Goal: Task Accomplishment & Management: Use online tool/utility

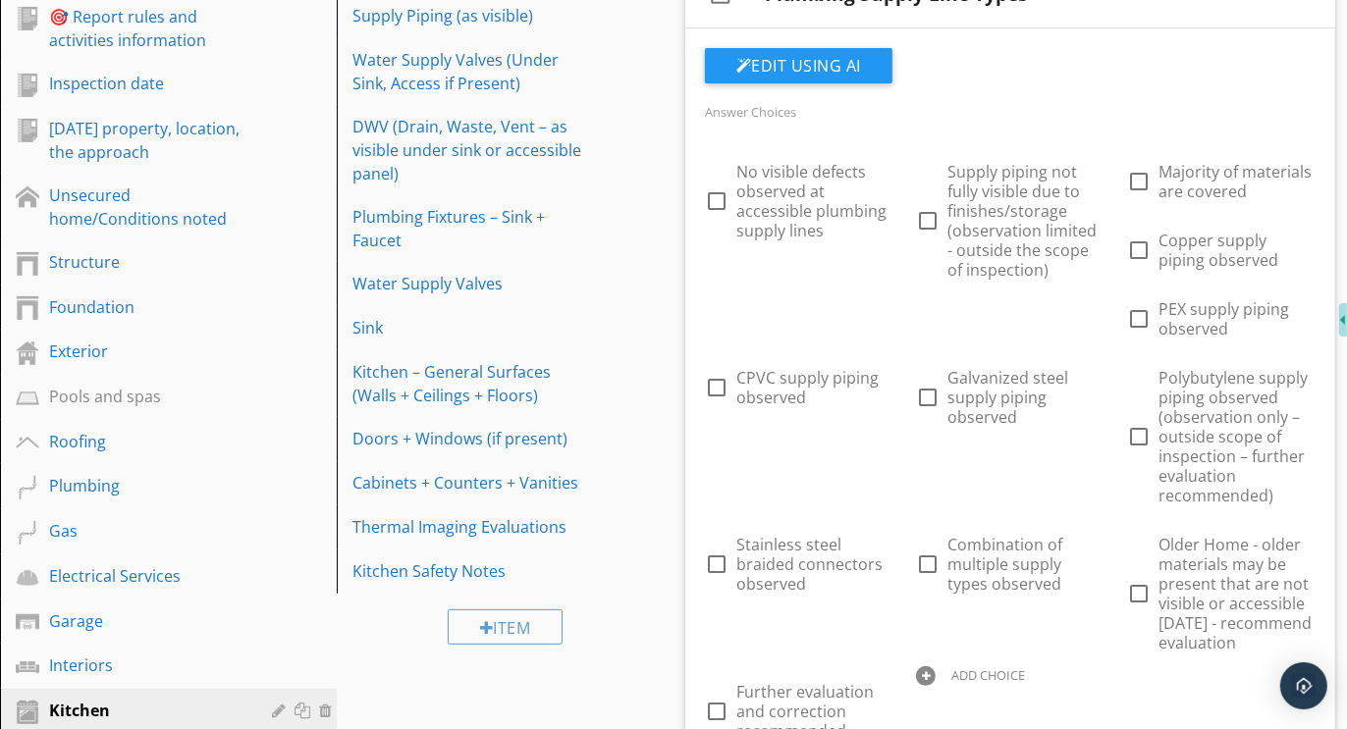
scroll to position [170, 0]
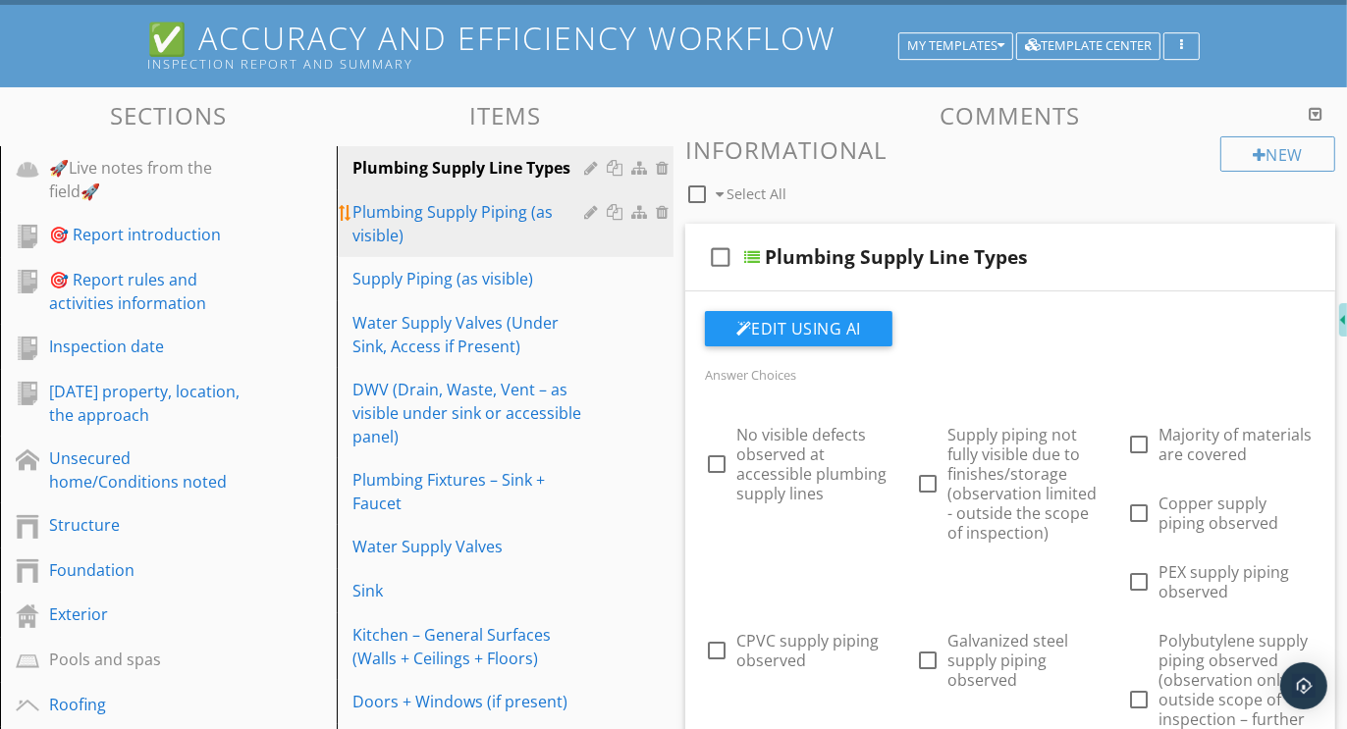
click at [408, 227] on div "Plumbing Supply Piping (as visible)" at bounding box center [471, 223] width 238 height 47
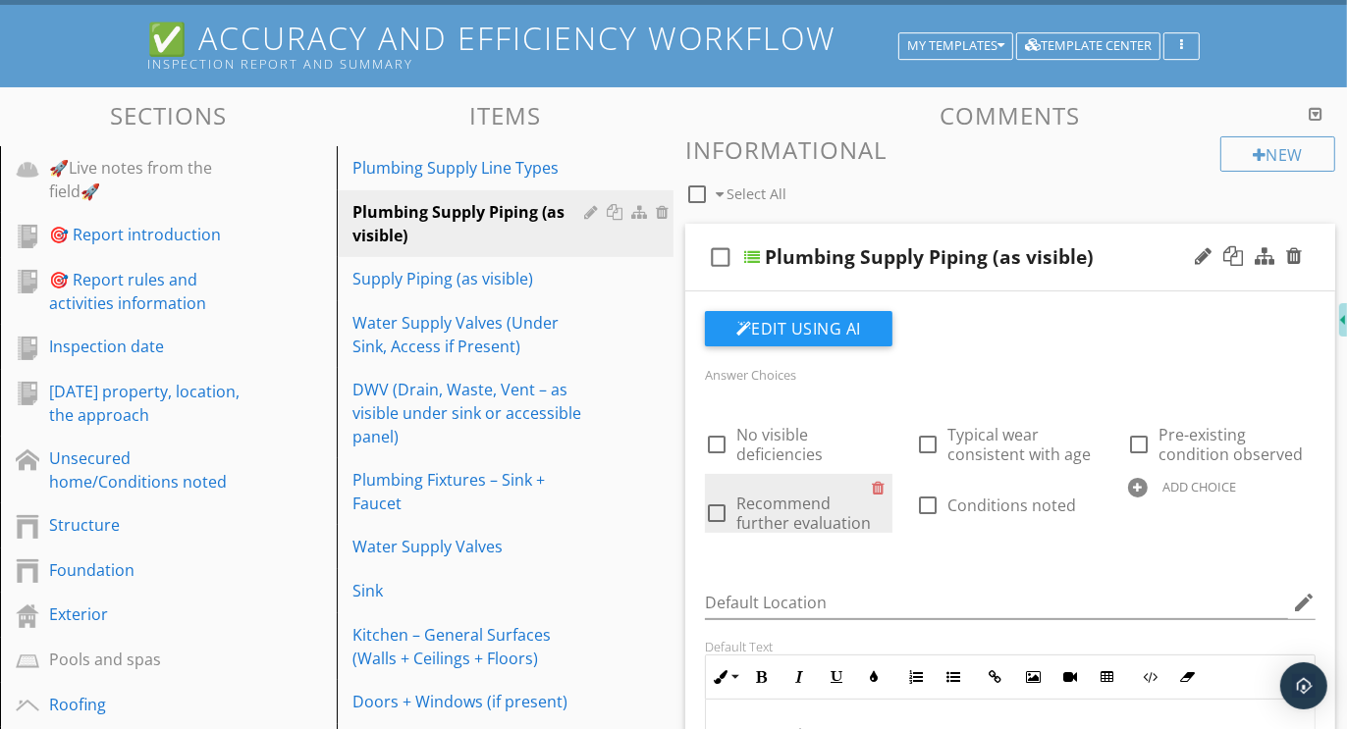
click at [872, 491] on div "check_box_outline_blank Recommend further evaluation" at bounding box center [798, 503] width 187 height 59
click at [880, 485] on div at bounding box center [882, 487] width 21 height 27
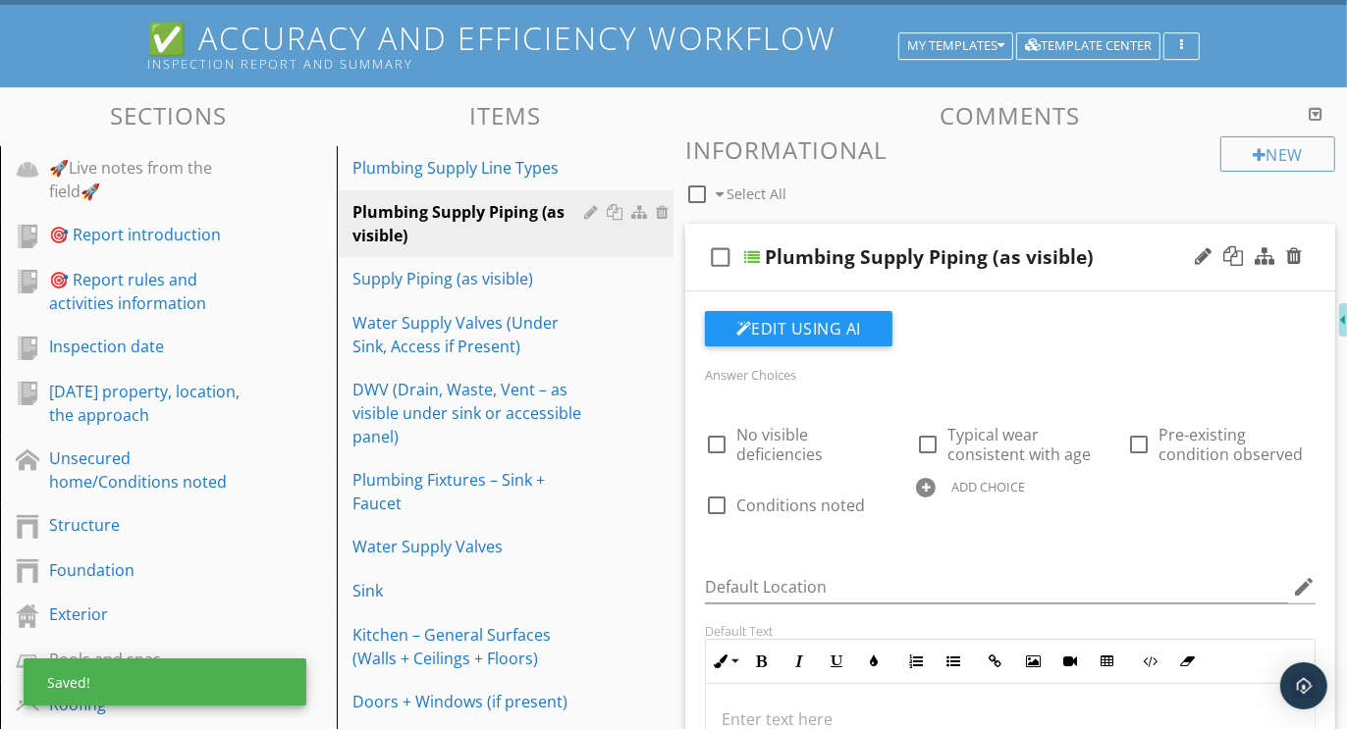
click at [932, 485] on div at bounding box center [926, 488] width 20 height 20
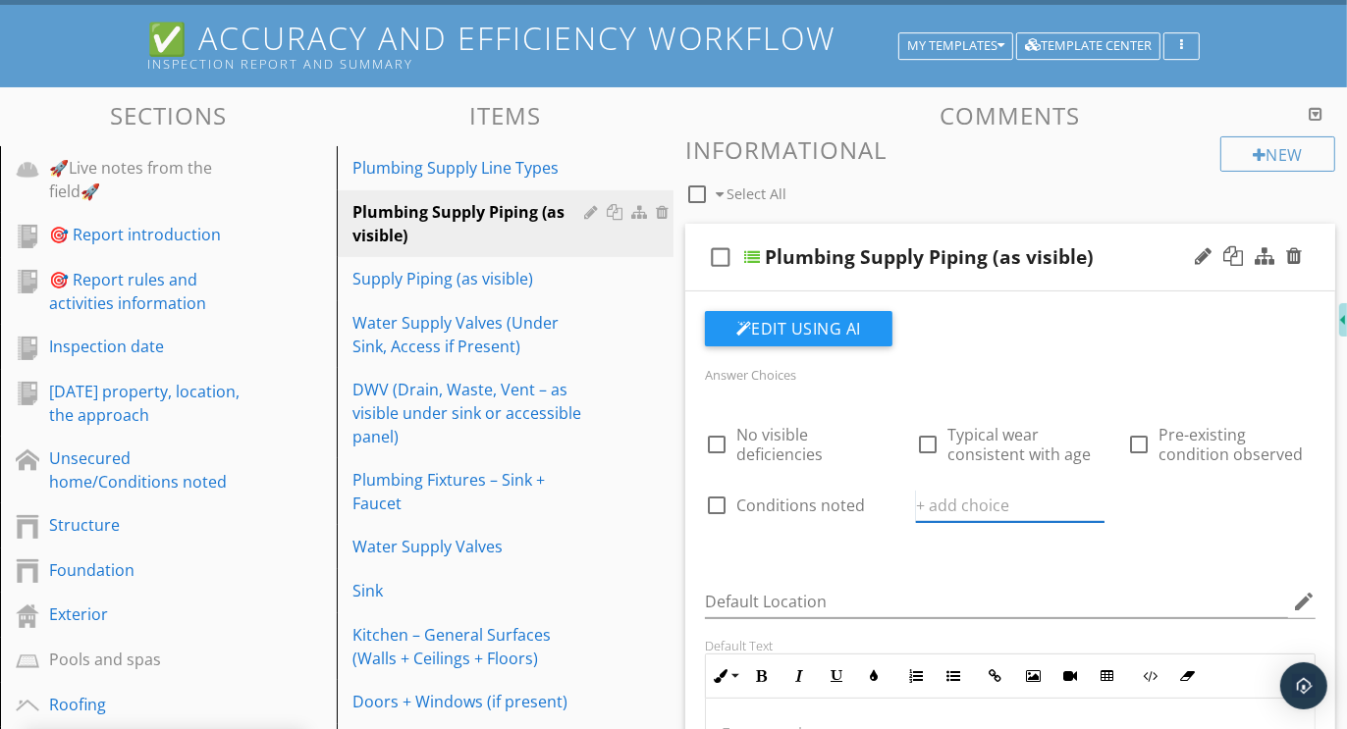
paste input "Further evaluation and correction recommended"
type input "Further evaluation and correction recommended"
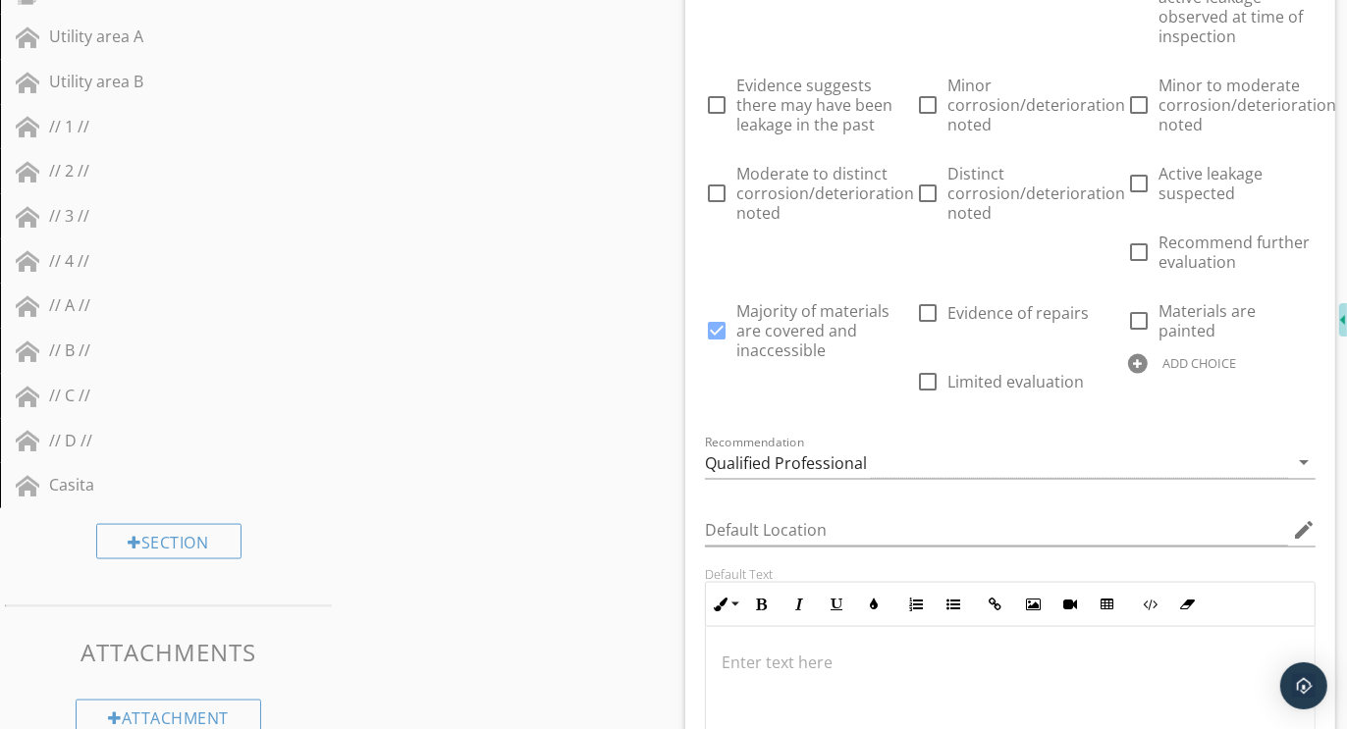
scroll to position [2103, 0]
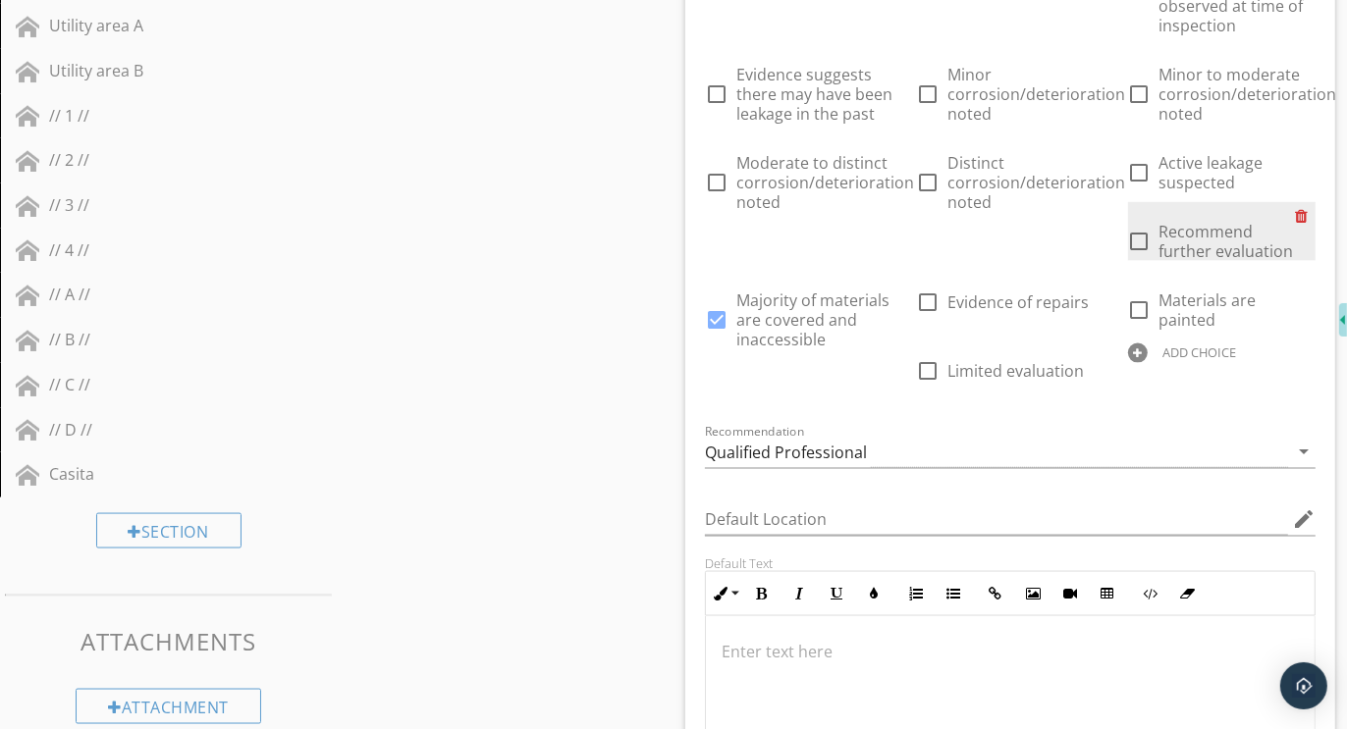
click at [1300, 207] on div at bounding box center [1305, 215] width 21 height 27
checkbox input "true"
checkbox input "false"
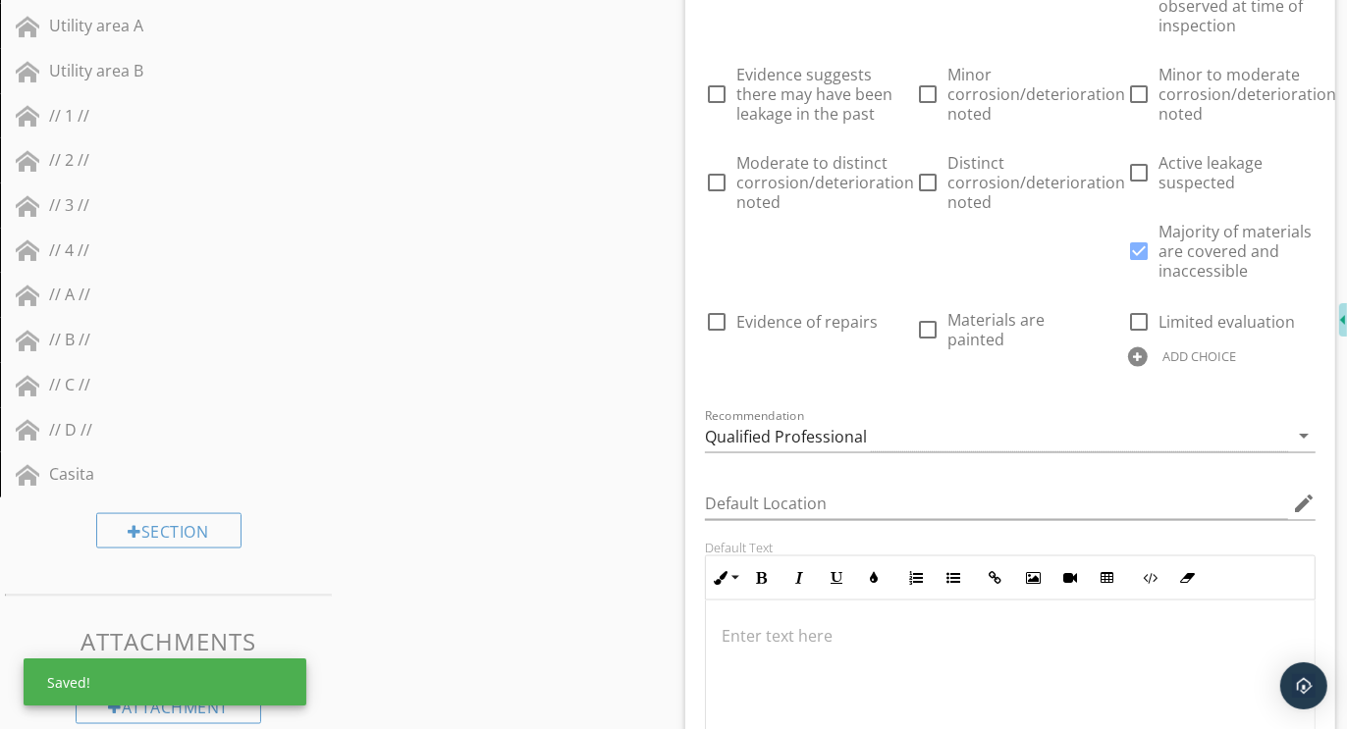
click at [1128, 352] on div at bounding box center [1138, 357] width 20 height 20
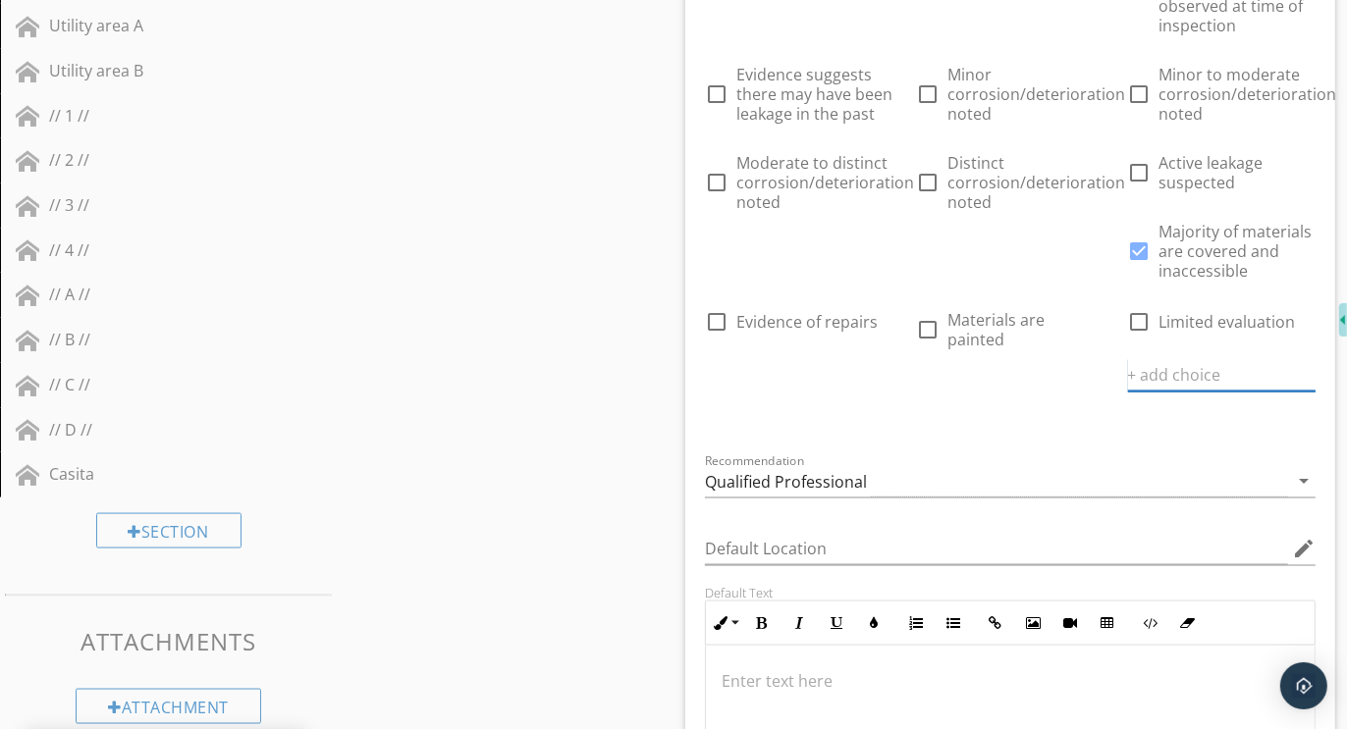
paste input "Further evaluation and correction recommended"
type input "Further evaluation and correction recommended"
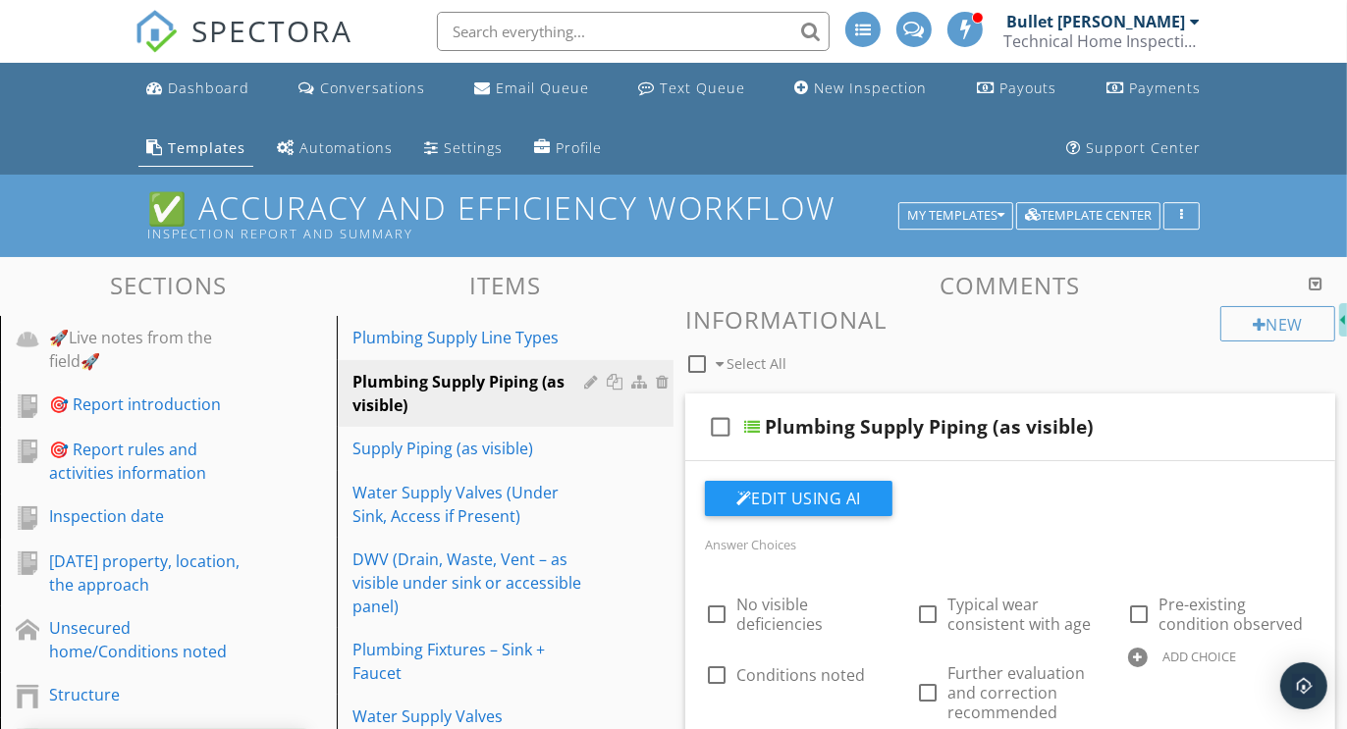
scroll to position [35, 0]
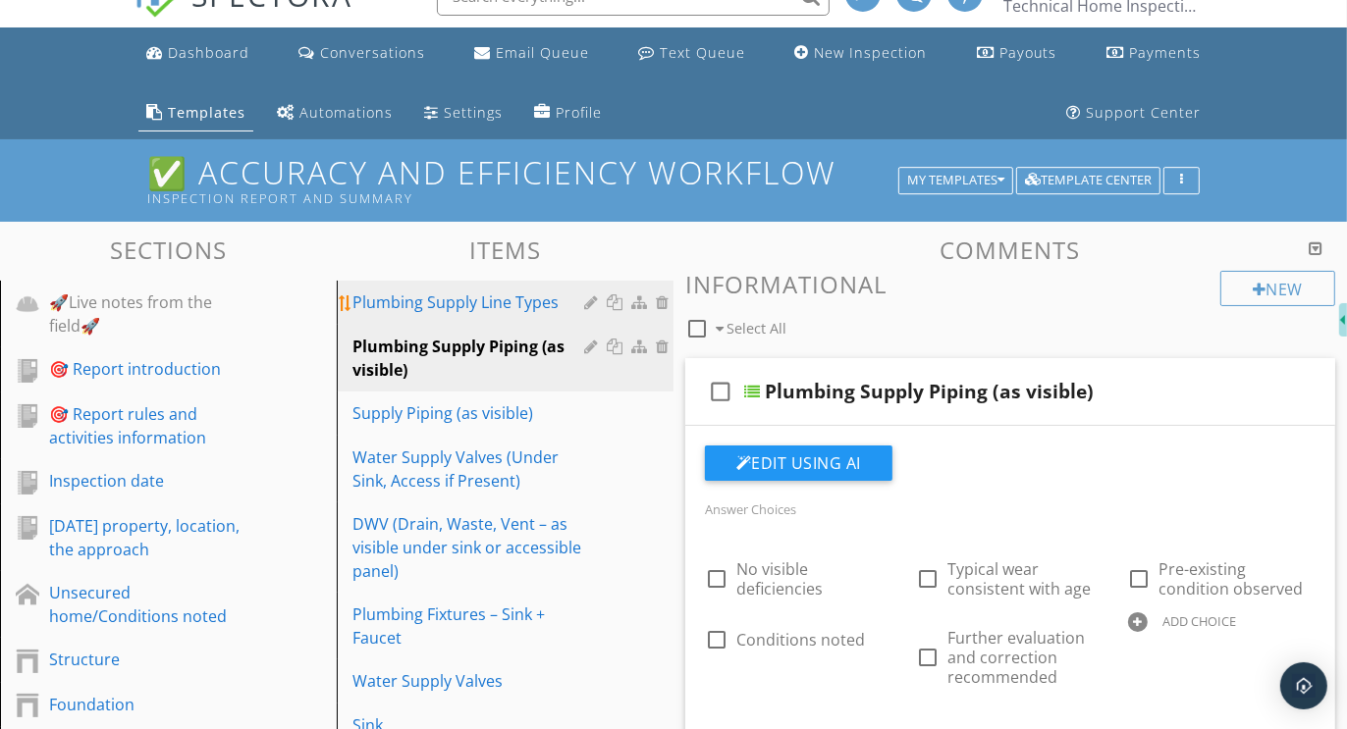
click at [452, 288] on link "Plumbing Supply Line Types" at bounding box center [508, 302] width 331 height 43
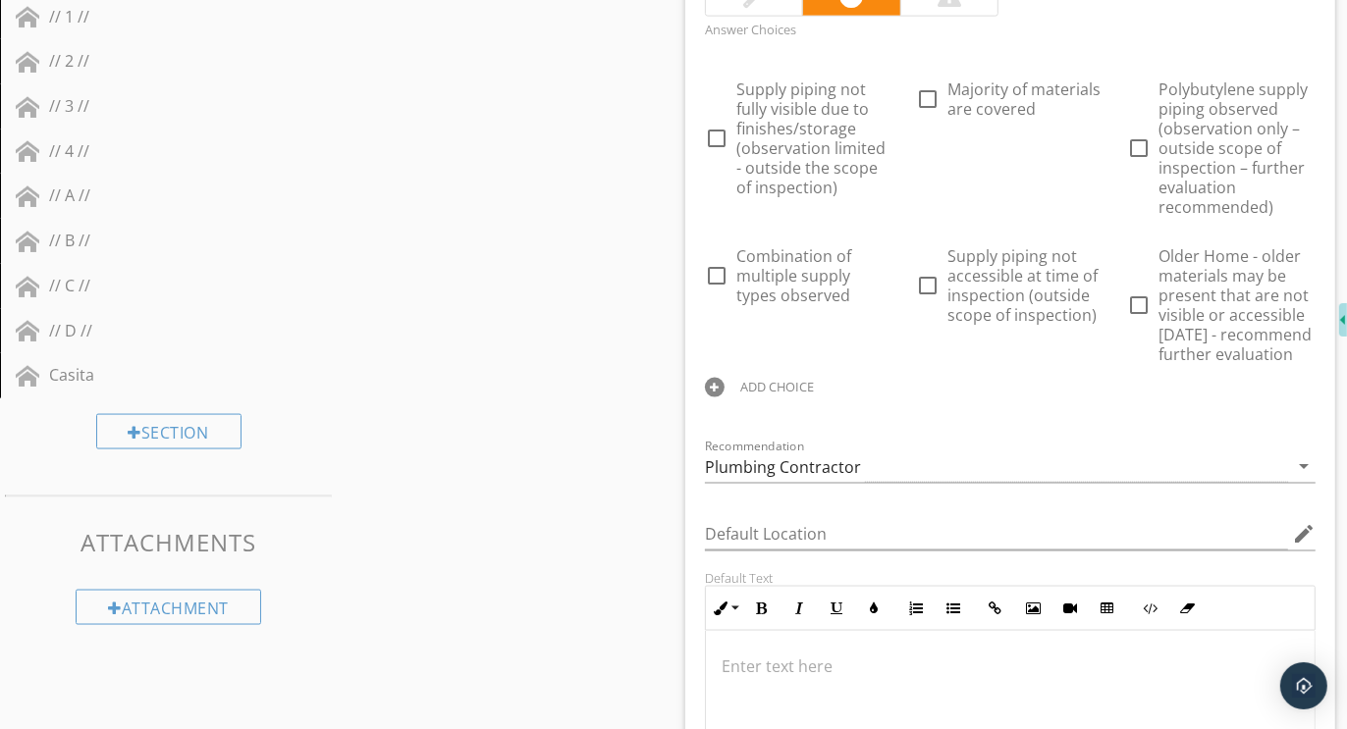
scroll to position [2185, 0]
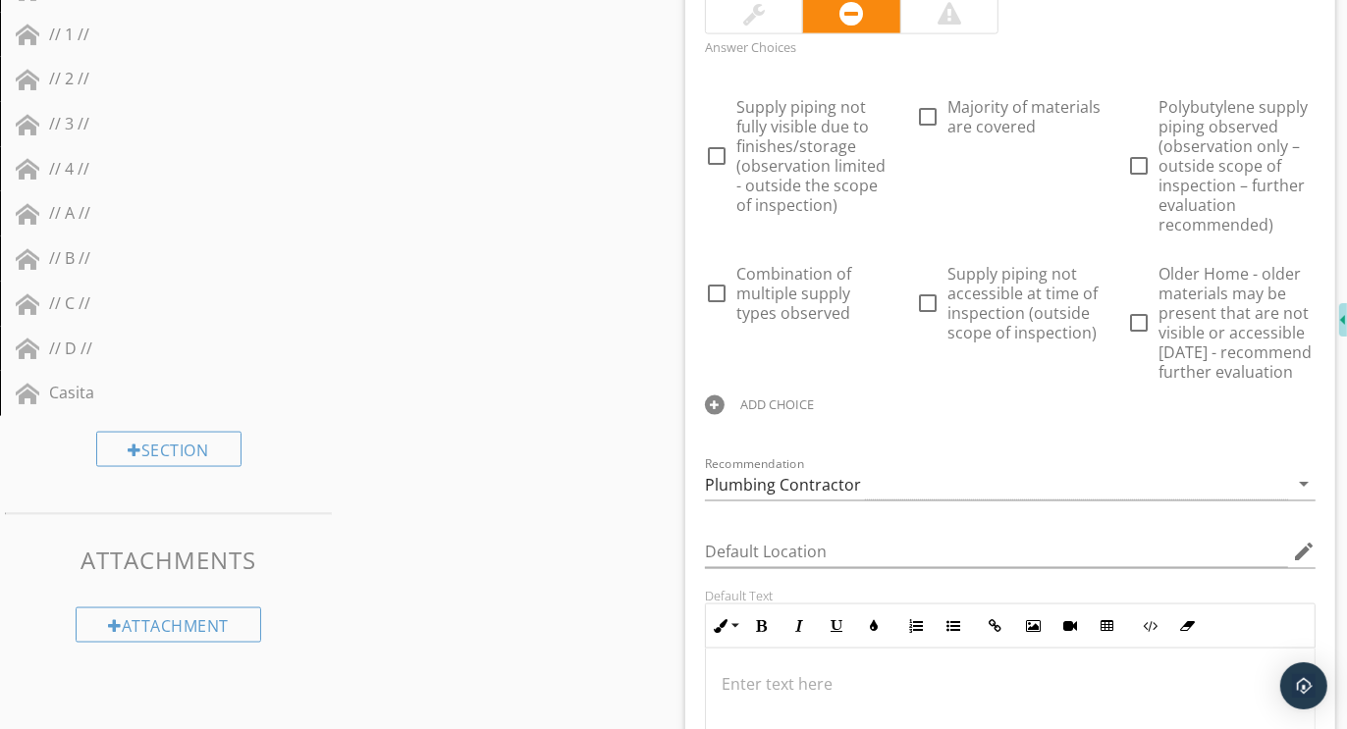
click at [711, 403] on div at bounding box center [715, 406] width 20 height 20
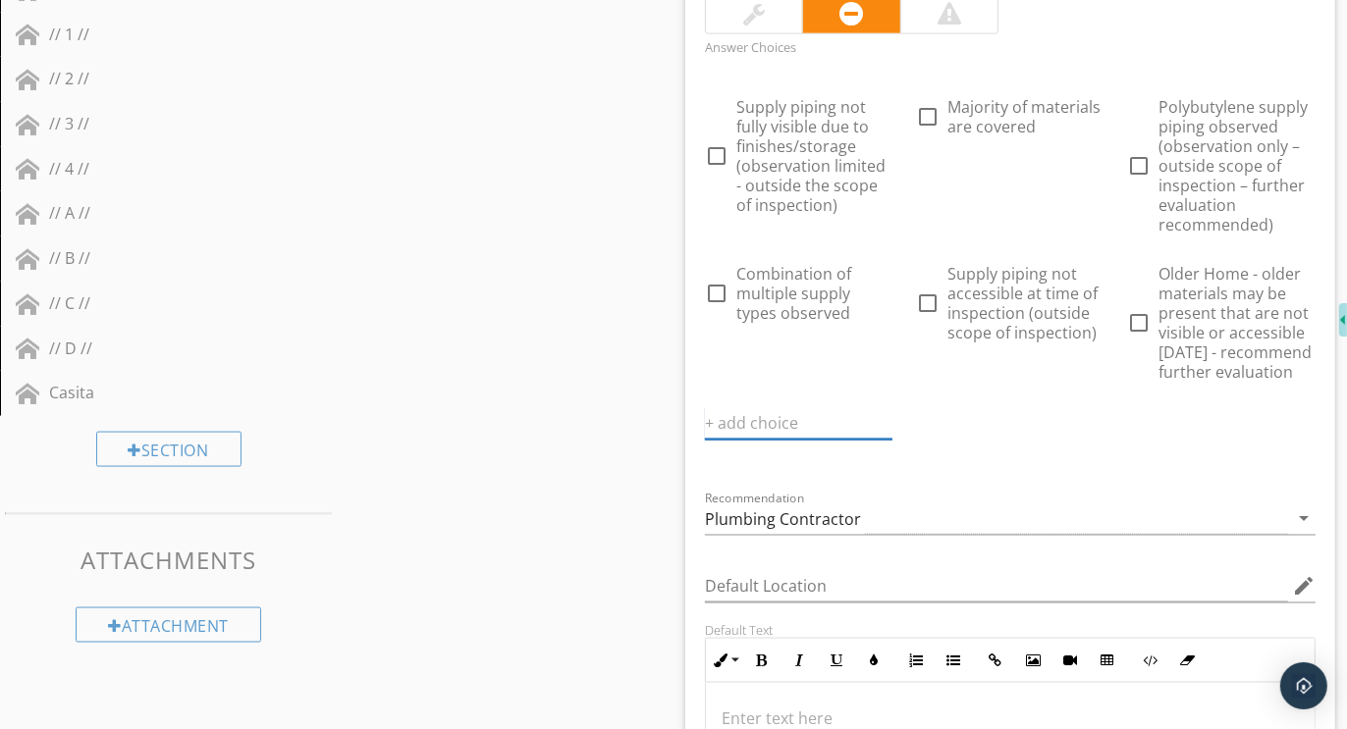
paste input "Further evaluation and correction recommended"
type input "Further evaluation and correction recommended"
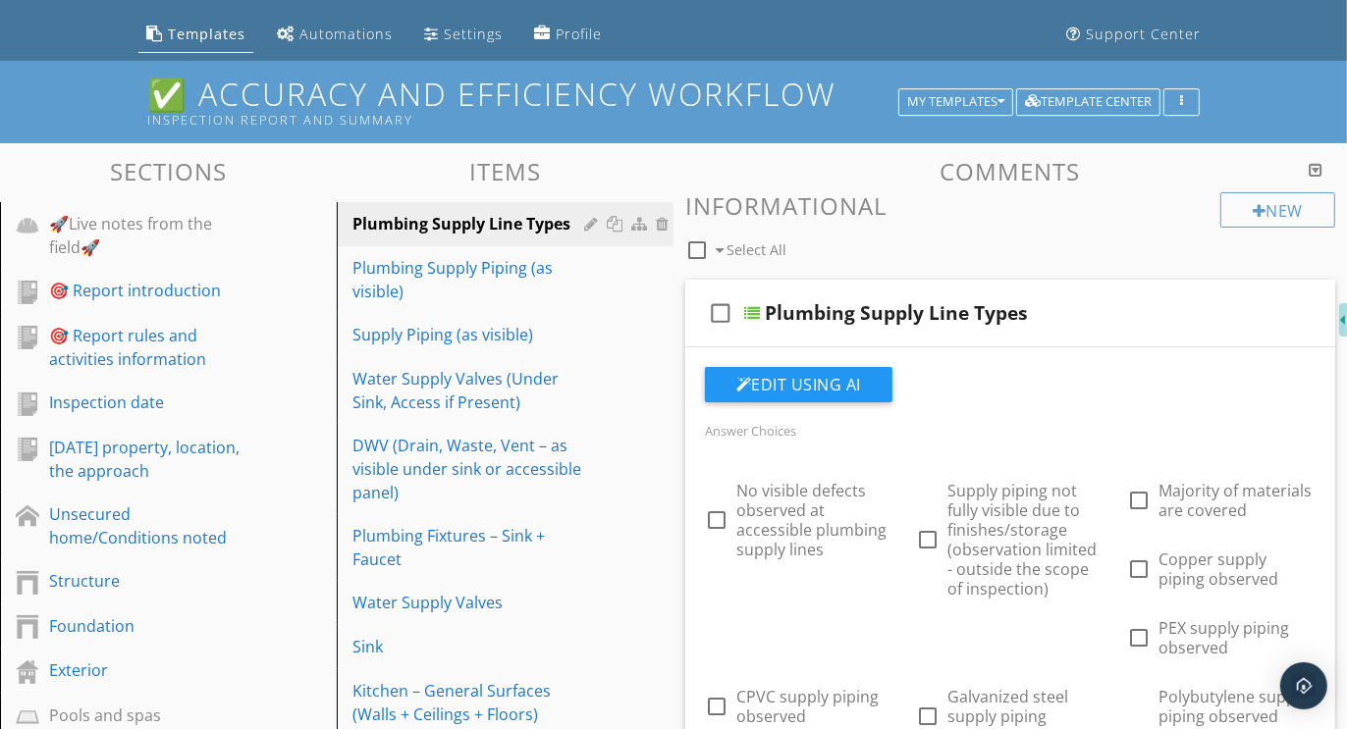
scroll to position [91, 0]
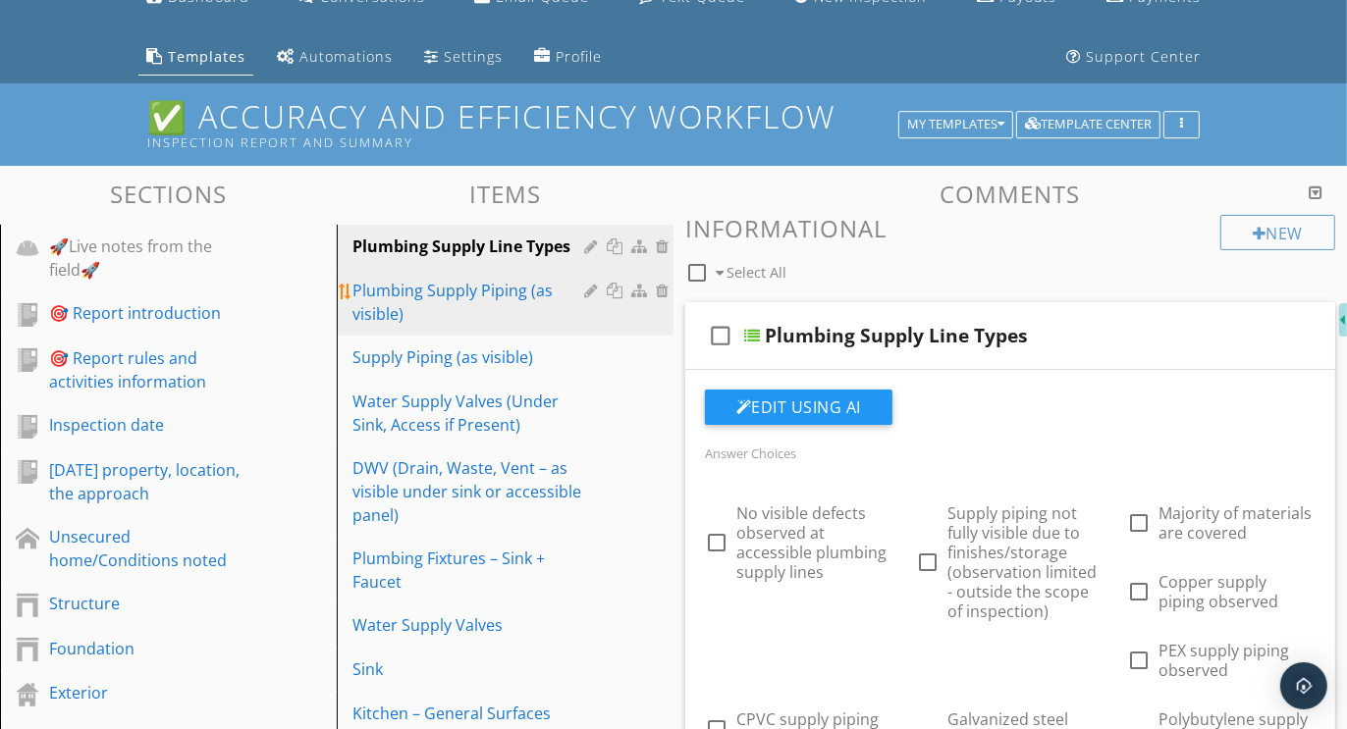
click at [407, 283] on div "Plumbing Supply Piping (as visible)" at bounding box center [471, 302] width 238 height 47
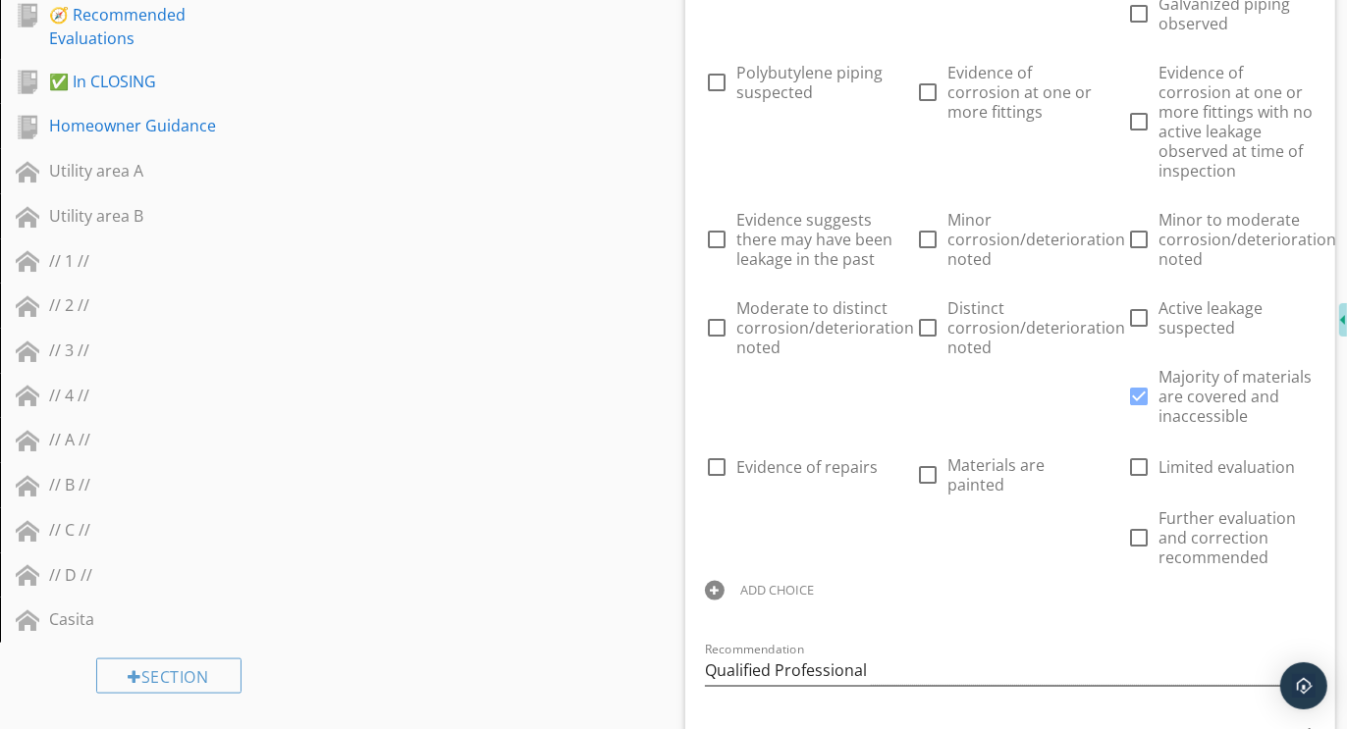
scroll to position [1916, 0]
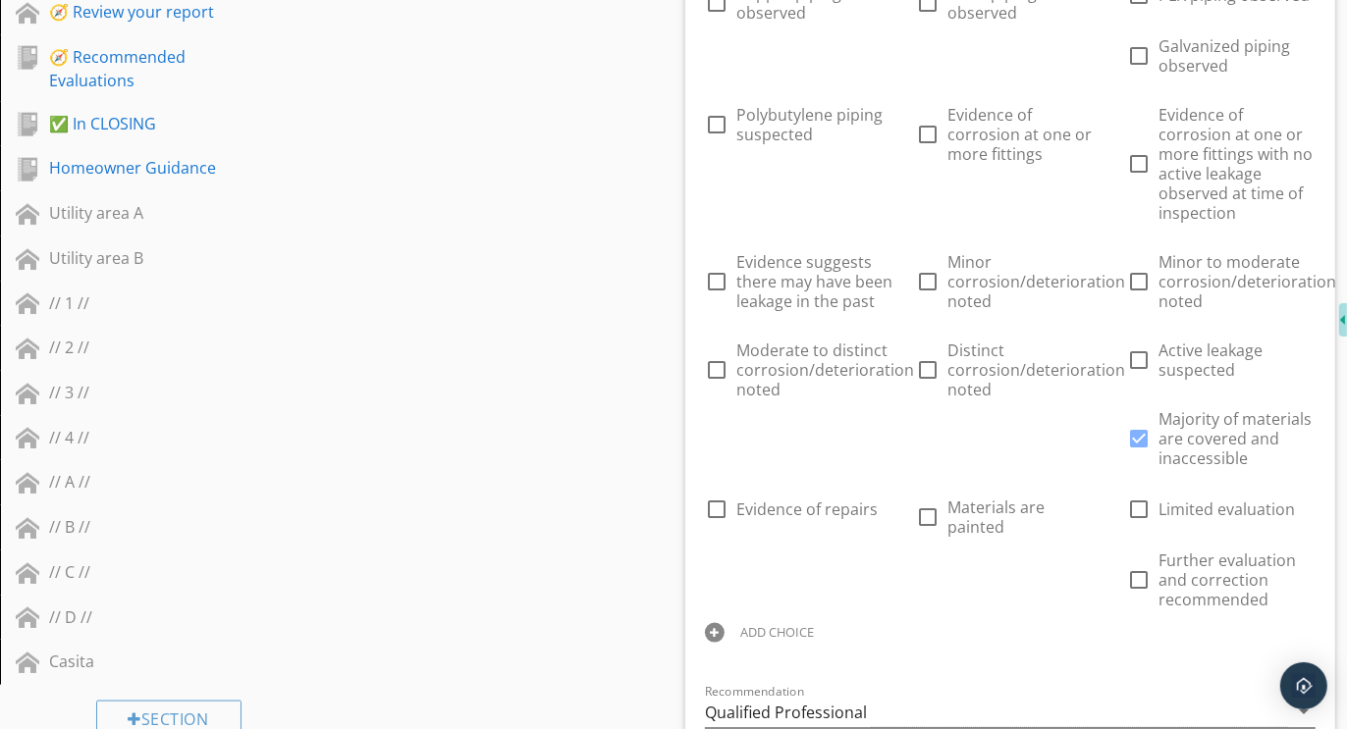
click at [769, 704] on div "Qualified Professional" at bounding box center [786, 713] width 162 height 18
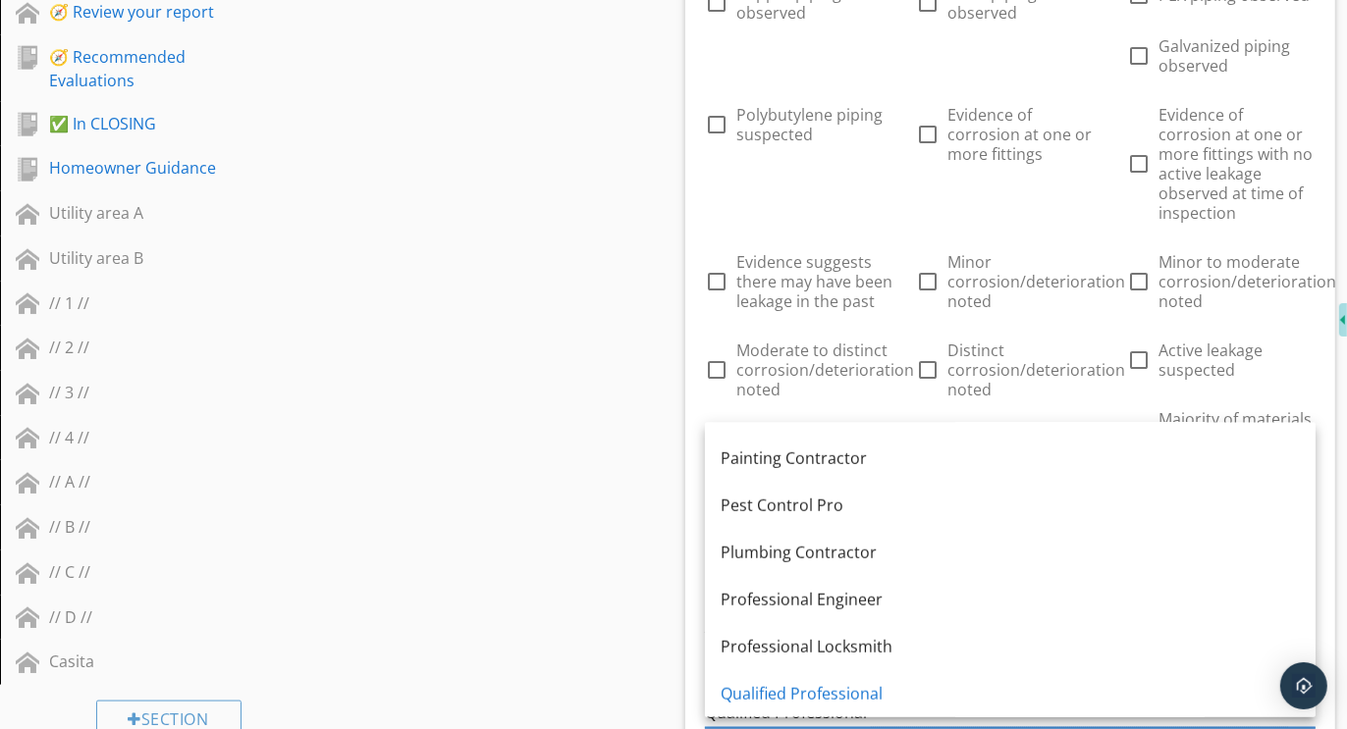
scroll to position [1451, 0]
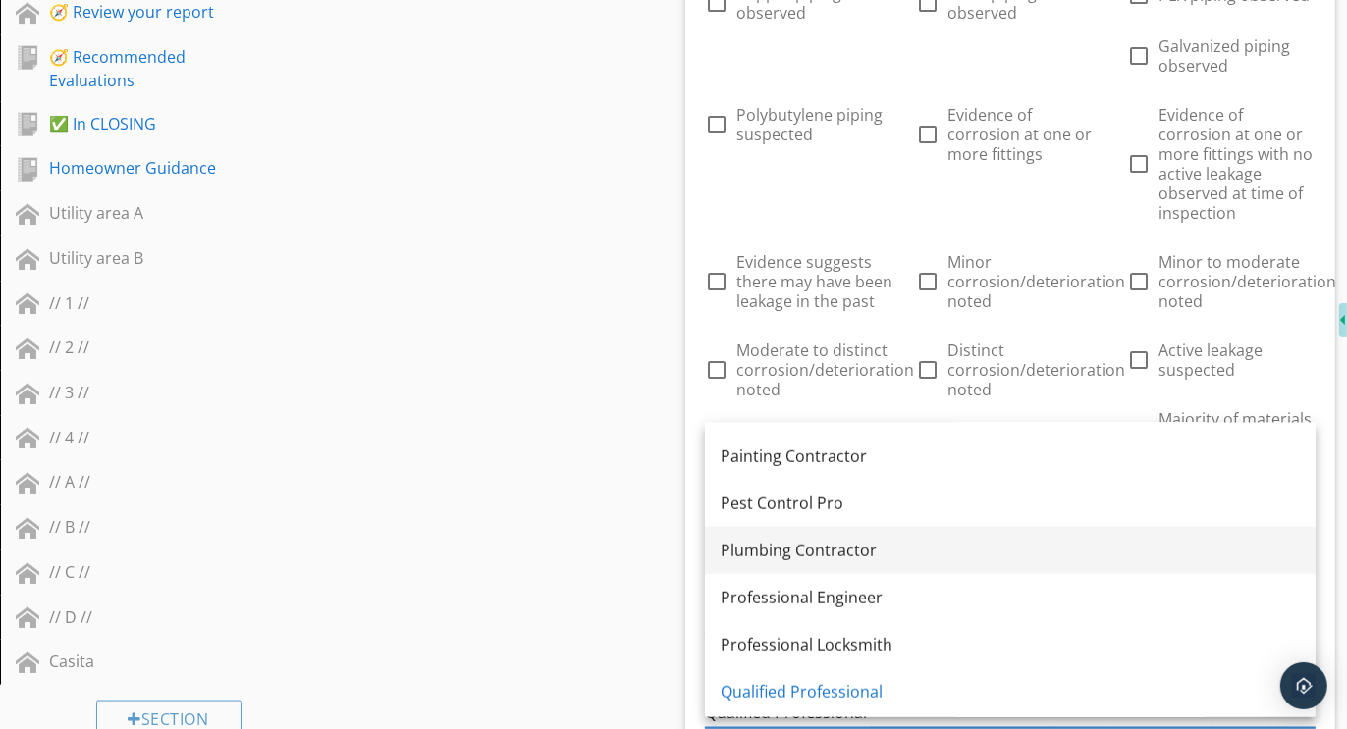
click at [819, 548] on div "Plumbing Contractor" at bounding box center [1009, 551] width 579 height 24
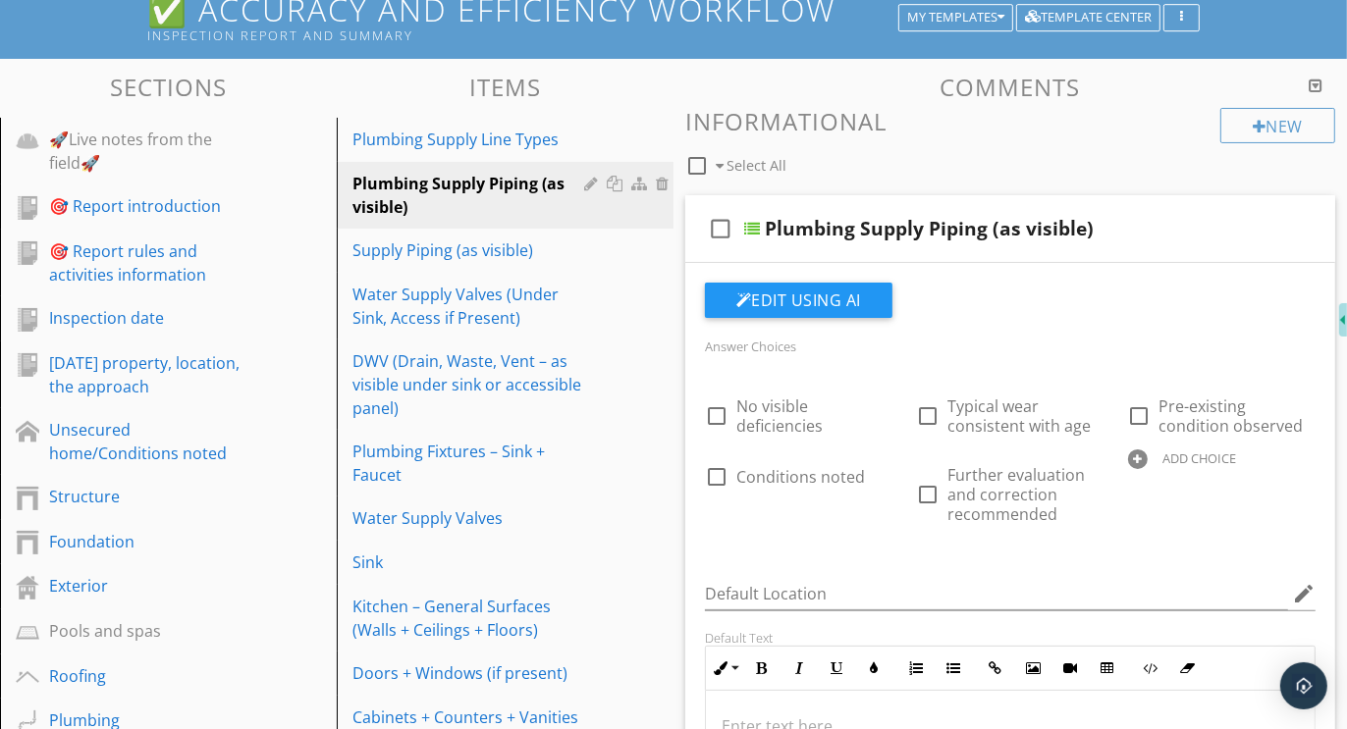
scroll to position [199, 0]
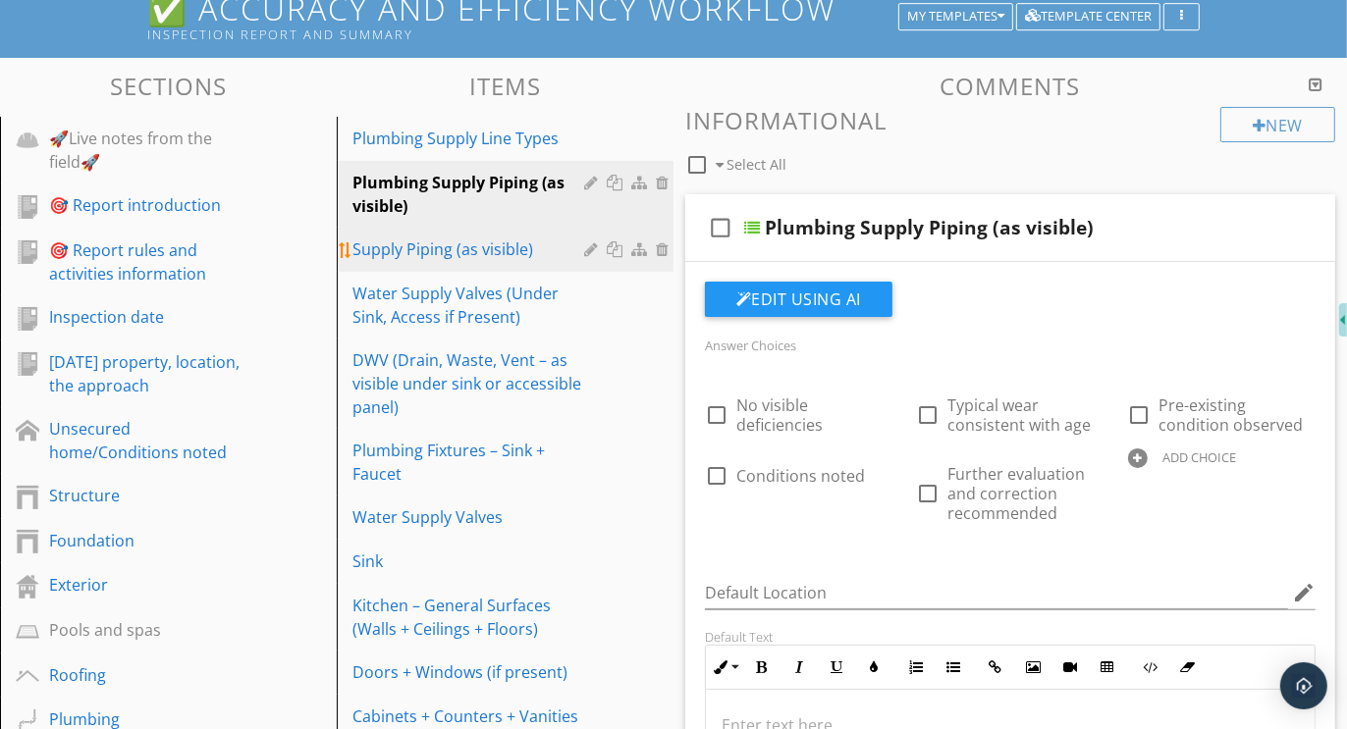
click at [457, 254] on div "Supply Piping (as visible)" at bounding box center [471, 250] width 238 height 24
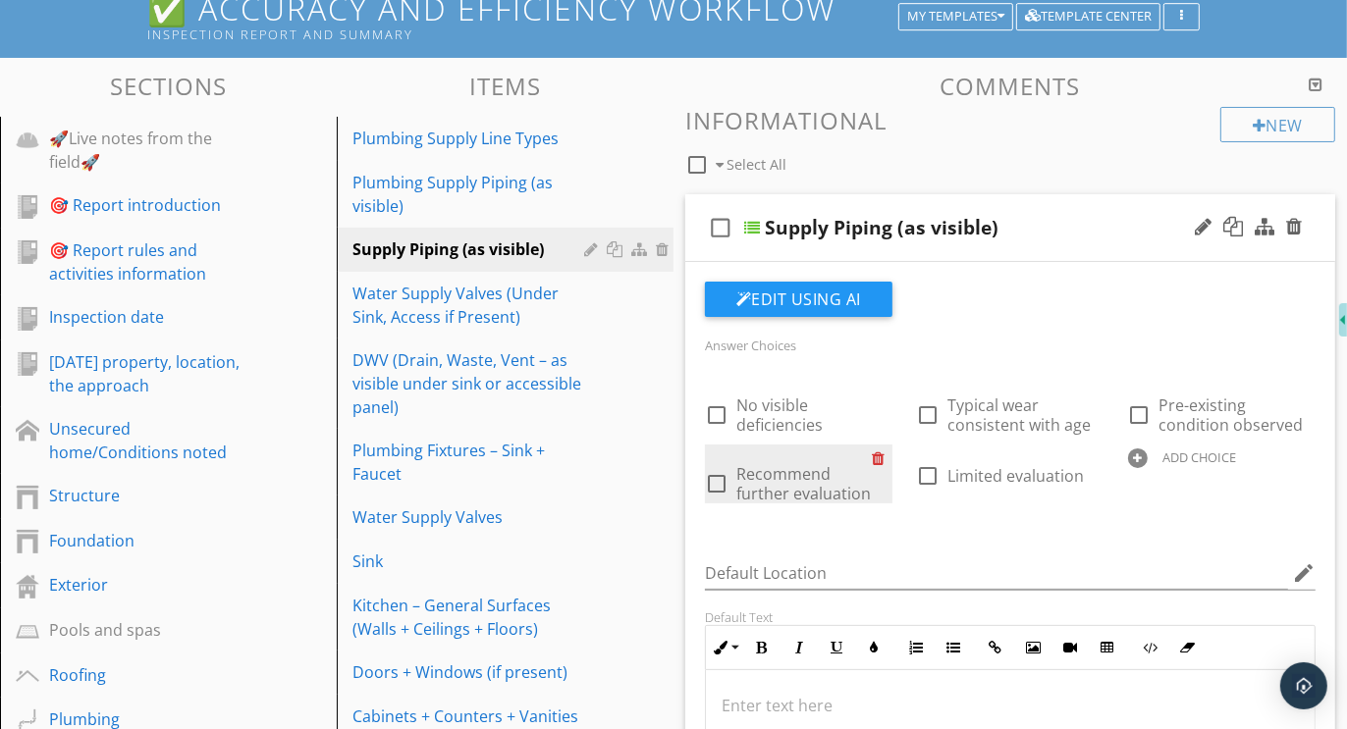
click at [880, 455] on div at bounding box center [882, 458] width 21 height 27
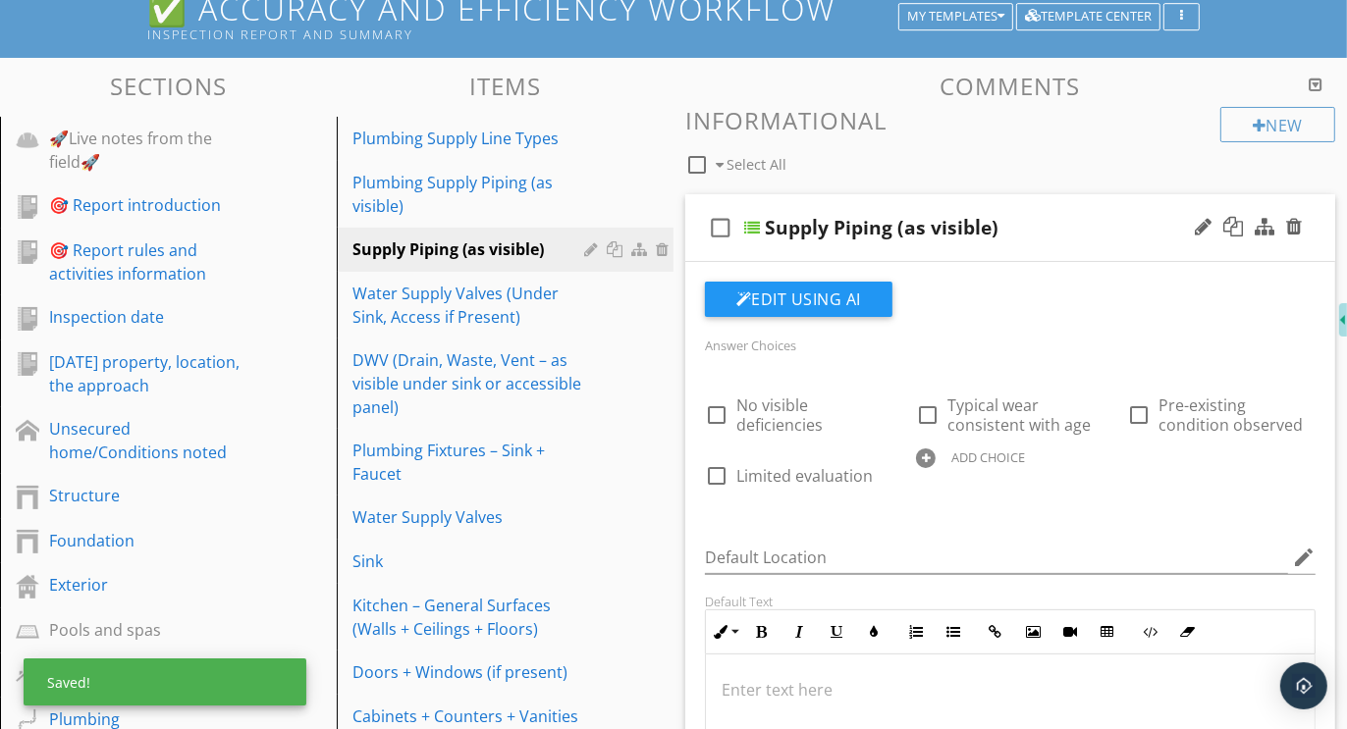
click at [920, 455] on div at bounding box center [926, 459] width 20 height 20
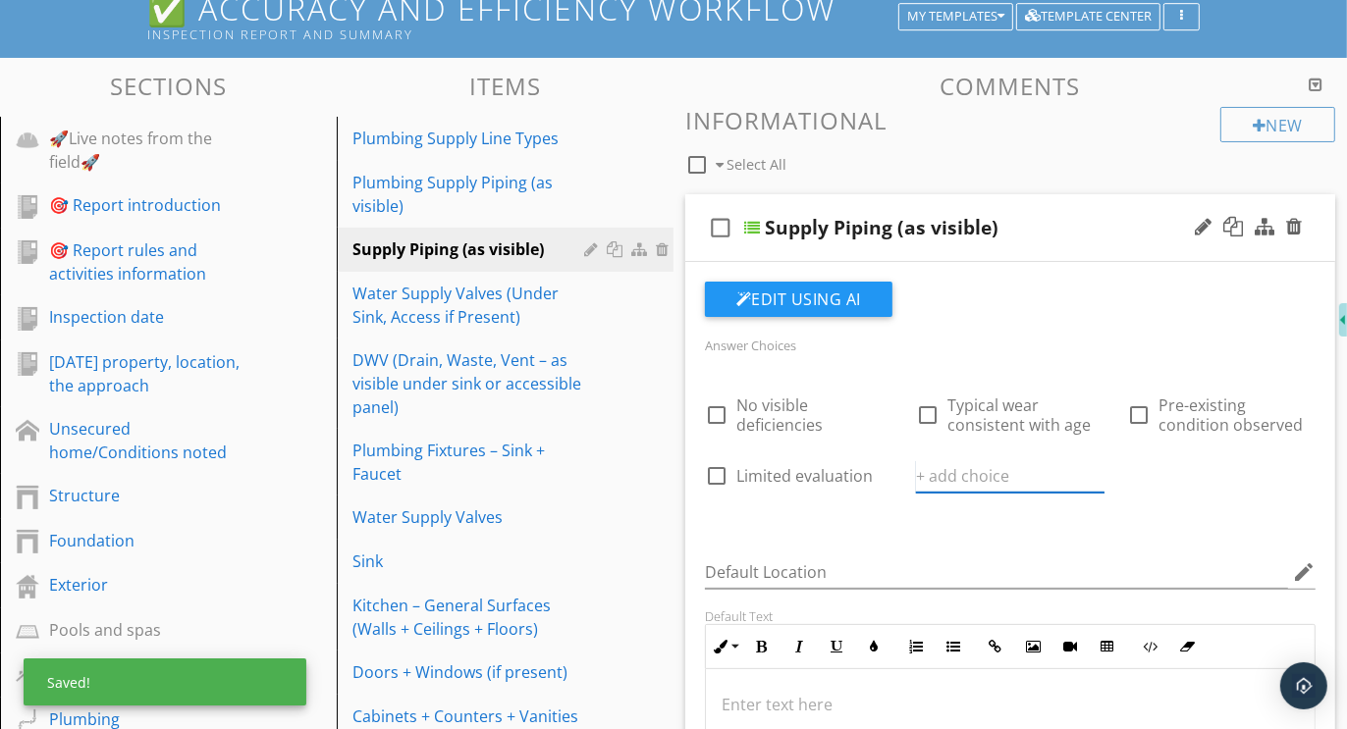
paste input "Further evaluation and correction recommended"
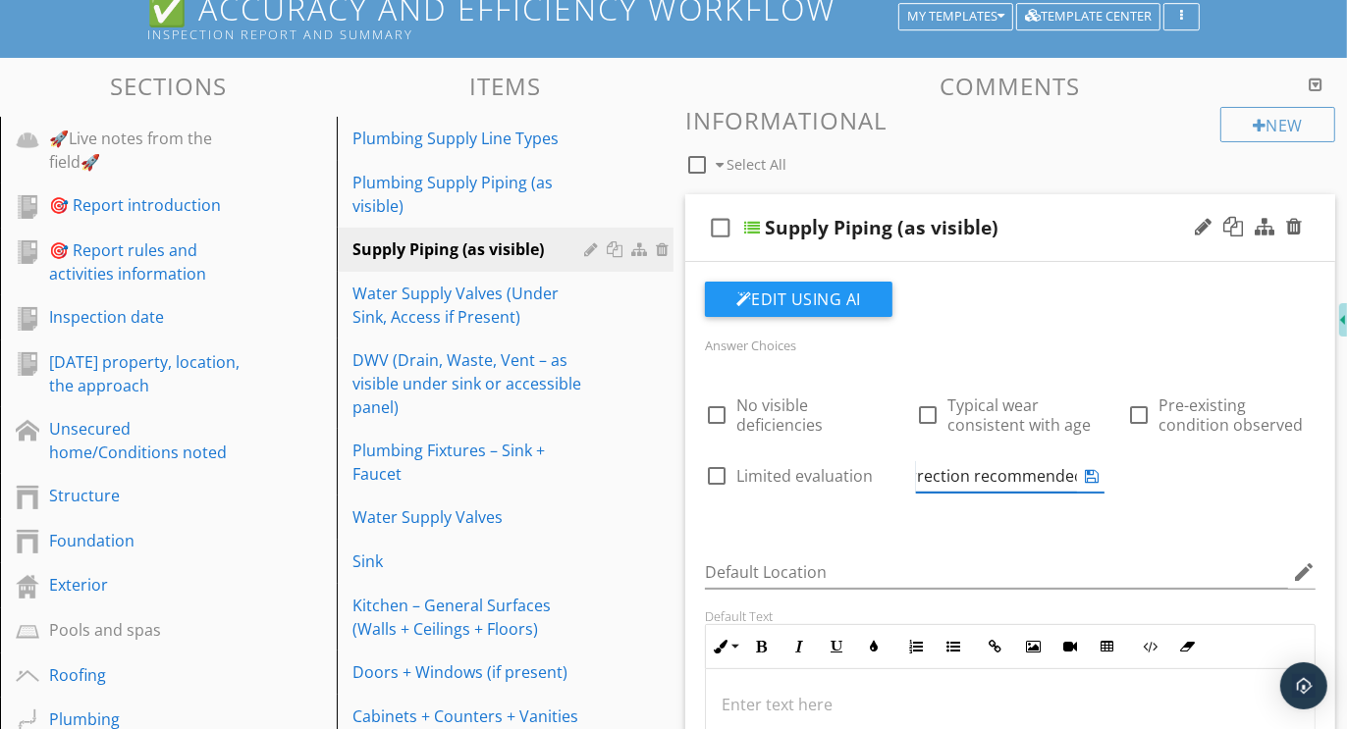
type input "Further evaluation and correction recommended"
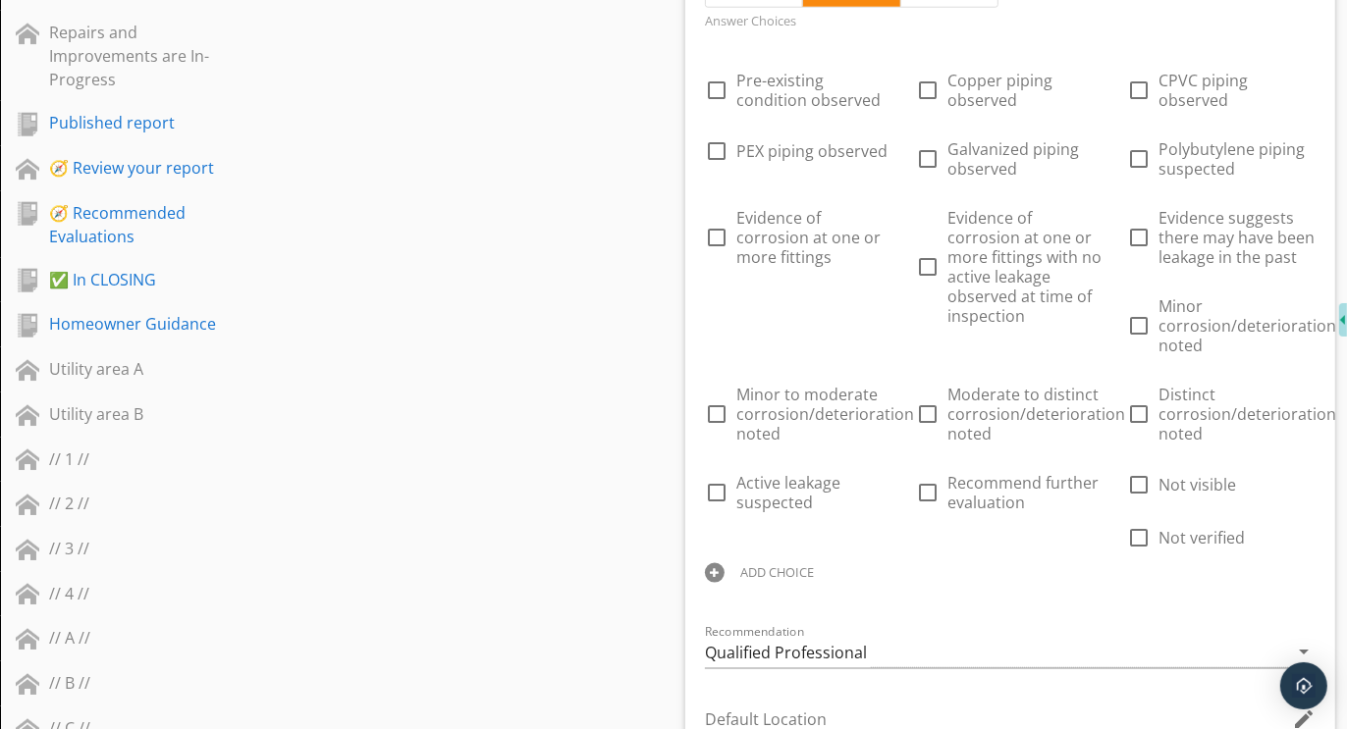
scroll to position [1764, 0]
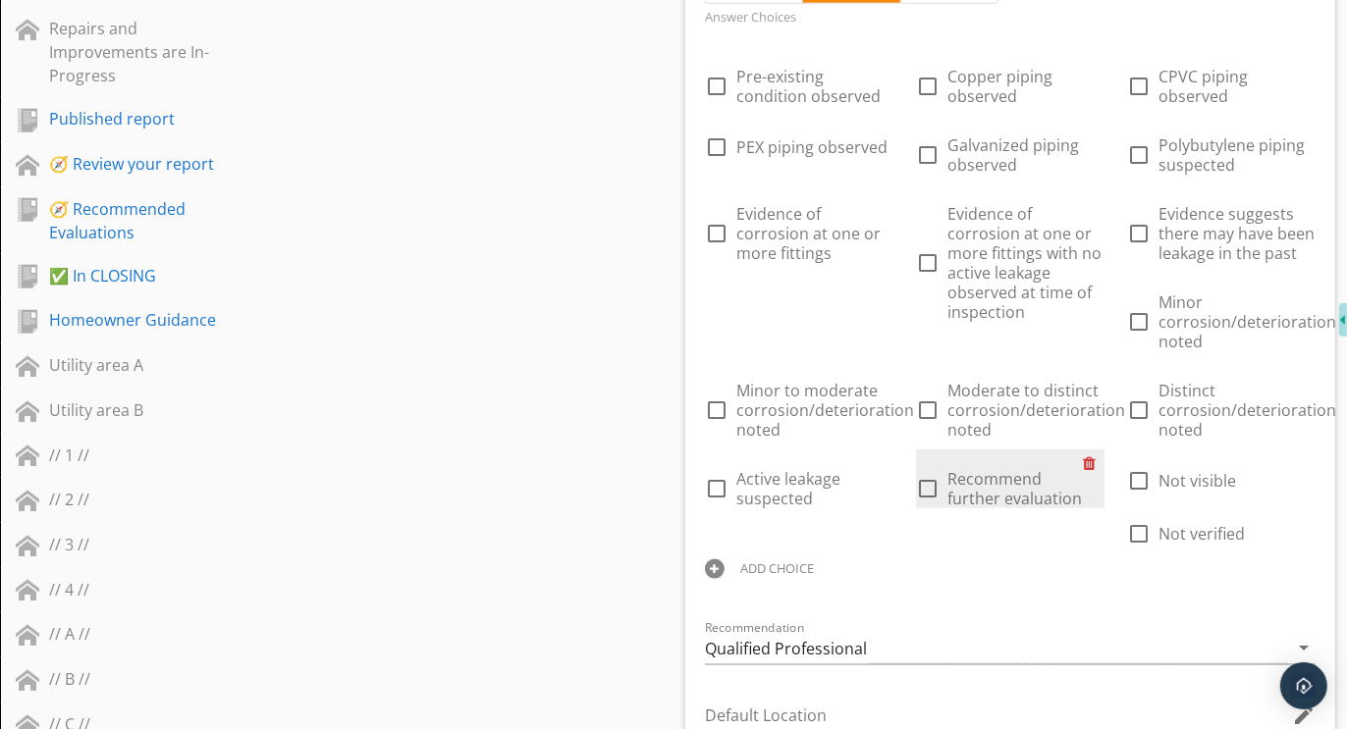
click at [1091, 454] on div at bounding box center [1094, 463] width 21 height 27
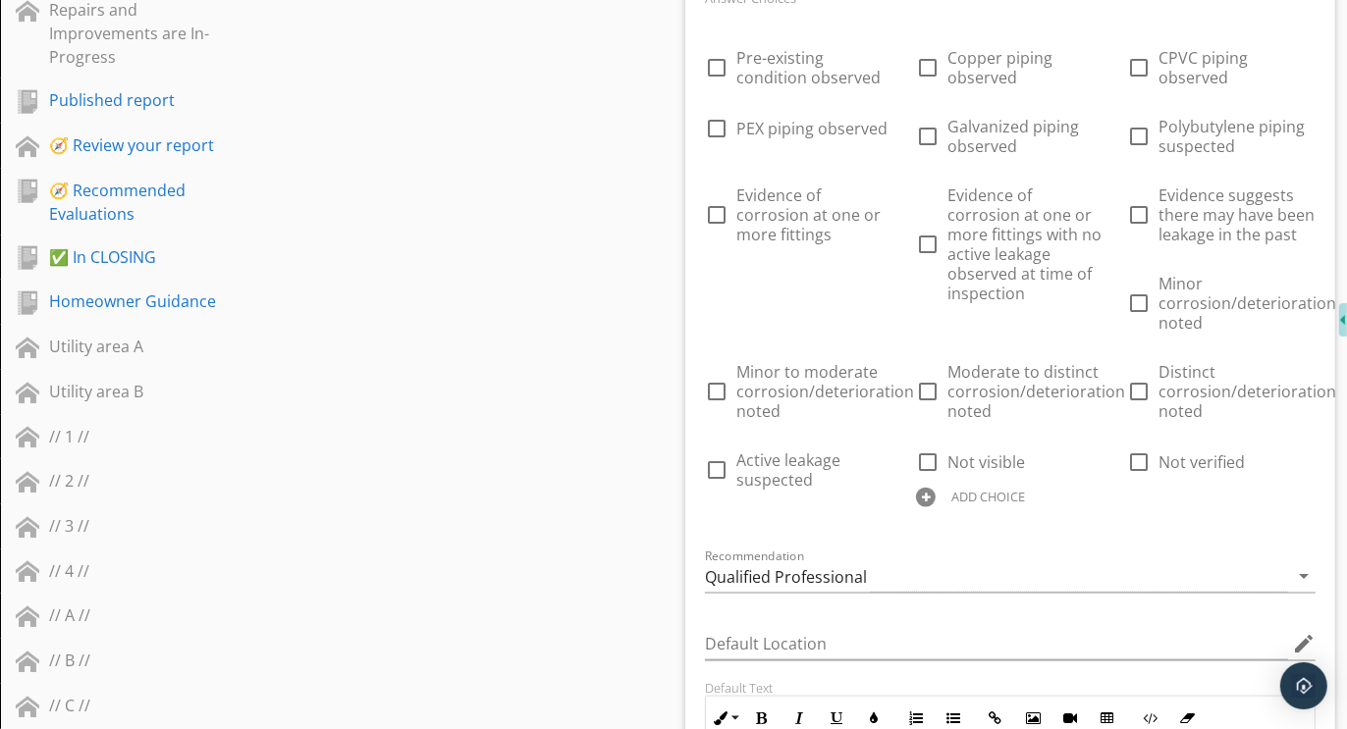
scroll to position [1953, 0]
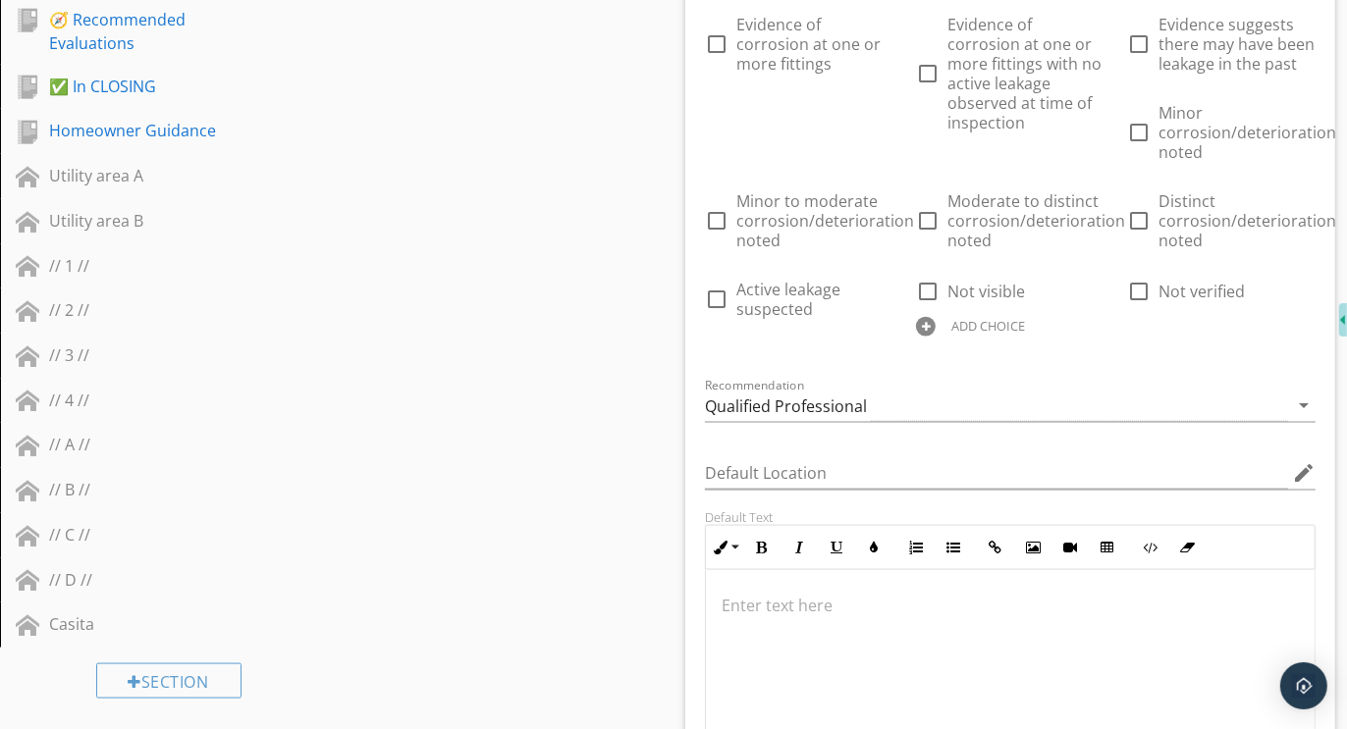
click at [925, 325] on div at bounding box center [926, 327] width 20 height 20
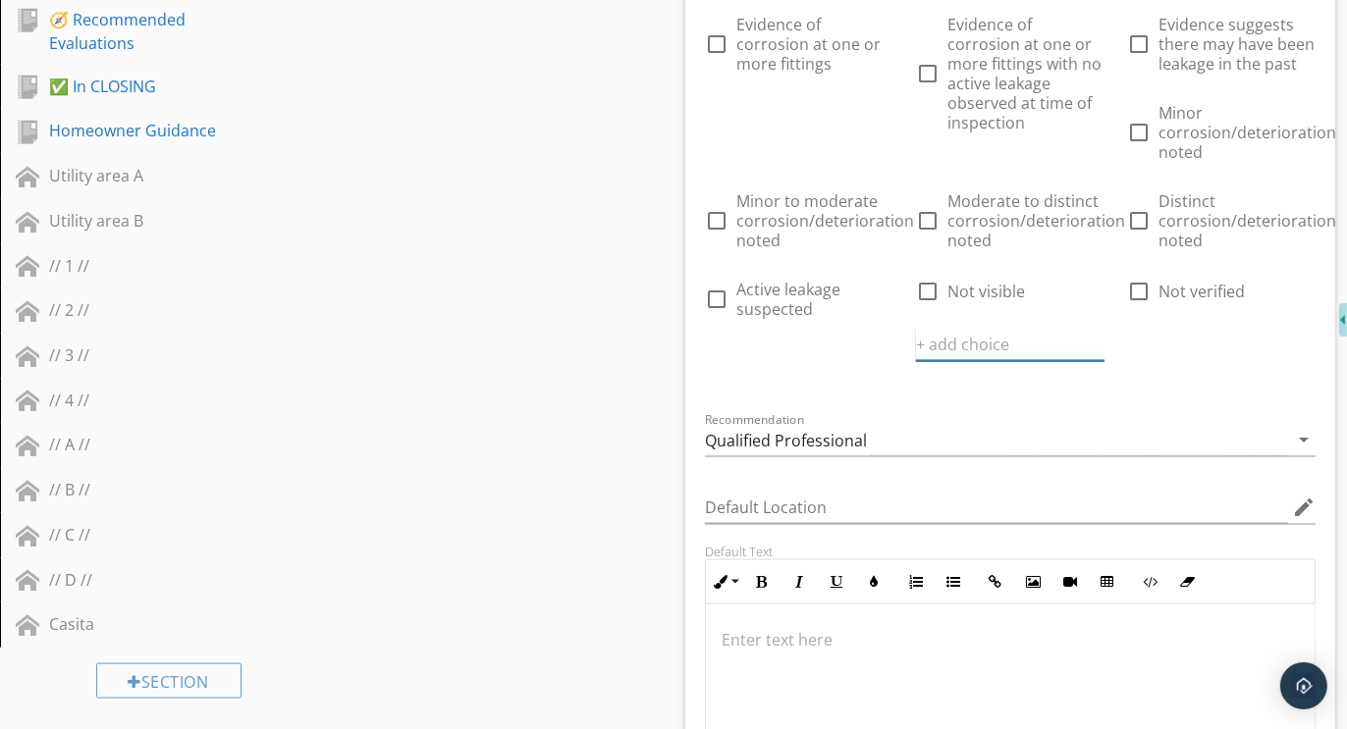
paste input "Further evaluation and correction recommended"
type input "Further evaluation and correction recommended"
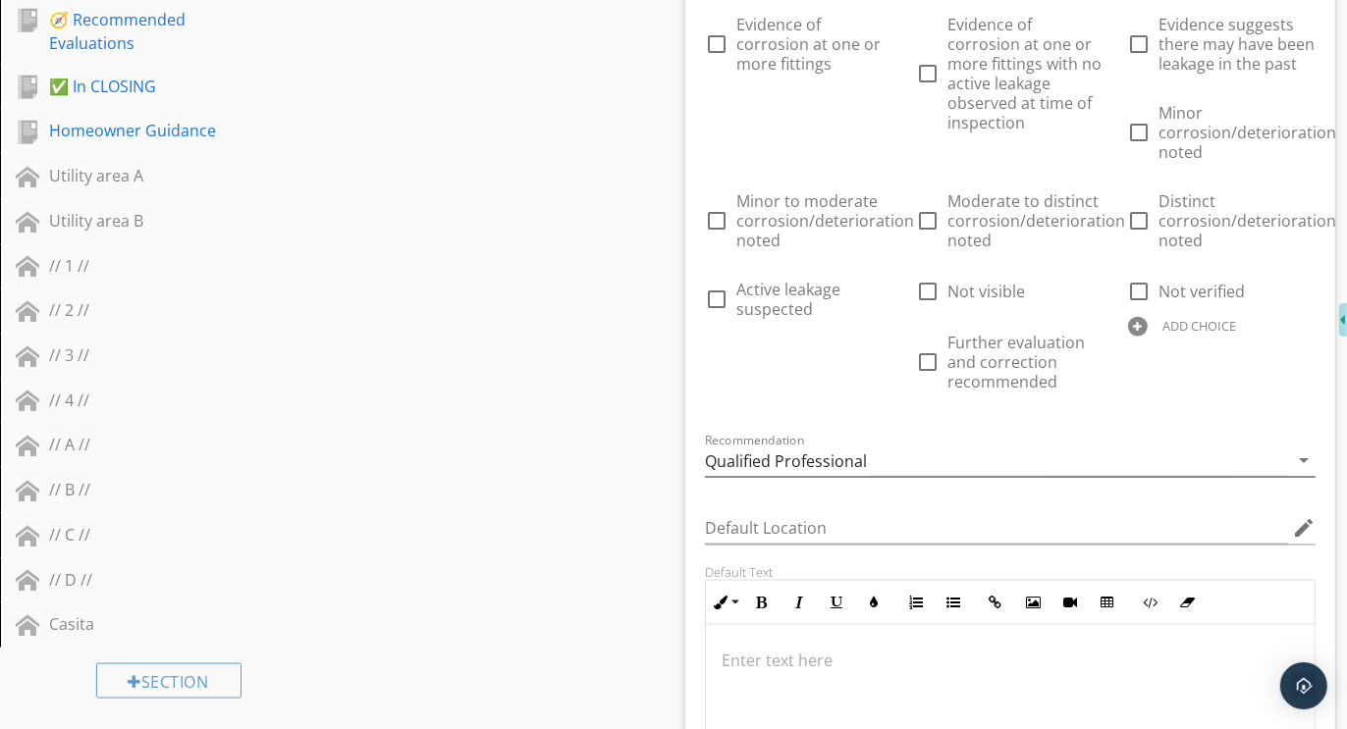
click at [822, 452] on div "Qualified Professional" at bounding box center [786, 461] width 162 height 18
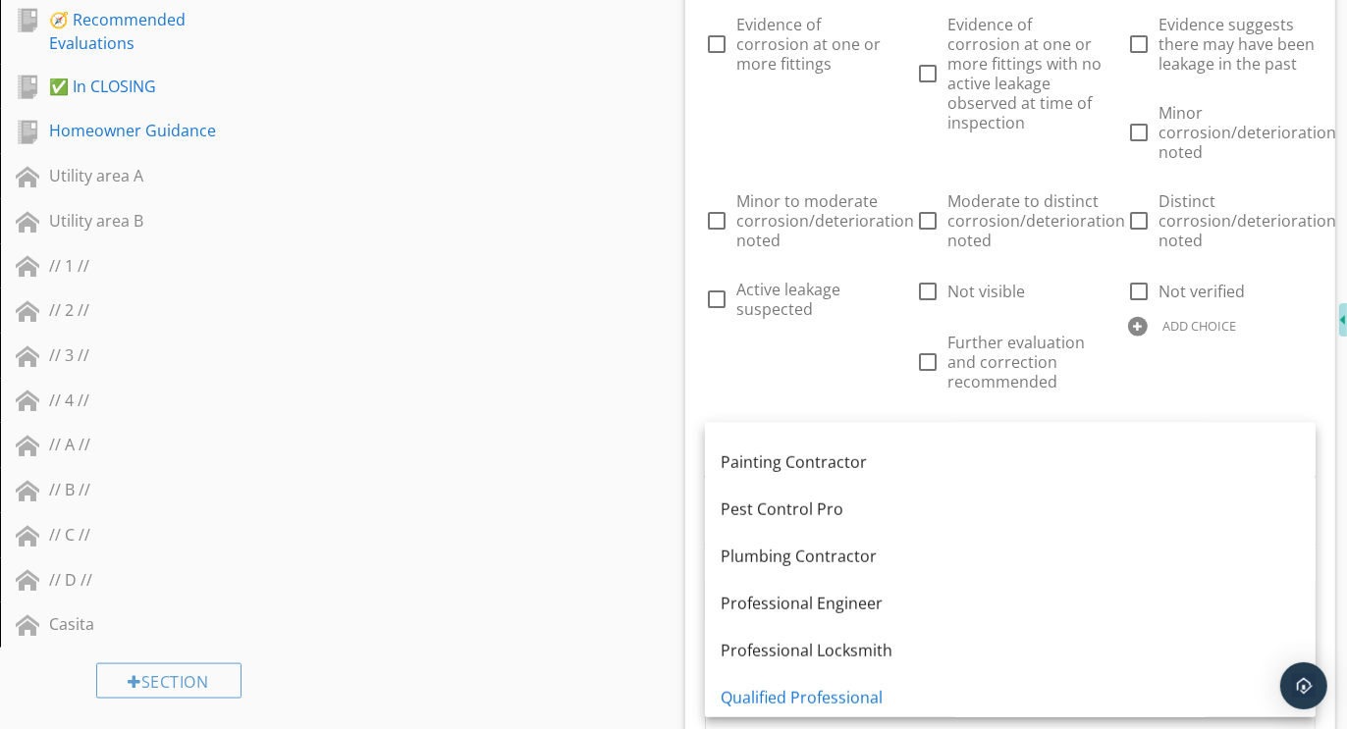
scroll to position [1446, 0]
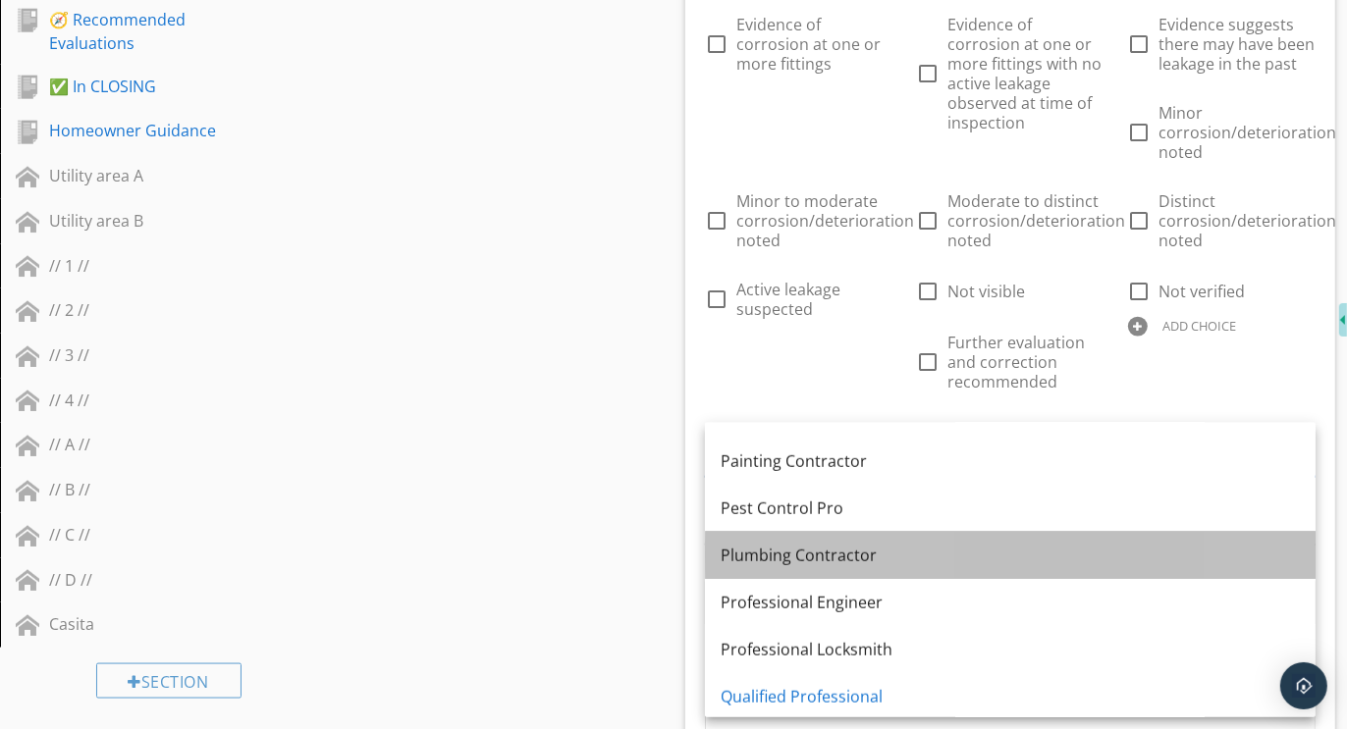
click at [825, 547] on div "Plumbing Contractor" at bounding box center [1009, 556] width 579 height 24
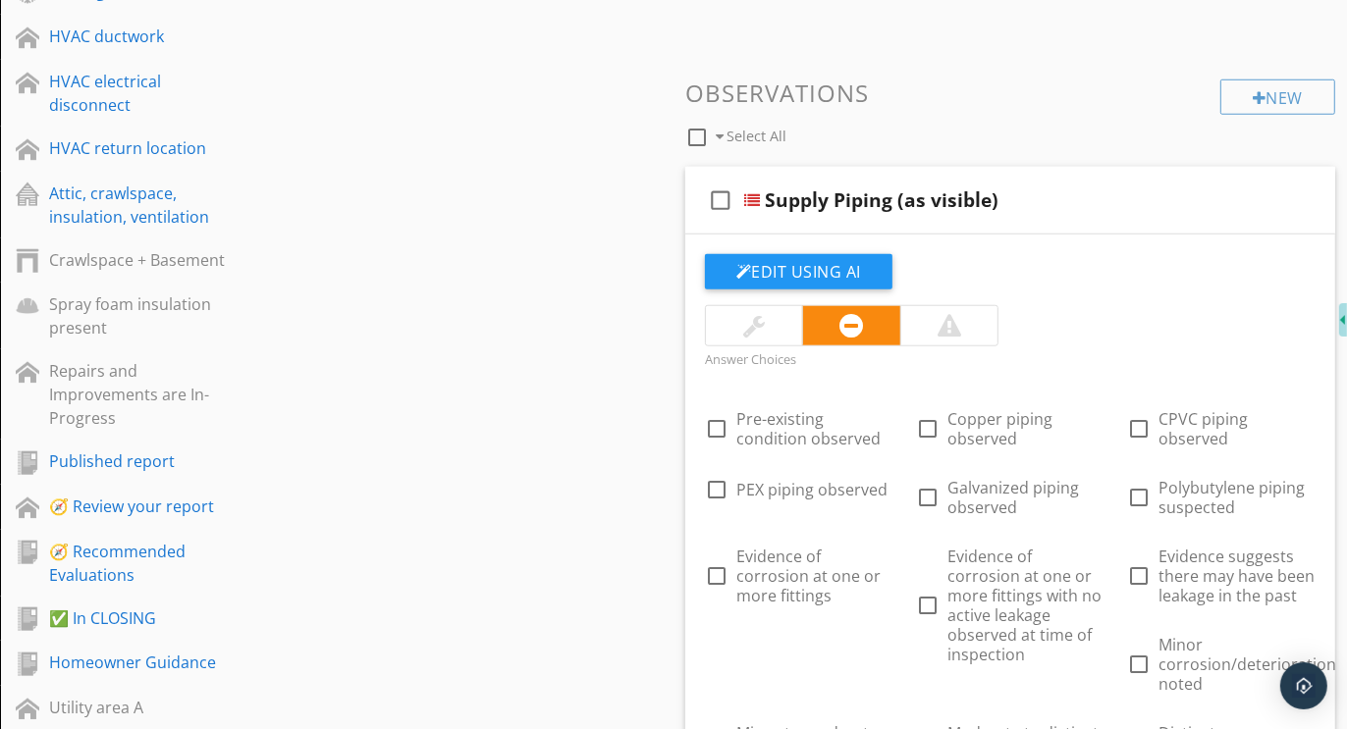
scroll to position [1420, 0]
click at [1253, 108] on div "New" at bounding box center [1277, 97] width 115 height 35
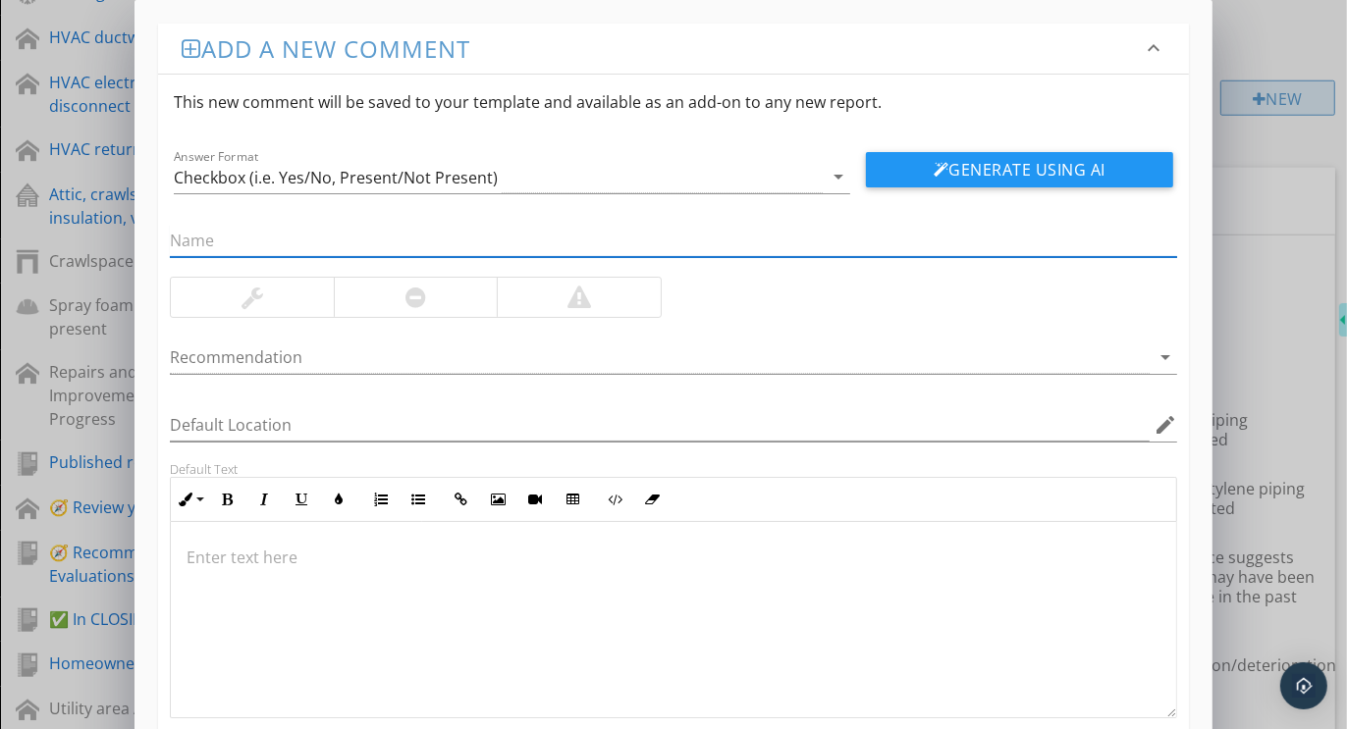
paste input "Polybutylene Piping"
click at [264, 179] on div "Checkbox (i.e. Yes/No, Present/Not Present)" at bounding box center [336, 178] width 324 height 18
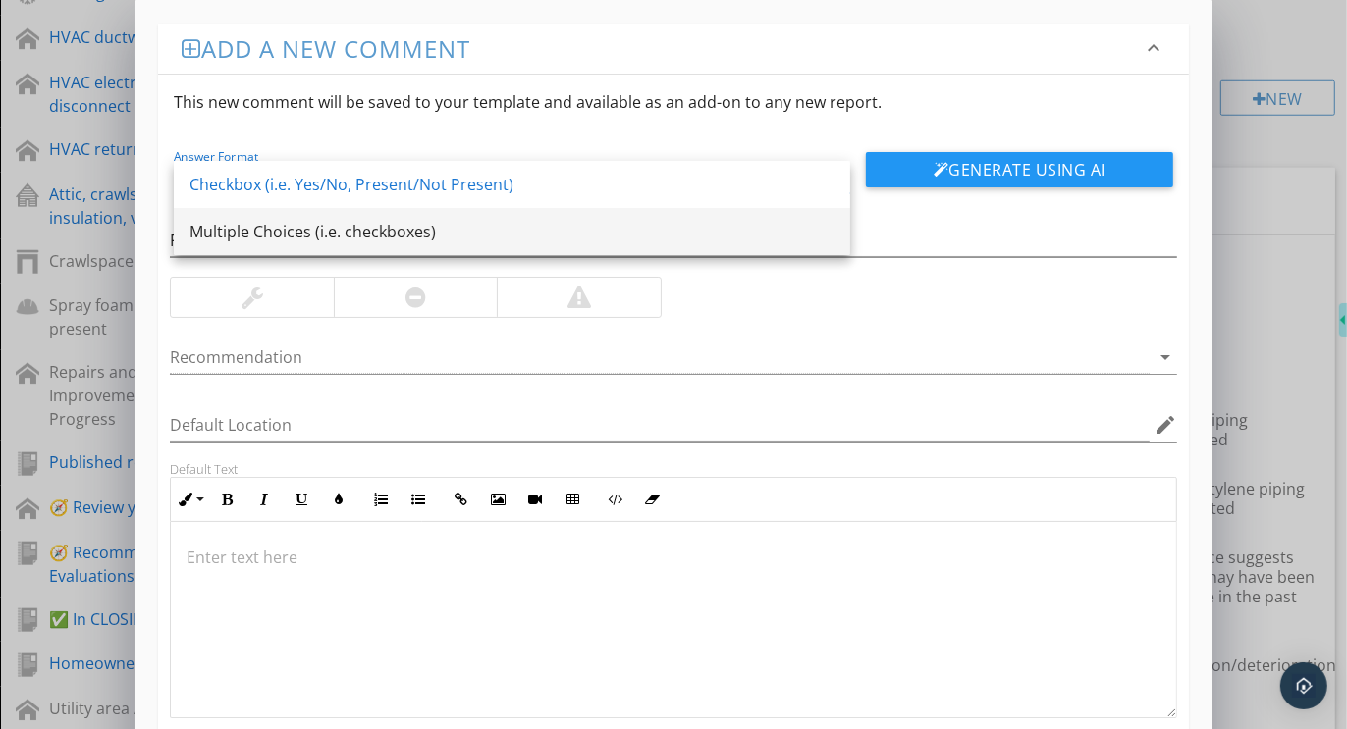
click at [236, 218] on div "Multiple Choices (i.e. checkboxes)" at bounding box center [511, 231] width 645 height 47
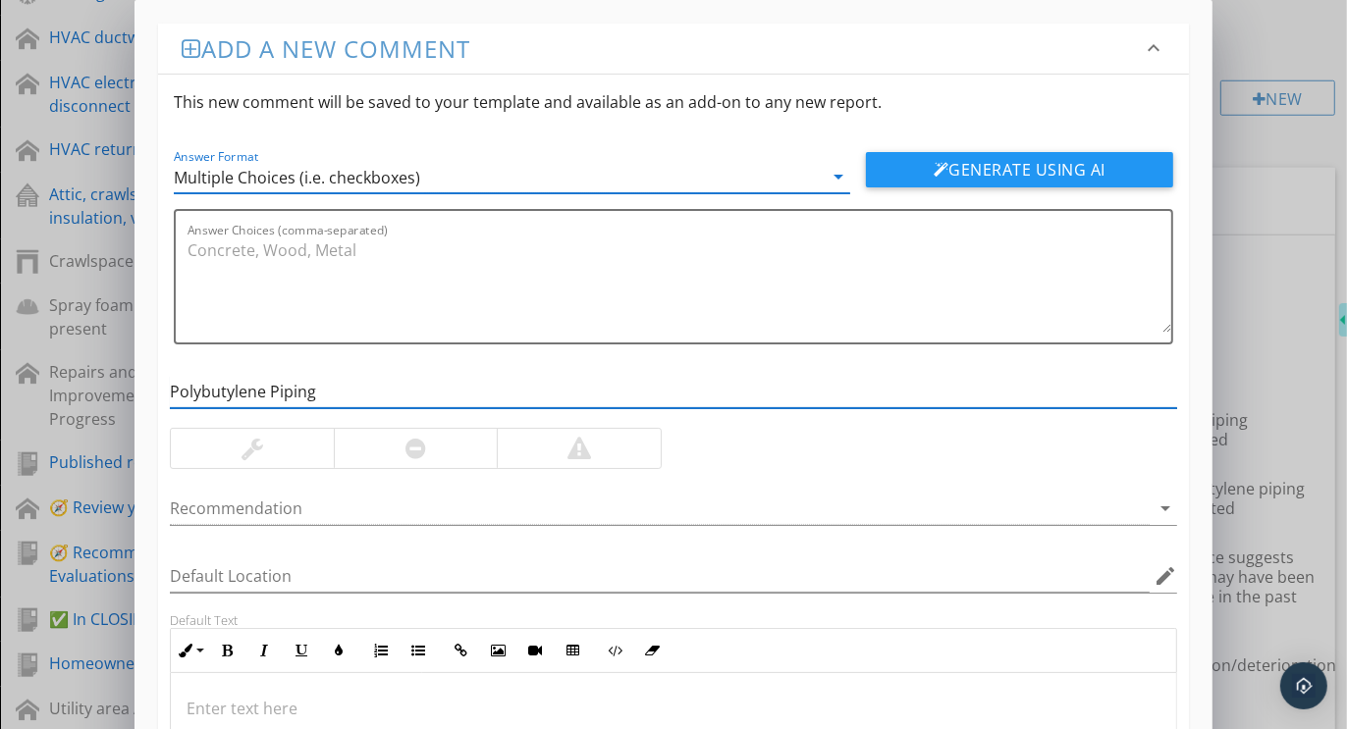
click at [343, 397] on input "Polybutylene Piping" at bounding box center [673, 392] width 1007 height 32
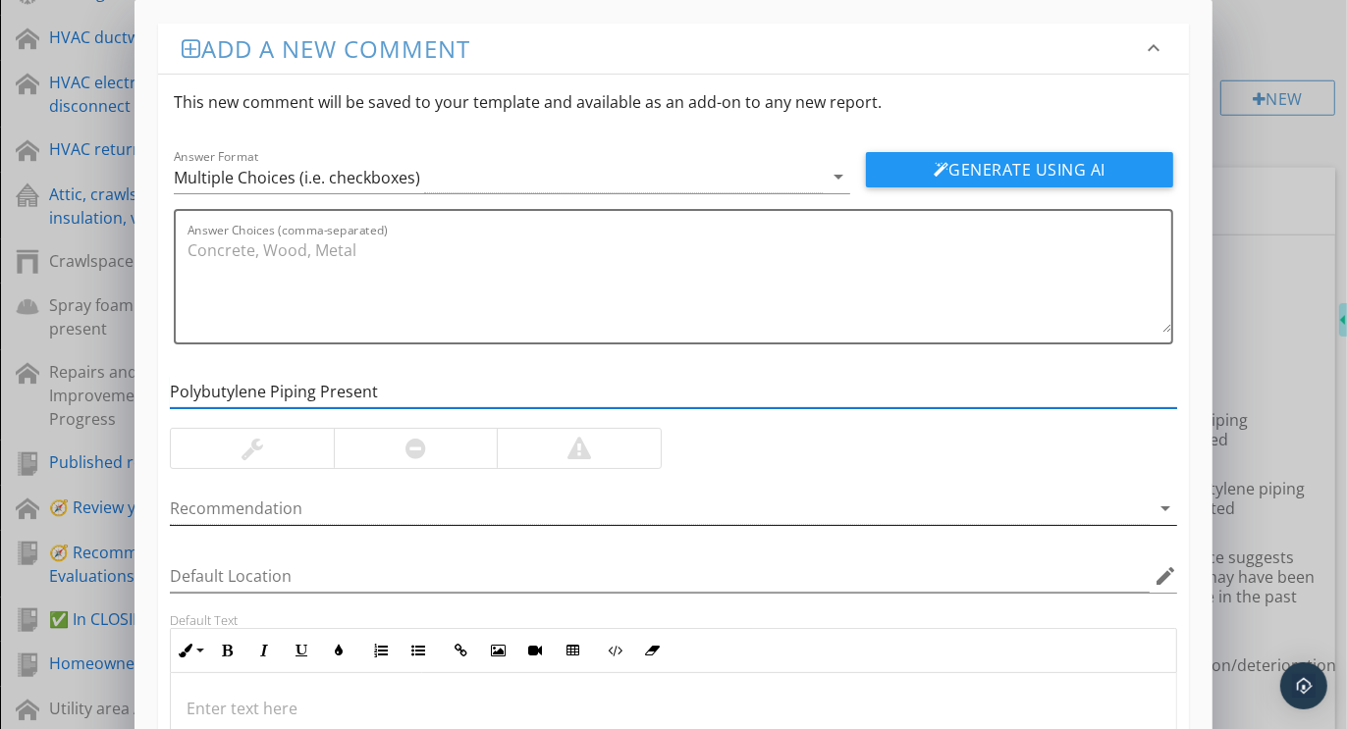
type input "Polybutylene Piping Present"
click at [293, 505] on div at bounding box center [660, 509] width 980 height 32
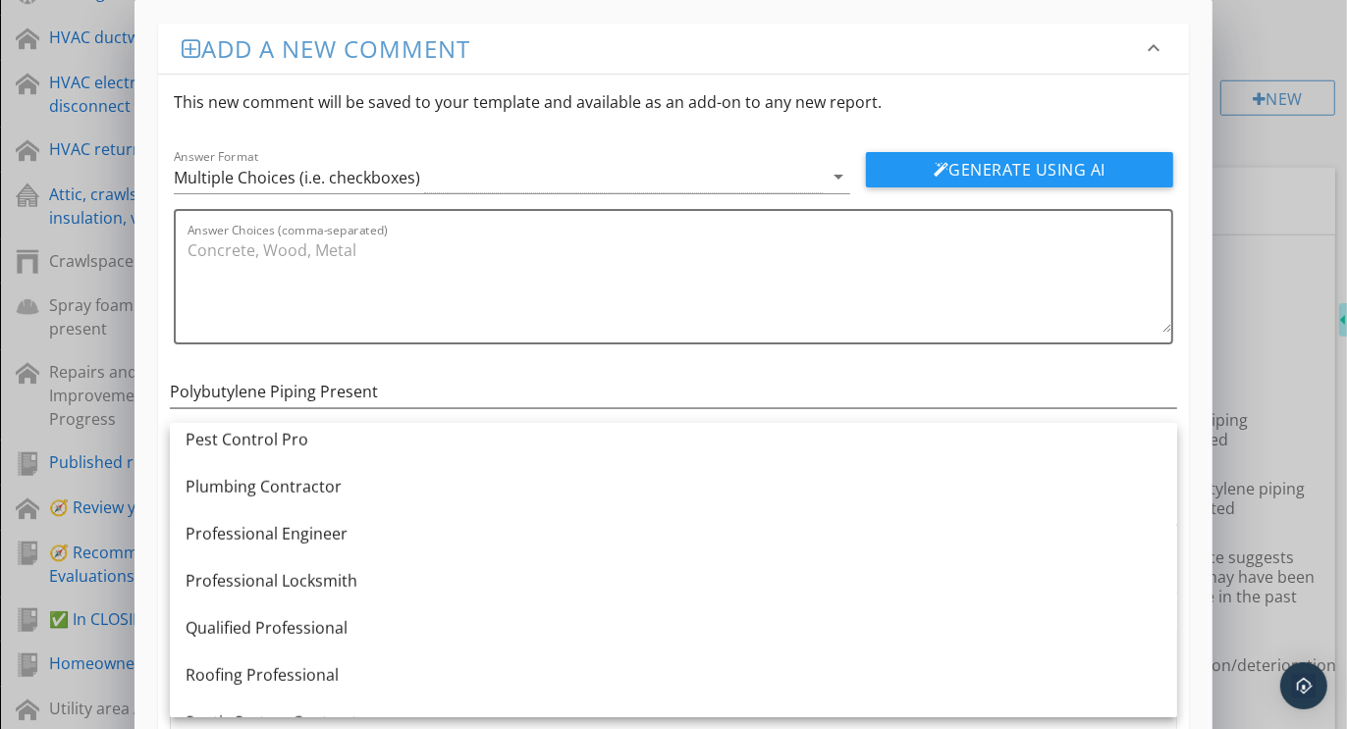
scroll to position [1515, 0]
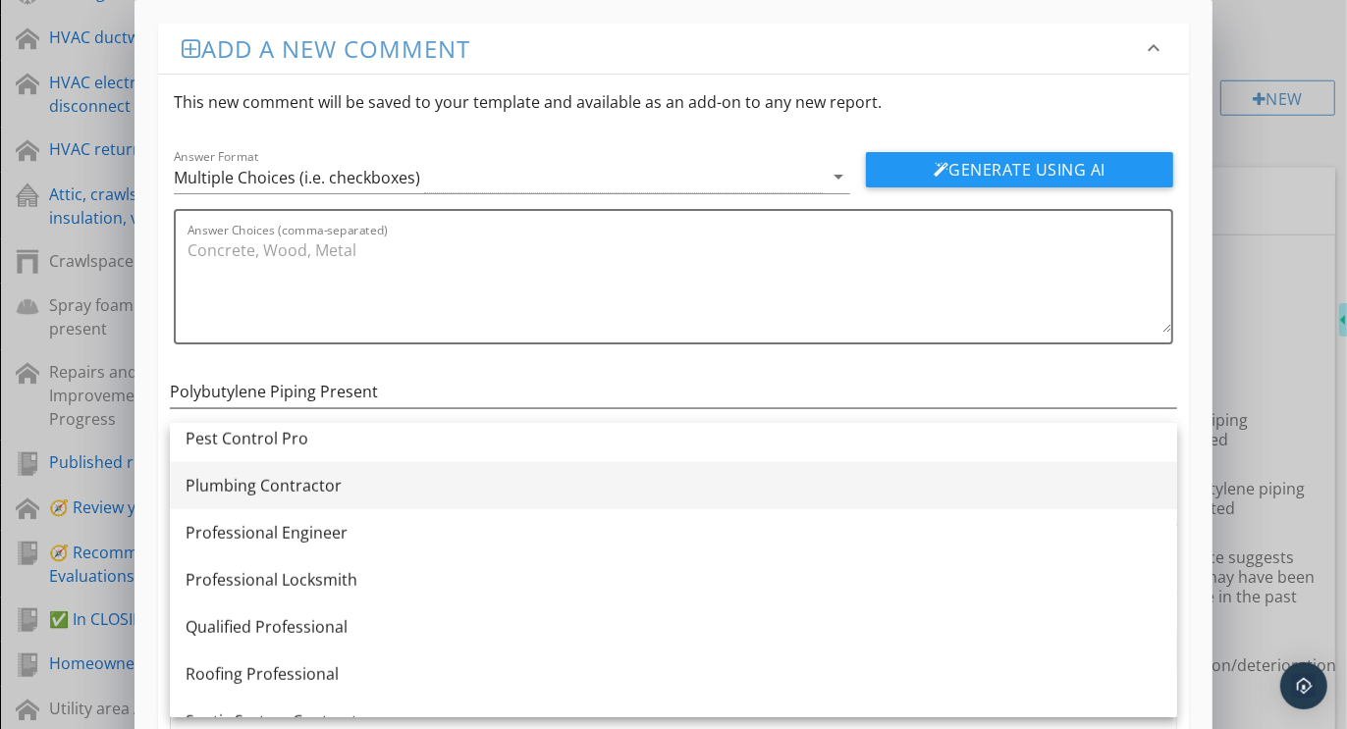
click at [282, 487] on div "Plumbing Contractor" at bounding box center [674, 486] width 976 height 24
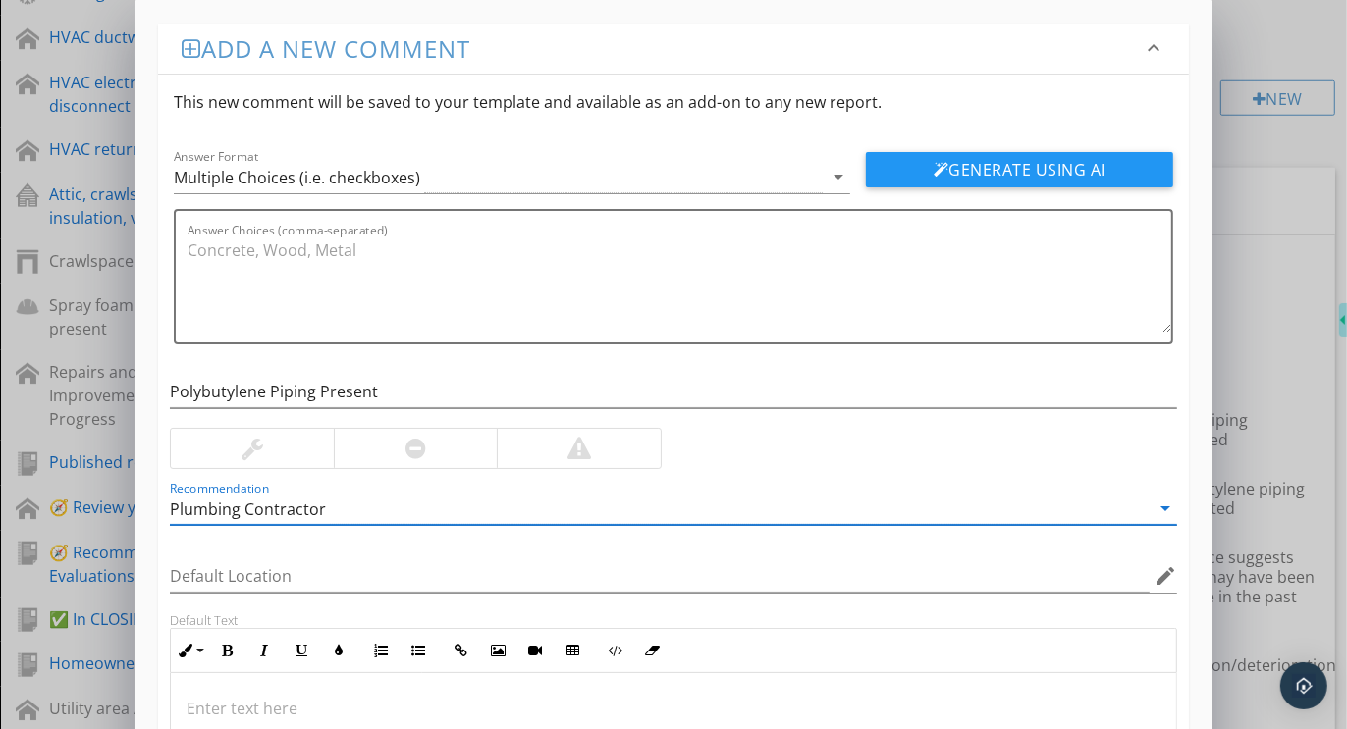
click at [427, 444] on div at bounding box center [416, 448] width 164 height 39
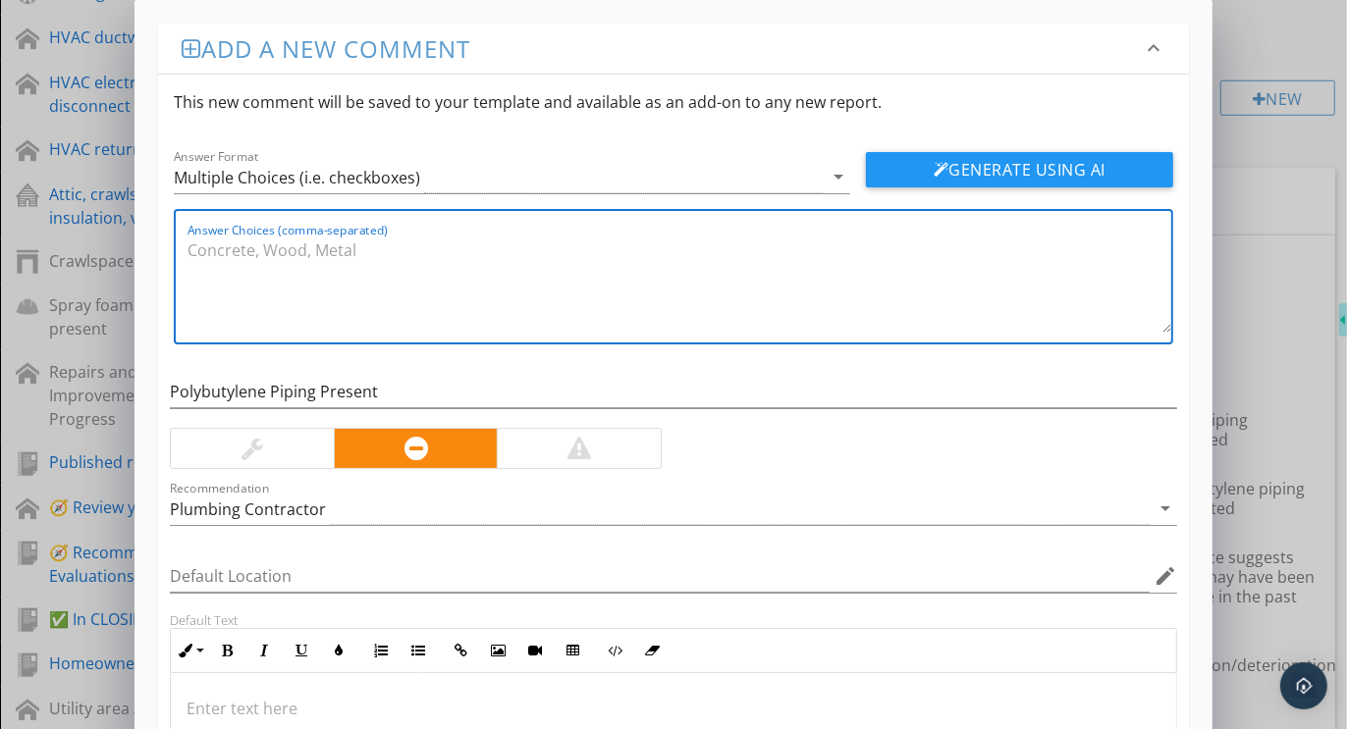
click at [283, 272] on textarea "Answer Choices (comma-separated)" at bounding box center [678, 284] width 983 height 98
paste textarea "Polybutylene (PB) piping was noted. This material was commonly installed betwee…"
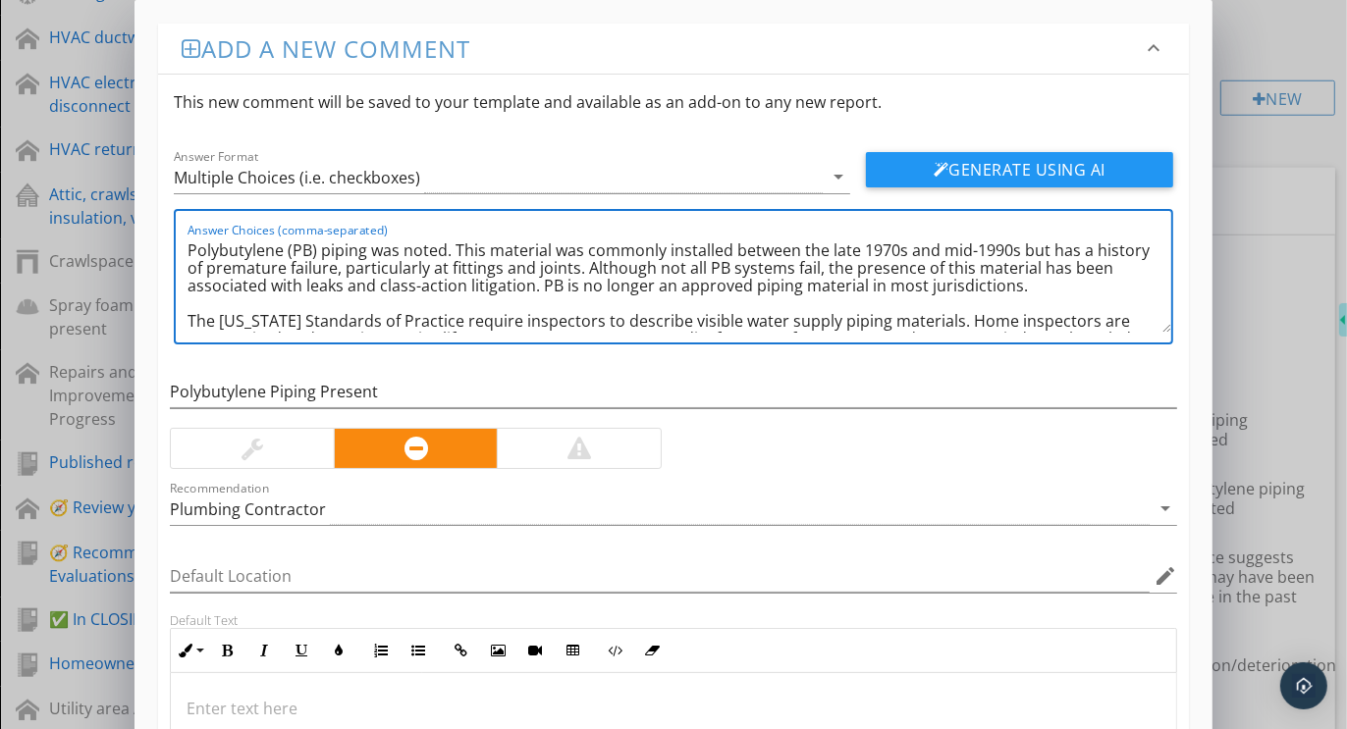
scroll to position [104, 0]
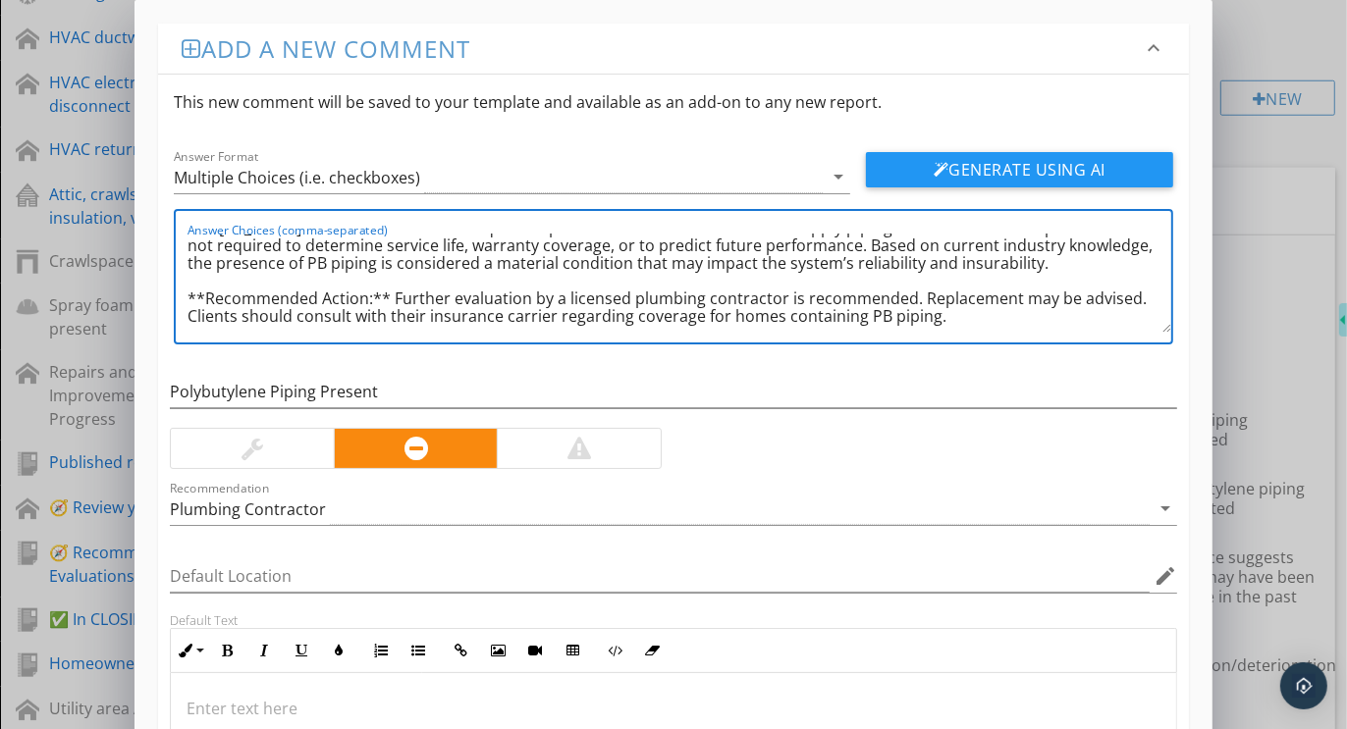
click at [396, 286] on textarea "Polybutylene (PB) piping was noted. This material was commonly installed betwee…" at bounding box center [678, 284] width 983 height 98
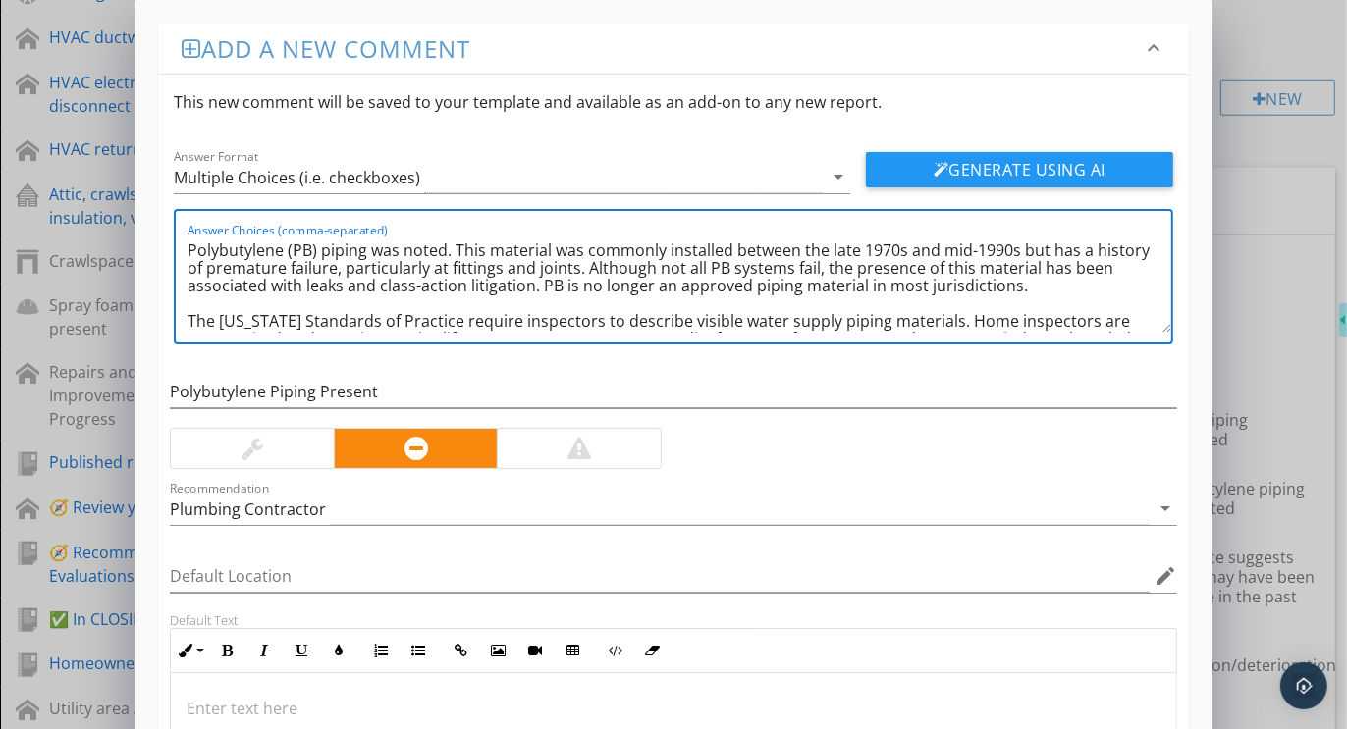
click at [443, 254] on textarea "Polybutylene (PB) piping was noted. This material was commonly installed betwee…" at bounding box center [678, 284] width 983 height 98
click at [560, 308] on textarea "Polybutylene (PB) piping appears to be present. This material was commonly inst…" at bounding box center [678, 284] width 983 height 98
drag, startPoint x: 579, startPoint y: 287, endPoint x: 541, endPoint y: 256, distance: 48.9
click at [541, 256] on textarea "Polybutylene (PB) piping appears to be present. This material was commonly inst…" at bounding box center [678, 284] width 983 height 98
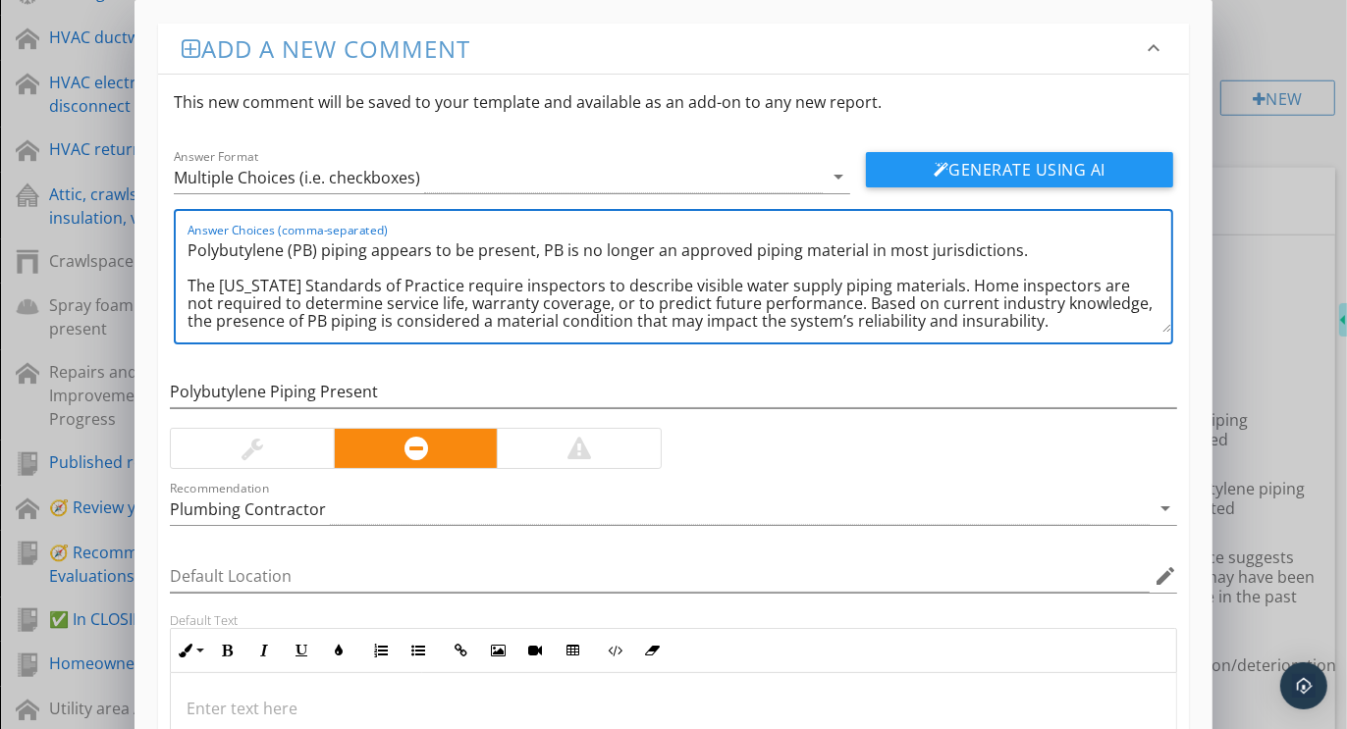
click at [717, 269] on textarea "Polybutylene (PB) piping appears to be present, PB is no longer an approved pip…" at bounding box center [678, 284] width 983 height 98
drag, startPoint x: 833, startPoint y: 275, endPoint x: 1010, endPoint y: 253, distance: 178.0
click at [1010, 253] on textarea "Polybutylene (PB) piping appears to be present, PB is no longer an approved pip…" at bounding box center [678, 284] width 983 height 98
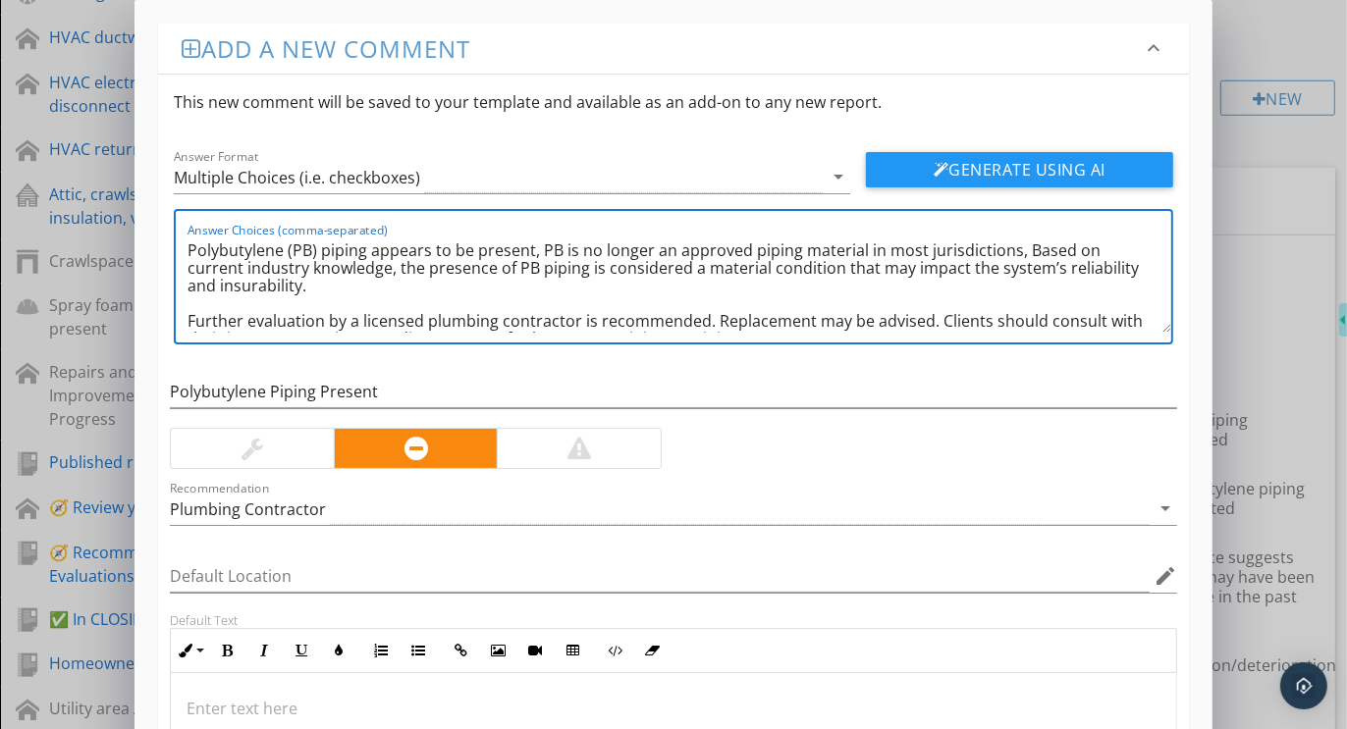
click at [336, 269] on textarea "Polybutylene (PB) piping appears to be present, PB is no longer an approved pip…" at bounding box center [678, 284] width 983 height 98
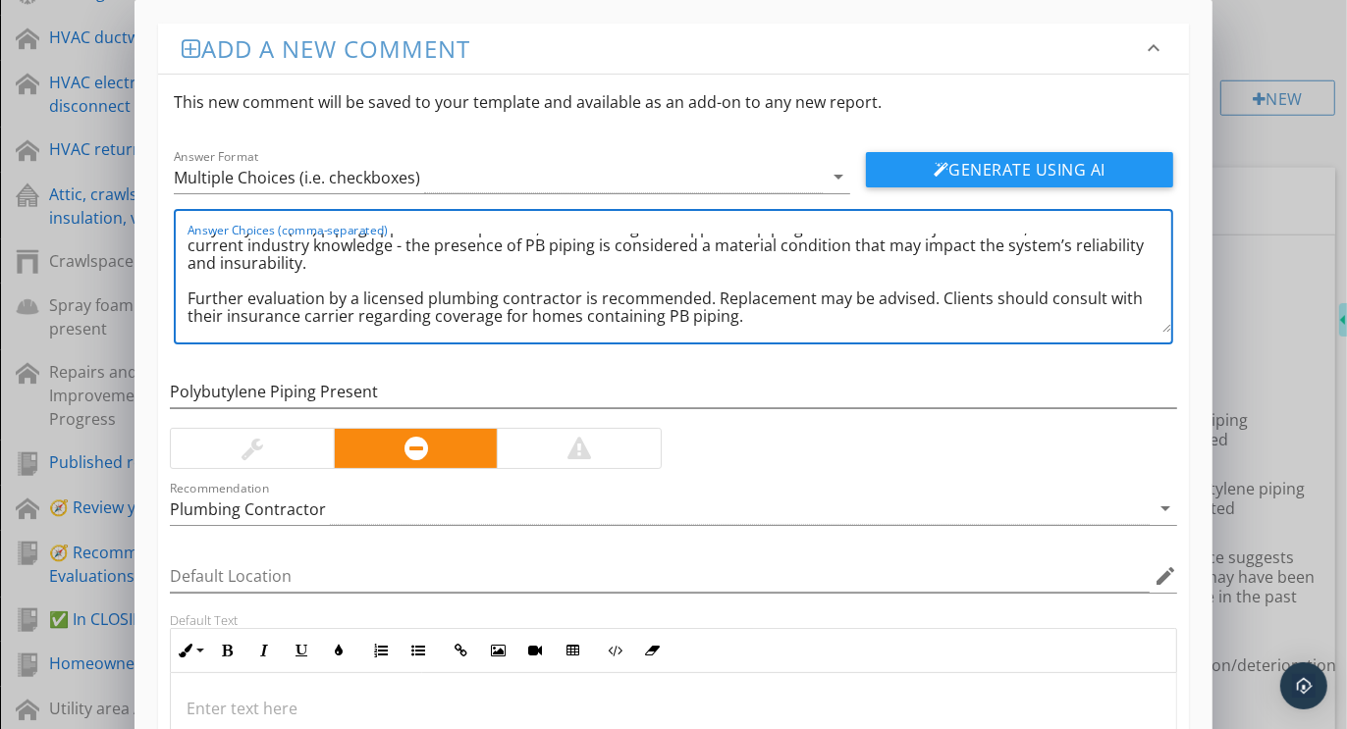
click at [796, 305] on textarea "Polybutylene (PB) piping appears to be present, PB is no longer an approved pip…" at bounding box center [678, 284] width 983 height 98
drag, startPoint x: 771, startPoint y: 303, endPoint x: 931, endPoint y: 280, distance: 162.7
click at [931, 280] on textarea "Polybutylene (PB) piping appears to be present, PB is no longer an approved pip…" at bounding box center [678, 284] width 983 height 98
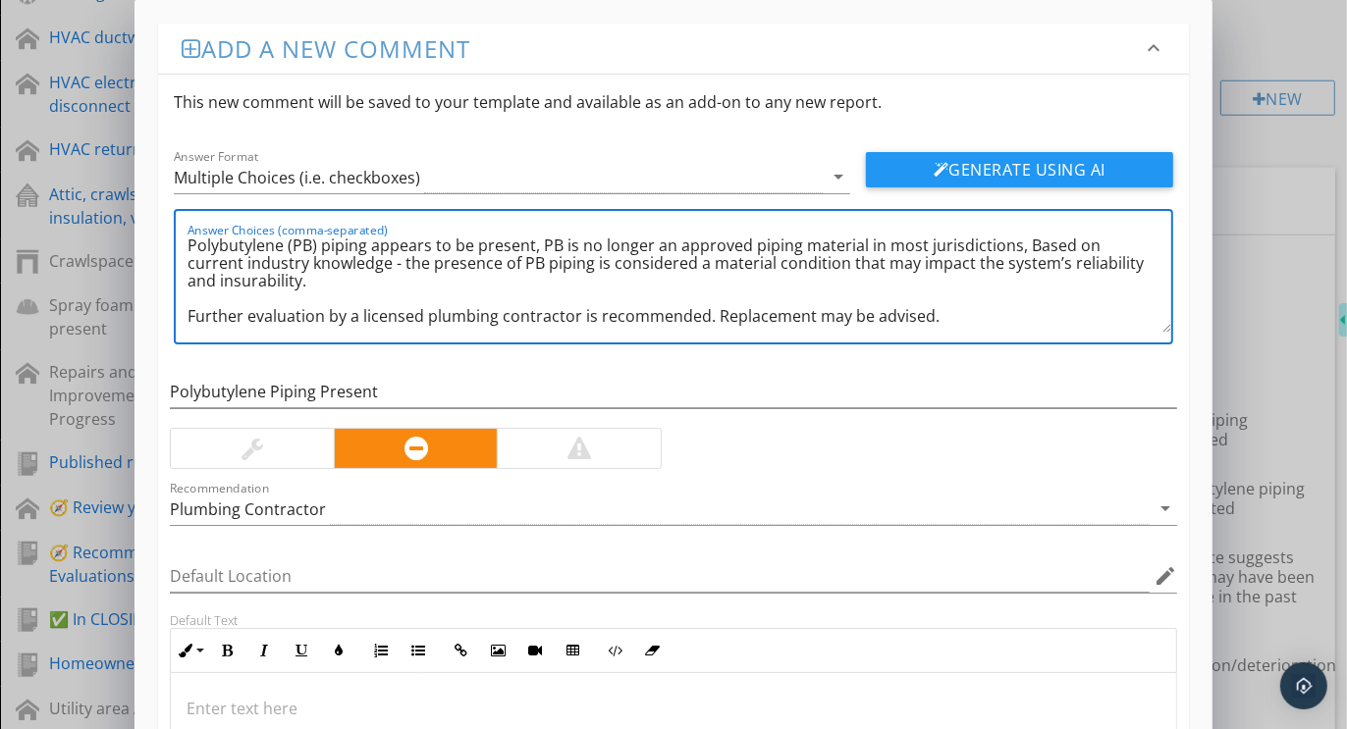
scroll to position [22, 0]
click at [716, 297] on textarea "Polybutylene (PB) piping appears to be present, PB is no longer an approved pip…" at bounding box center [678, 284] width 983 height 98
click at [570, 327] on textarea "Polybutylene (PB) piping appears to be present, PB is no longer an approved pip…" at bounding box center [678, 284] width 983 height 98
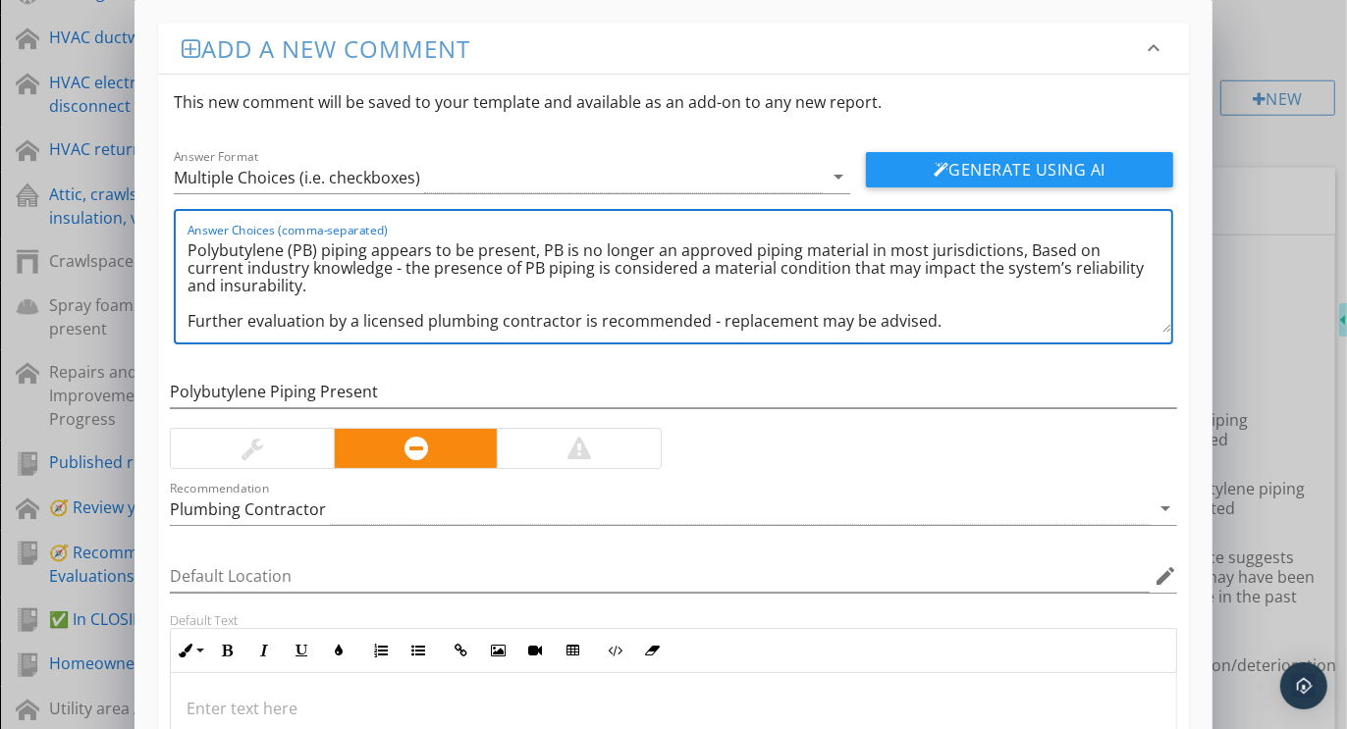
scroll to position [1, 0]
drag, startPoint x: 277, startPoint y: 287, endPoint x: 1068, endPoint y: 269, distance: 791.3
click at [1068, 269] on textarea "Polybutylene (PB) piping appears to be present, PB is no longer an approved pip…" at bounding box center [678, 284] width 983 height 98
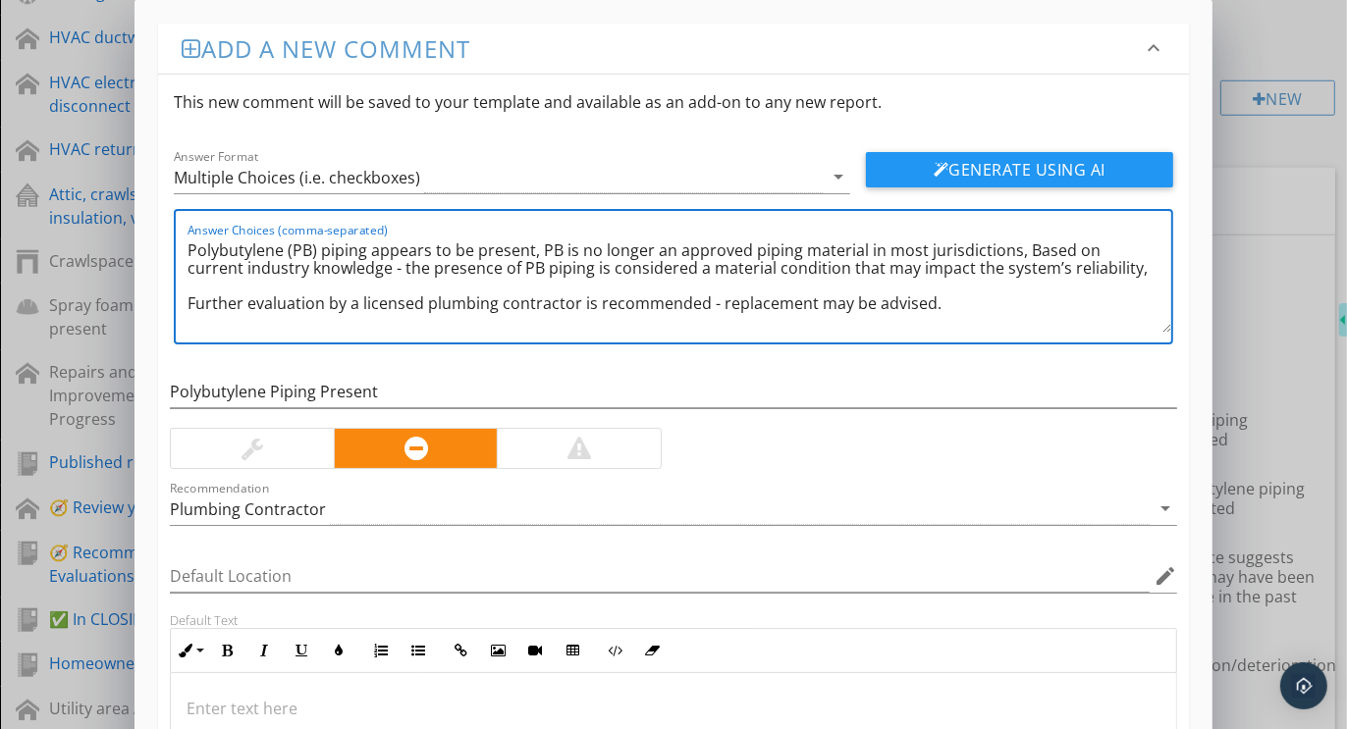
click at [190, 303] on textarea "Polybutylene (PB) piping appears to be present, PB is no longer an approved pip…" at bounding box center [678, 284] width 983 height 98
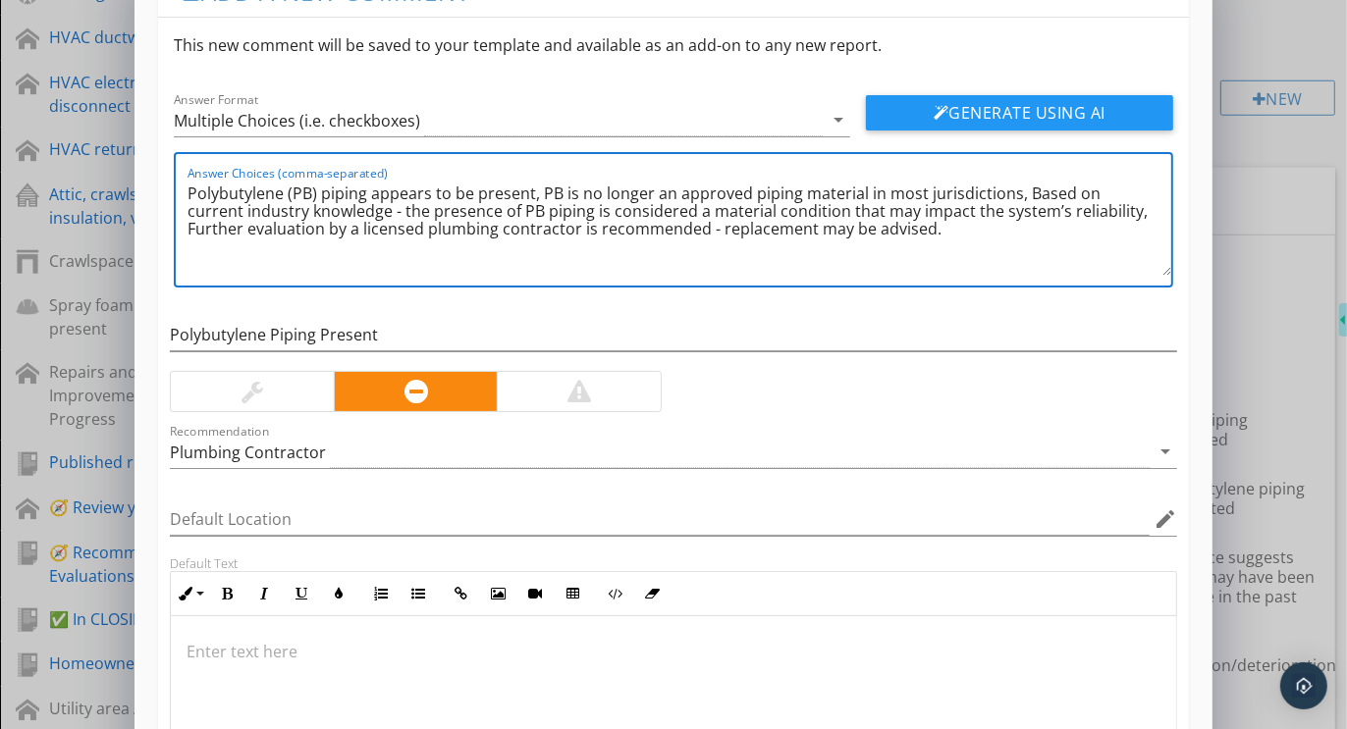
scroll to position [0, 0]
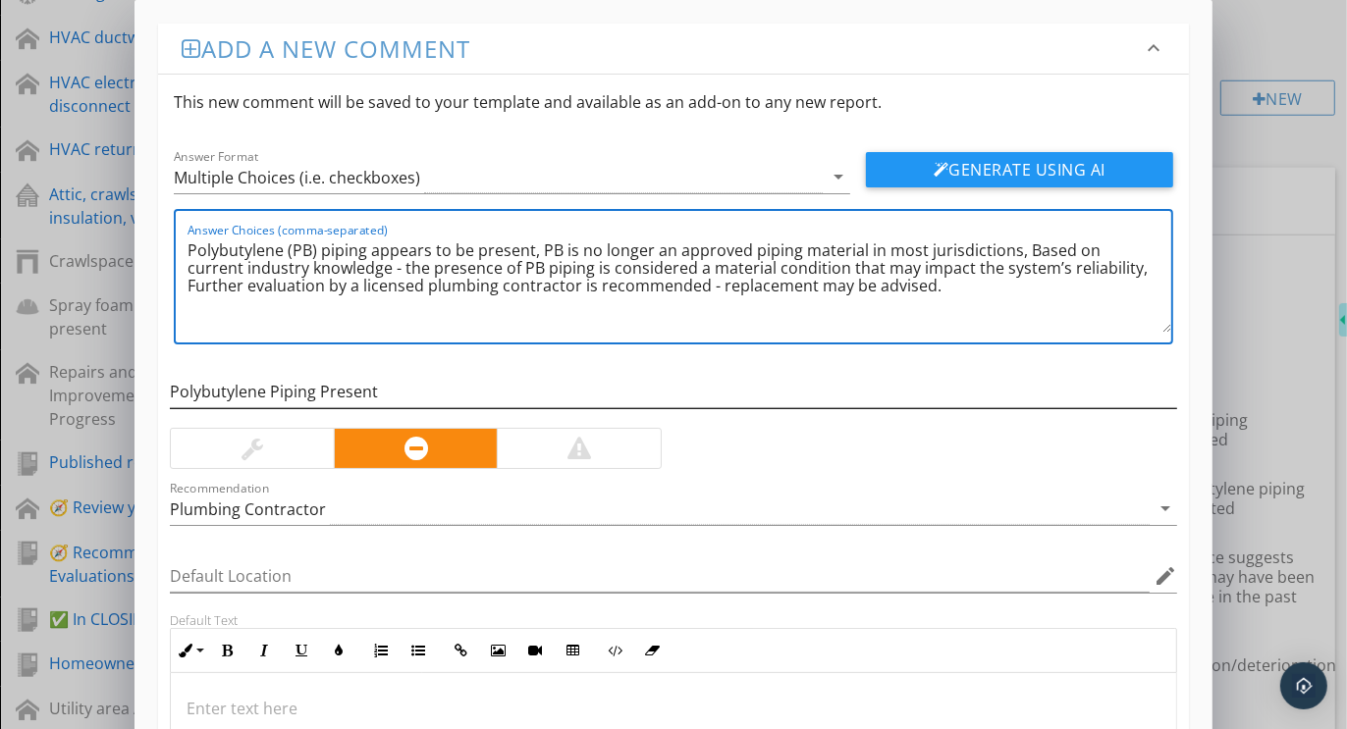
type textarea "Polybutylene (PB) piping appears to be present, PB is no longer an approved pip…"
click at [318, 387] on input "Polybutylene Piping Present" at bounding box center [673, 392] width 1007 height 32
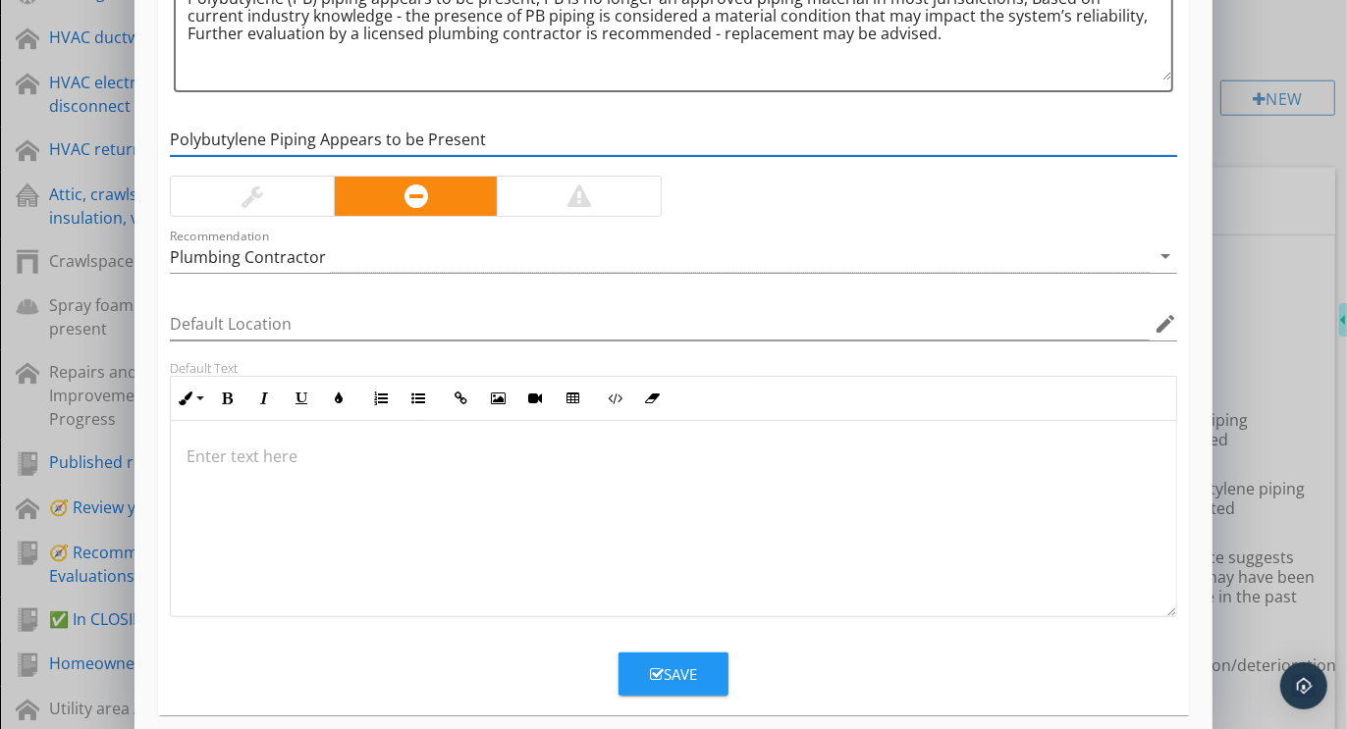
scroll to position [268, 0]
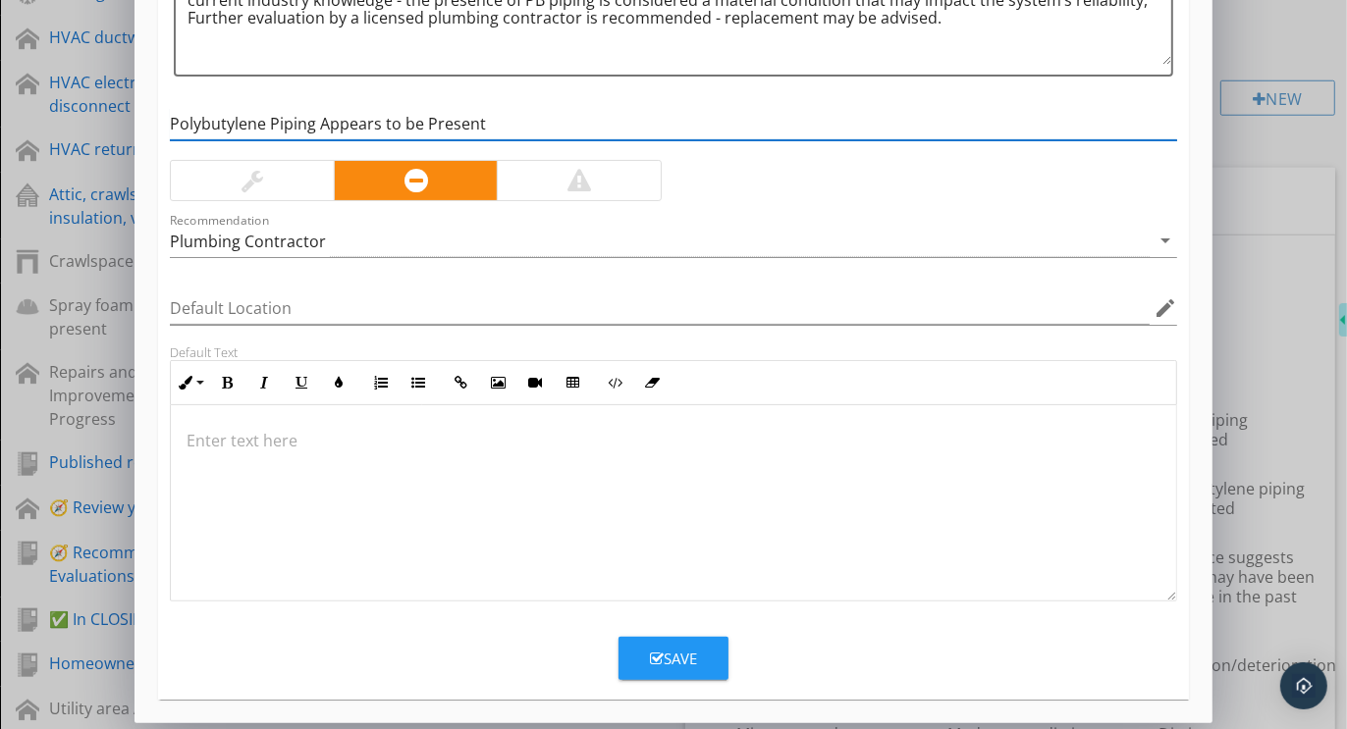
type input "Polybutylene Piping Appears to be Present"
click at [671, 660] on div "Save" at bounding box center [673, 659] width 47 height 23
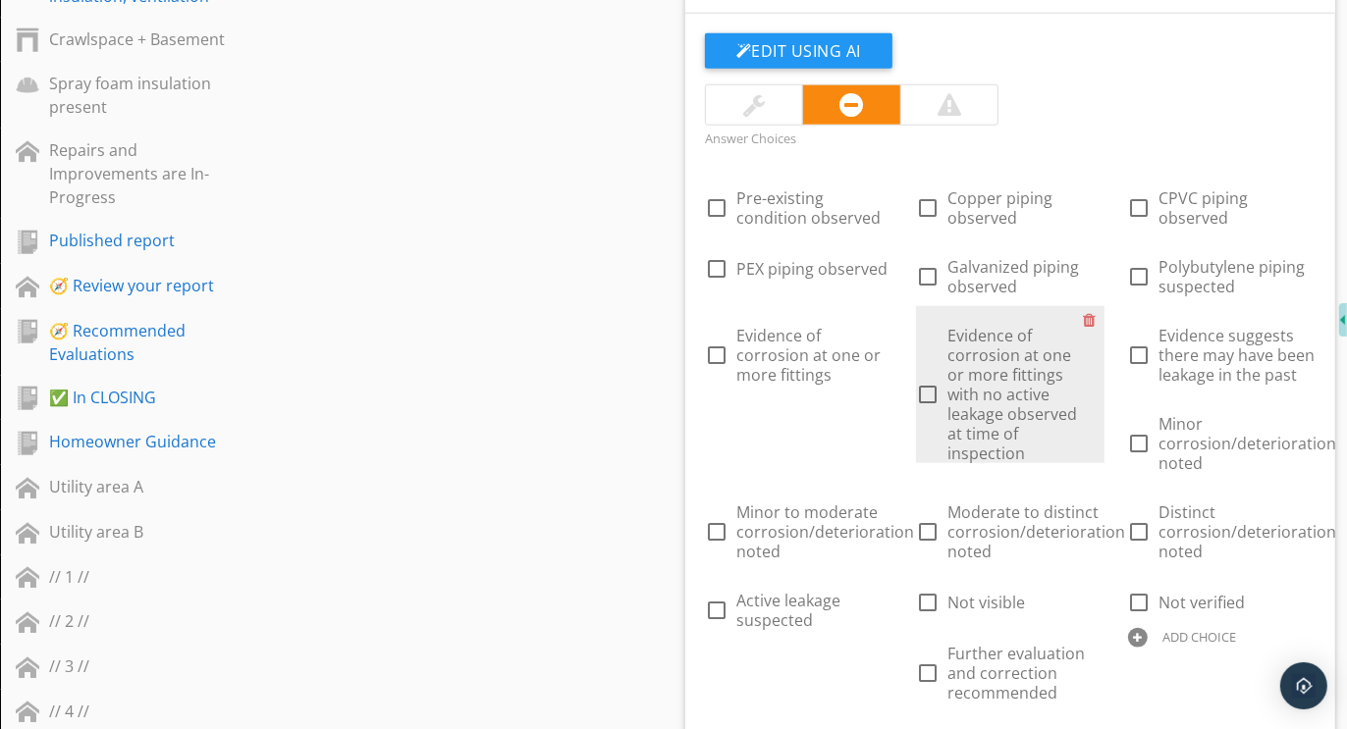
scroll to position [1645, 0]
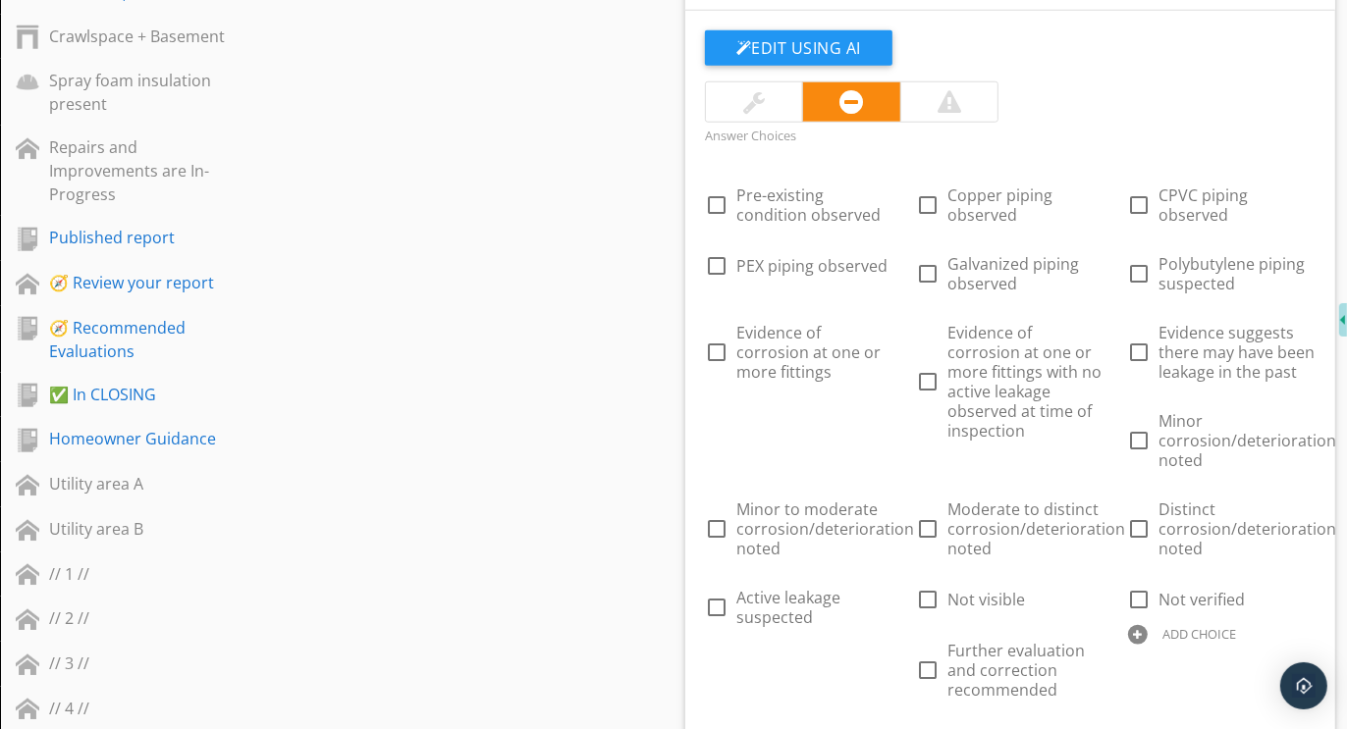
click at [1137, 630] on div at bounding box center [1138, 635] width 20 height 20
type input "*Polybutylene piping appears to be present"
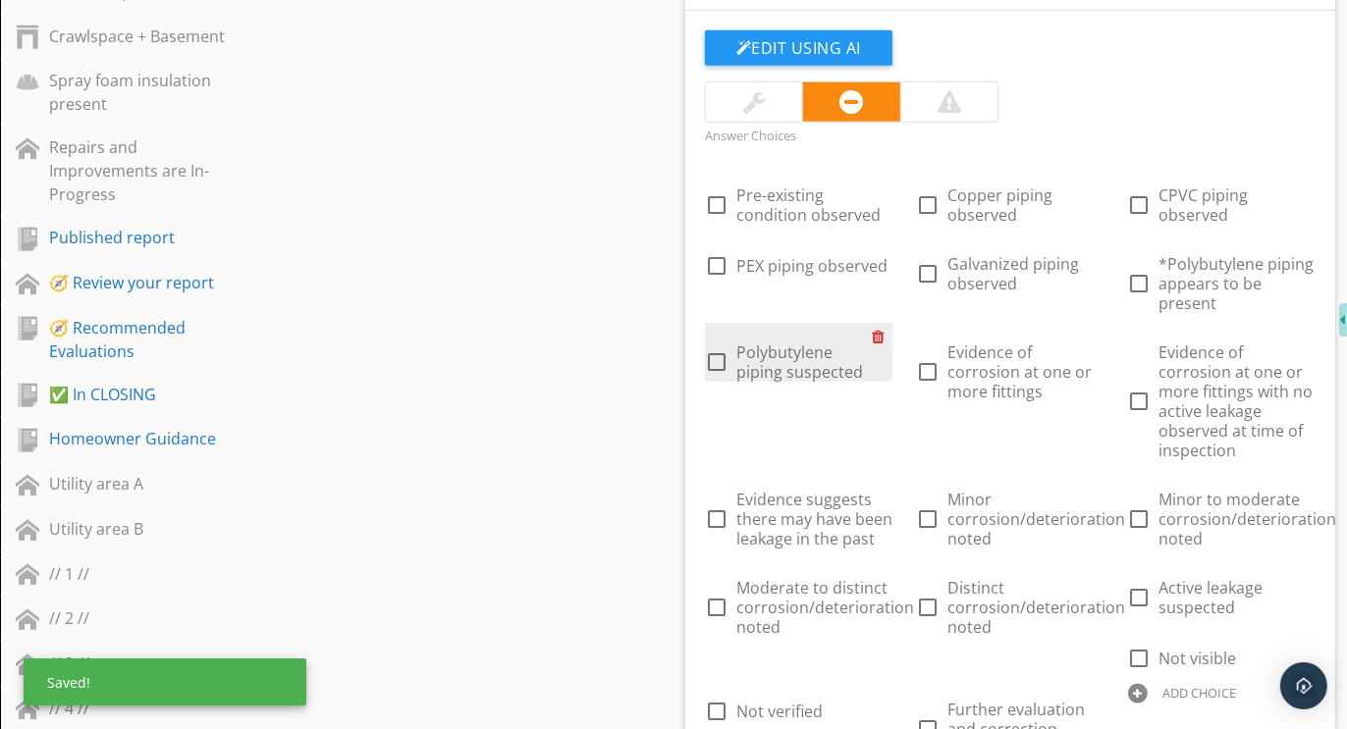
click at [877, 335] on div at bounding box center [882, 336] width 21 height 27
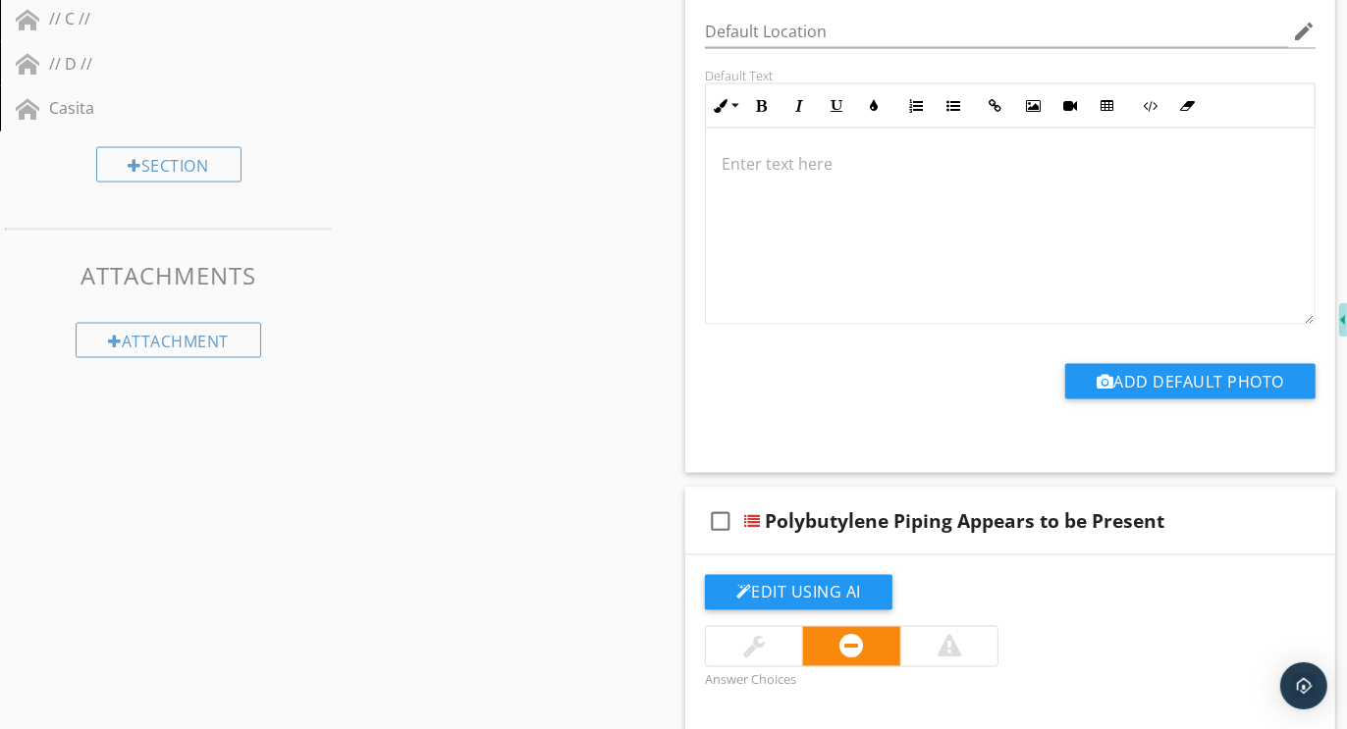
scroll to position [2795, 0]
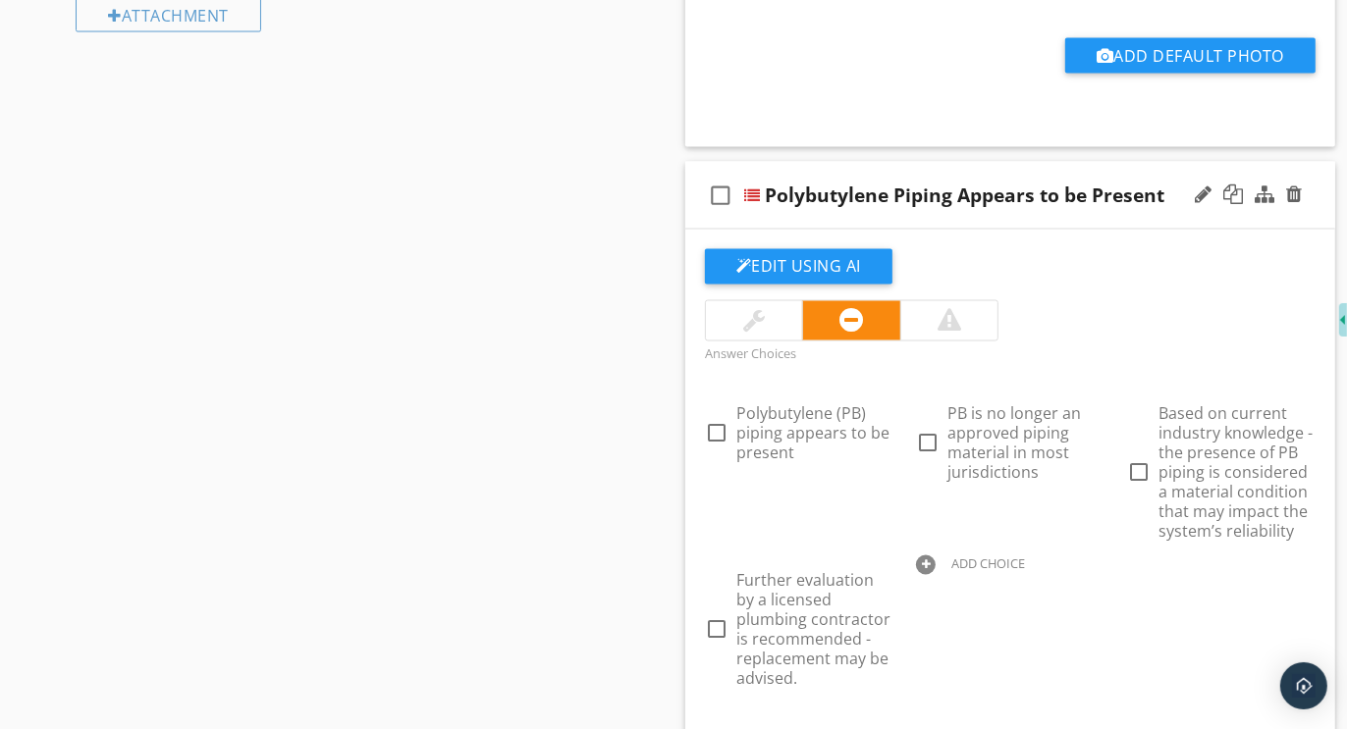
click at [921, 556] on div at bounding box center [926, 566] width 20 height 20
type input "Polybutylene is no longer in approved piping material in many areas"
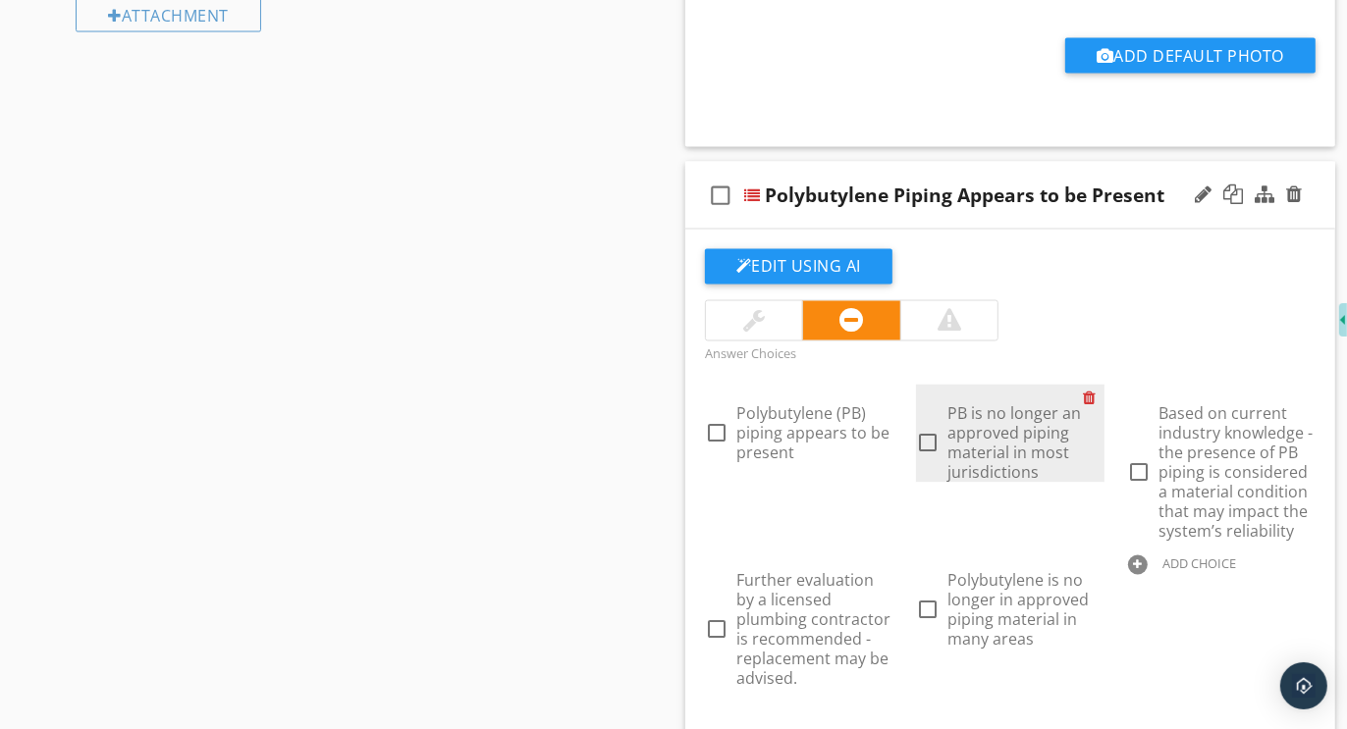
click at [1089, 389] on div at bounding box center [1094, 398] width 21 height 27
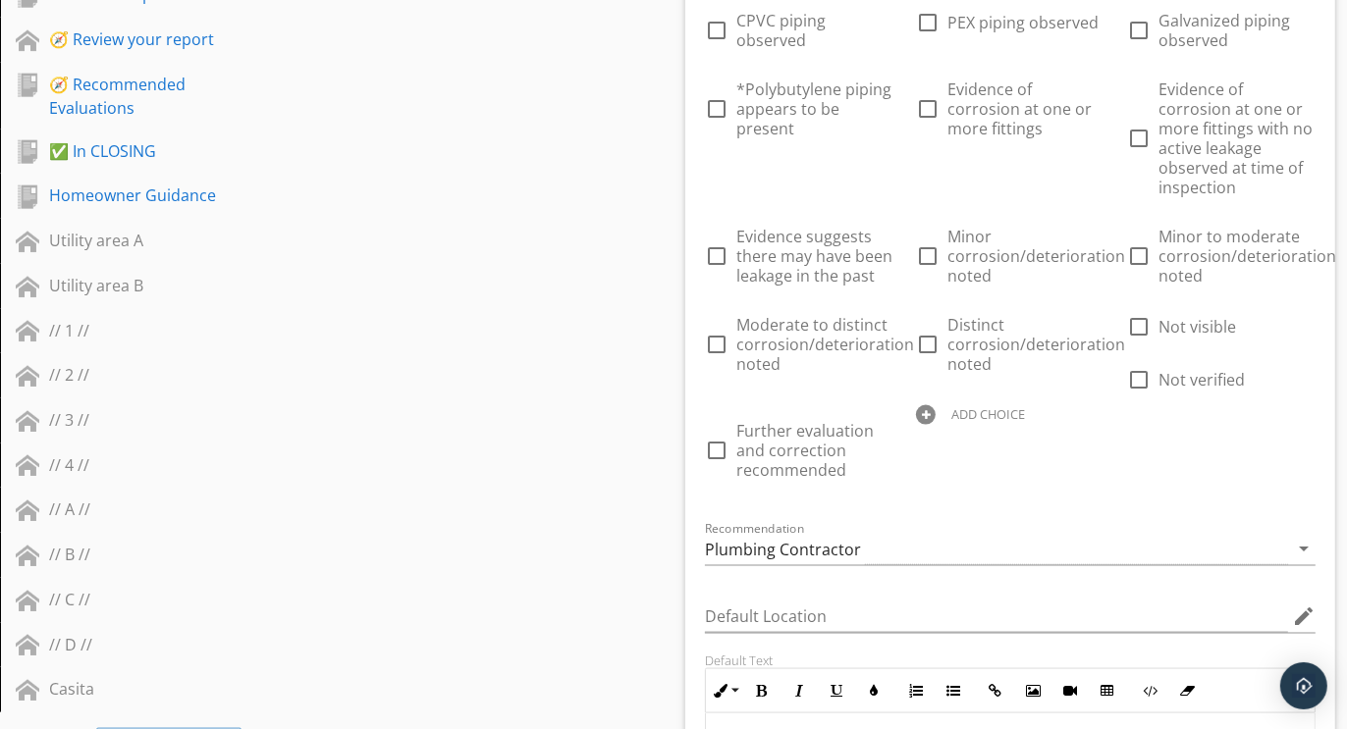
scroll to position [1899, 0]
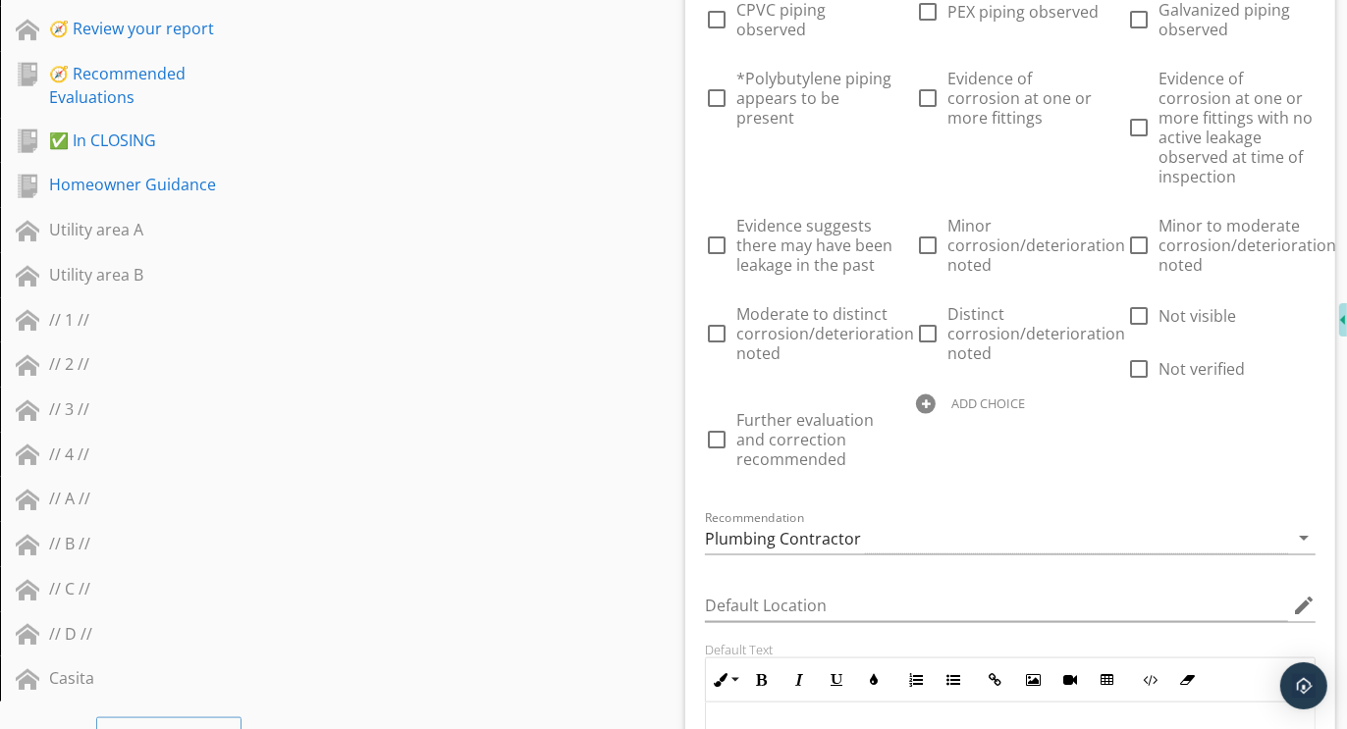
click at [921, 401] on div at bounding box center [926, 405] width 20 height 20
type input "Plumbing installations appear DIY or substandard and required further evaluation"
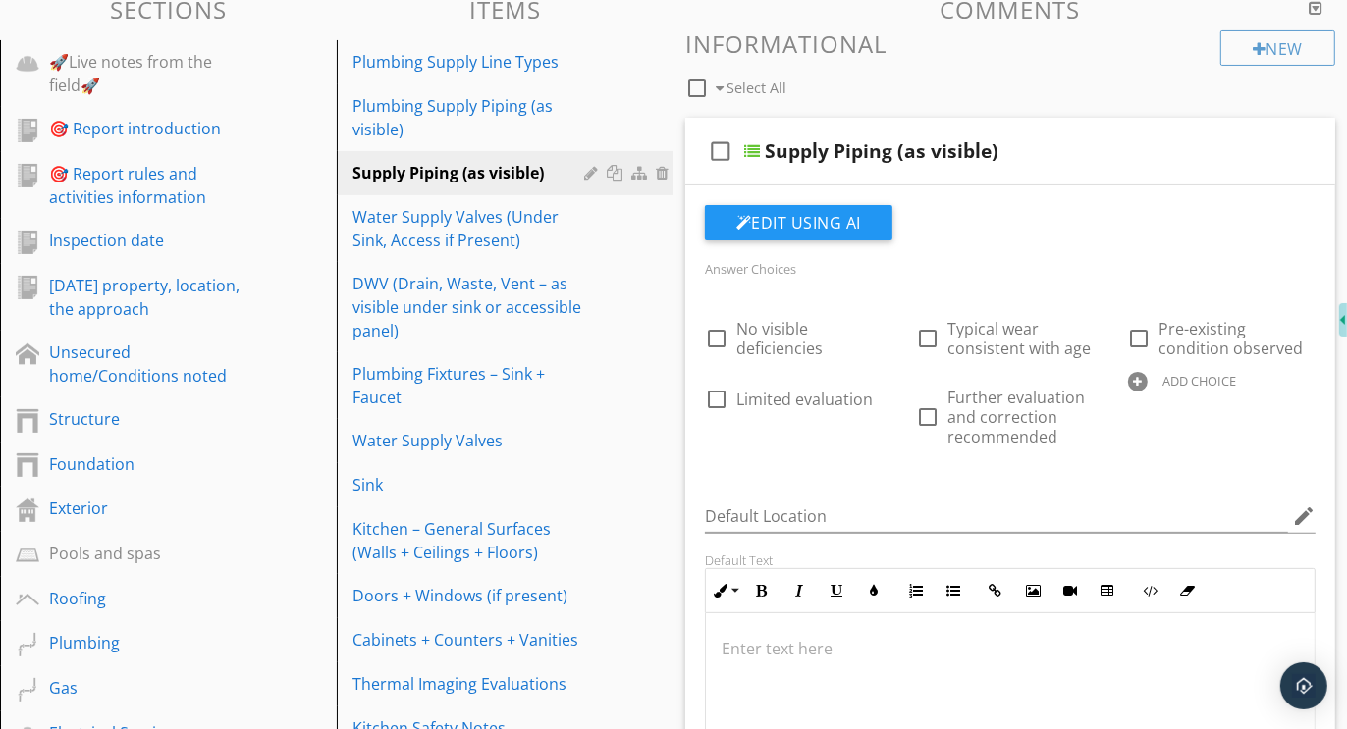
scroll to position [277, 0]
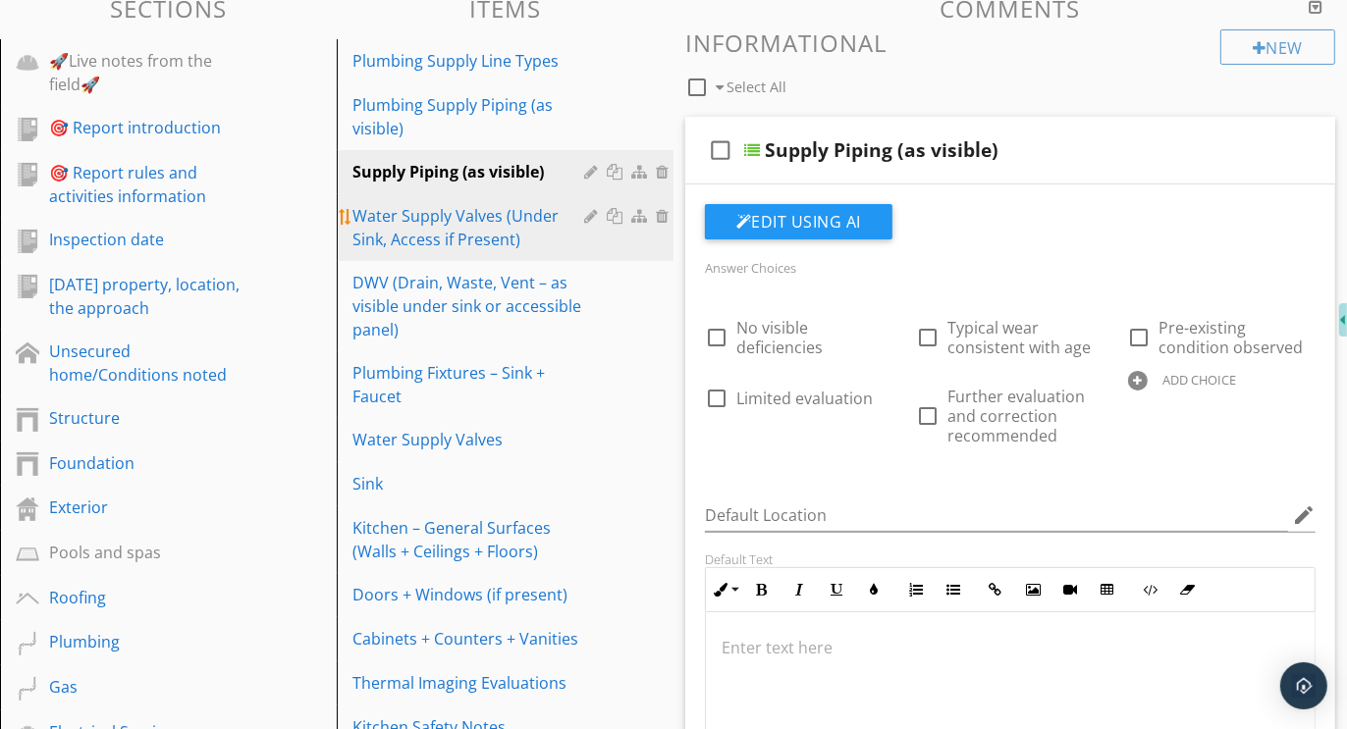
click at [439, 224] on div "Water Supply Valves (Under Sink, Access if Present)" at bounding box center [471, 227] width 238 height 47
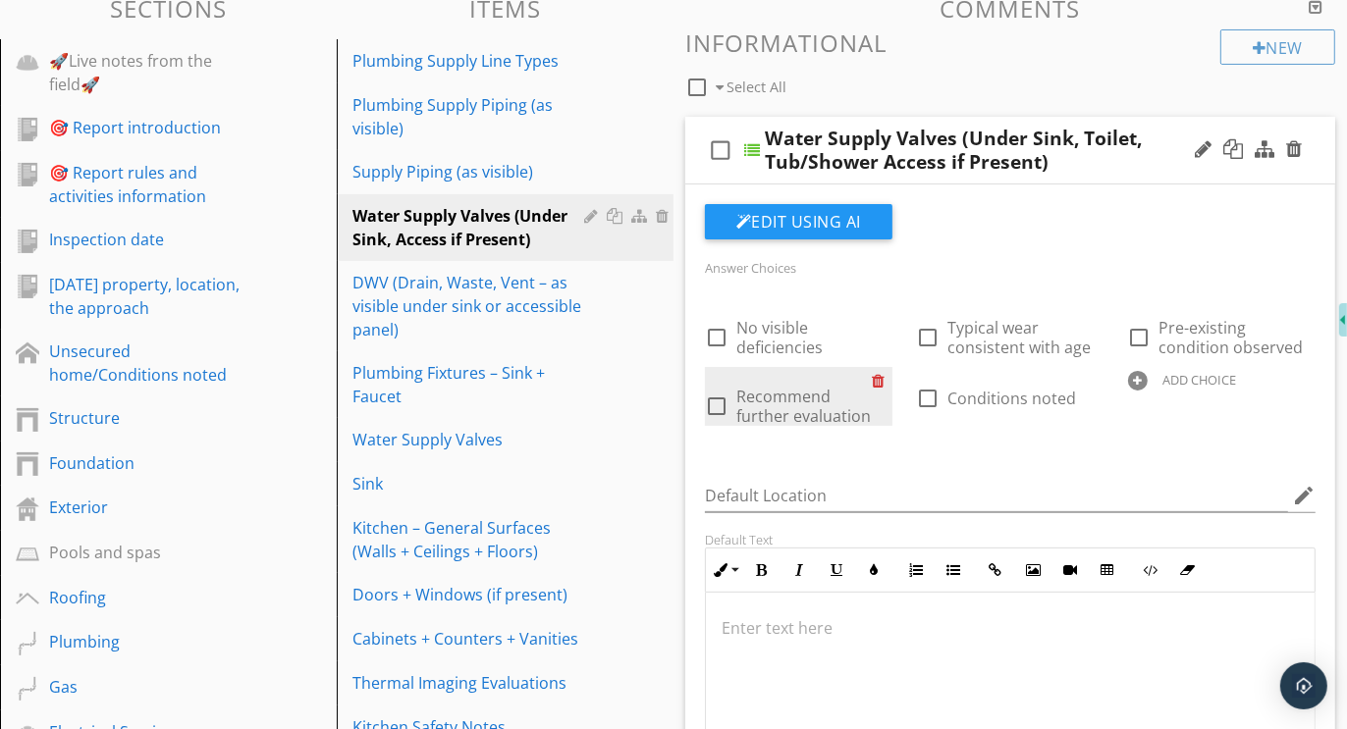
click at [877, 377] on div at bounding box center [882, 380] width 21 height 27
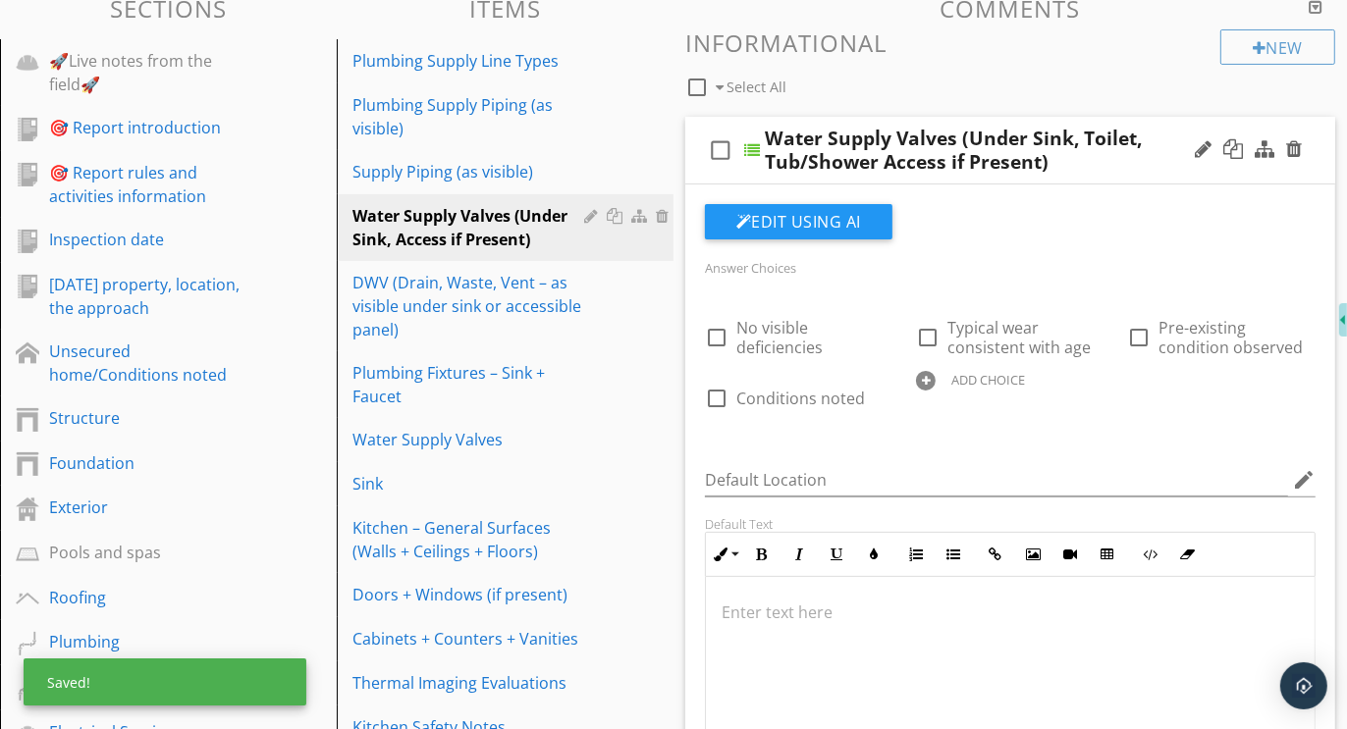
click at [926, 376] on div at bounding box center [926, 381] width 20 height 20
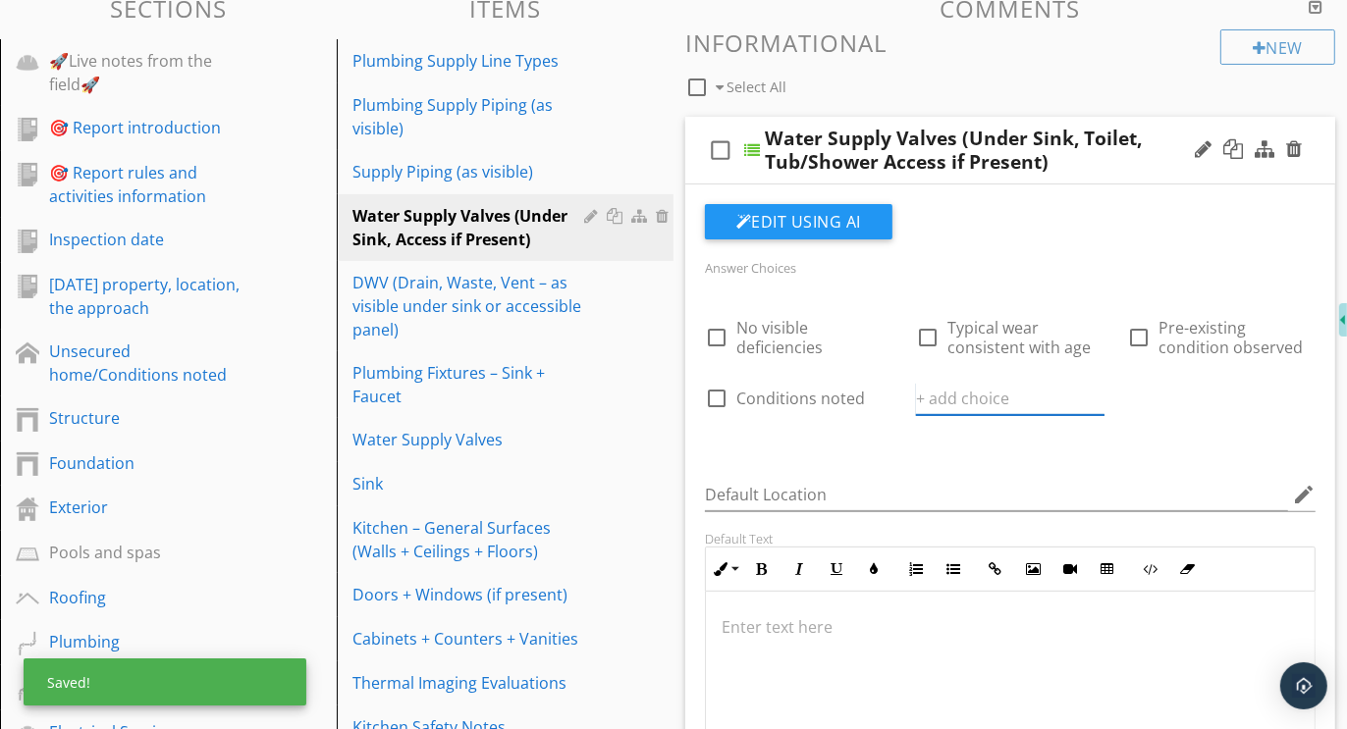
paste input "Polybutylene (PB) piping was noted. This material was commonly installed betwee…"
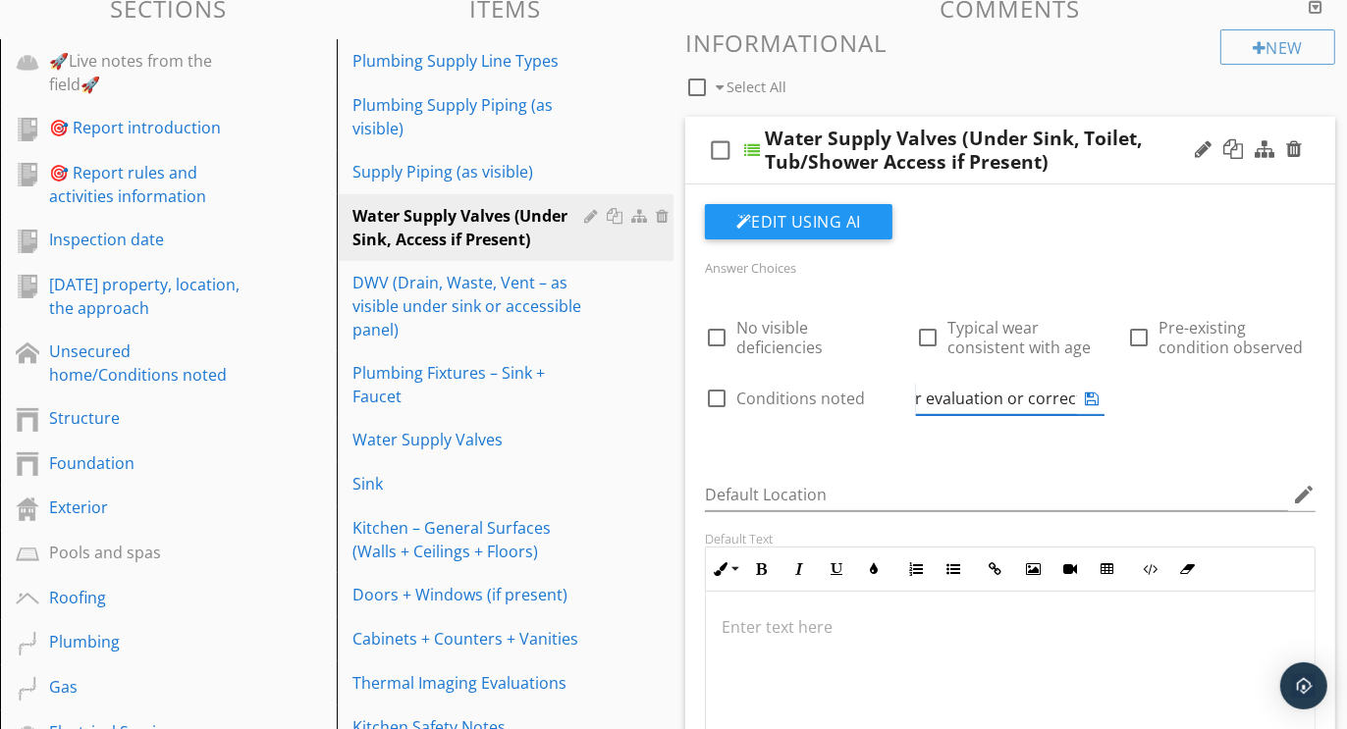
scroll to position [0, 74]
type input "Further evaluation or correction recommended"
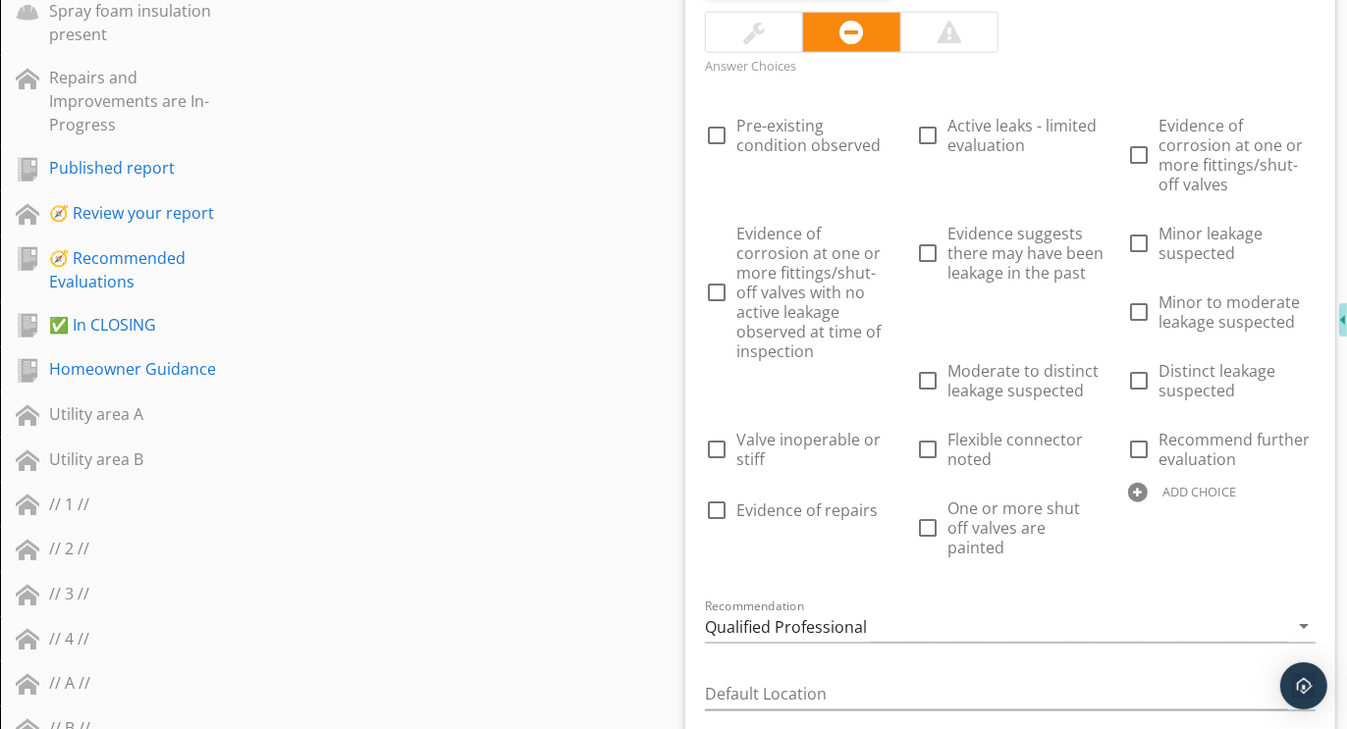
scroll to position [1722, 0]
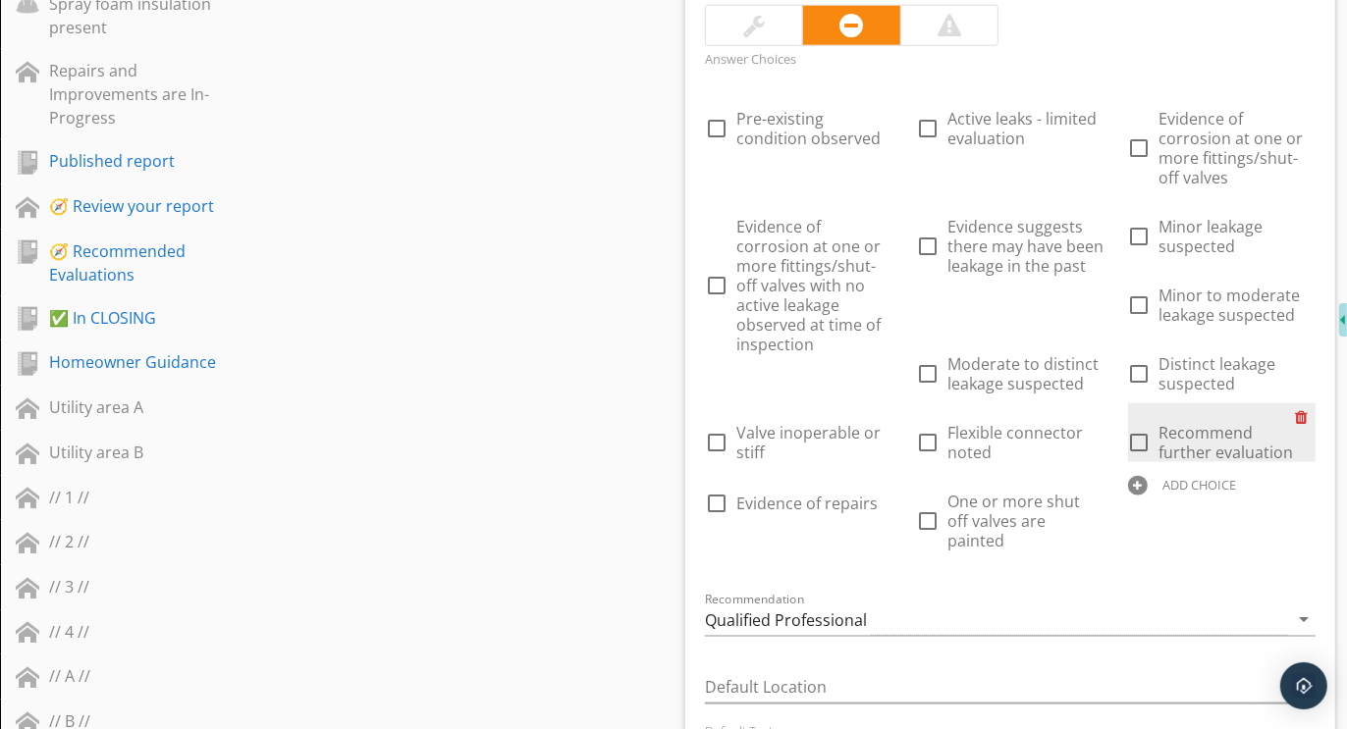
click at [1303, 410] on div at bounding box center [1305, 416] width 21 height 27
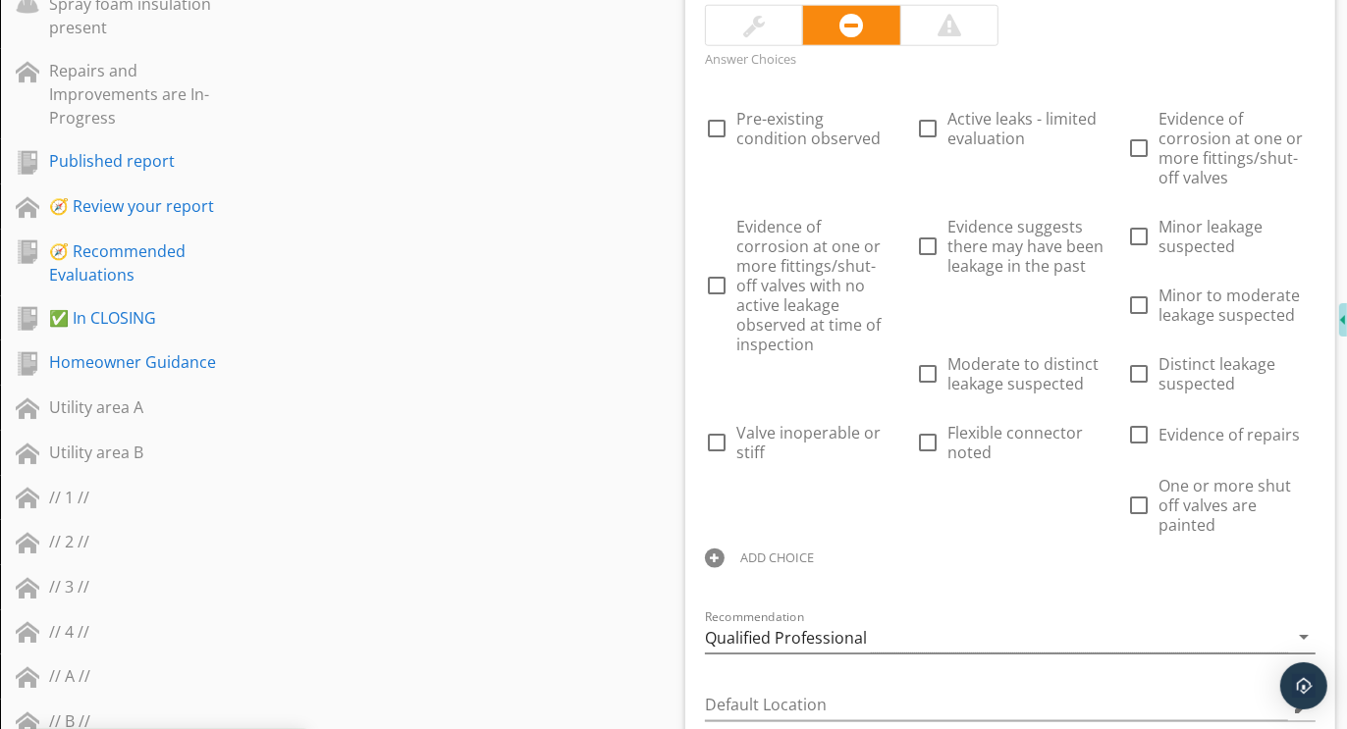
click at [830, 629] on div "Qualified Professional" at bounding box center [786, 638] width 162 height 18
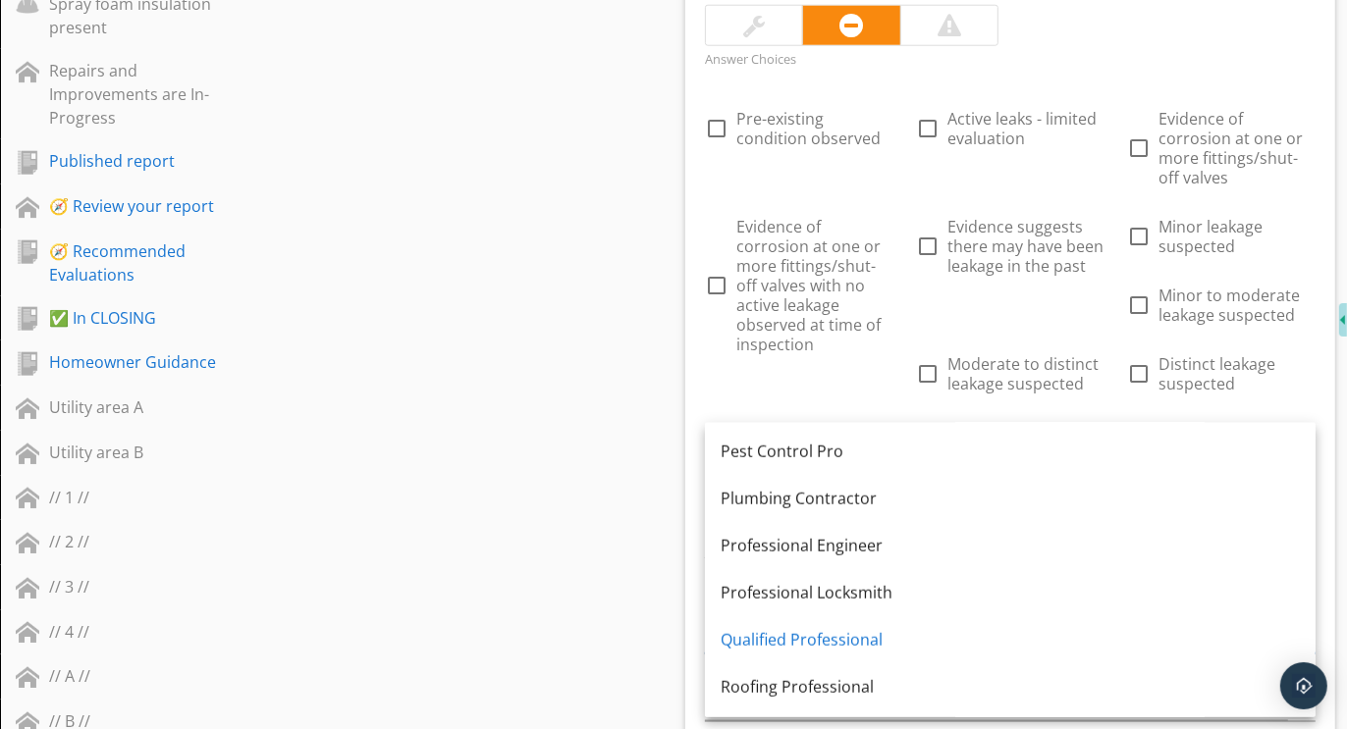
scroll to position [1504, 0]
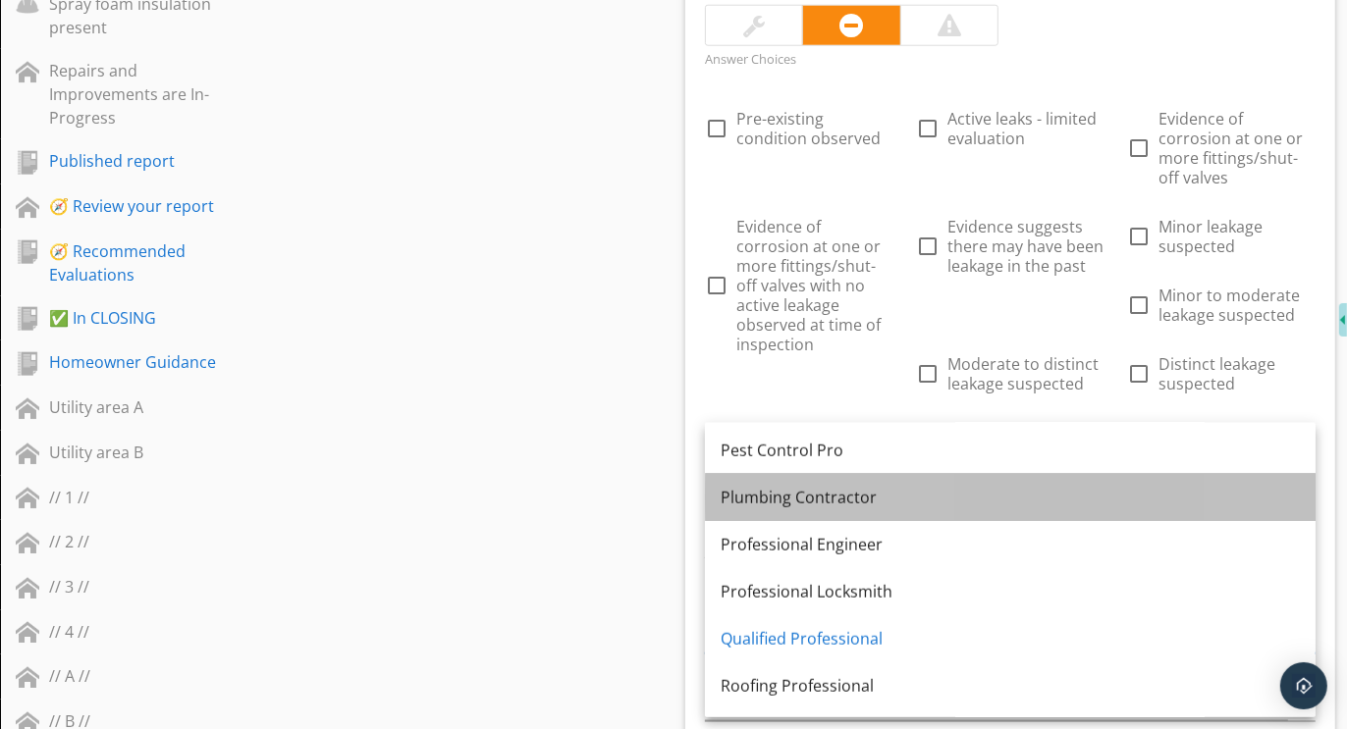
click at [805, 488] on div "Plumbing Contractor" at bounding box center [1009, 498] width 579 height 24
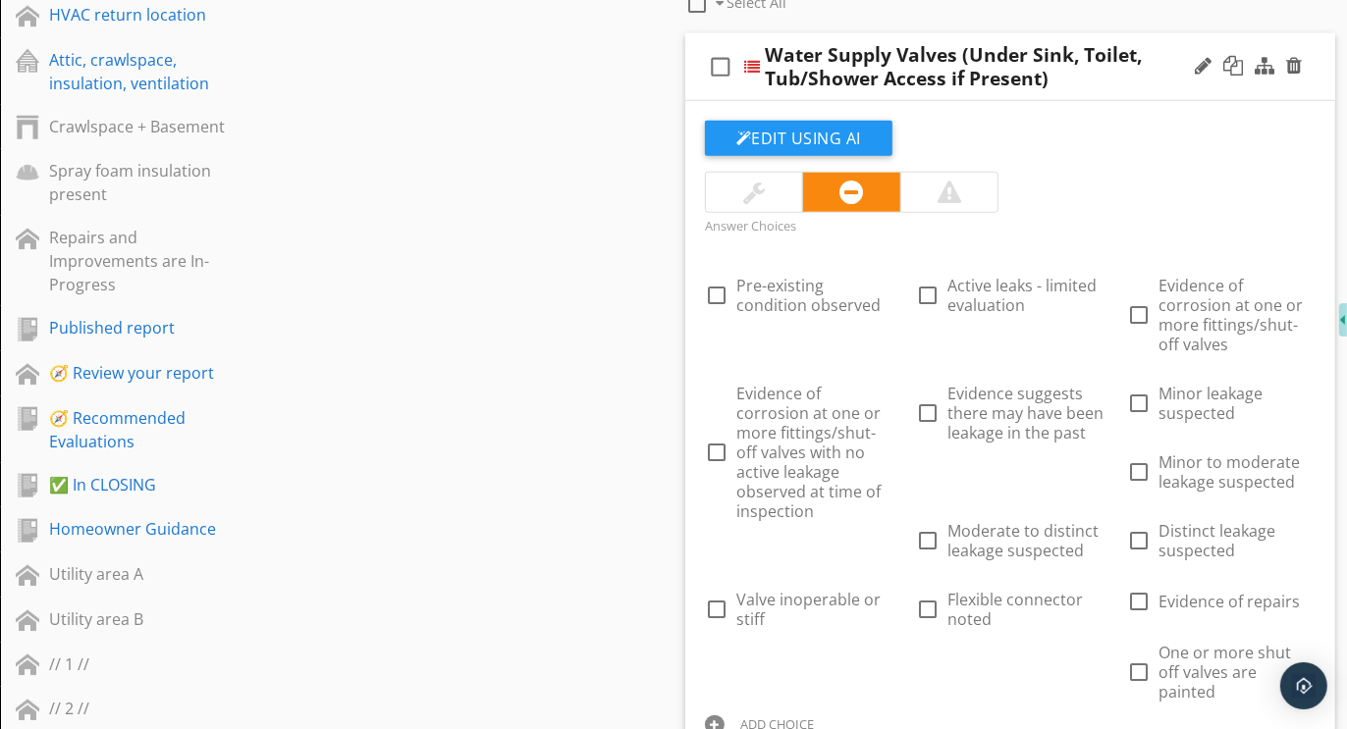
scroll to position [1676, 0]
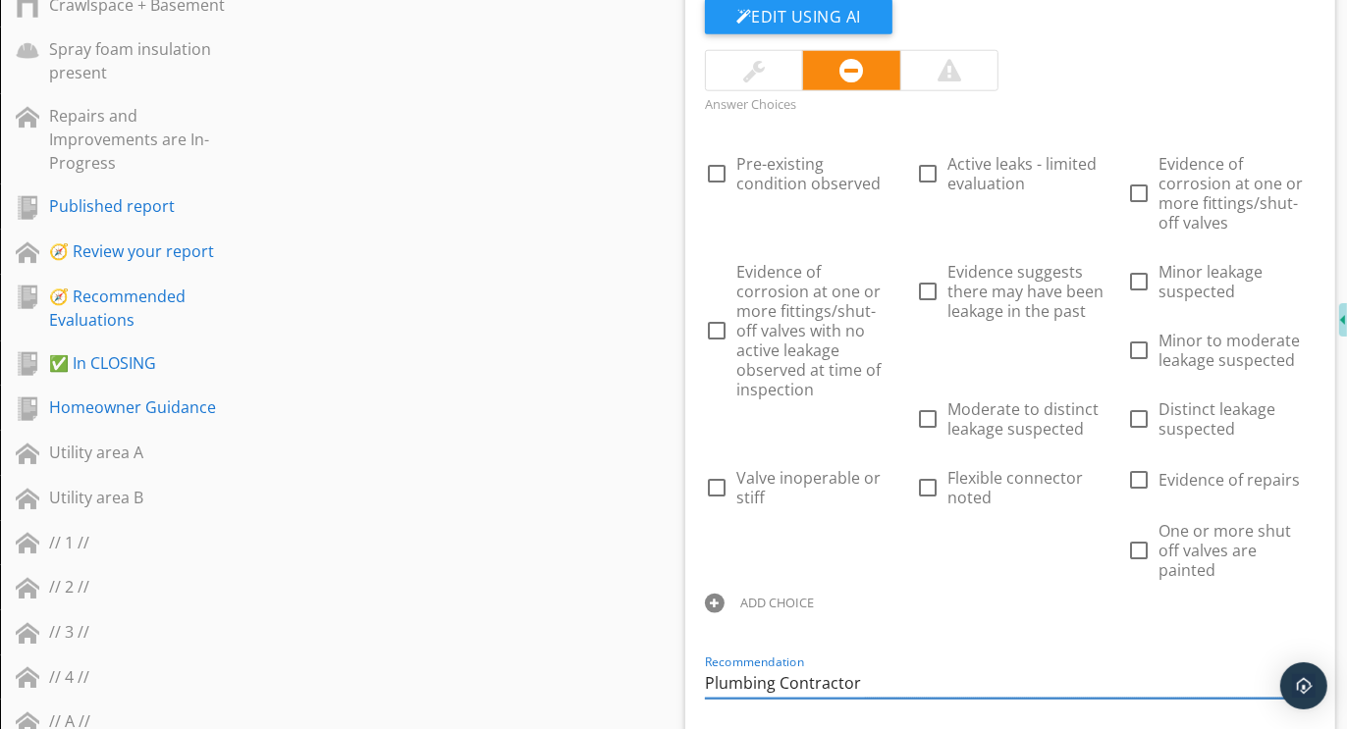
click at [719, 594] on div at bounding box center [715, 604] width 20 height 20
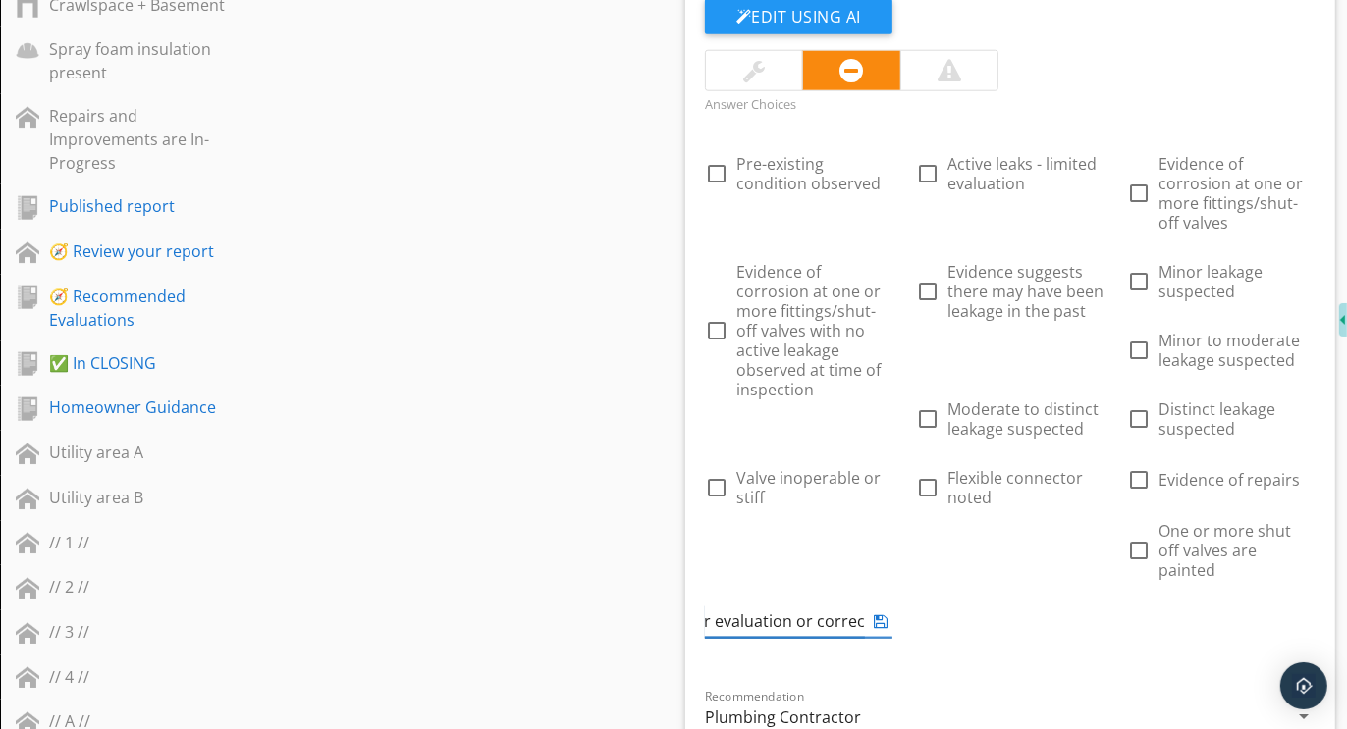
scroll to position [0, 73]
type input "Further evaluation or correction recommended"
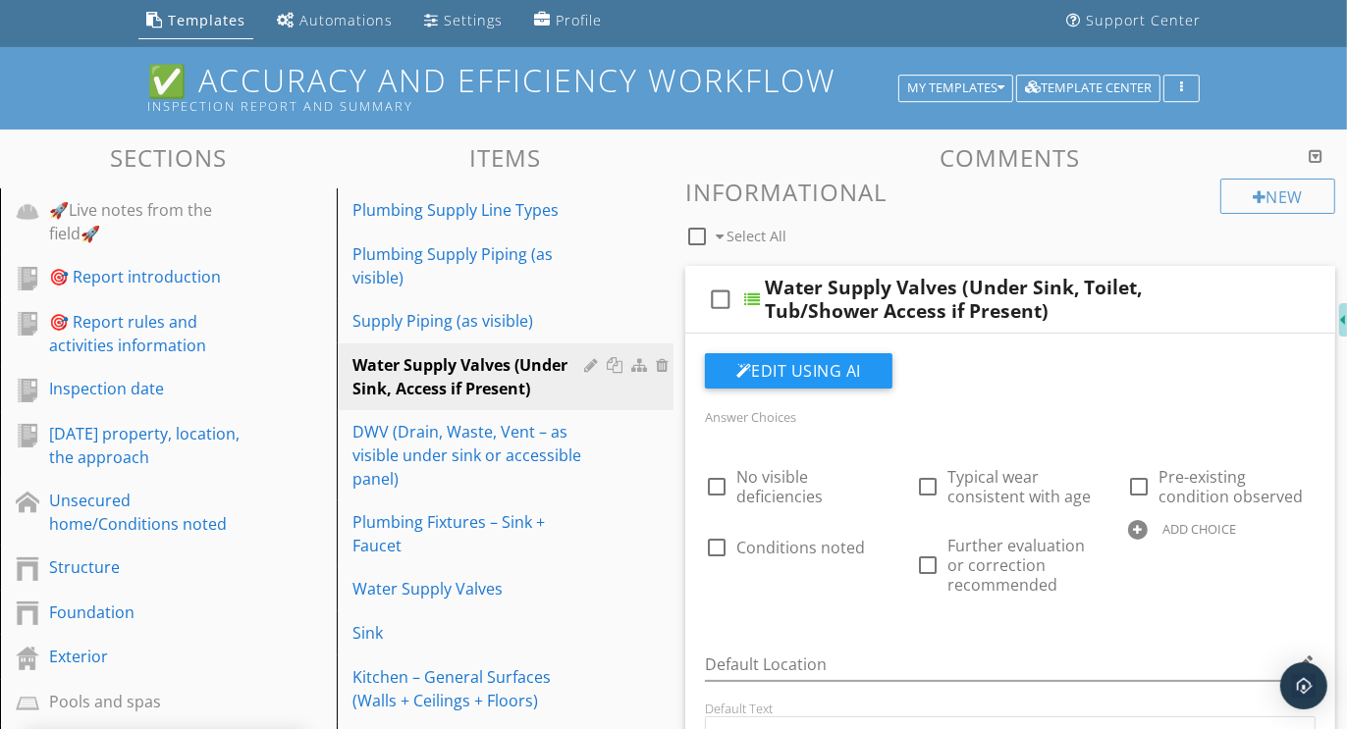
scroll to position [81, 0]
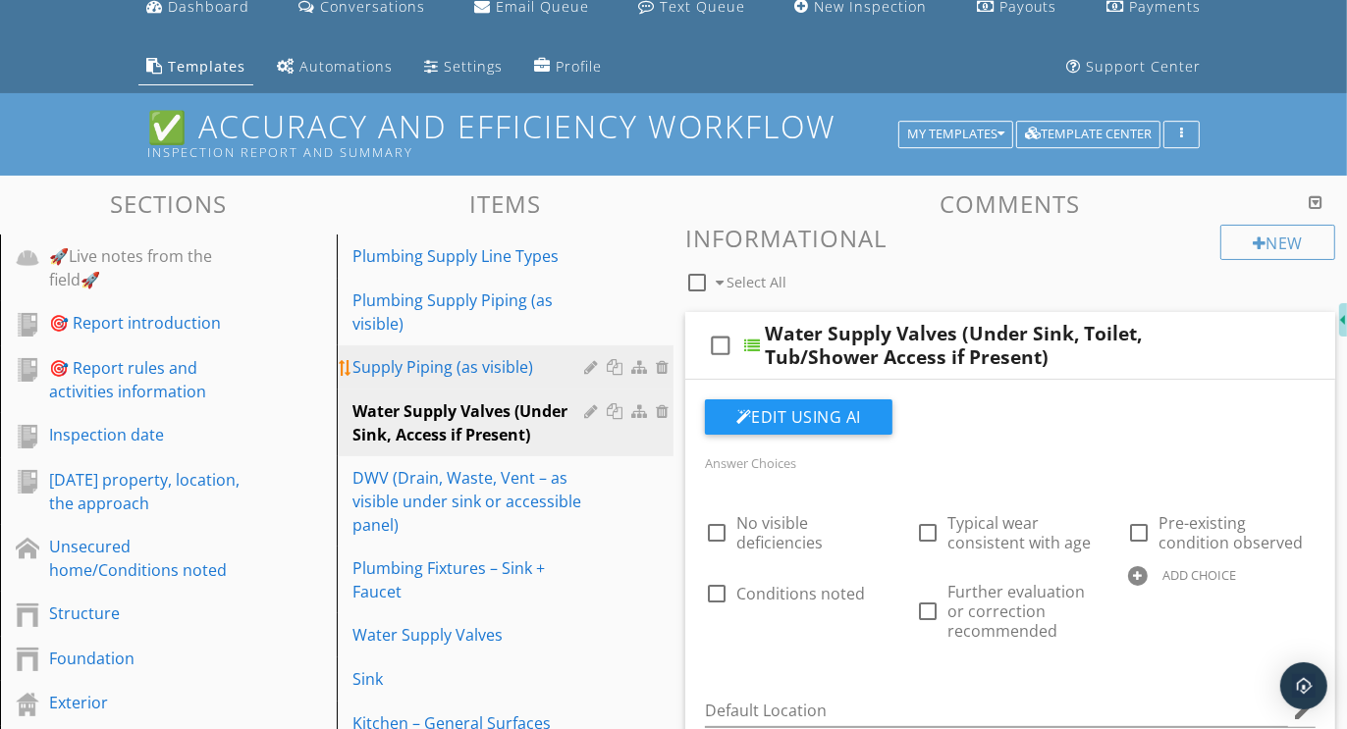
click at [499, 366] on div "Supply Piping (as visible)" at bounding box center [471, 367] width 238 height 24
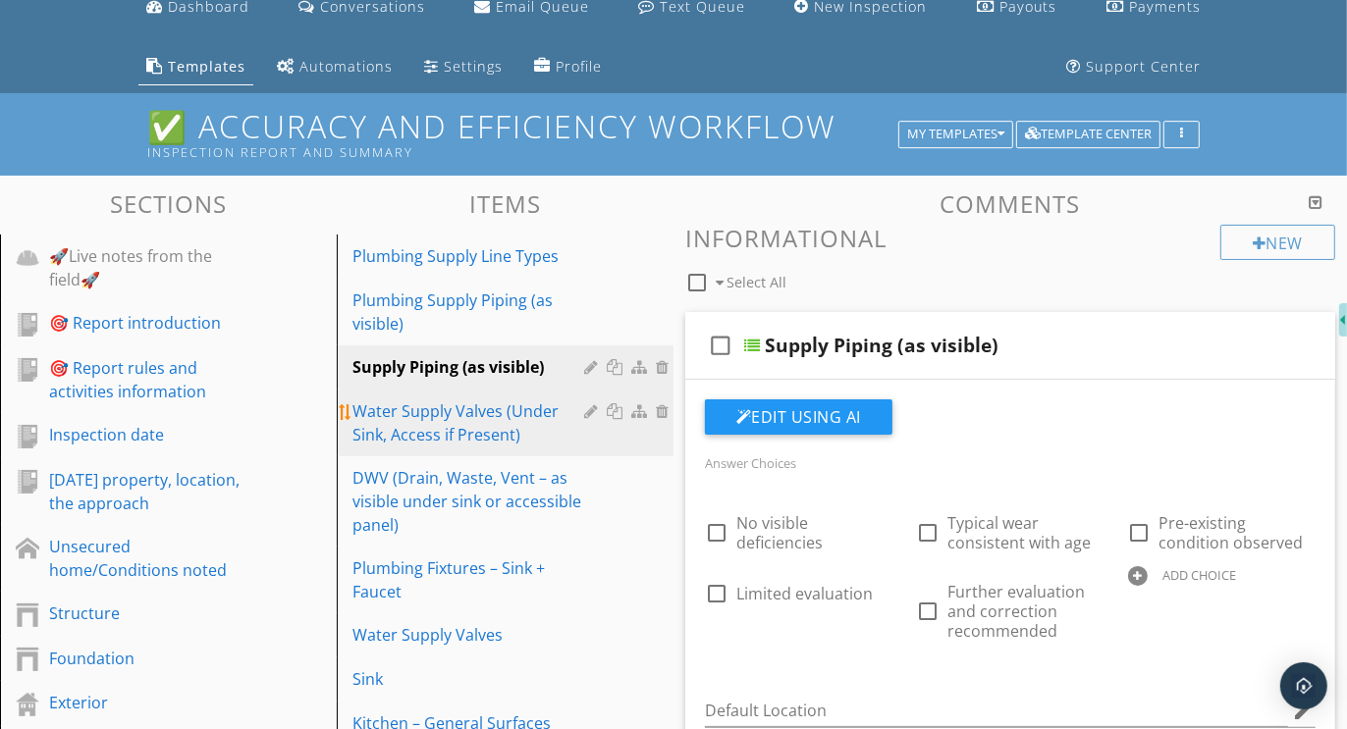
click at [474, 416] on div "Water Supply Valves (Under Sink, Access if Present)" at bounding box center [471, 422] width 238 height 47
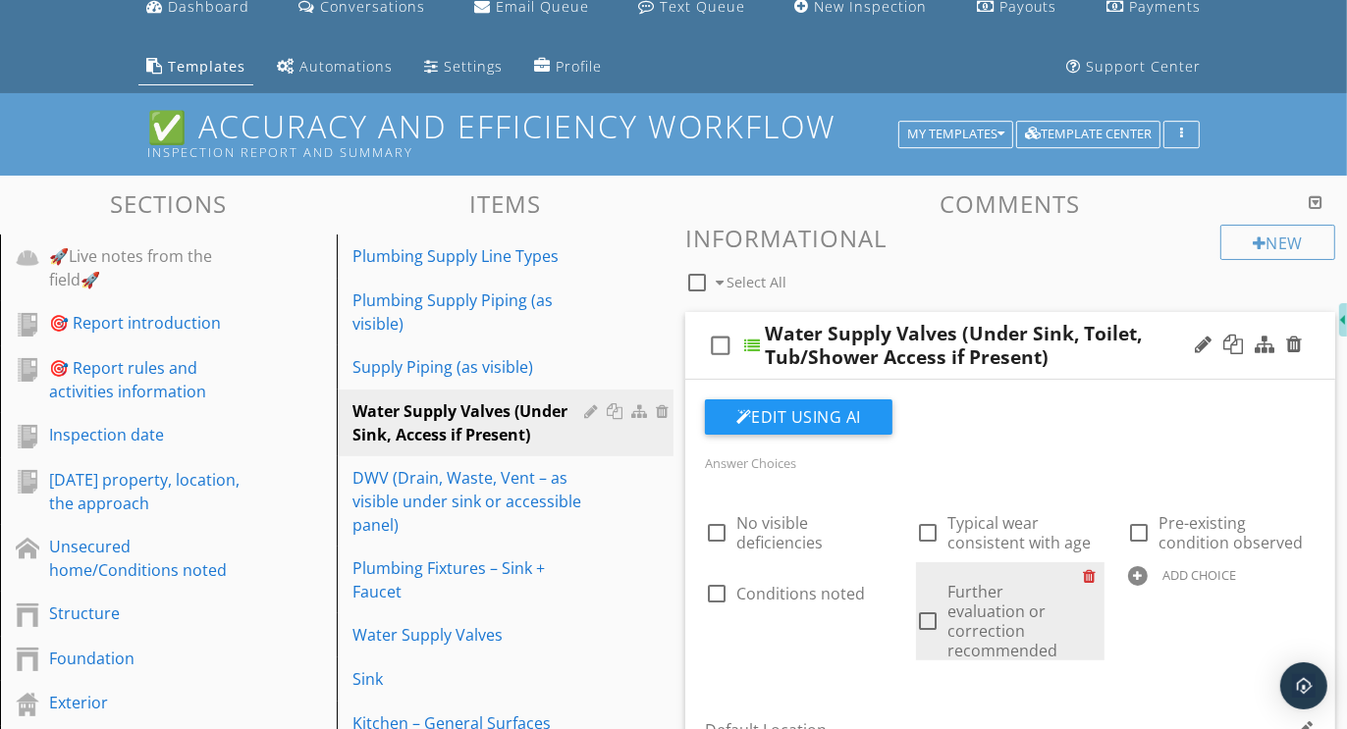
click at [1093, 570] on div at bounding box center [1094, 575] width 21 height 27
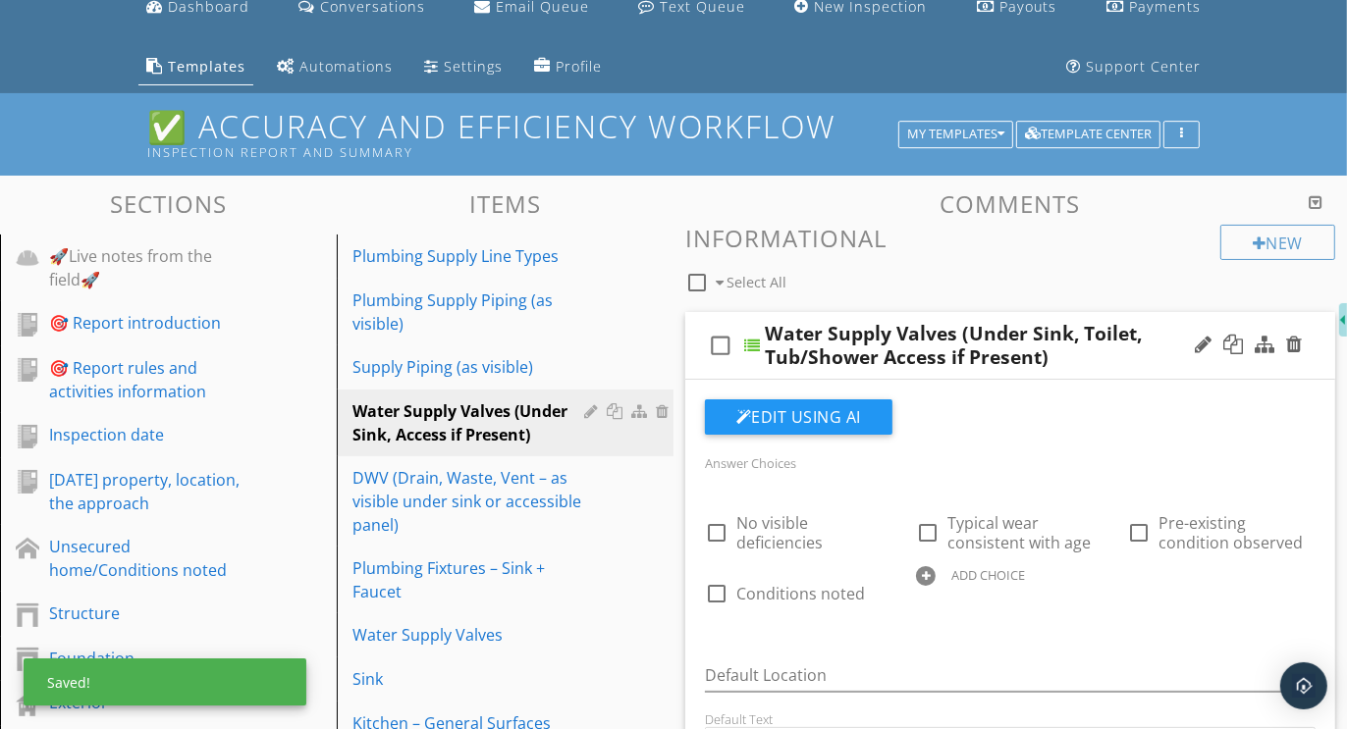
click at [930, 573] on div at bounding box center [926, 576] width 20 height 20
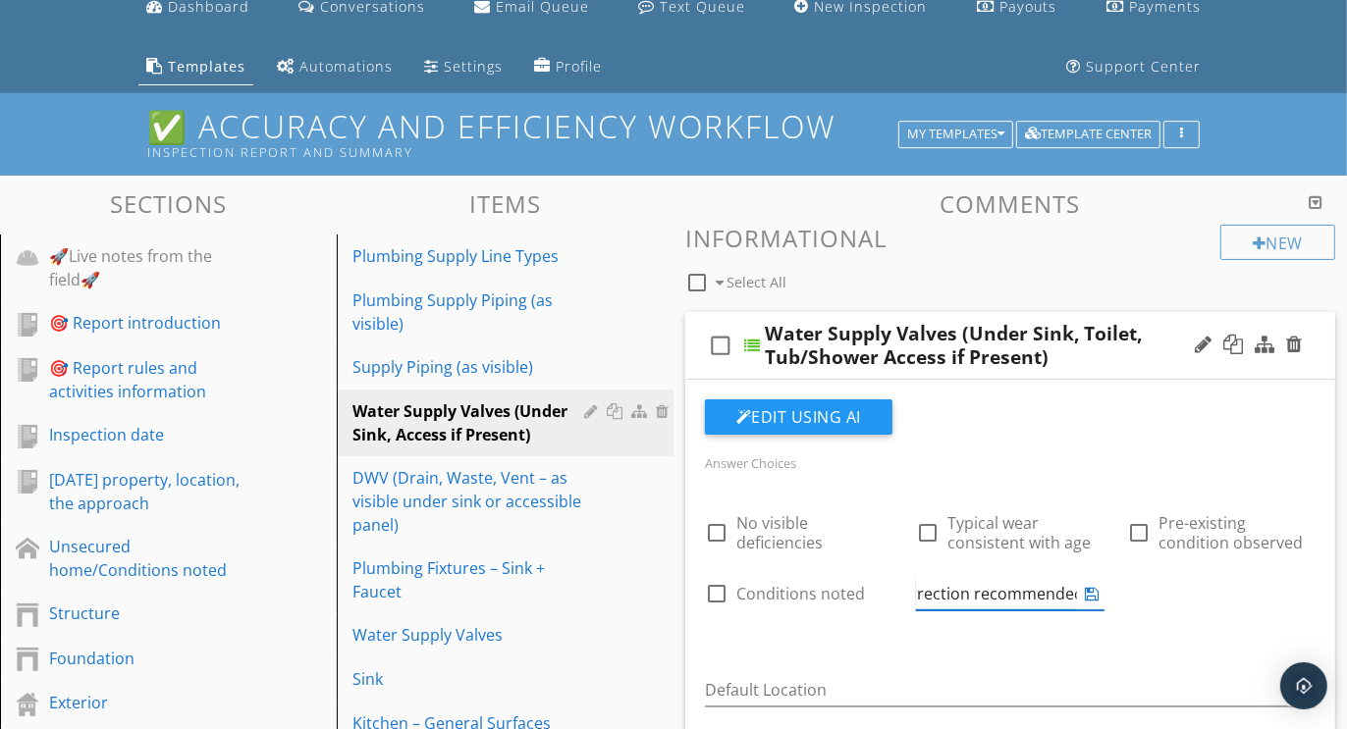
scroll to position [0, 0]
type input "Further evaluation and correction recommended"
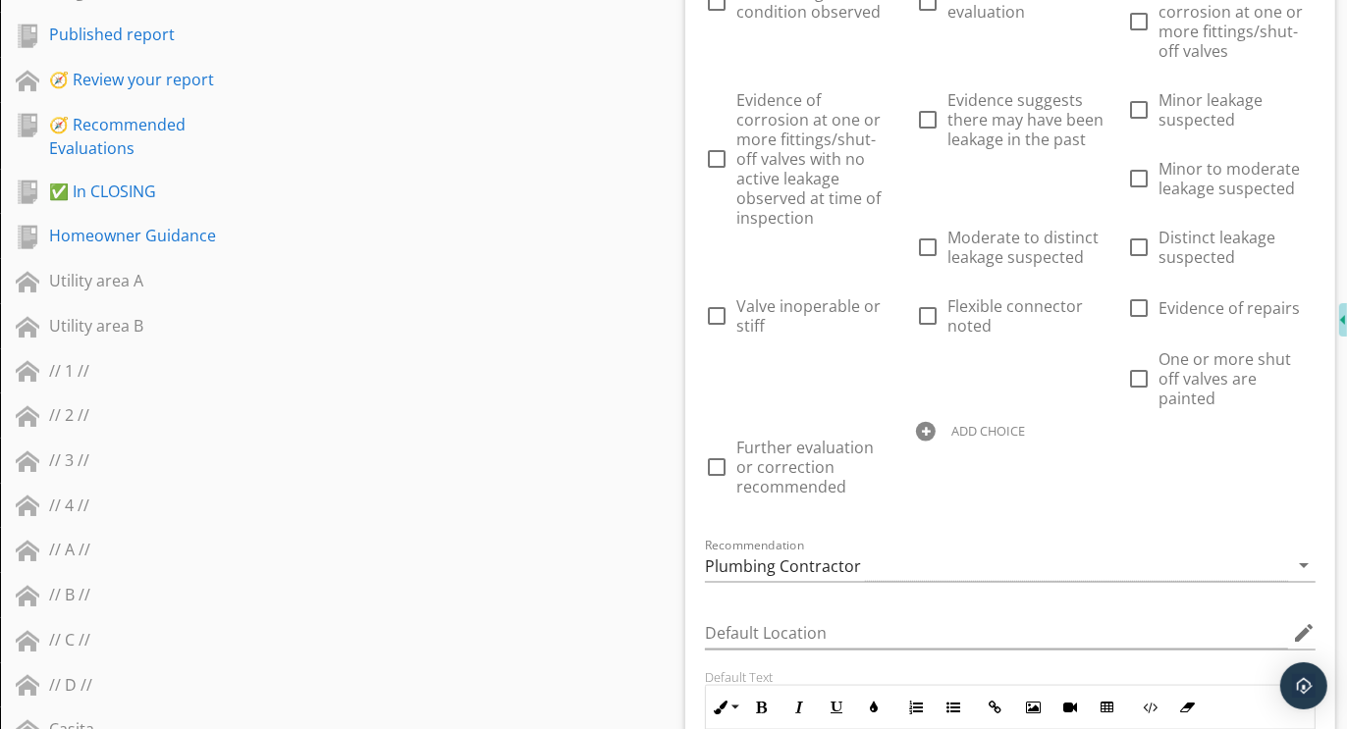
scroll to position [1856, 0]
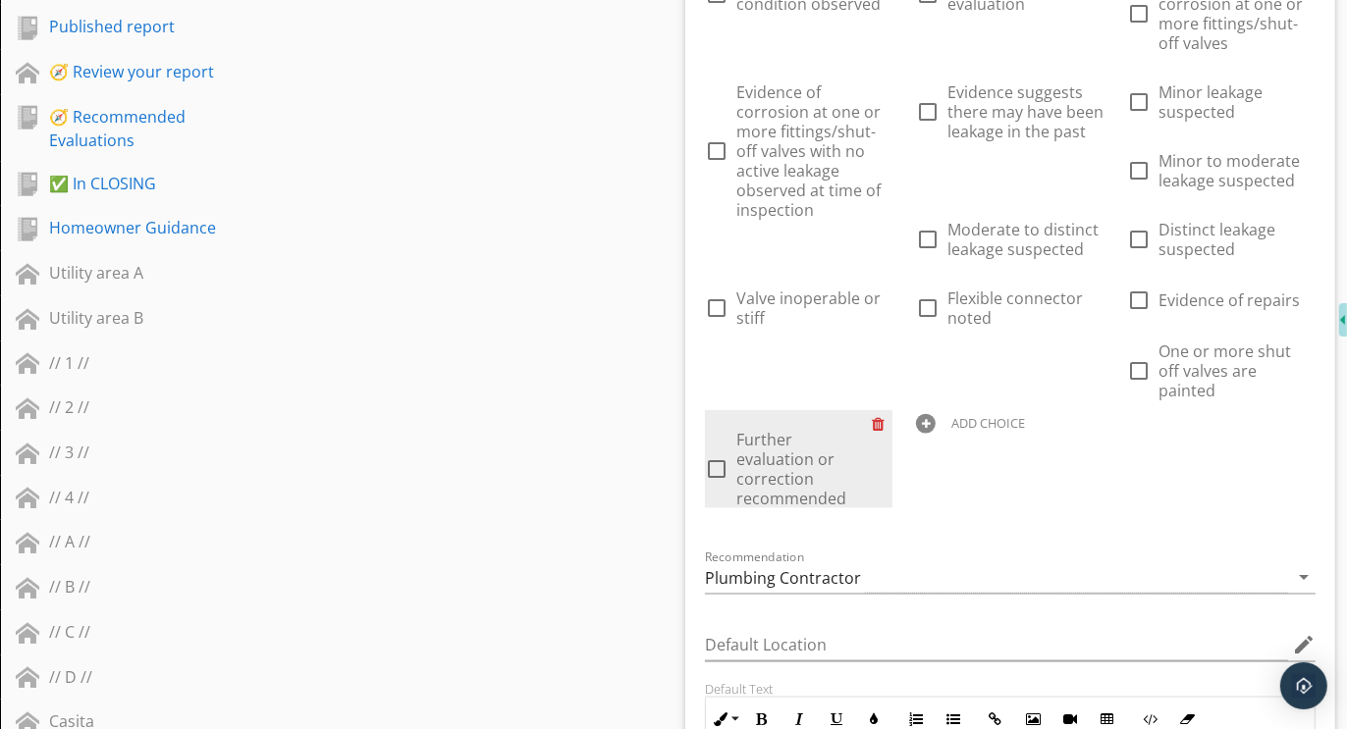
click at [877, 410] on div at bounding box center [882, 423] width 21 height 27
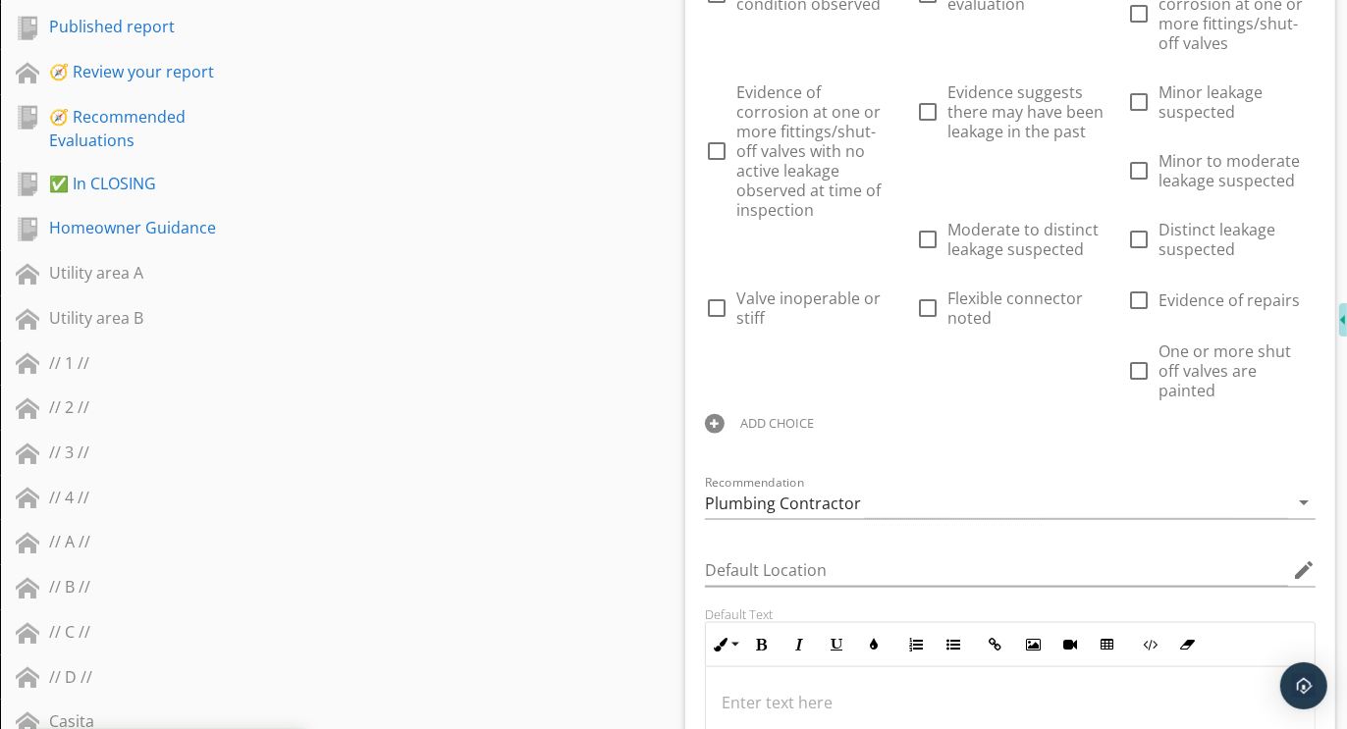
click at [714, 414] on div at bounding box center [715, 424] width 20 height 20
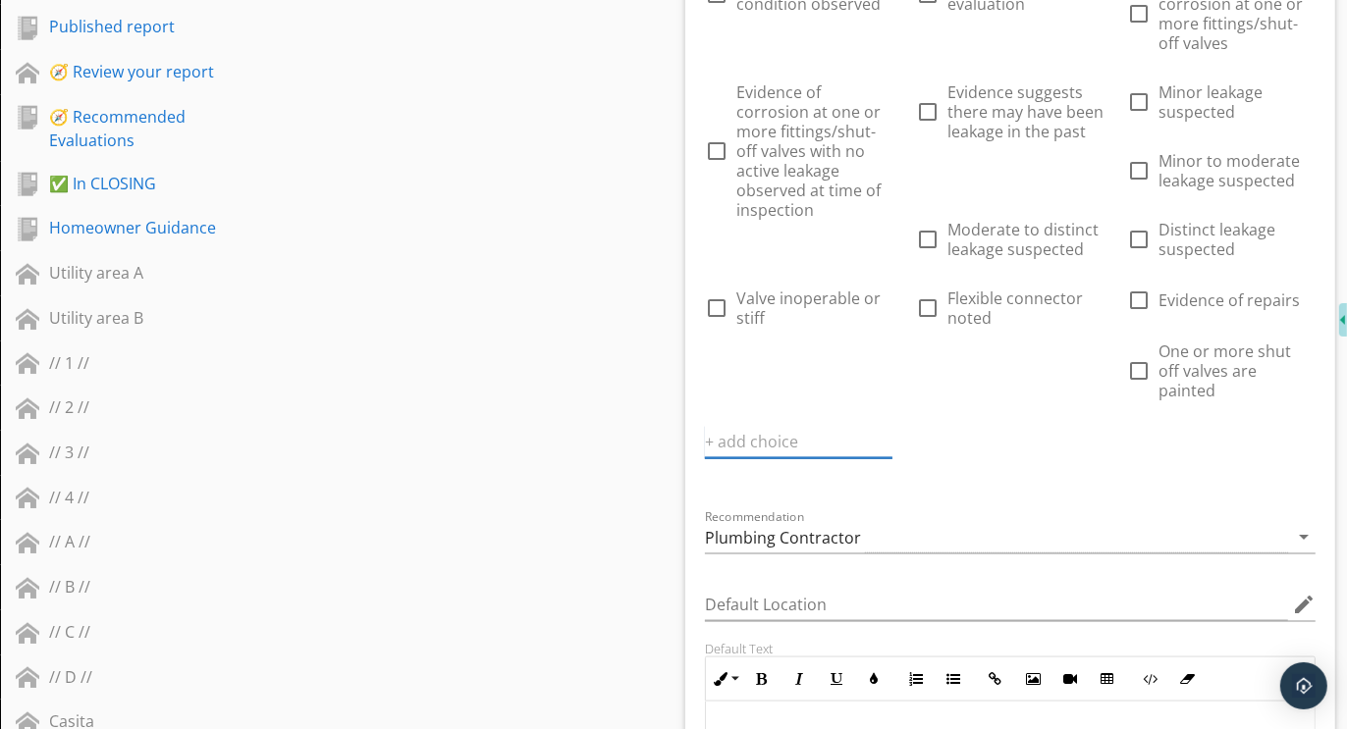
paste input "Further evaluation and correction recommended"
type input "Further evaluation and correction recommended"
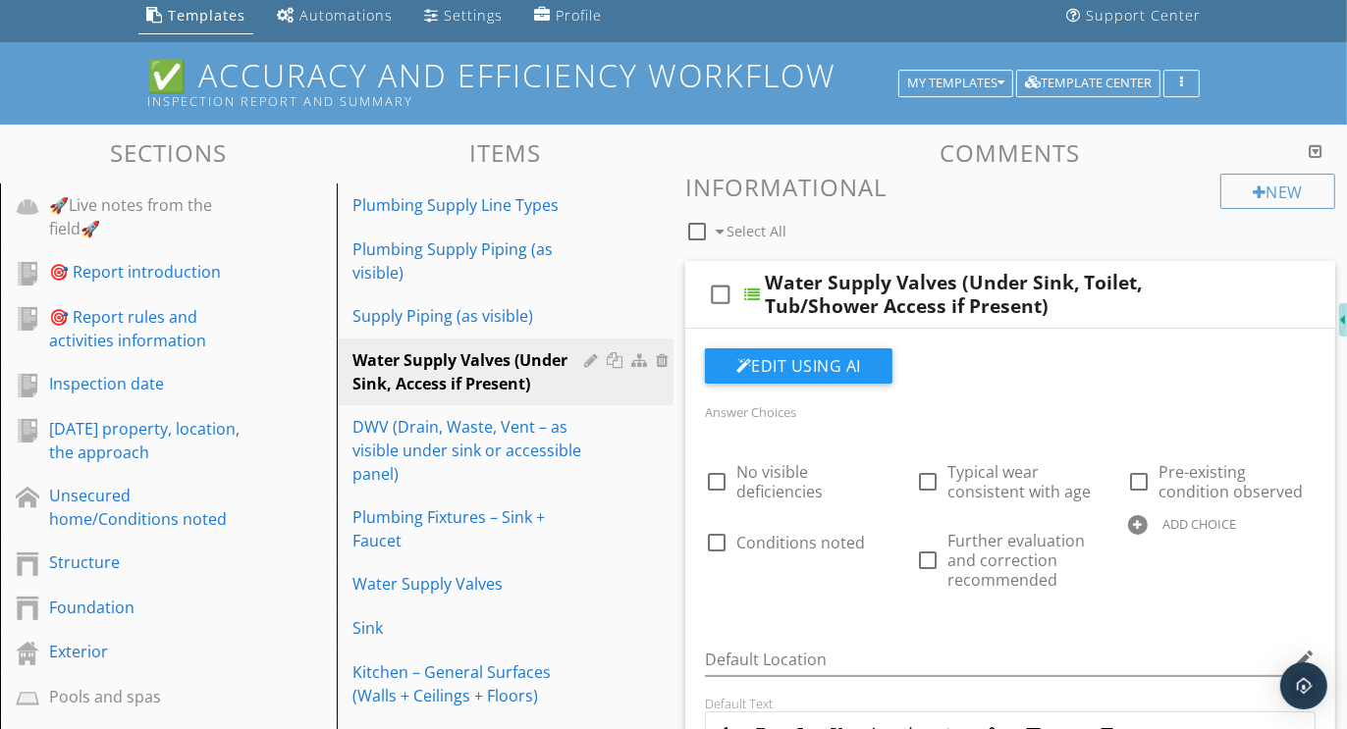
scroll to position [135, 0]
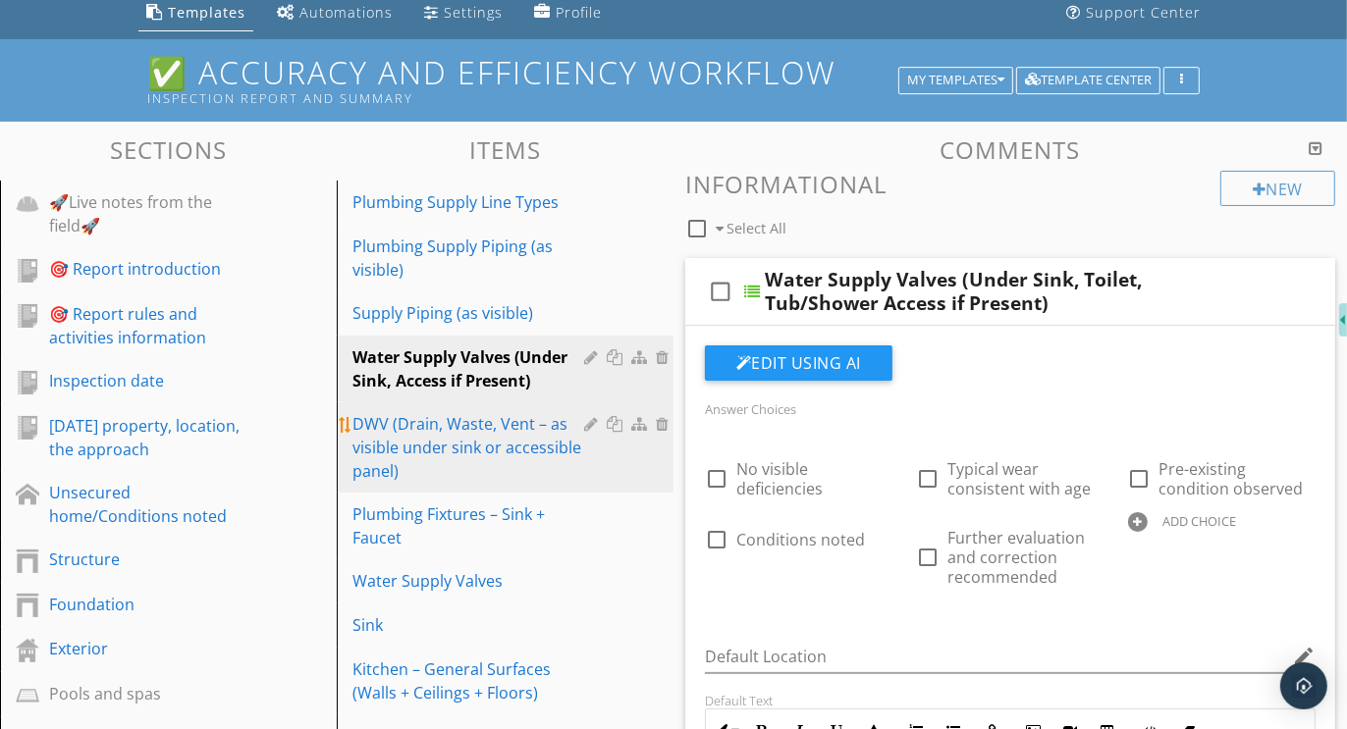
click at [445, 440] on div "DWV (Drain, Waste, Vent – as visible under sink or accessible panel)" at bounding box center [471, 447] width 238 height 71
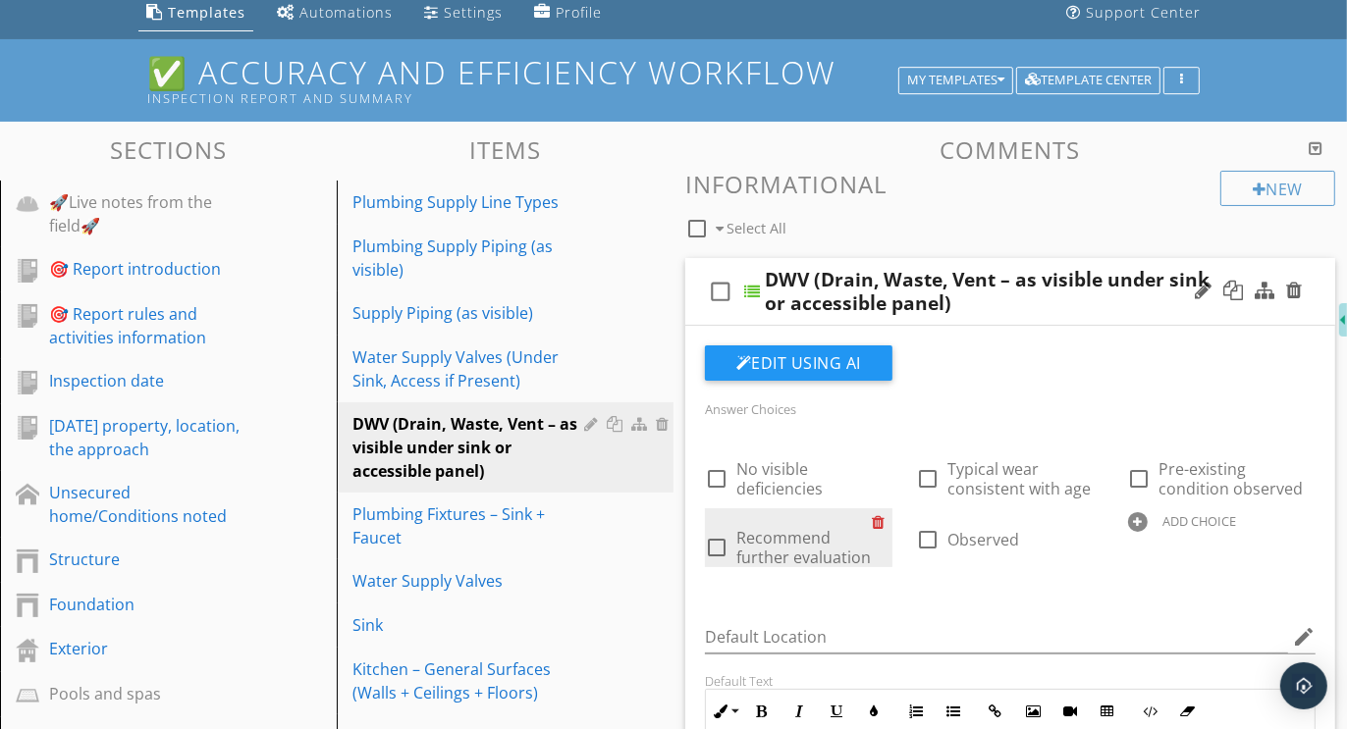
click at [878, 517] on div at bounding box center [882, 521] width 21 height 27
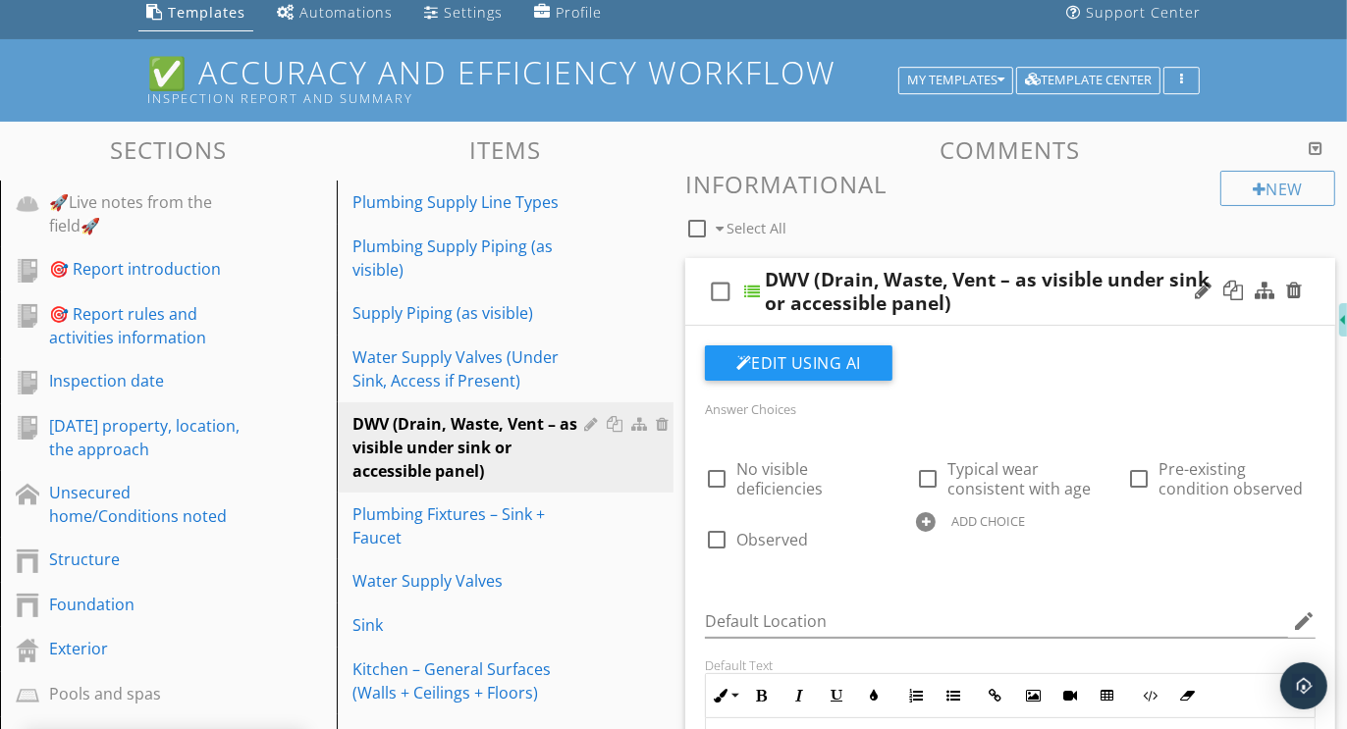
click at [928, 519] on div at bounding box center [926, 522] width 20 height 20
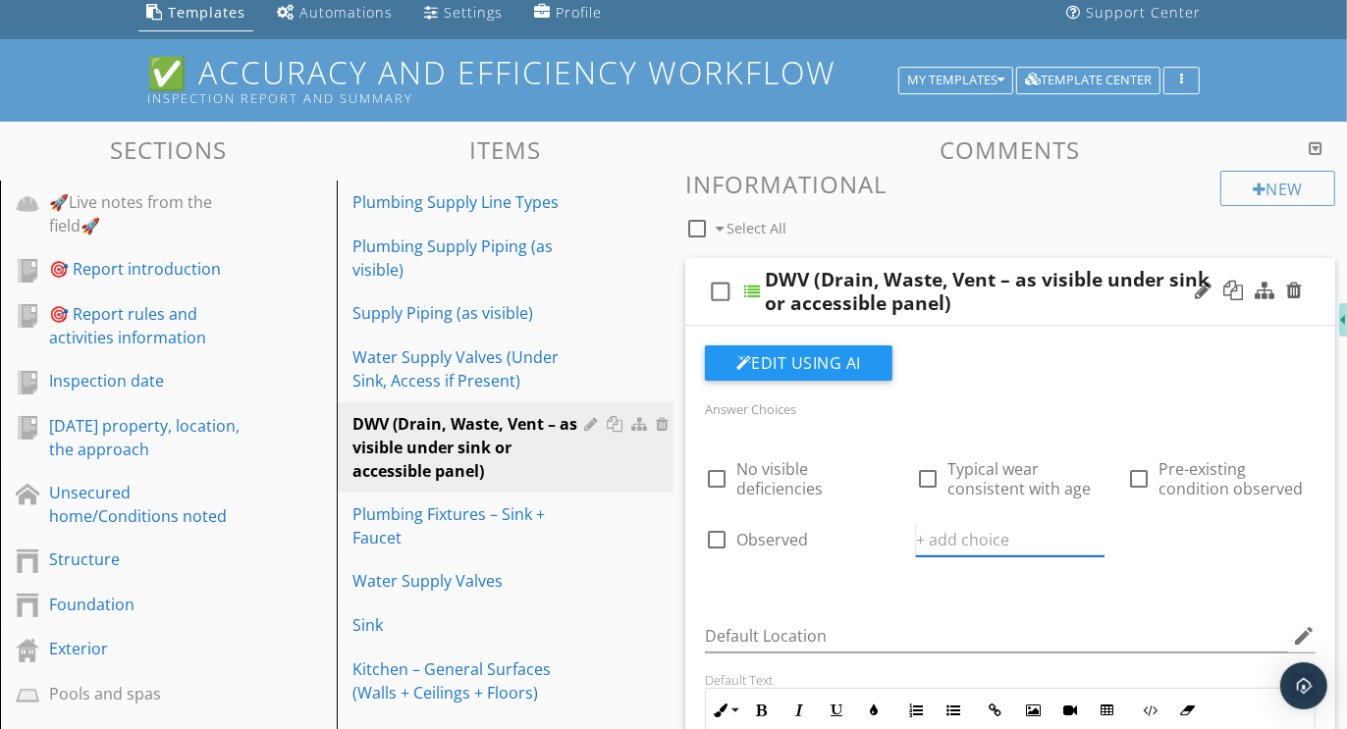
paste input "Further evaluation and correction recommended"
type input "Further evaluation and correction recommended"
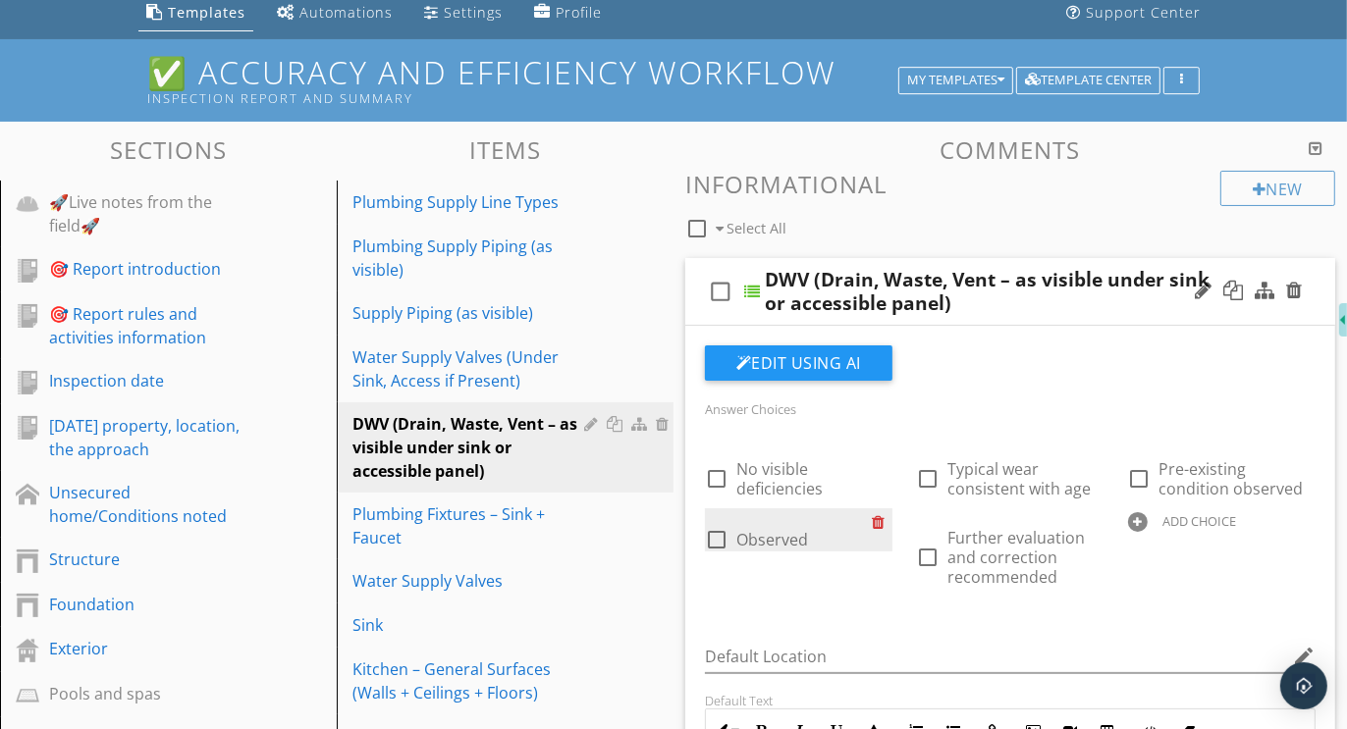
click at [883, 519] on div at bounding box center [882, 521] width 21 height 27
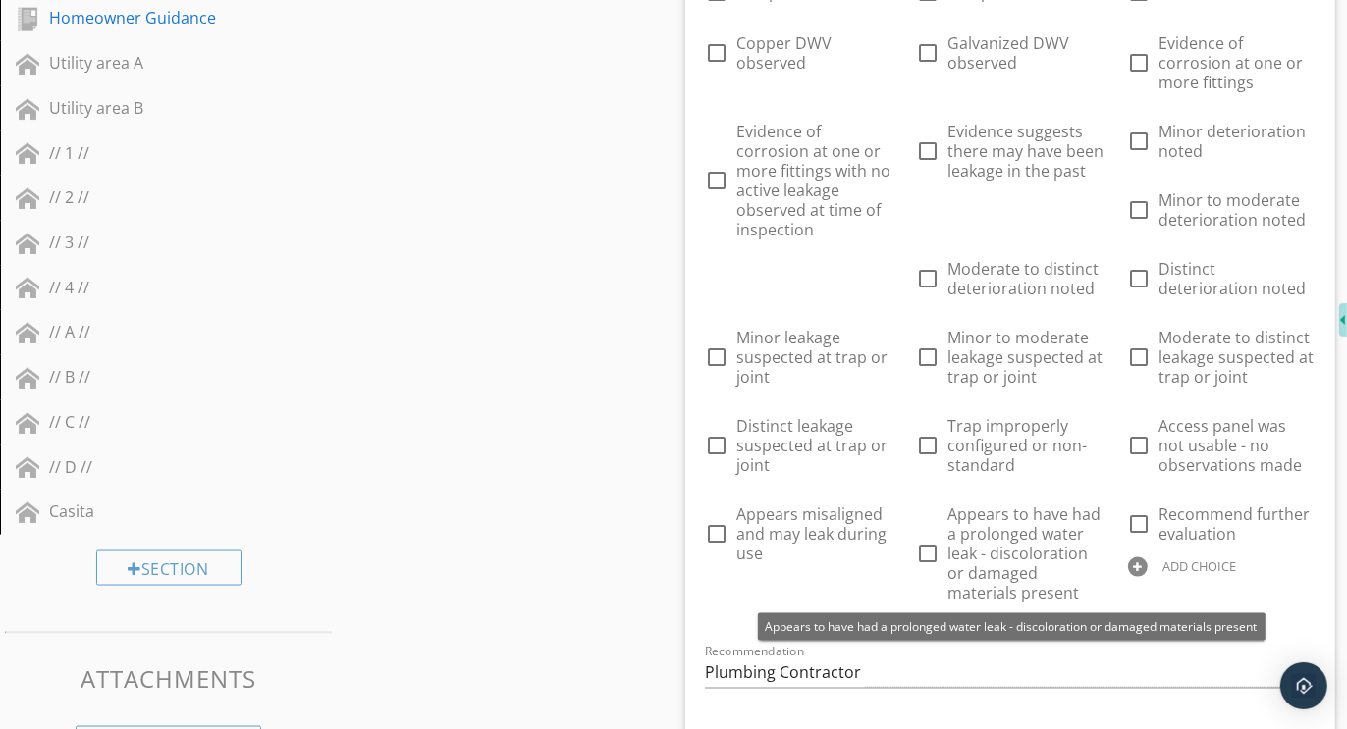
scroll to position [2074, 0]
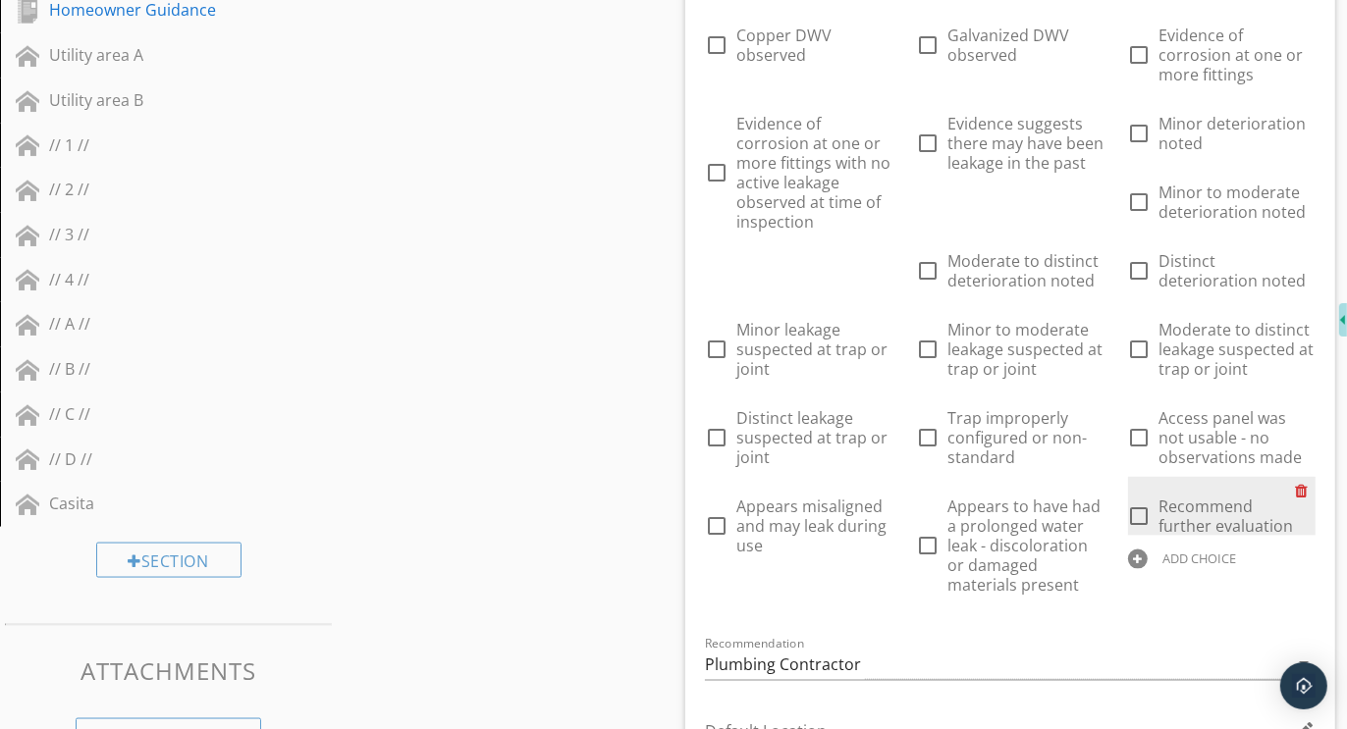
click at [1302, 482] on div at bounding box center [1305, 490] width 21 height 27
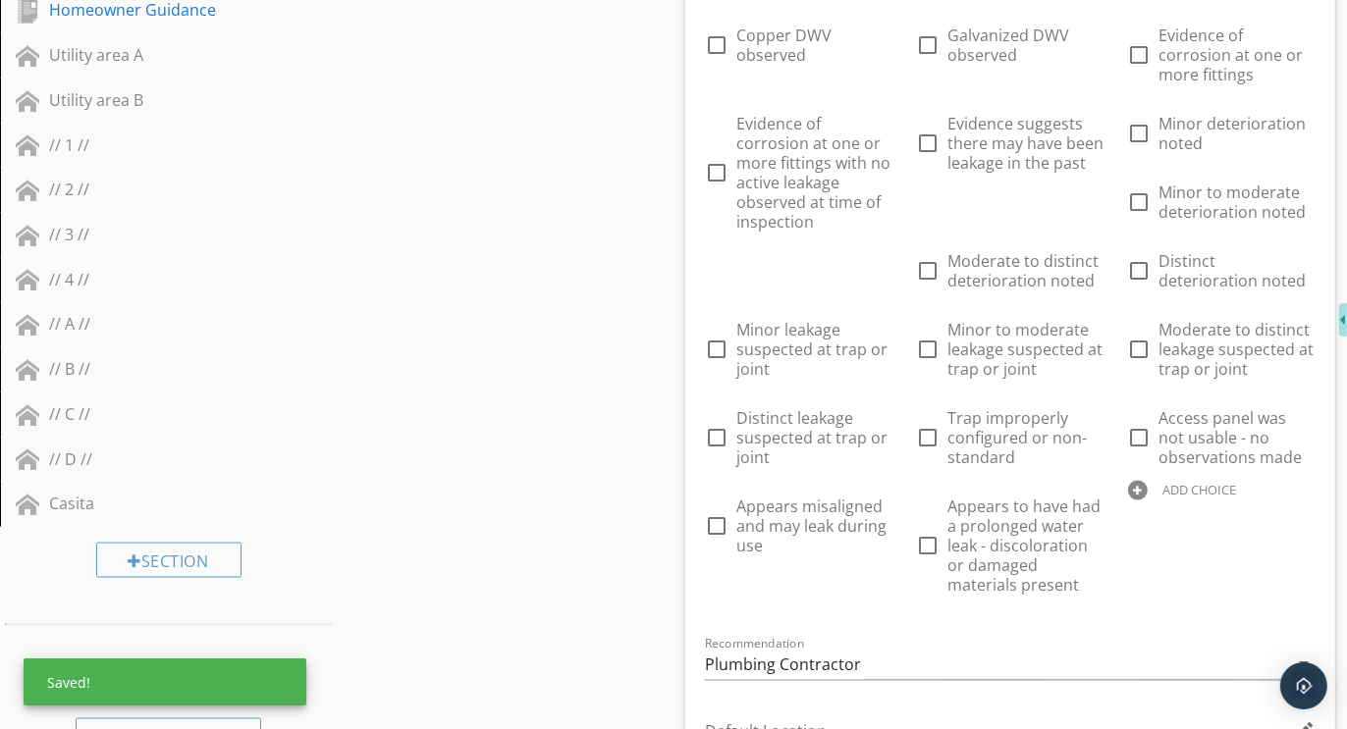
click at [1139, 485] on div at bounding box center [1138, 491] width 20 height 20
paste input "Further evaluation and correction recommended"
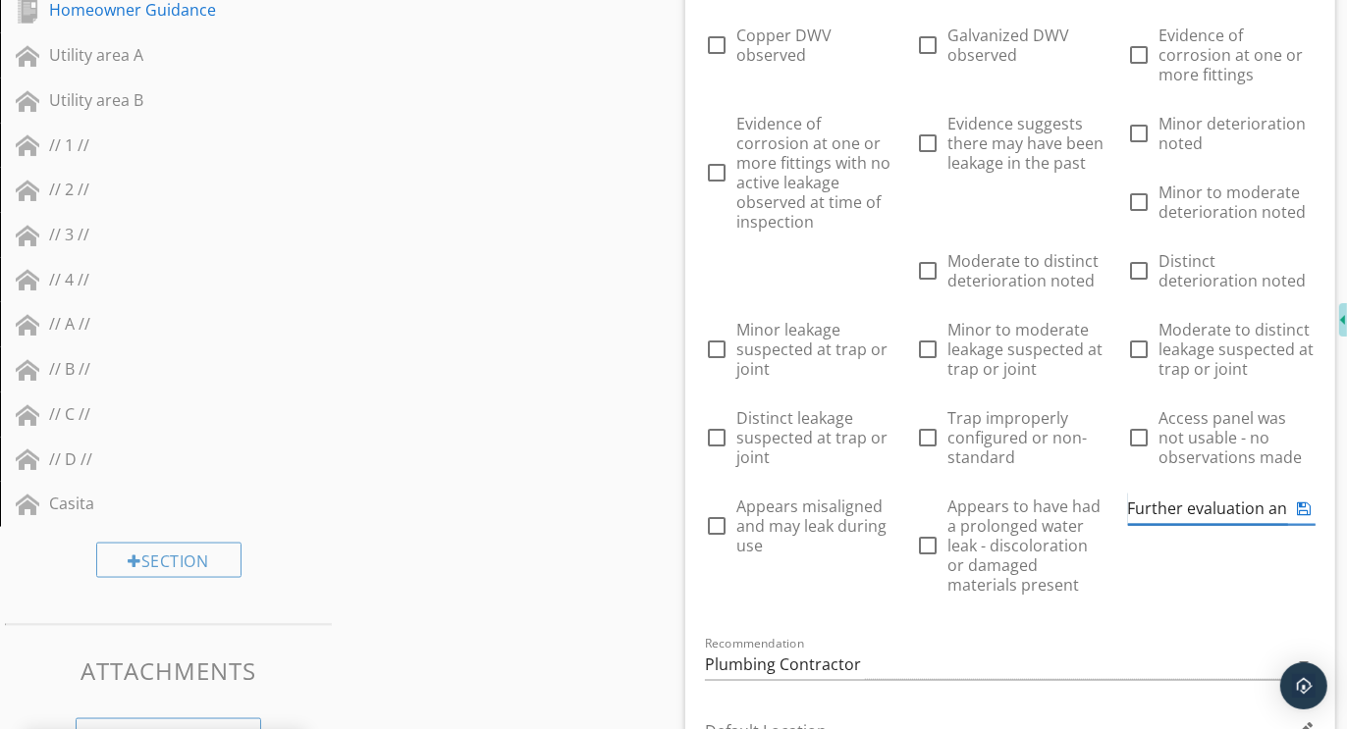
scroll to position [0, 197]
type input "Further evaluation and correction recommended"
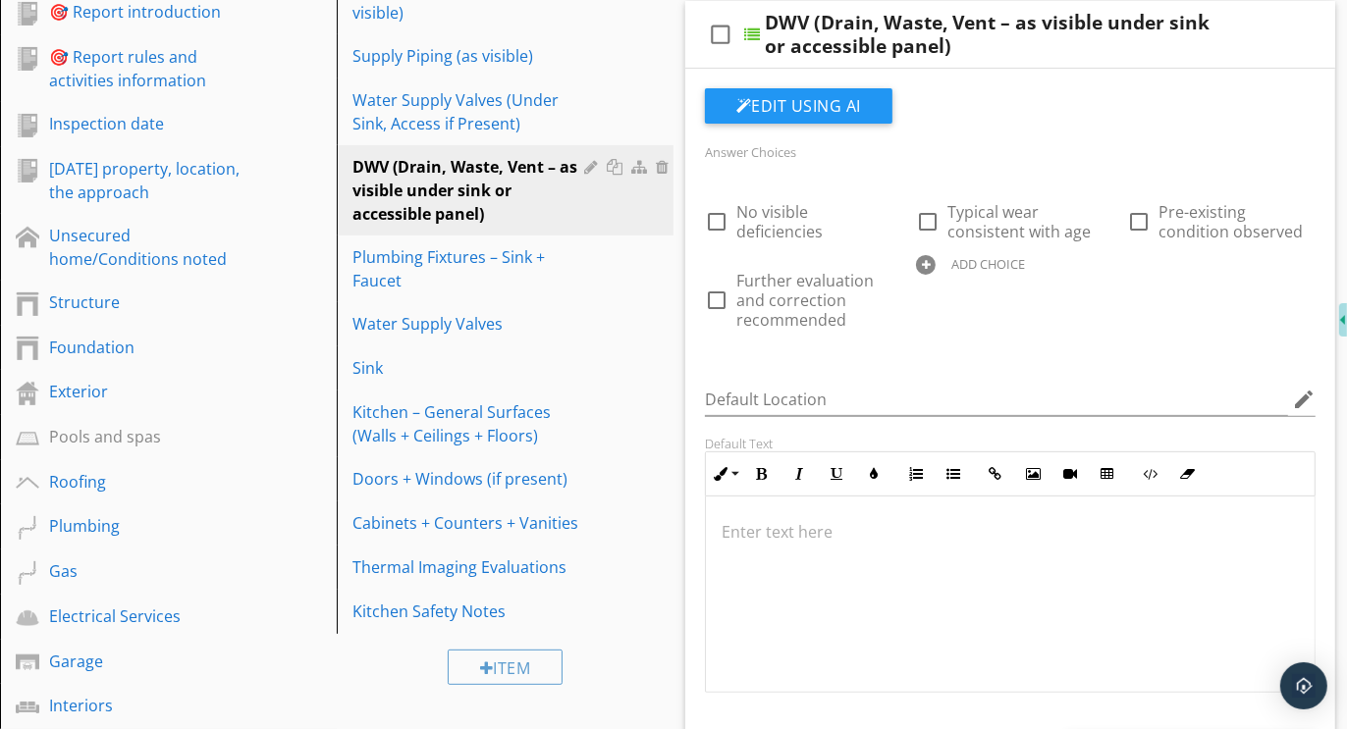
scroll to position [465, 0]
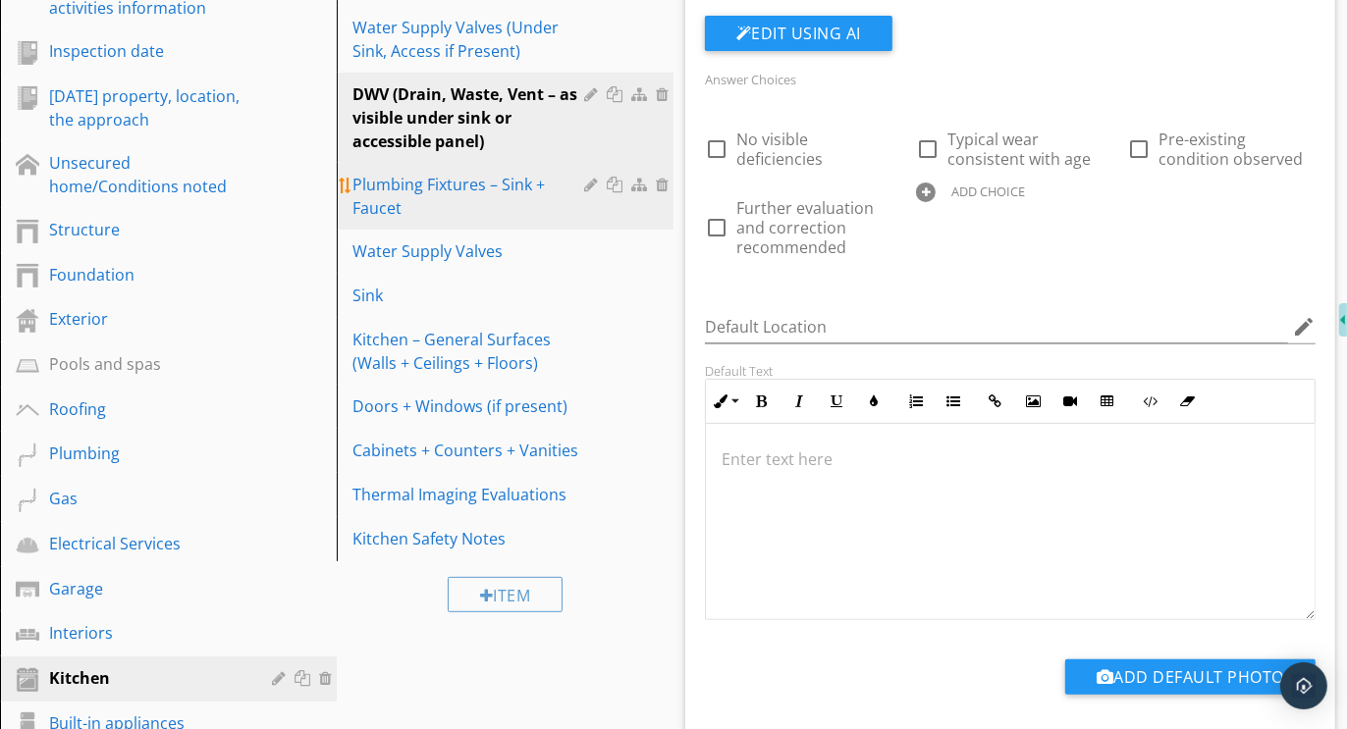
click at [398, 187] on div "Plumbing Fixtures – Sink + Faucet" at bounding box center [471, 196] width 238 height 47
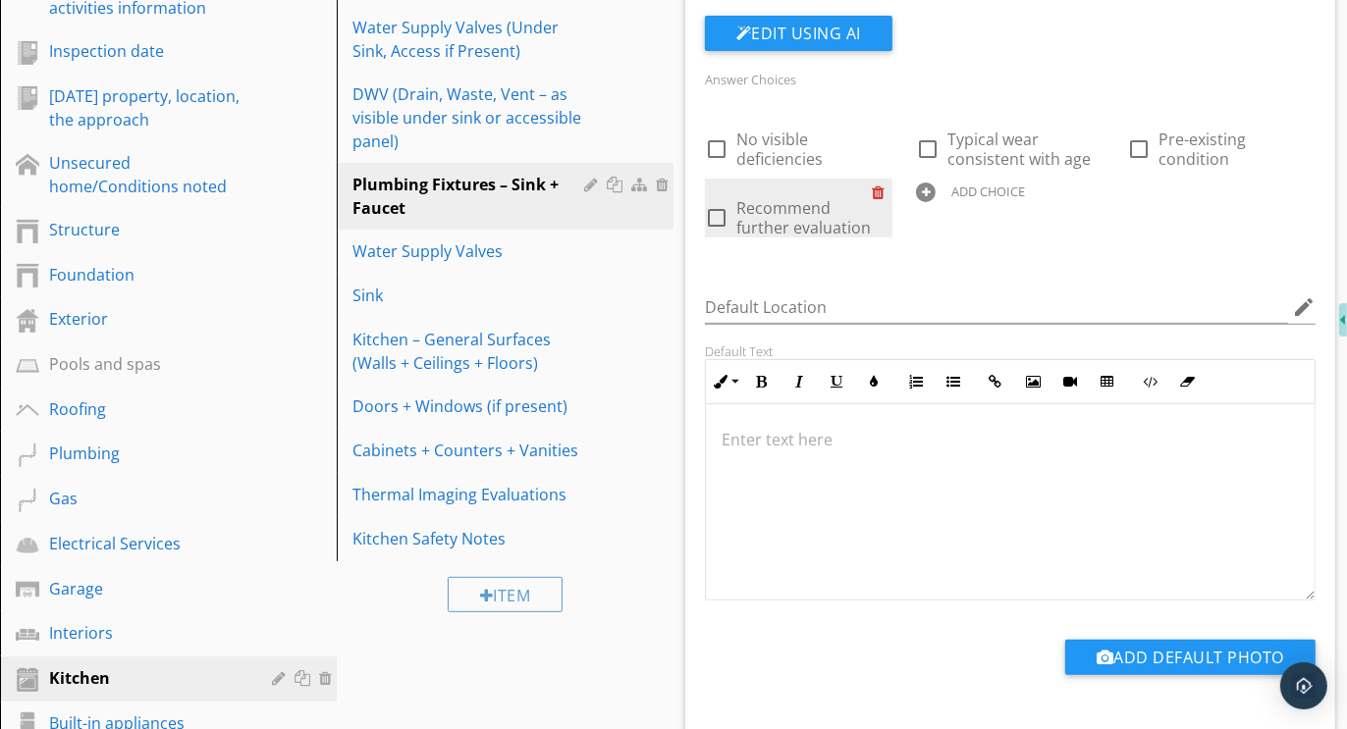
click at [879, 186] on div at bounding box center [882, 192] width 21 height 27
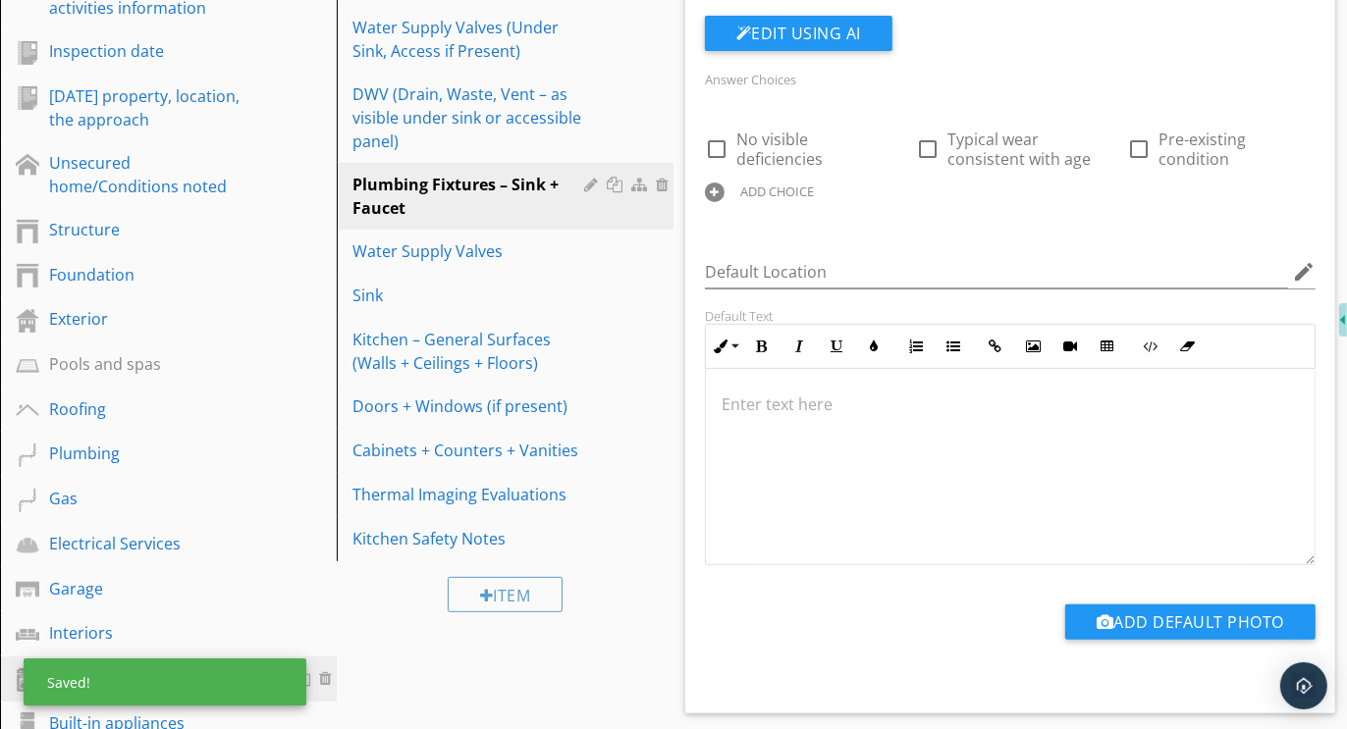
click at [713, 192] on div at bounding box center [715, 193] width 20 height 20
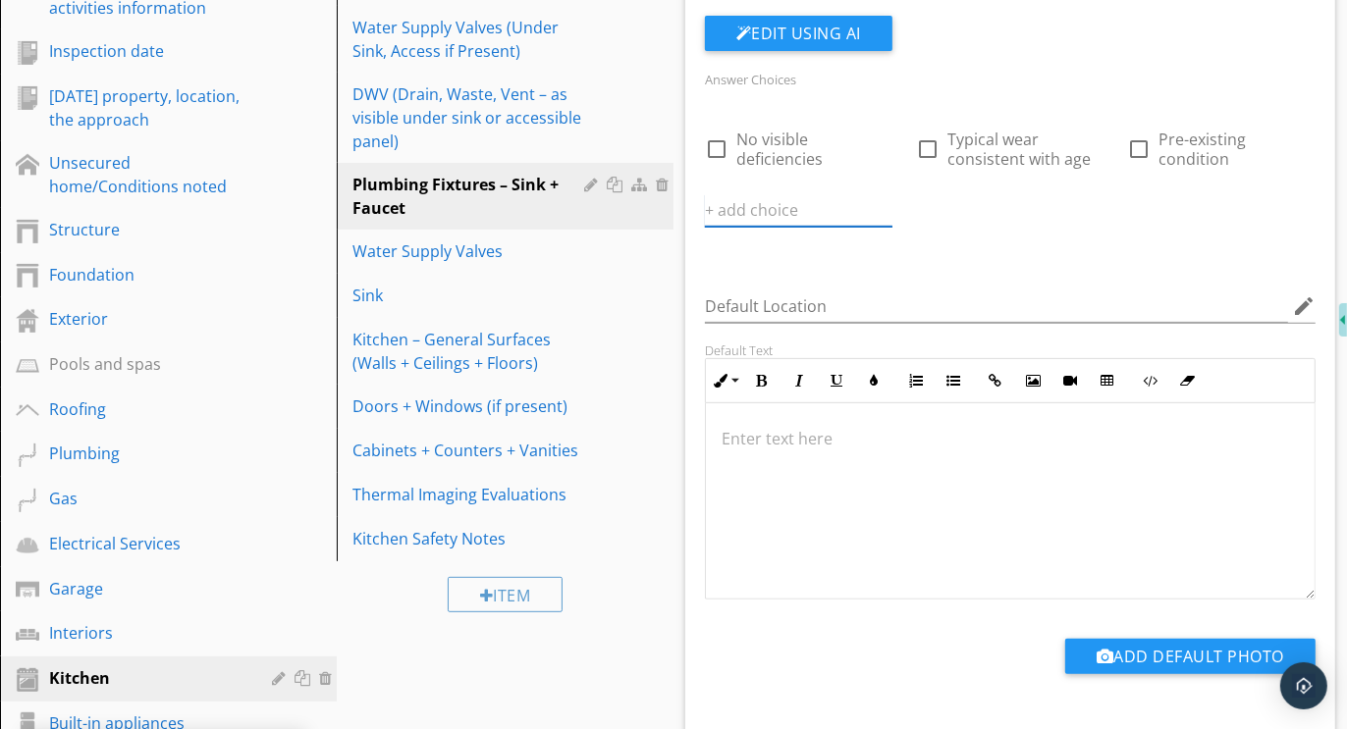
paste input "Further evaluation and correction recommended"
type input "Further evaluation and correction recommended"
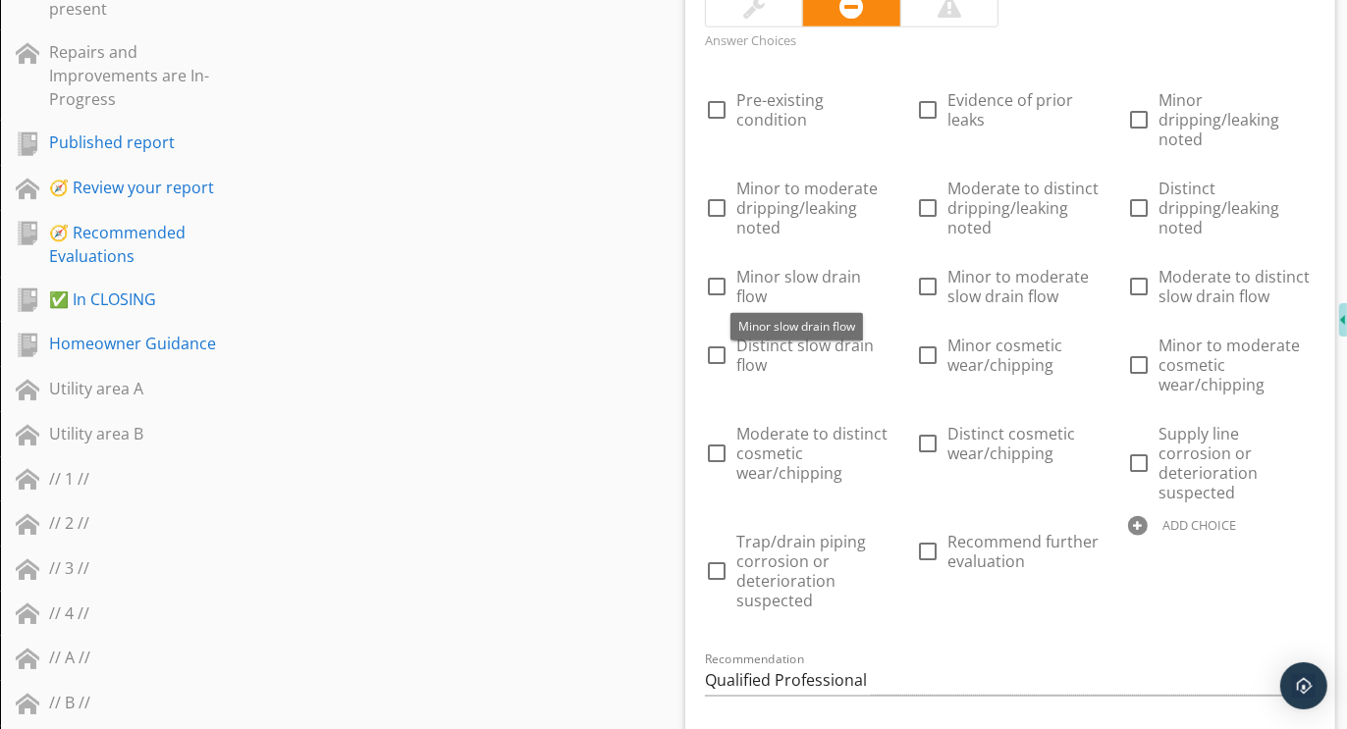
scroll to position [1843, 0]
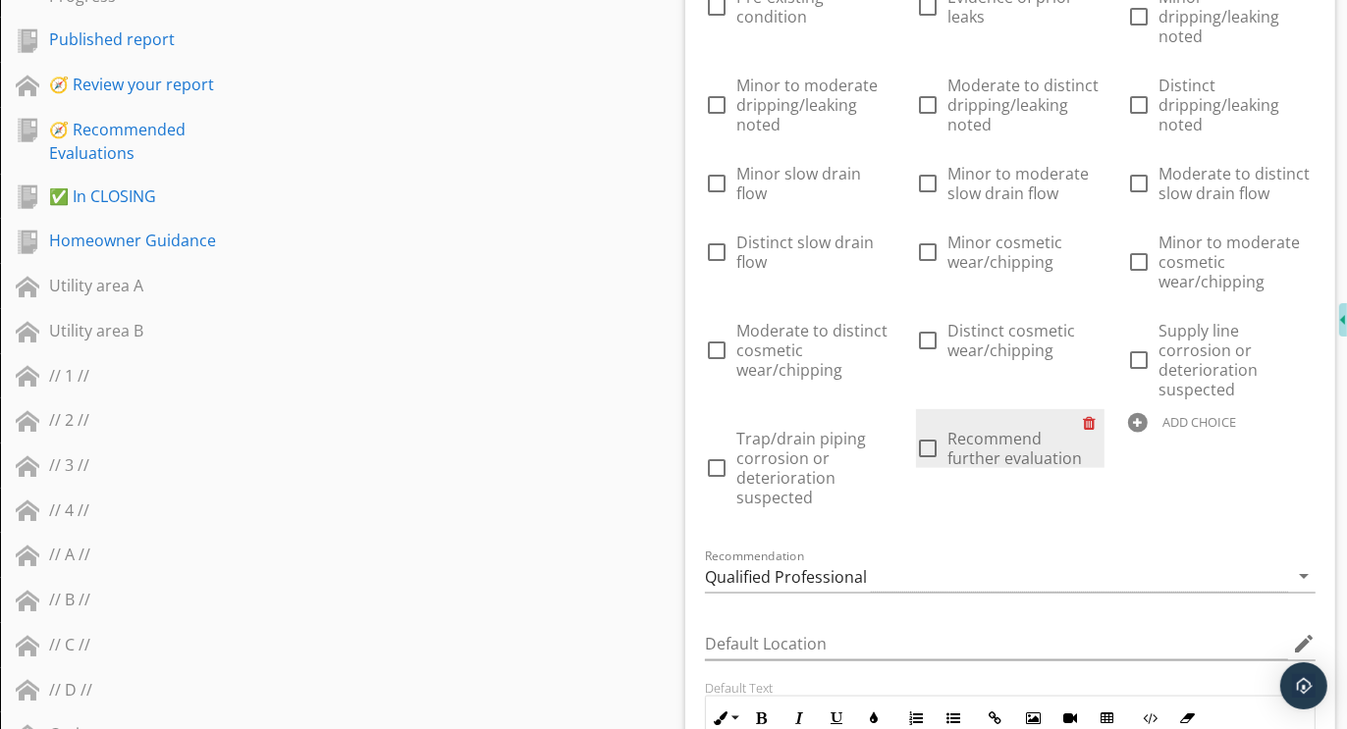
click at [1095, 409] on div at bounding box center [1094, 422] width 21 height 27
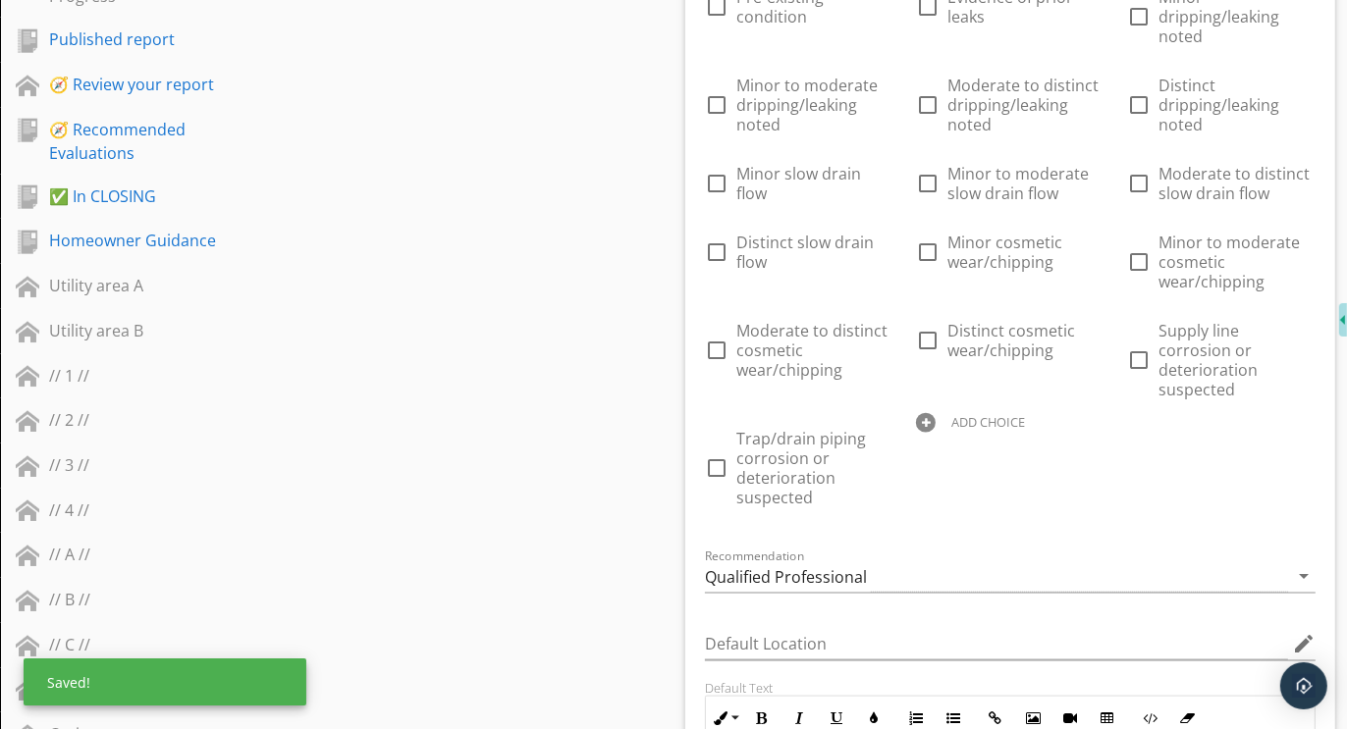
click at [924, 413] on div at bounding box center [926, 423] width 20 height 20
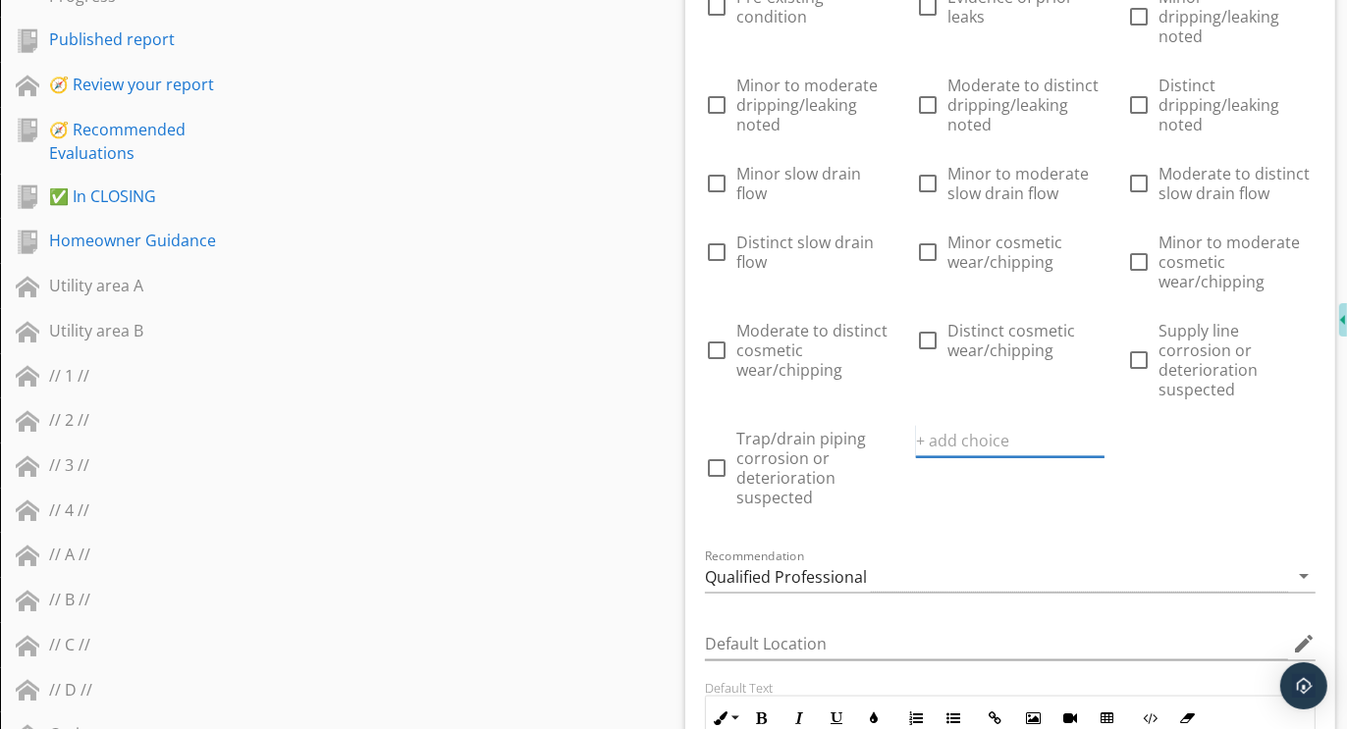
paste input "Further evaluation and correction recommended"
type input "Further evaluation and correction recommended"
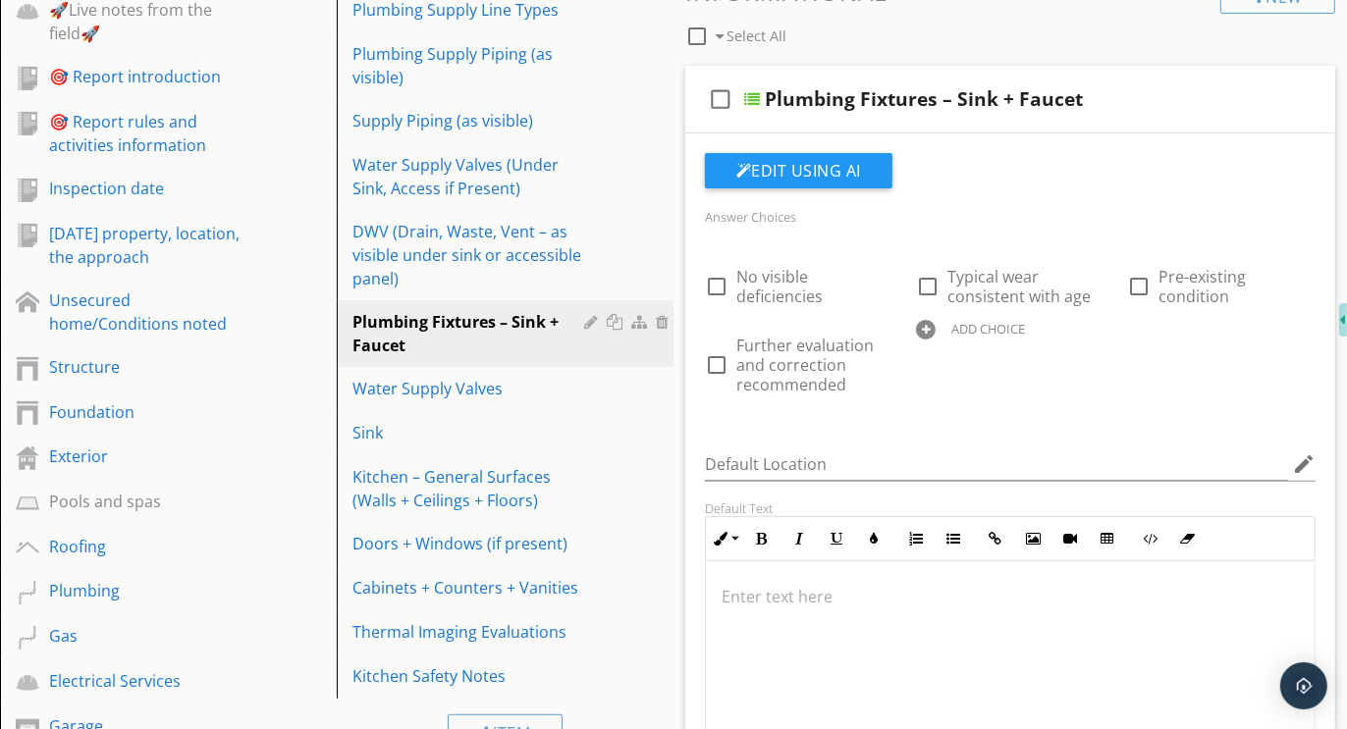
scroll to position [122, 0]
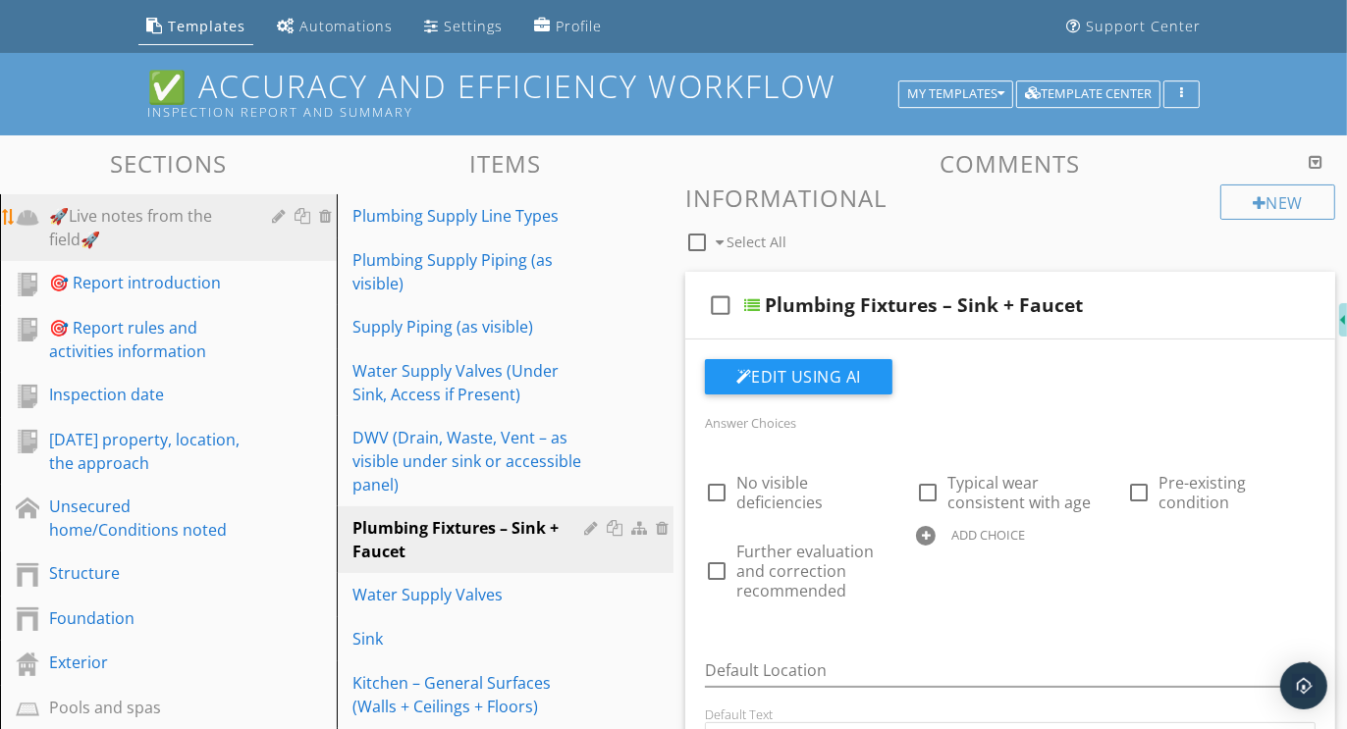
click at [165, 219] on div "🚀Live notes from the field🚀" at bounding box center [146, 227] width 194 height 47
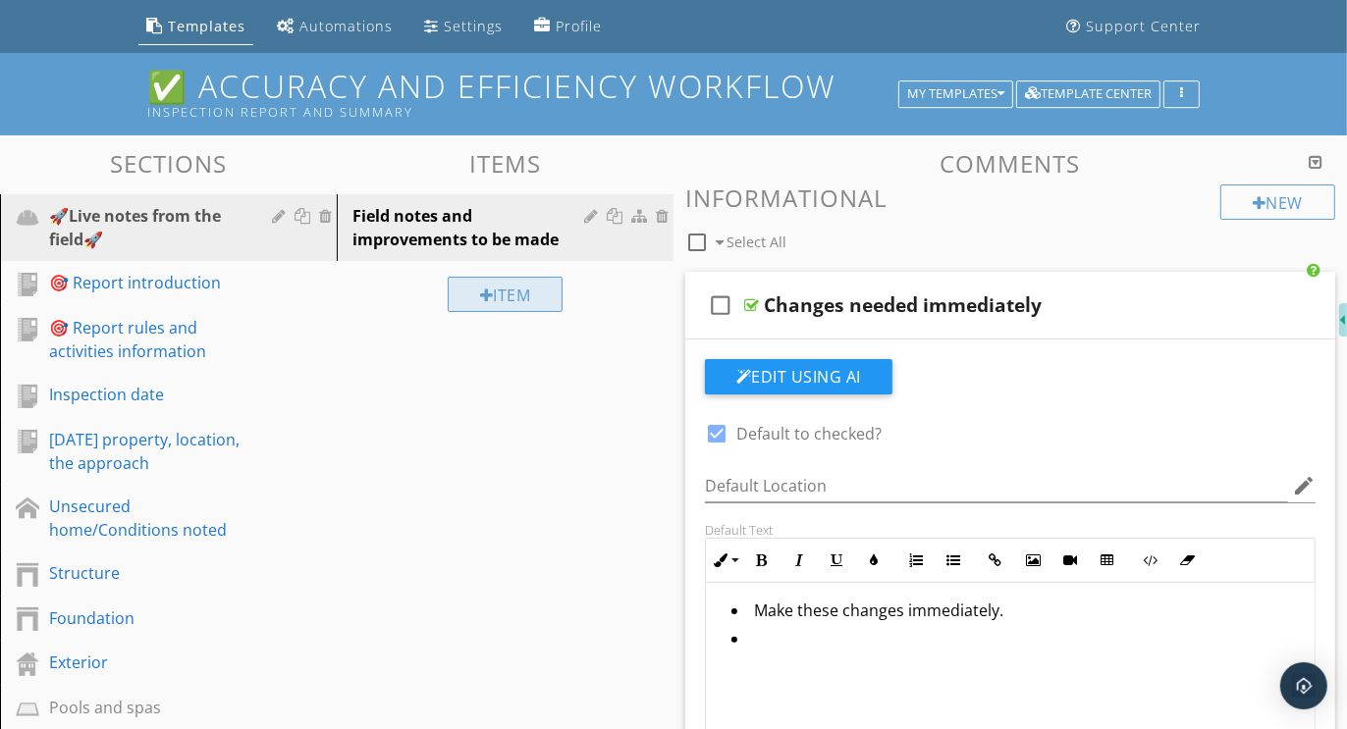
click at [518, 297] on div "Item" at bounding box center [506, 294] width 116 height 35
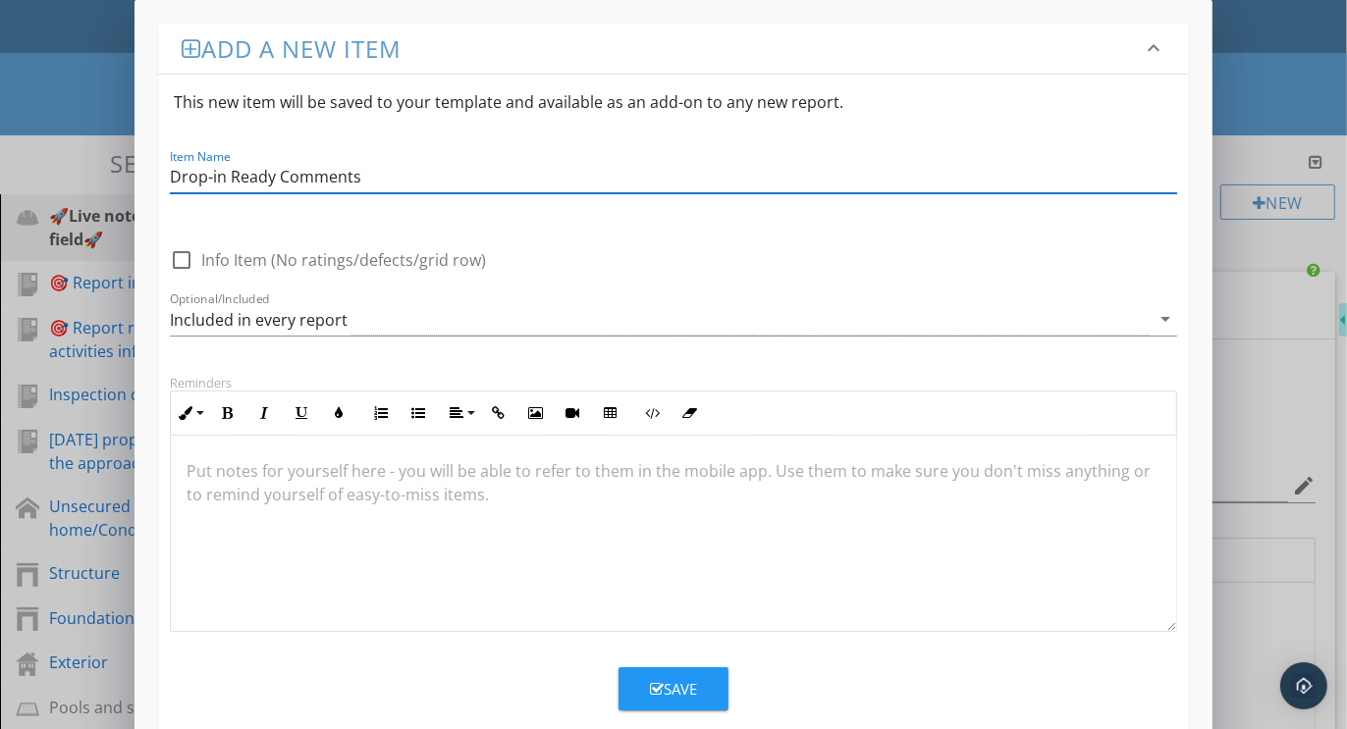
type input "Drop-in Ready Comments"
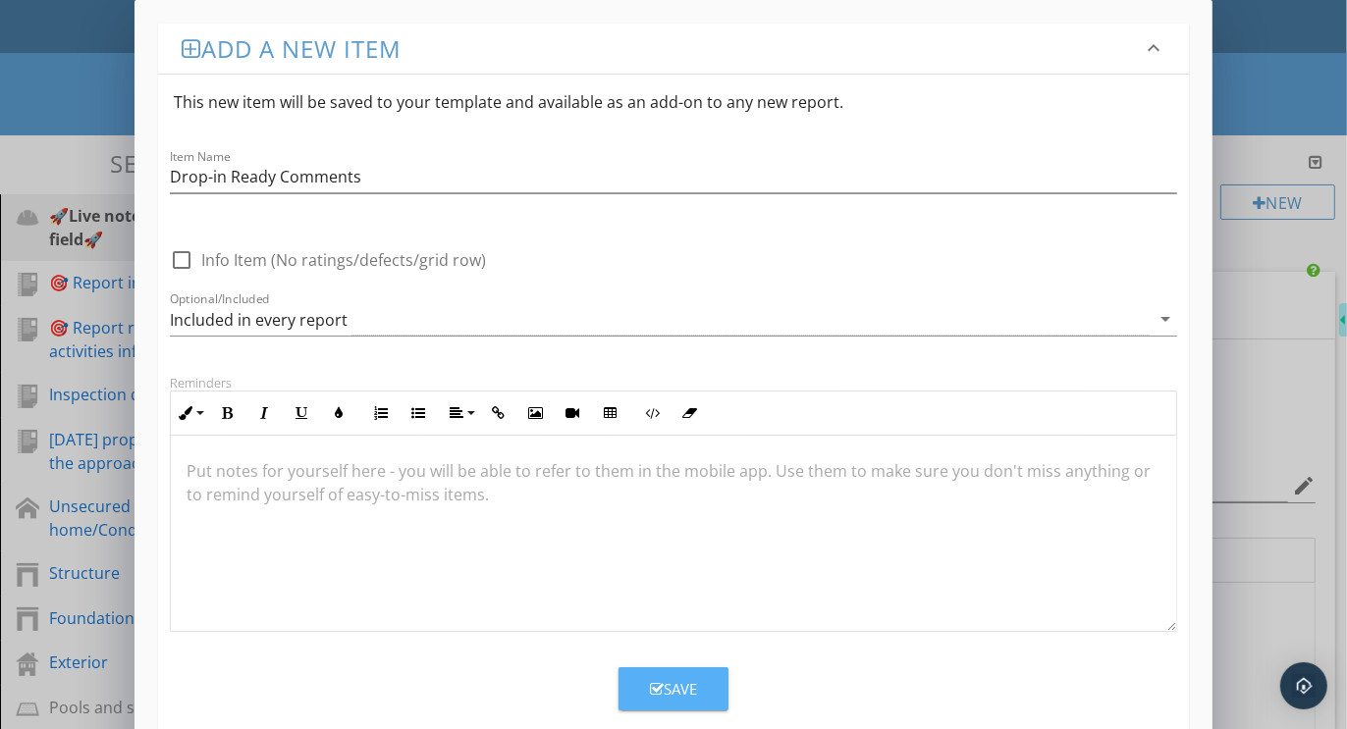
click at [692, 681] on div "Save" at bounding box center [673, 689] width 47 height 23
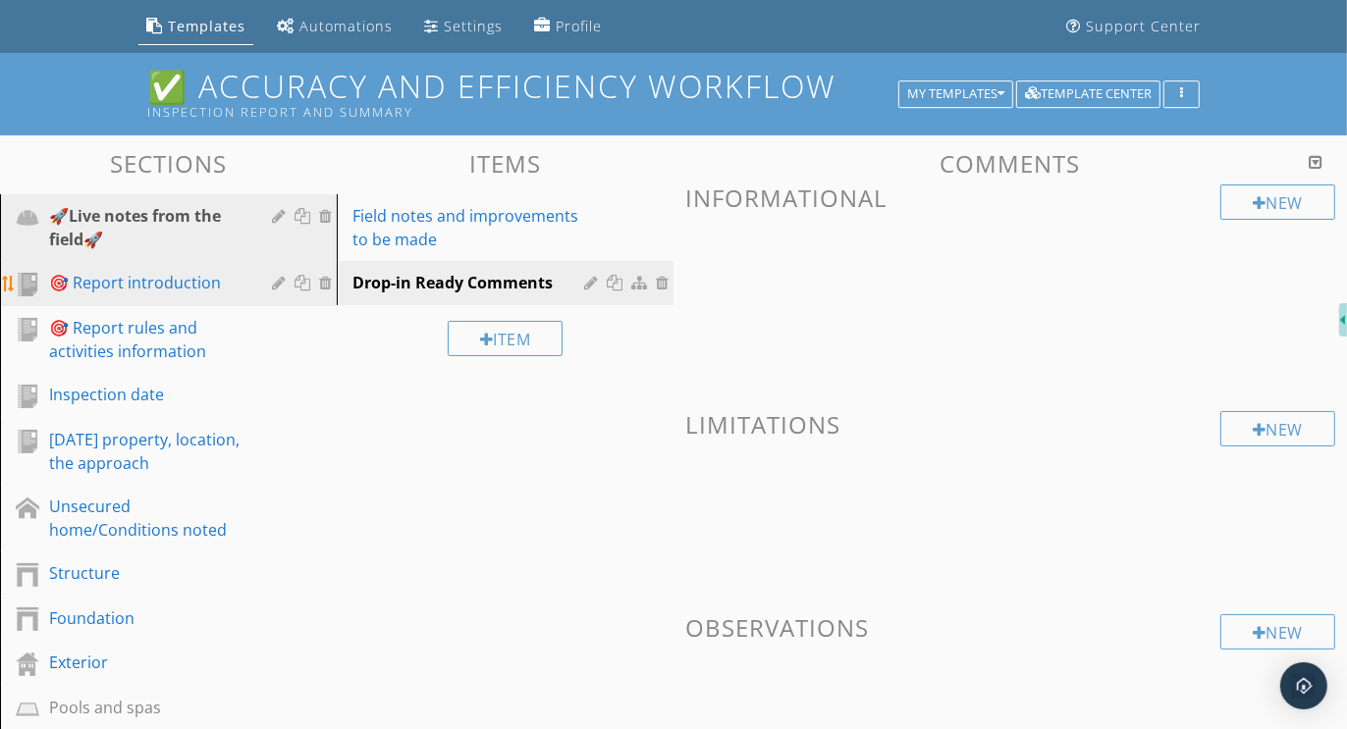
click at [171, 278] on div "🎯 Report introduction" at bounding box center [146, 283] width 194 height 24
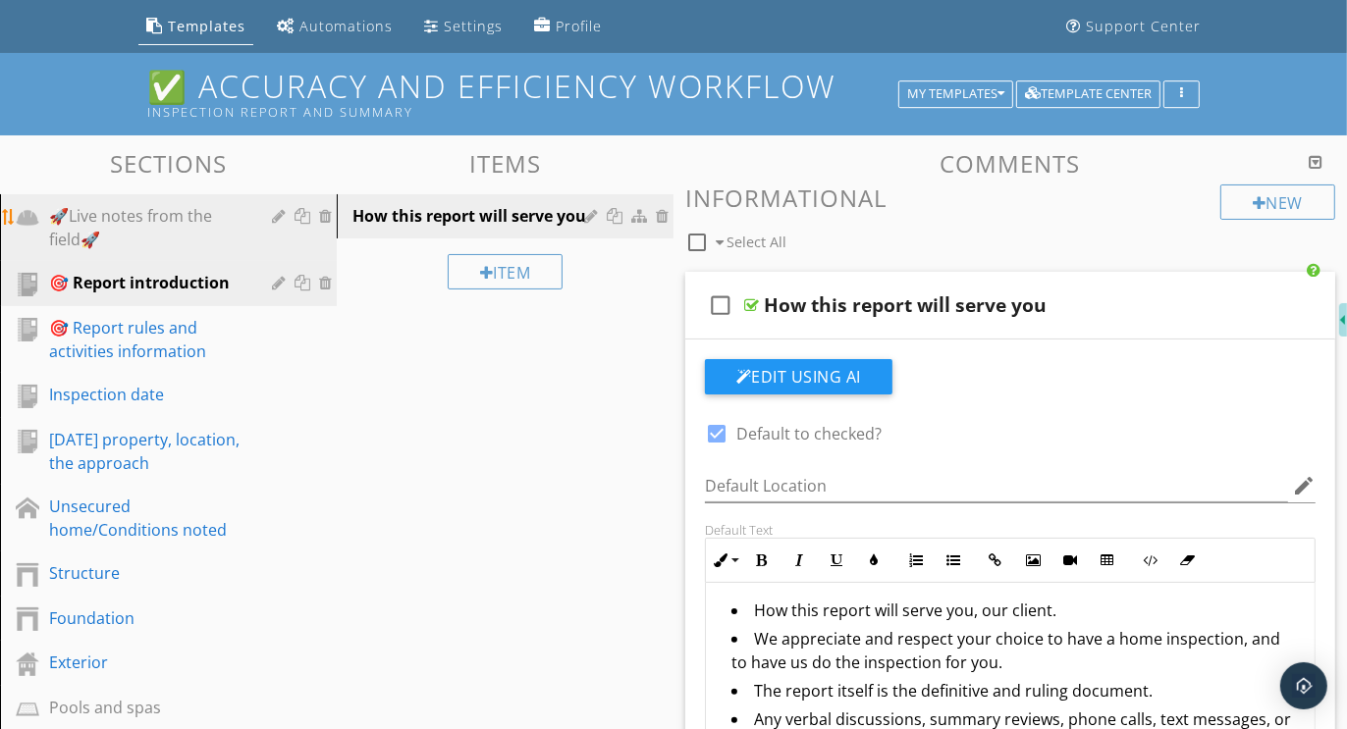
click at [192, 228] on div "🚀Live notes from the field🚀" at bounding box center [146, 227] width 194 height 47
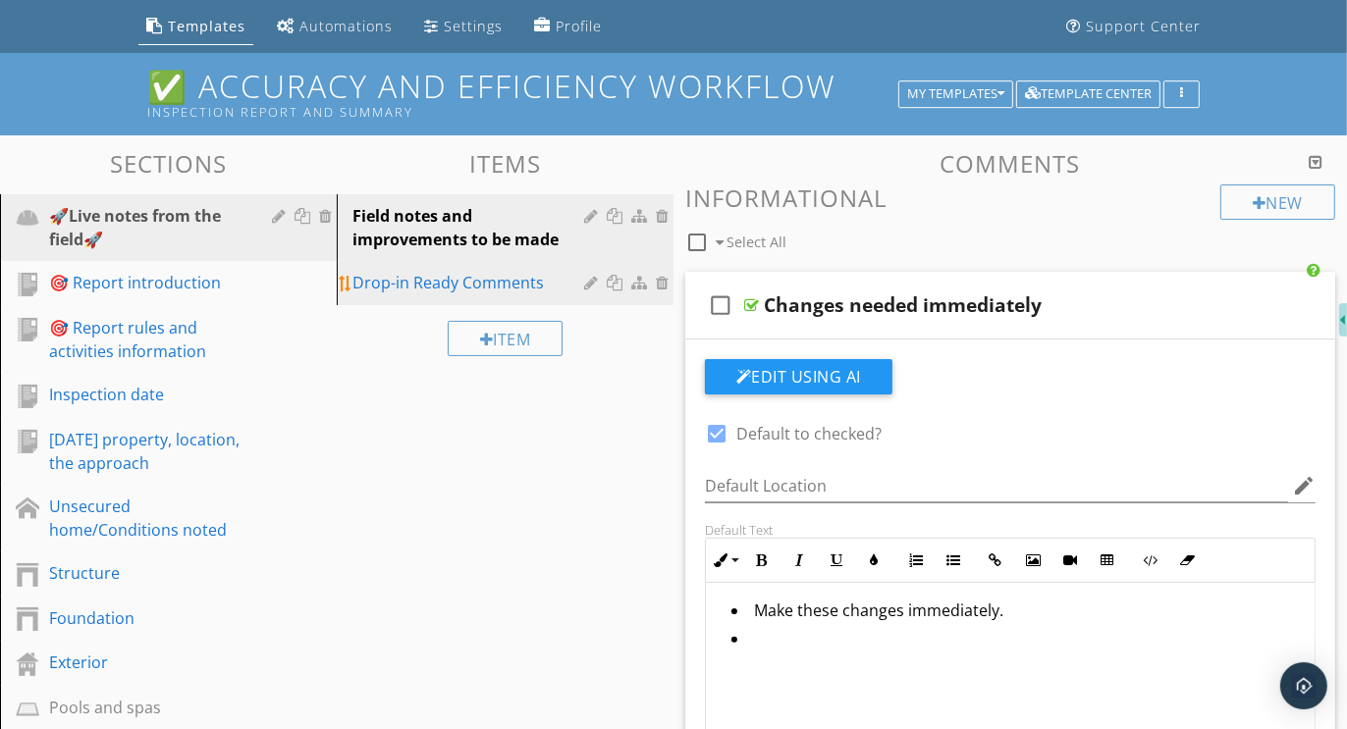
click at [477, 282] on div "Drop-in Ready Comments" at bounding box center [471, 283] width 238 height 24
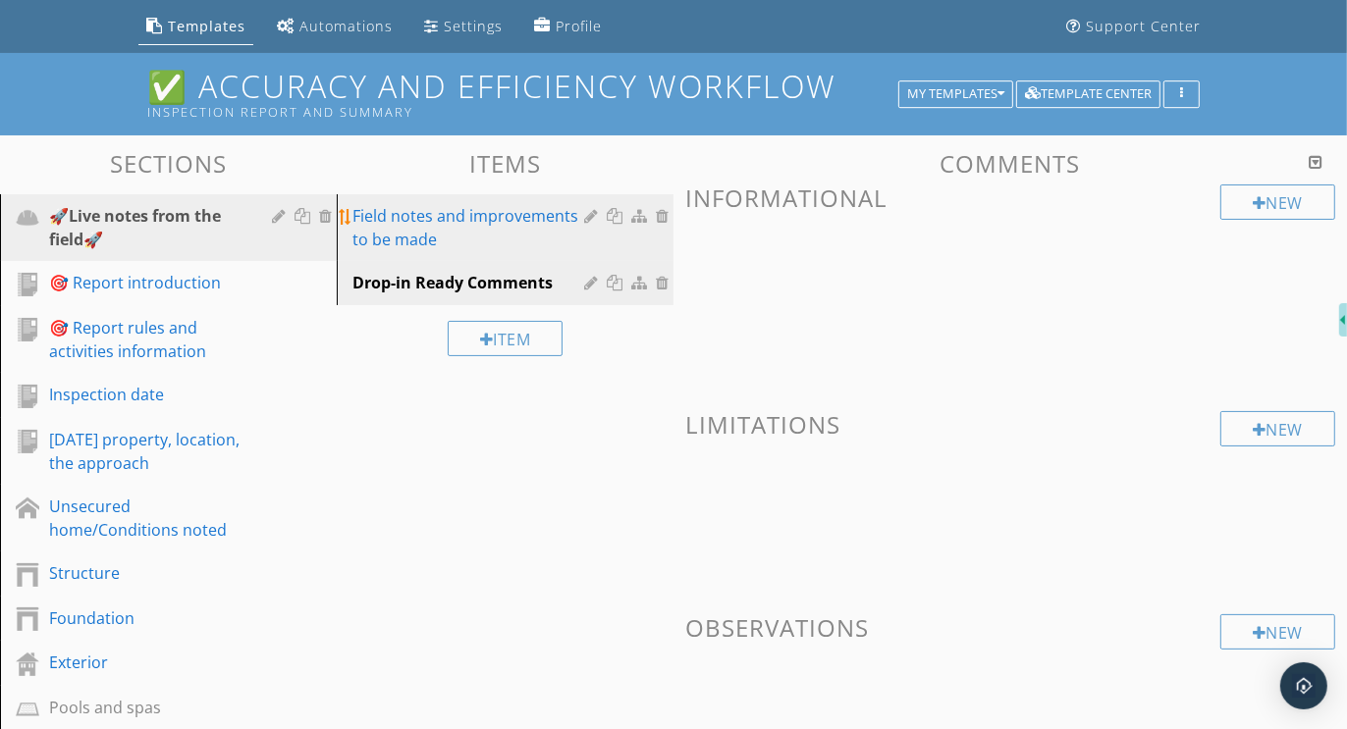
click at [592, 209] on div at bounding box center [593, 216] width 19 height 16
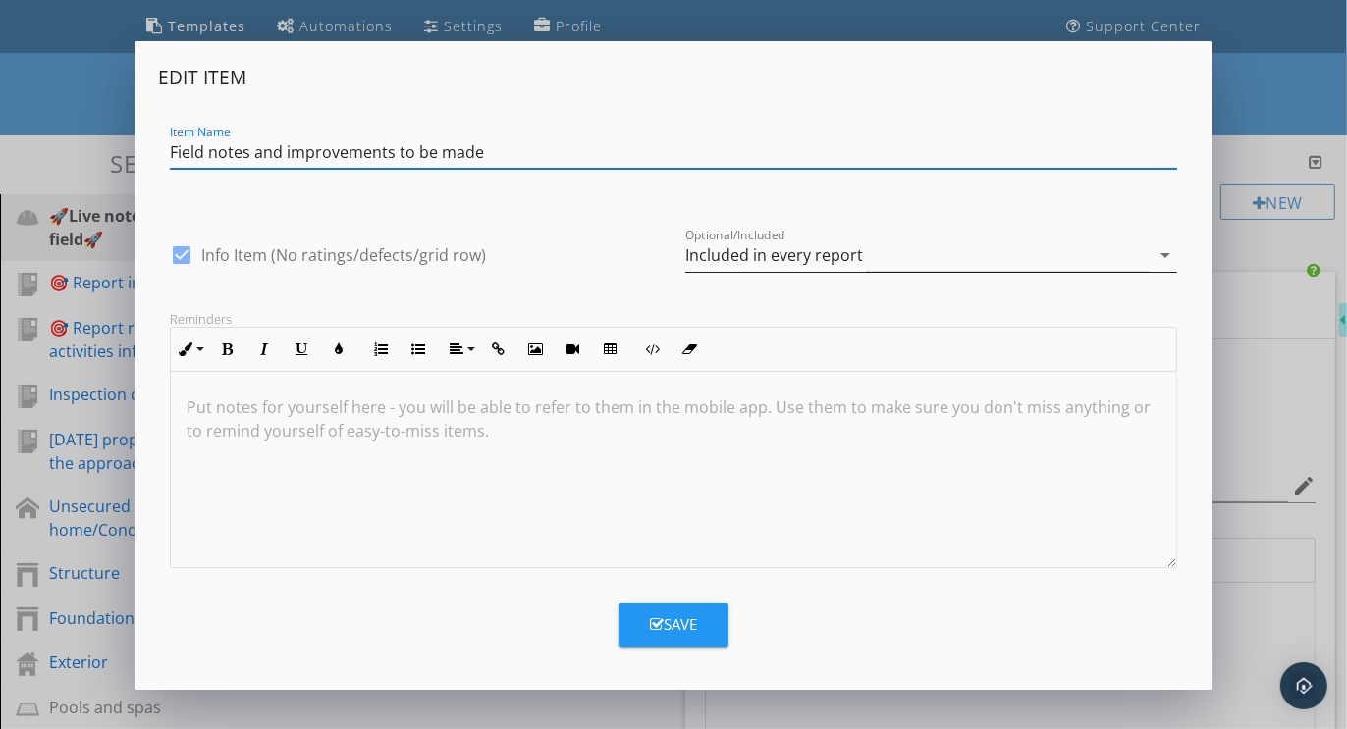
click at [742, 253] on div "Included in every report" at bounding box center [774, 255] width 178 height 18
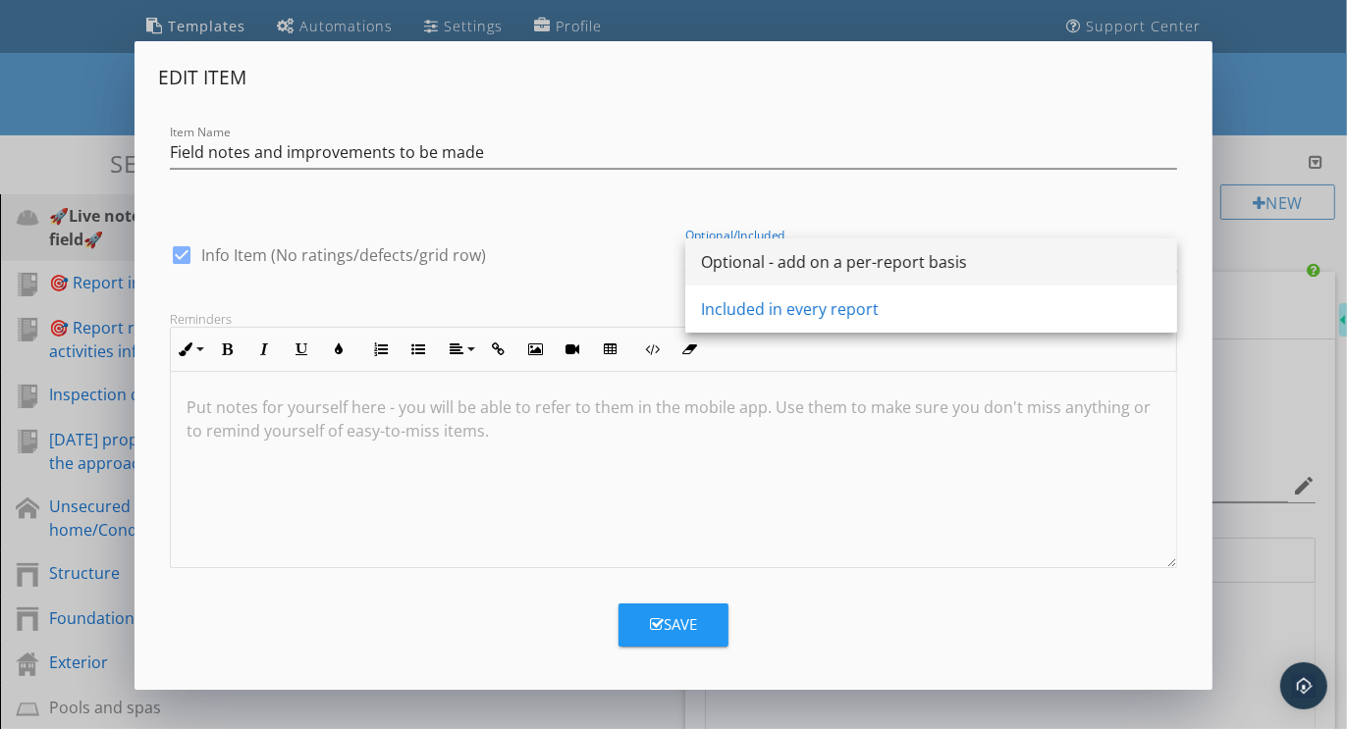
click at [746, 267] on div "Optional - add on a per-report basis" at bounding box center [931, 262] width 460 height 24
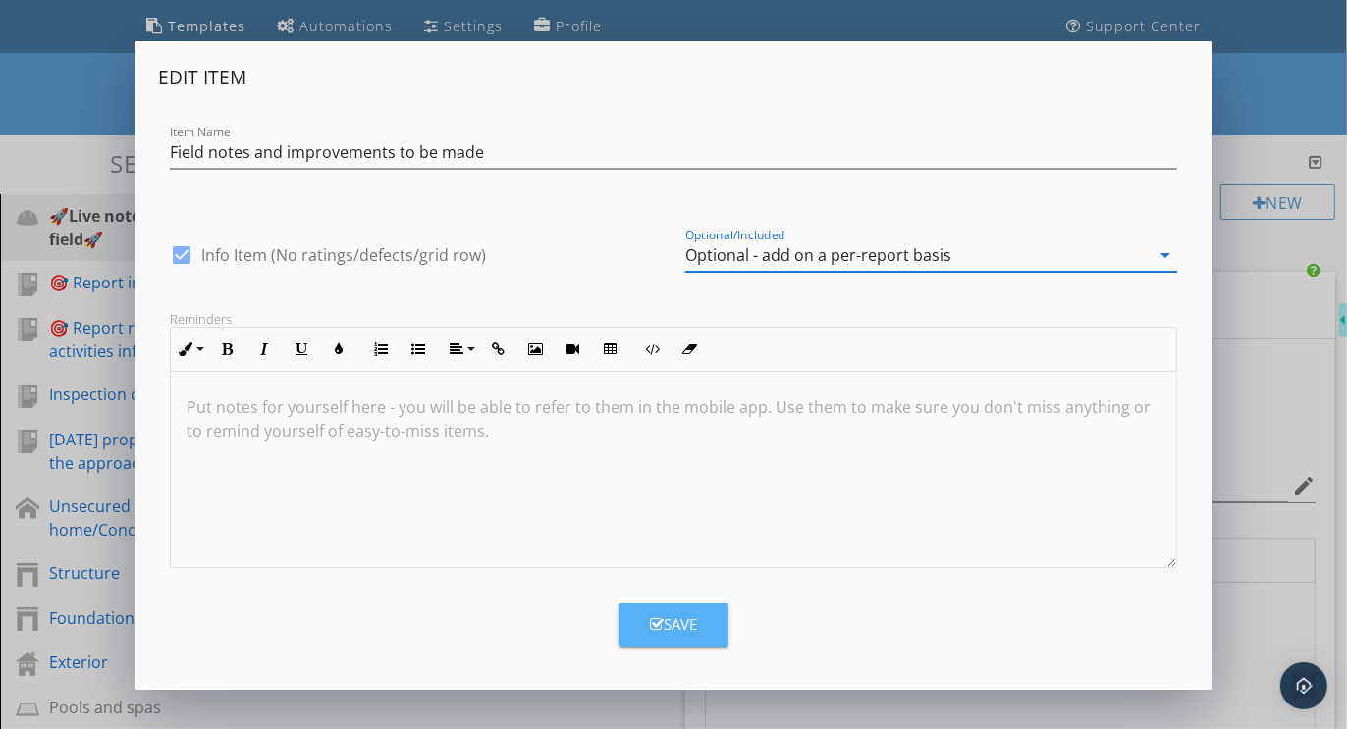
click at [654, 619] on icon "button" at bounding box center [657, 624] width 14 height 15
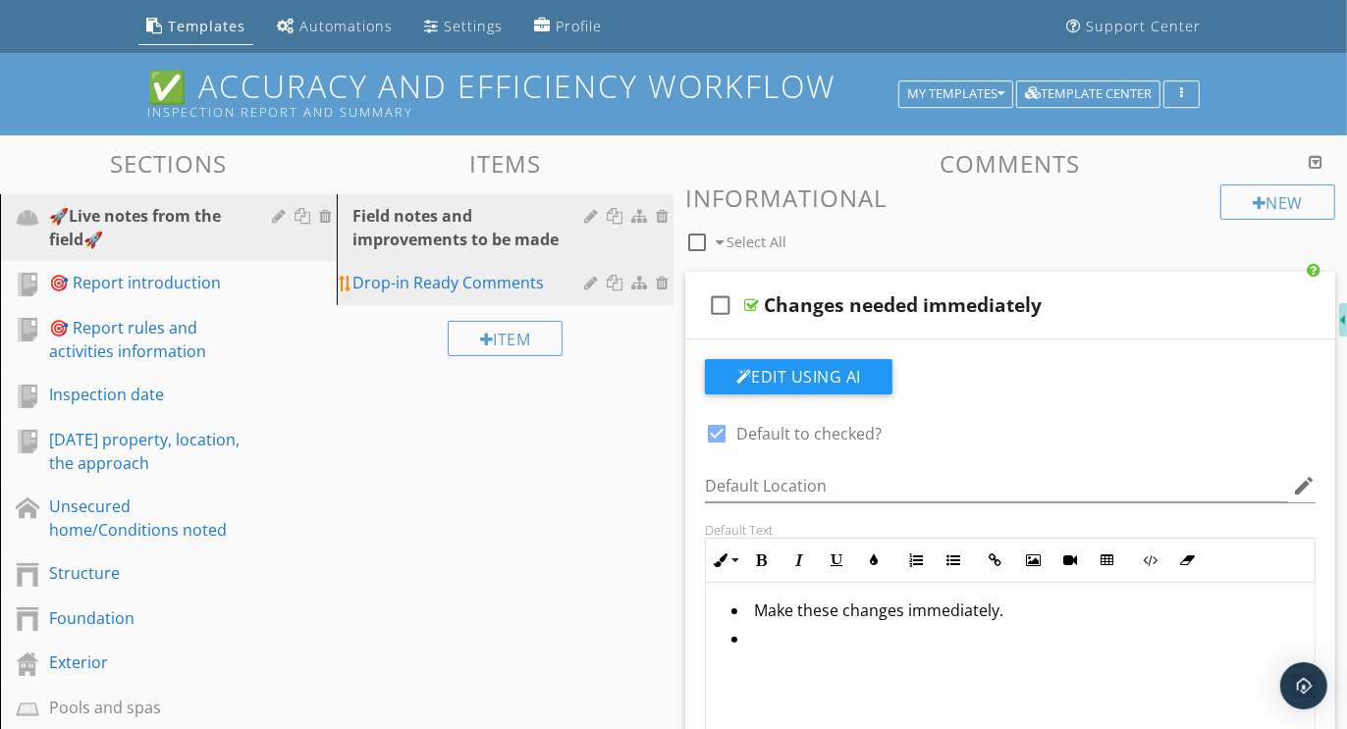
click at [590, 282] on div at bounding box center [593, 283] width 19 height 16
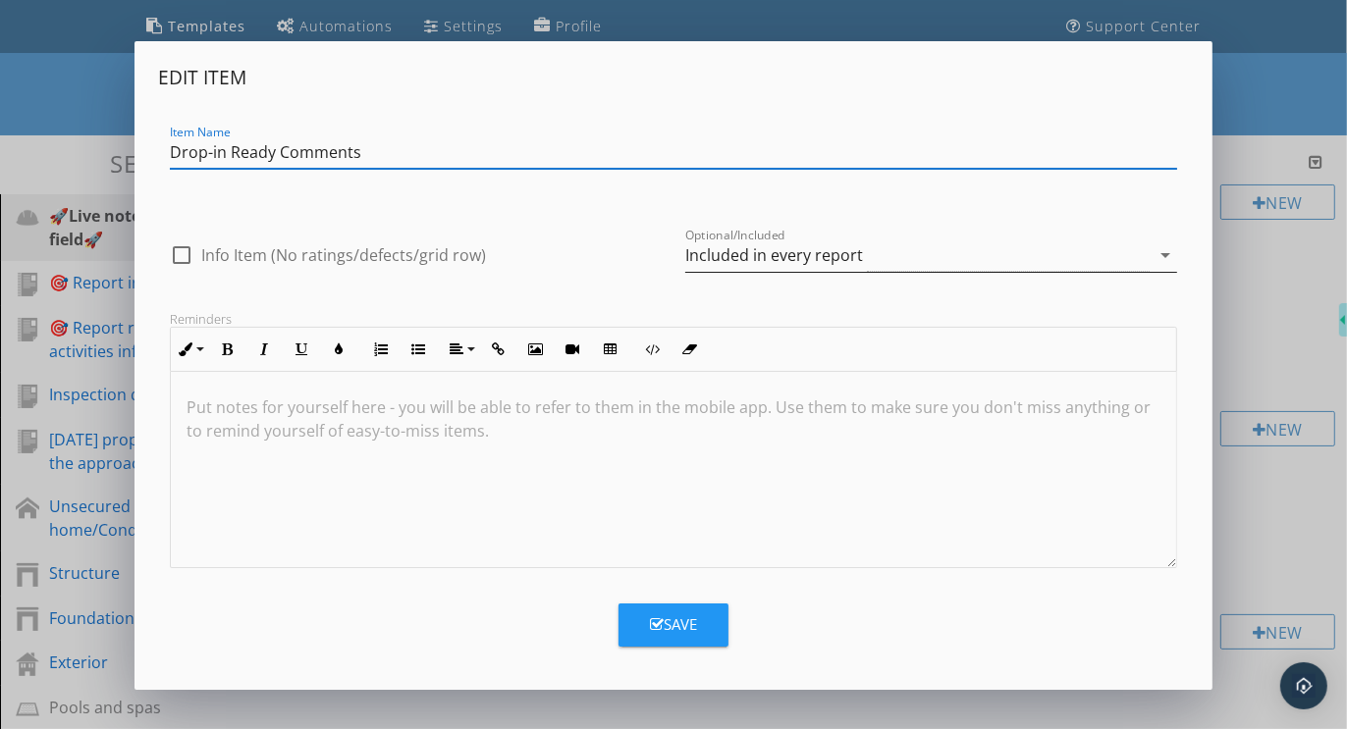
click at [793, 253] on div "Included in every report" at bounding box center [774, 255] width 178 height 18
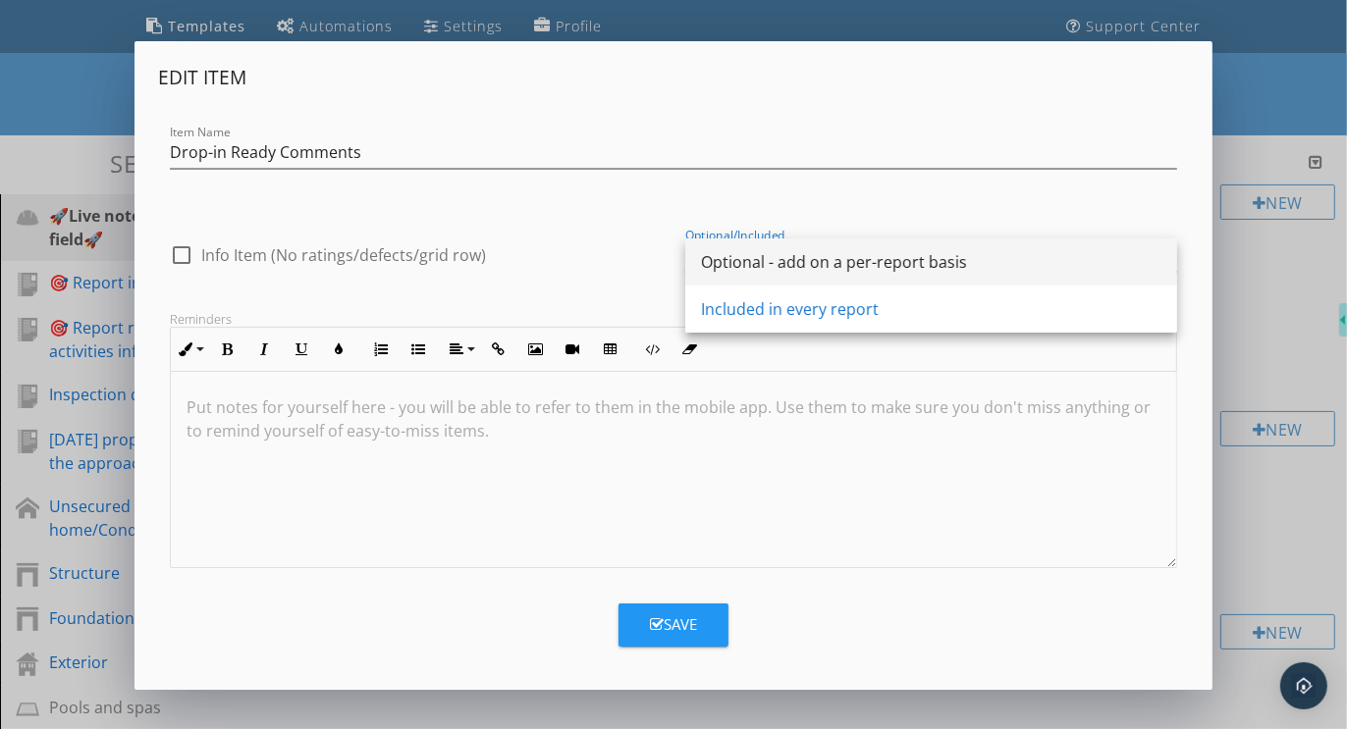
click at [744, 263] on div "Optional - add on a per-report basis" at bounding box center [931, 262] width 460 height 24
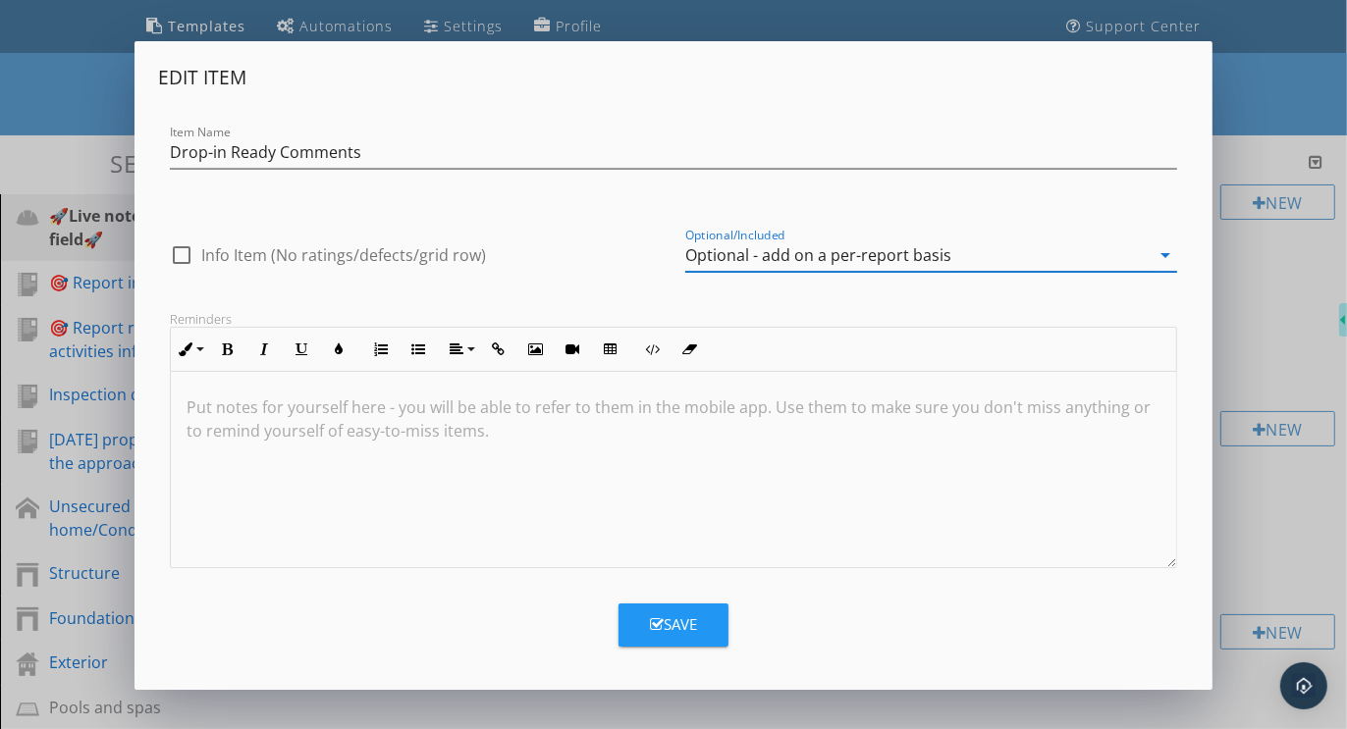
click at [176, 251] on div at bounding box center [181, 255] width 33 height 33
checkbox input "true"
click at [674, 614] on div "Save" at bounding box center [673, 624] width 47 height 23
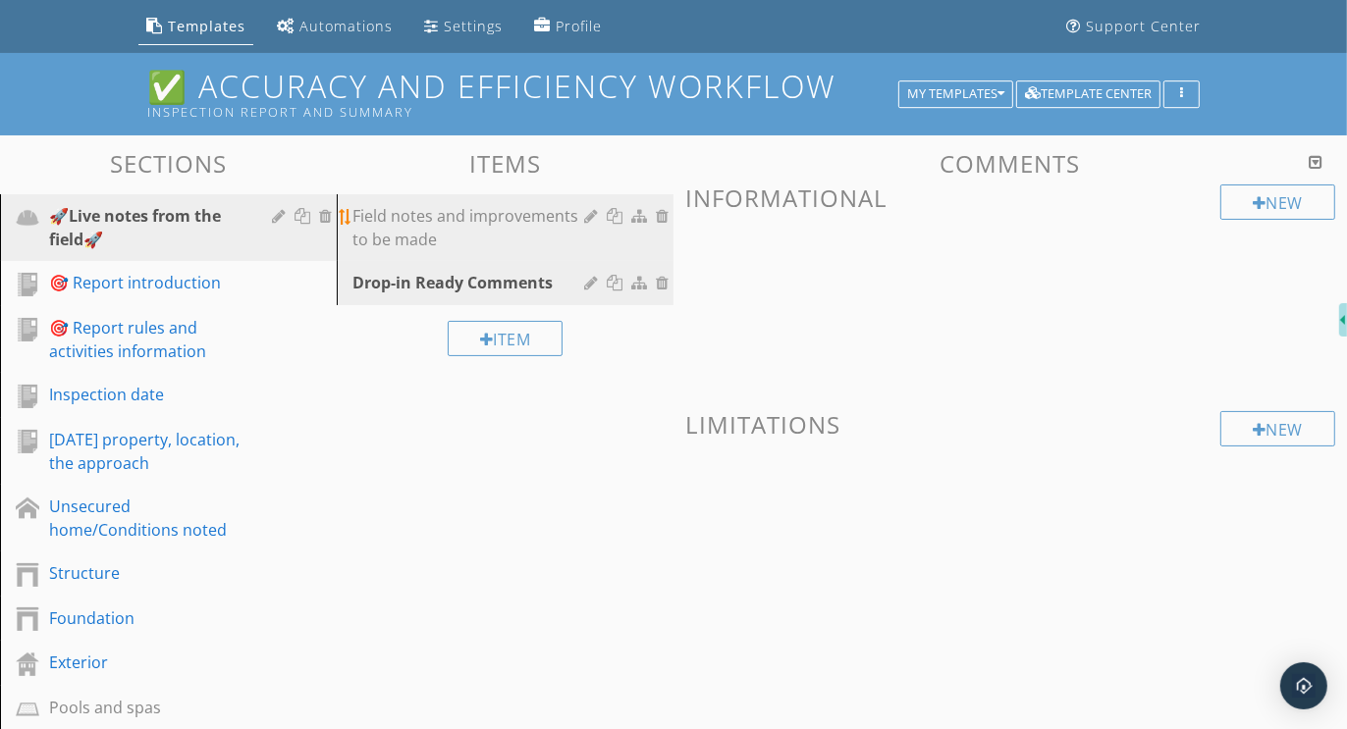
click at [587, 213] on div at bounding box center [593, 216] width 19 height 16
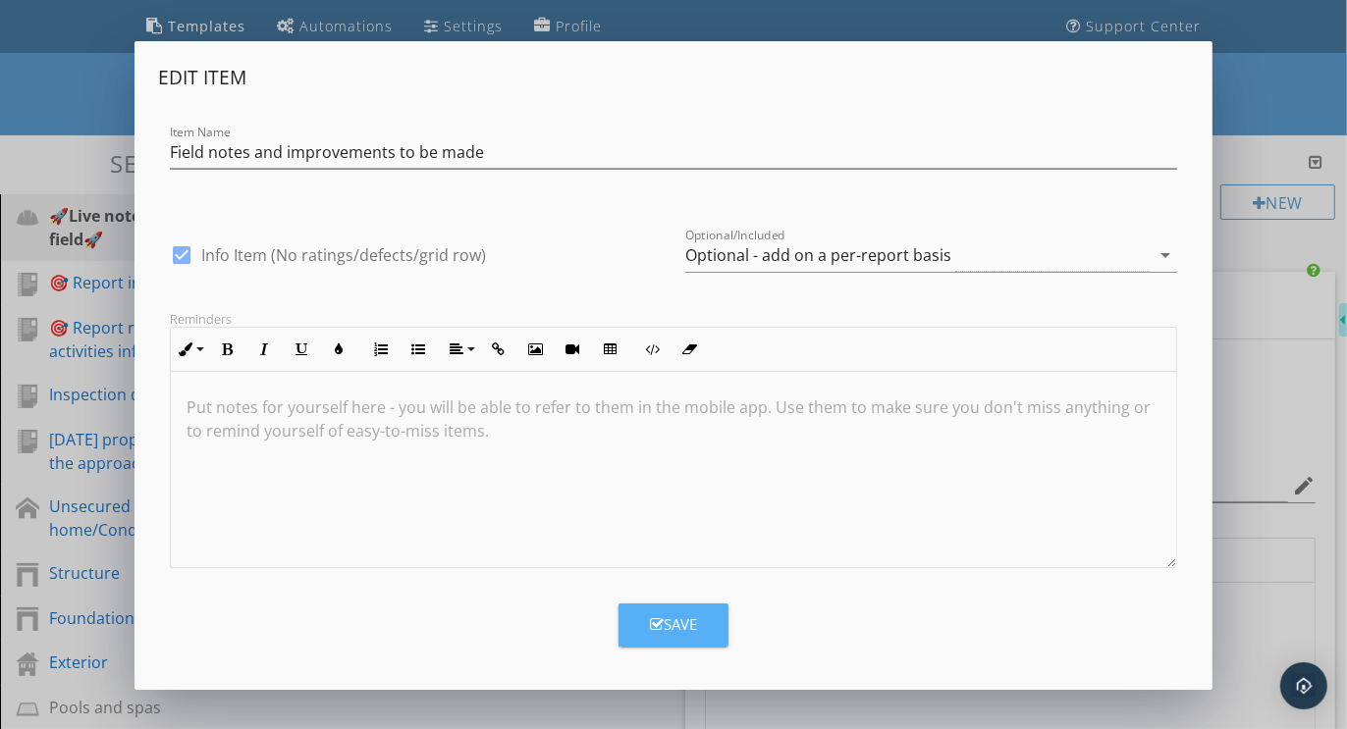
click at [676, 626] on div "Save" at bounding box center [673, 624] width 47 height 23
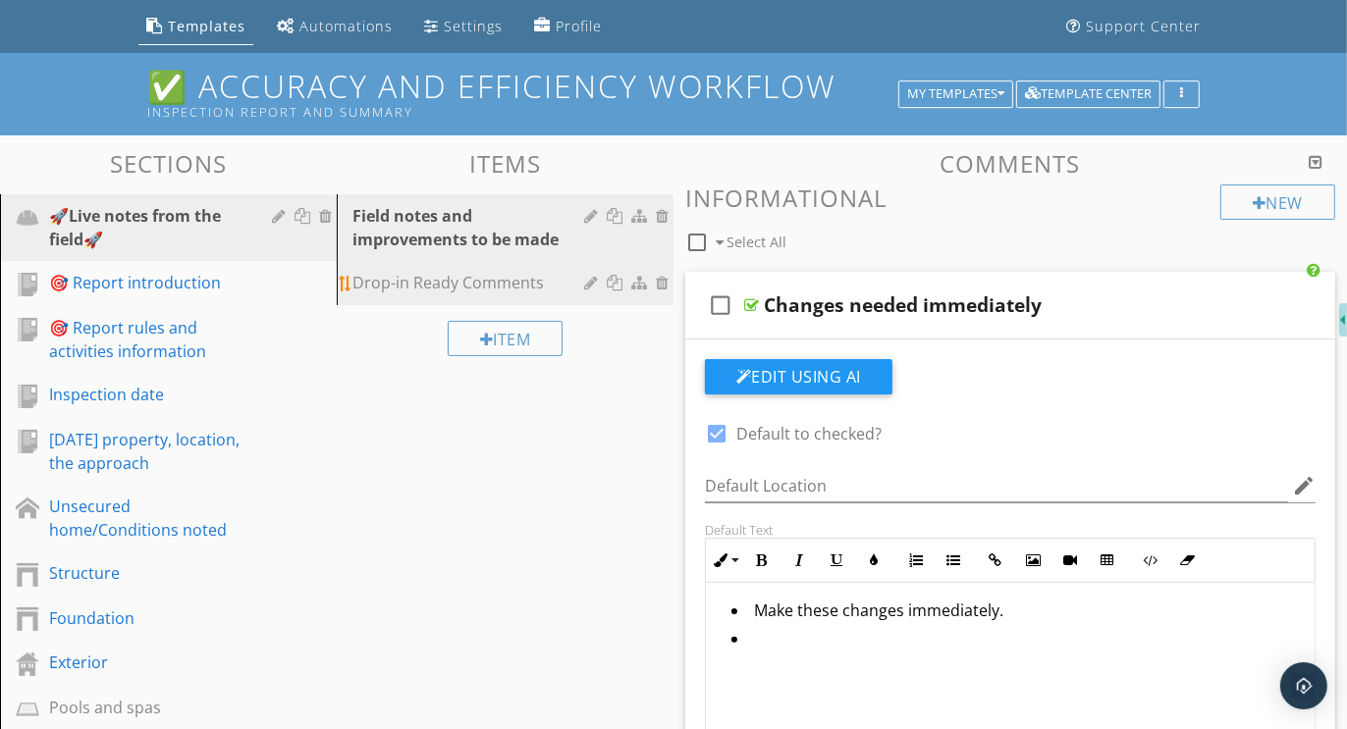
click at [505, 276] on div "Drop-in Ready Comments" at bounding box center [471, 283] width 238 height 24
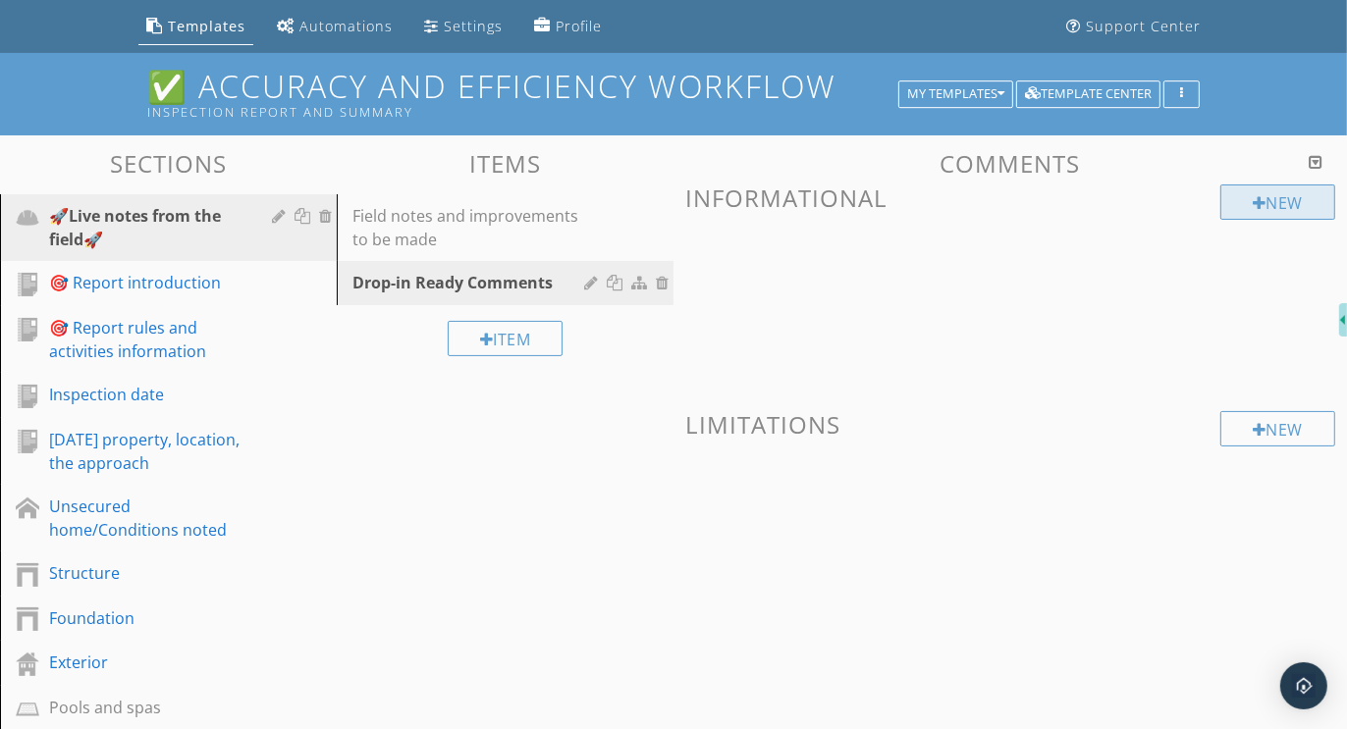
click at [1261, 204] on div "New" at bounding box center [1277, 202] width 115 height 35
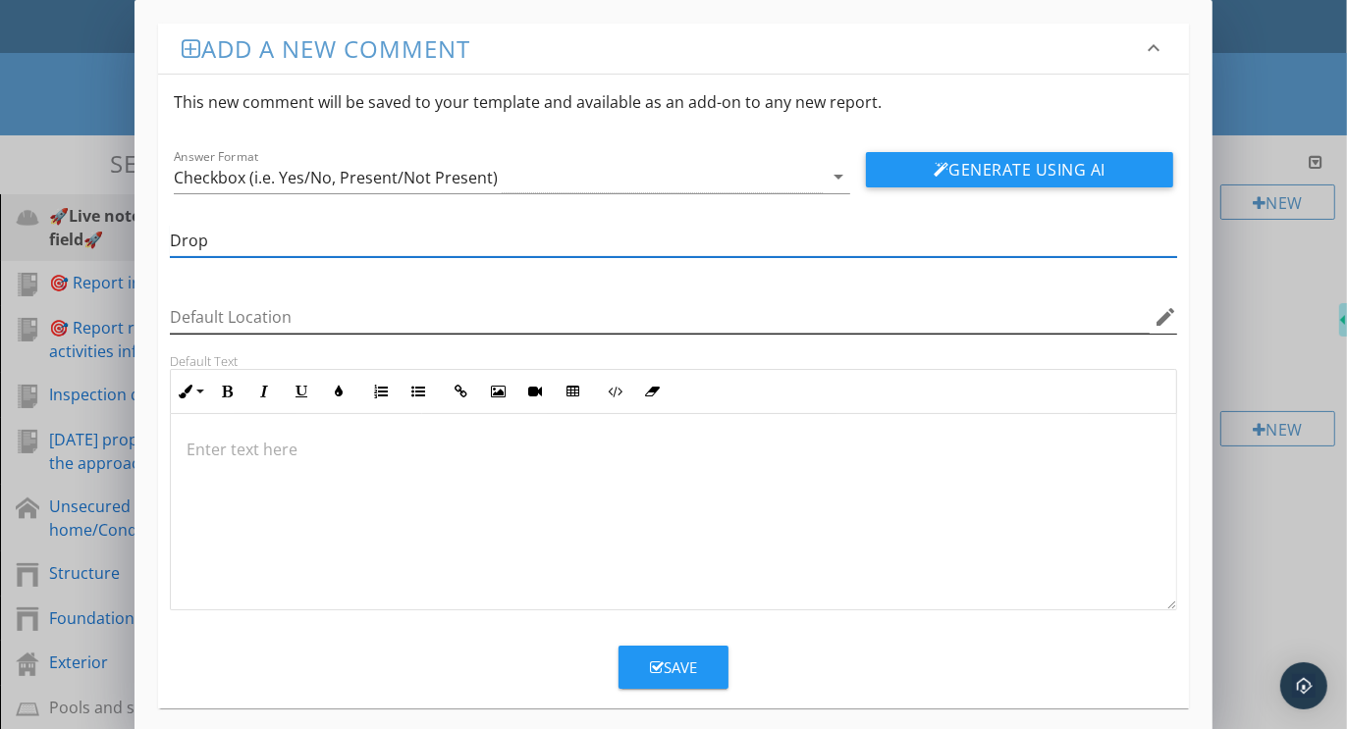
type input "Drop-in Ready Comments"
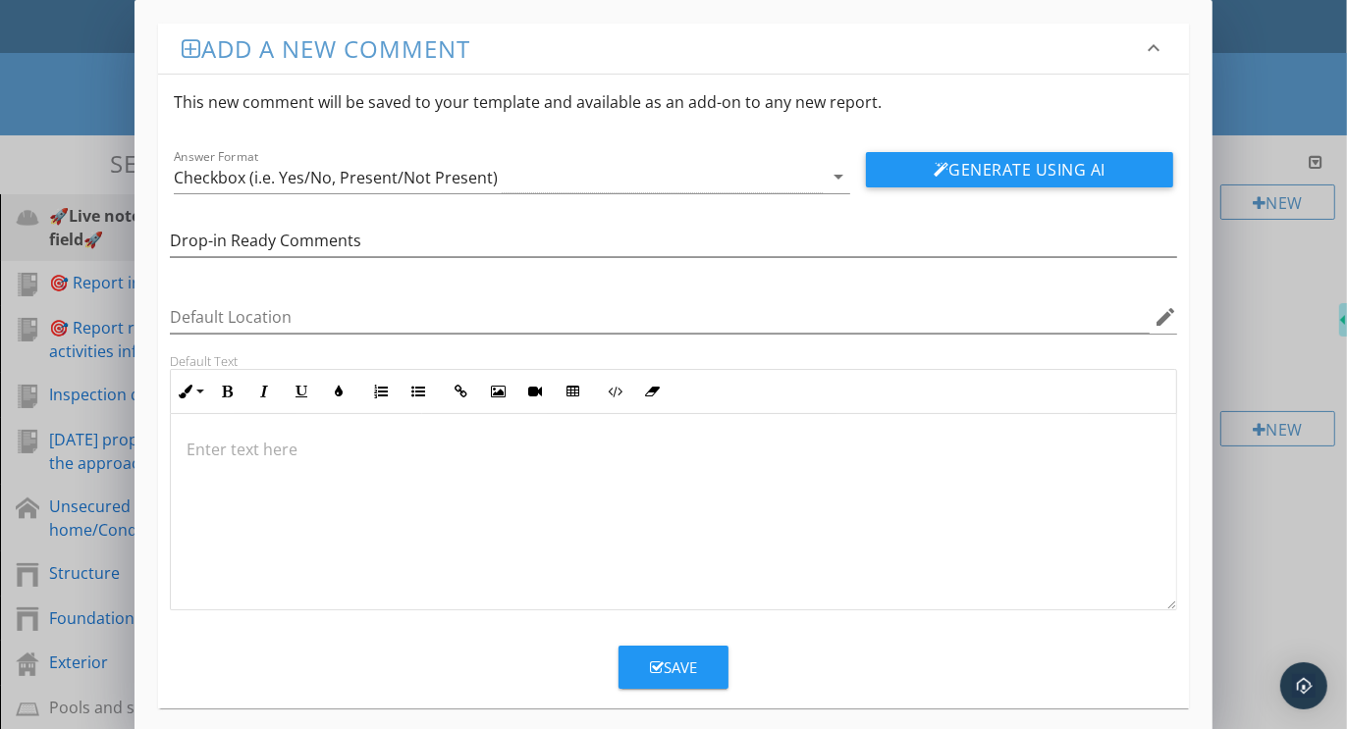
click at [258, 449] on p at bounding box center [673, 450] width 974 height 24
click at [421, 393] on icon "button" at bounding box center [418, 392] width 14 height 14
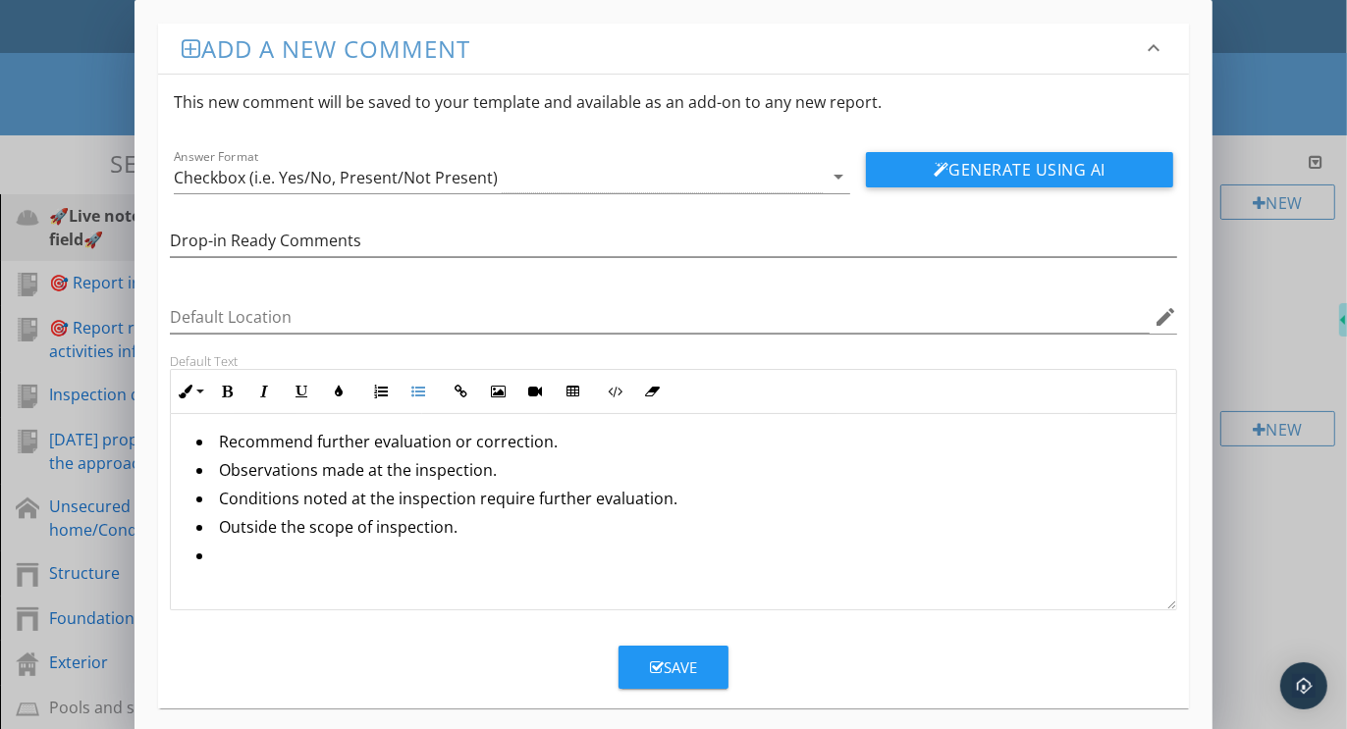
click at [654, 671] on icon "button" at bounding box center [657, 668] width 14 height 15
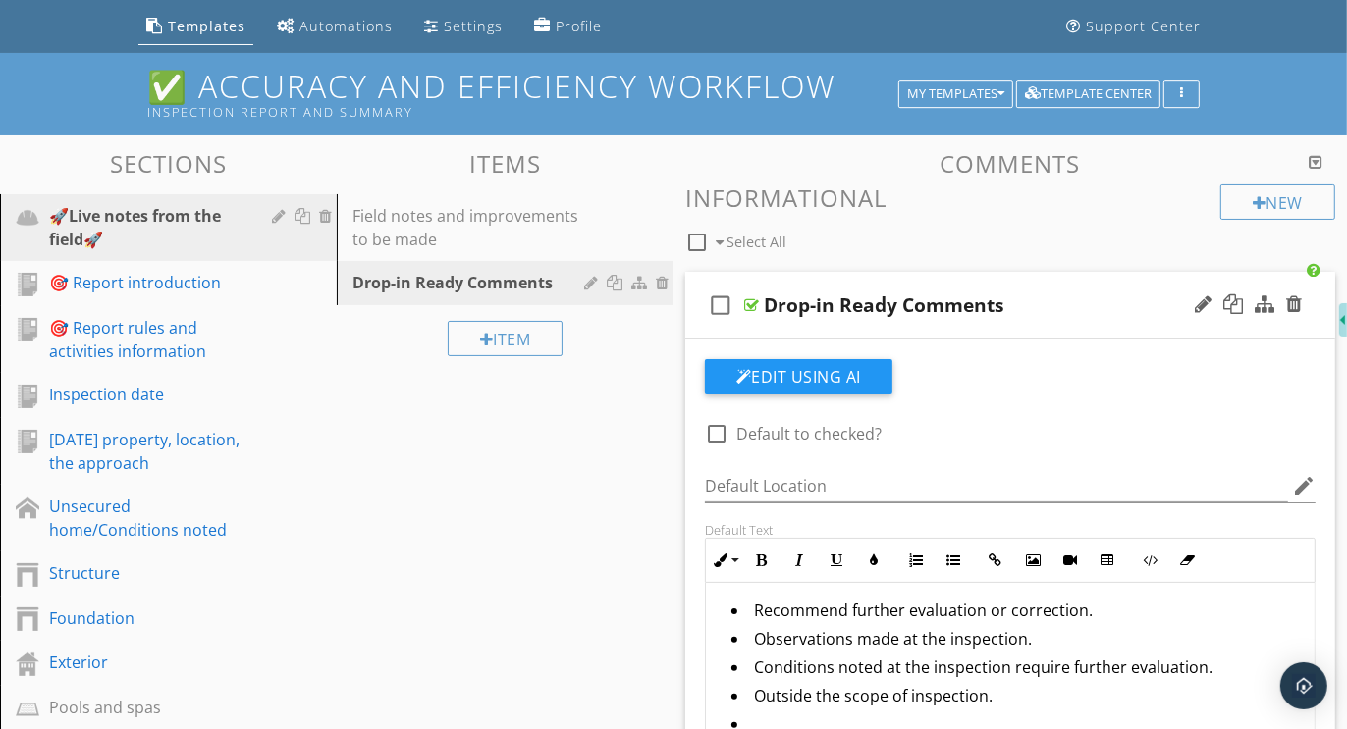
click at [1049, 277] on div "check_box_outline_blank Drop-in Ready Comments" at bounding box center [1010, 306] width 650 height 68
click at [1062, 275] on div "check_box_outline_blank Drop-in Ready Comments" at bounding box center [1010, 306] width 650 height 68
click at [1316, 157] on div at bounding box center [1315, 162] width 14 height 16
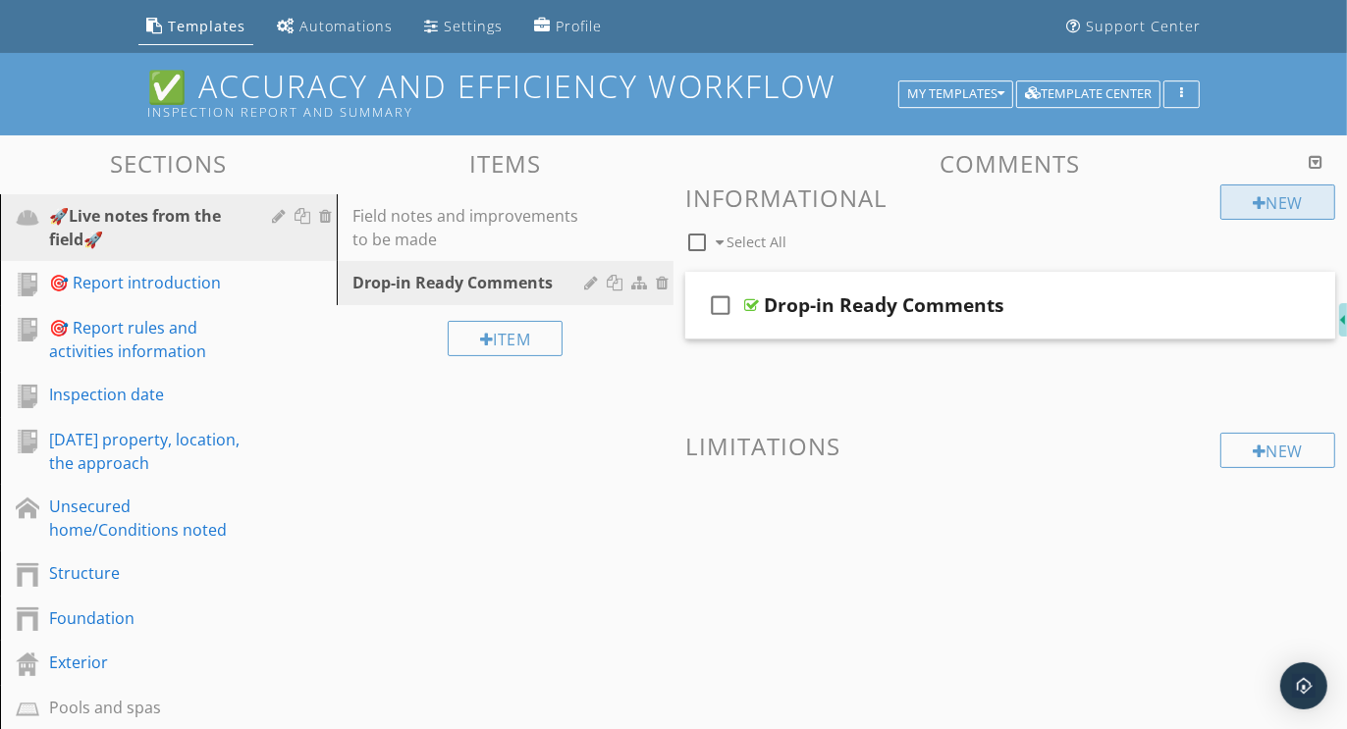
click at [1261, 199] on div "New" at bounding box center [1277, 202] width 115 height 35
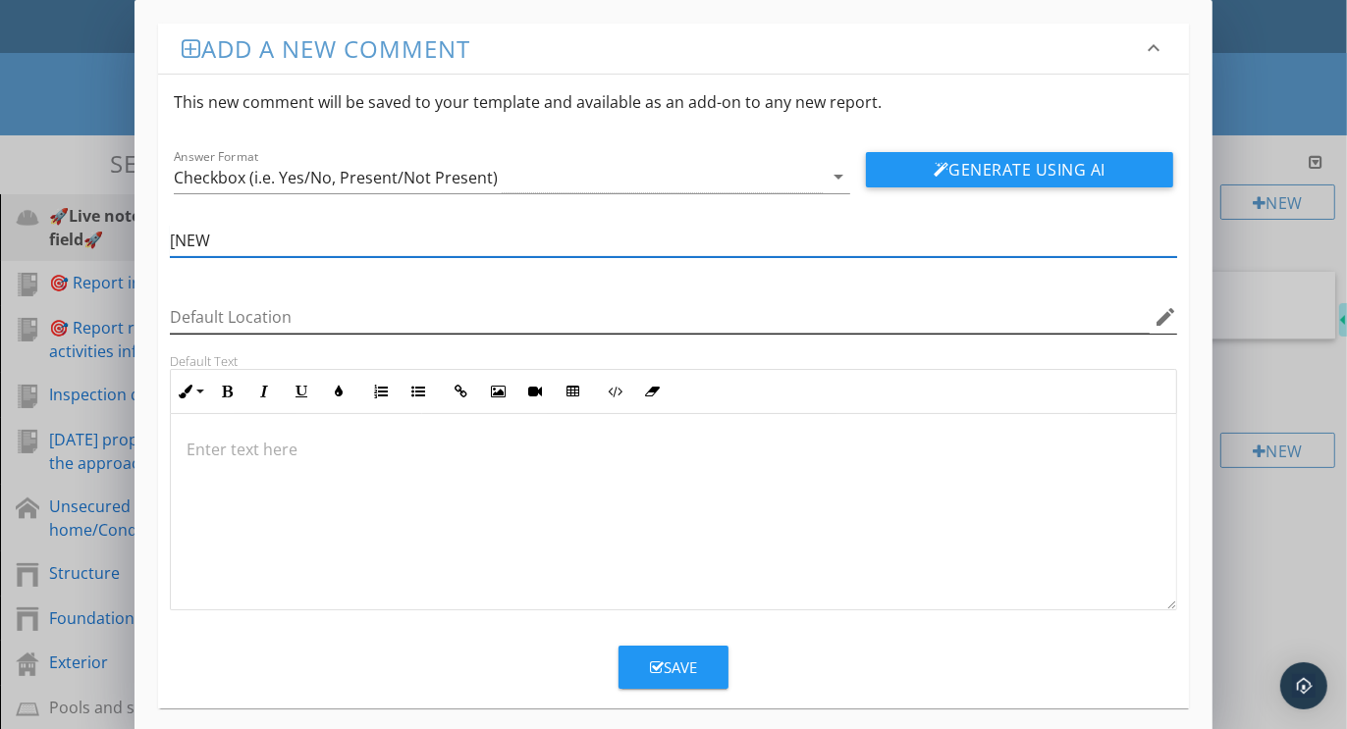
type input "[NEW COMMENTS]"
click at [239, 448] on p at bounding box center [673, 450] width 974 height 24
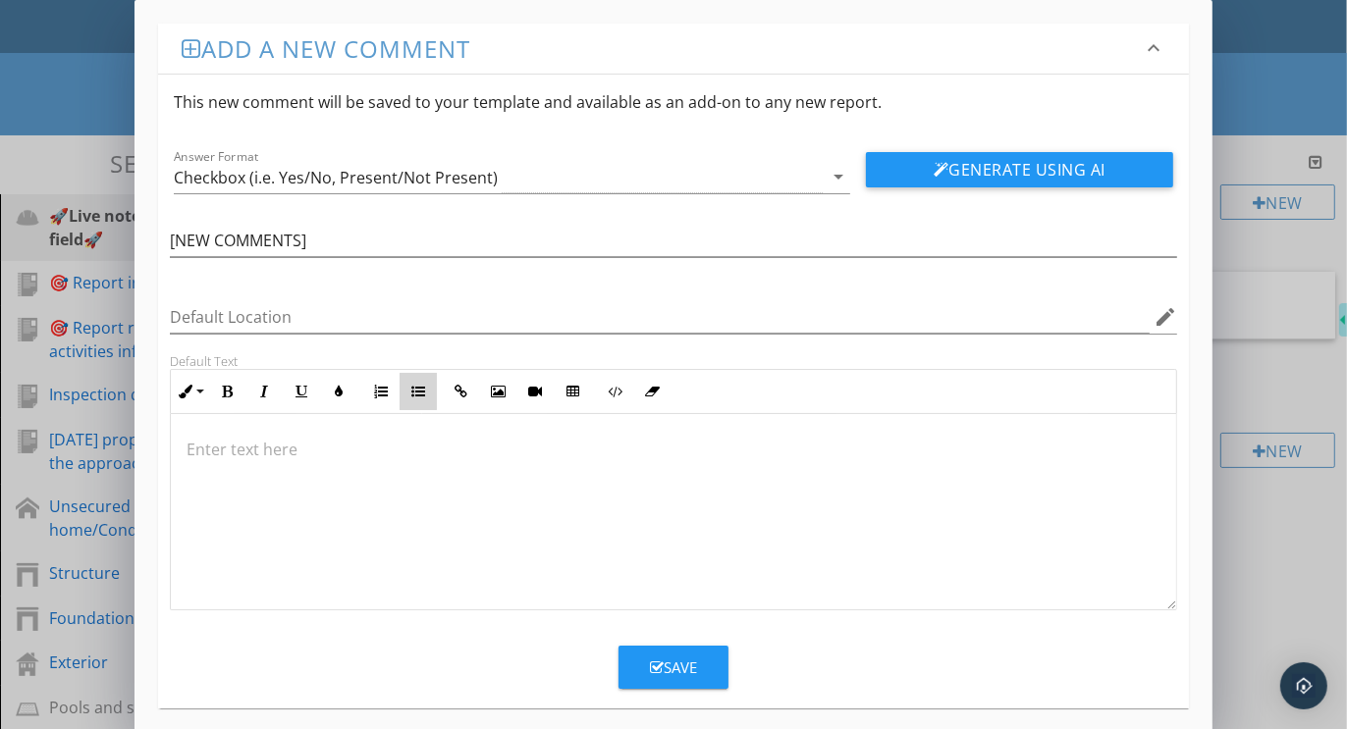
click at [420, 392] on icon "button" at bounding box center [418, 392] width 14 height 14
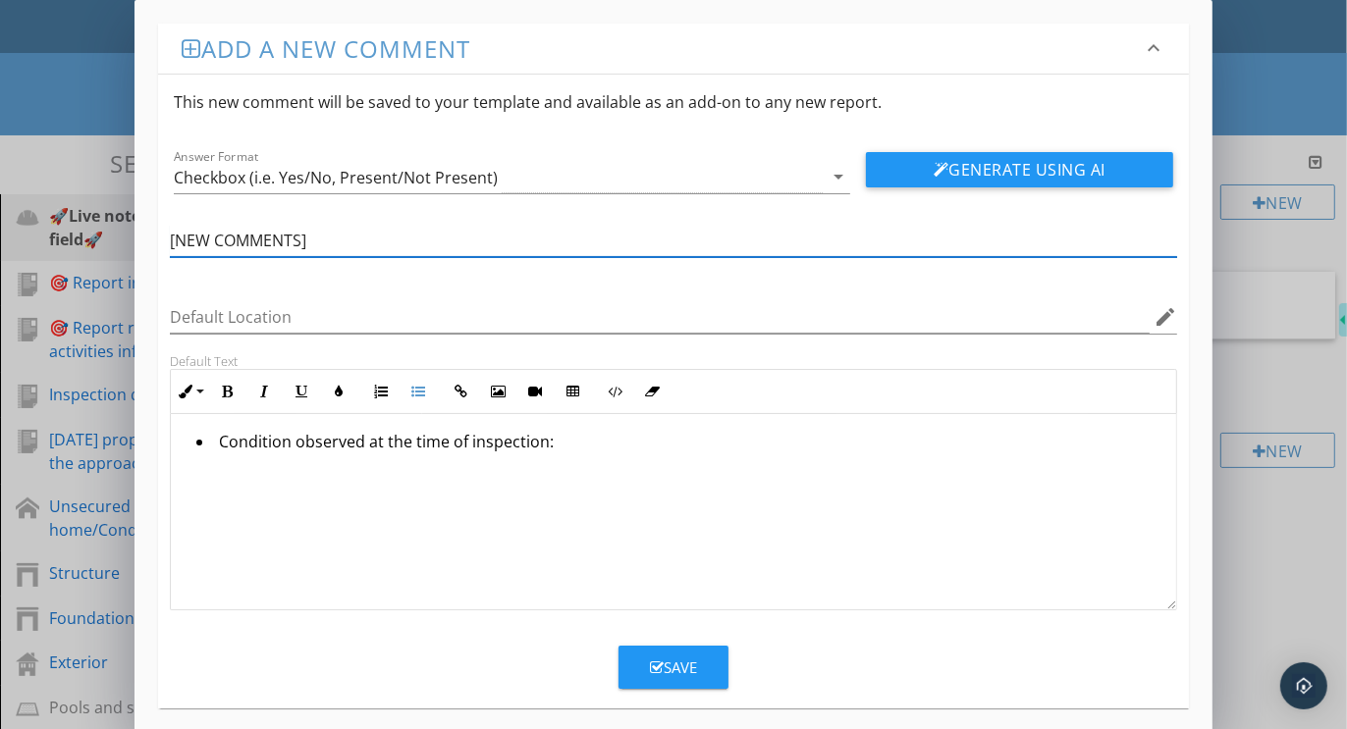
click at [340, 244] on input "[NEW COMMENTS]" at bounding box center [673, 241] width 1007 height 32
type input "["
type input "Observations overview"
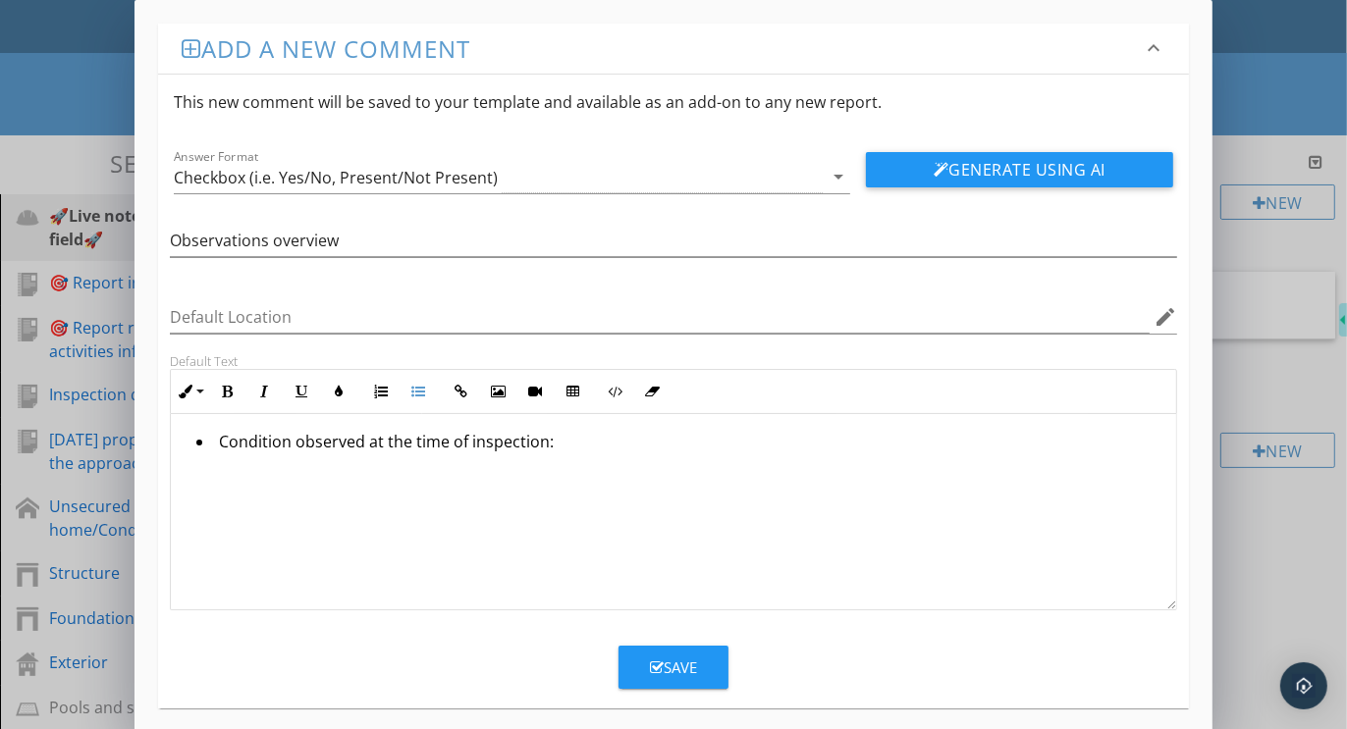
click at [286, 444] on li "Condition observed at the time of inspection:" at bounding box center [678, 444] width 964 height 28
click at [558, 441] on li "Conditions observed at the time of inspection:" at bounding box center [678, 444] width 964 height 28
click at [341, 176] on div "Checkbox (i.e. Yes/No, Present/Not Present)" at bounding box center [336, 178] width 324 height 18
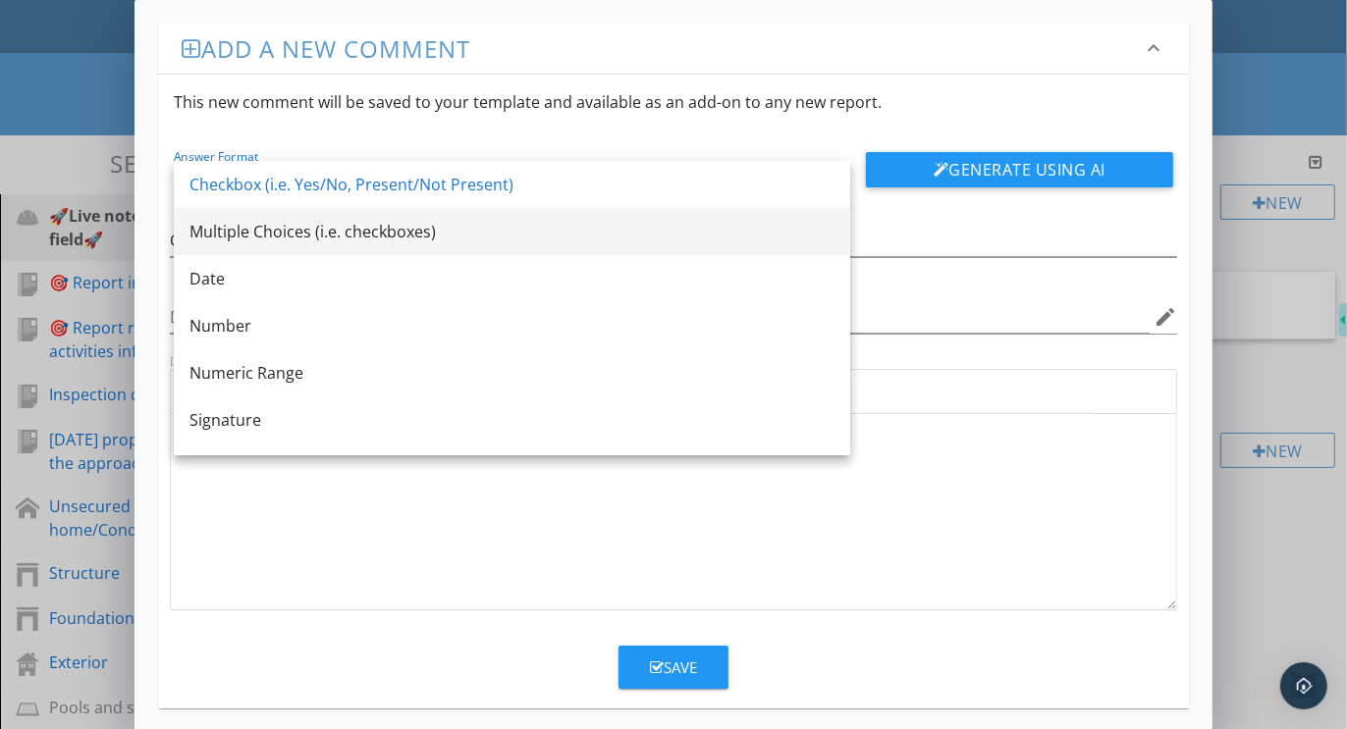
click at [349, 225] on div "Multiple Choices (i.e. checkboxes)" at bounding box center [511, 232] width 645 height 24
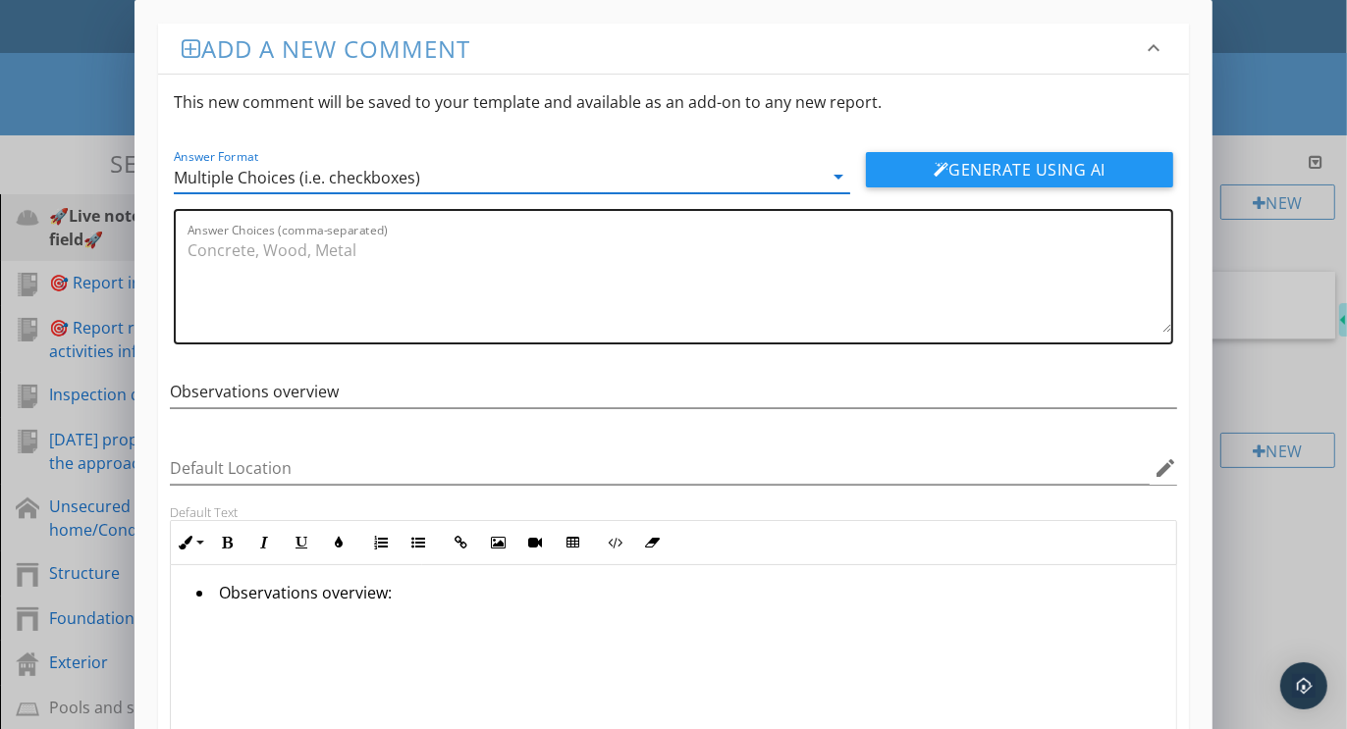
click at [299, 248] on textarea "Answer Choices (comma-separated)" at bounding box center [678, 284] width 983 height 98
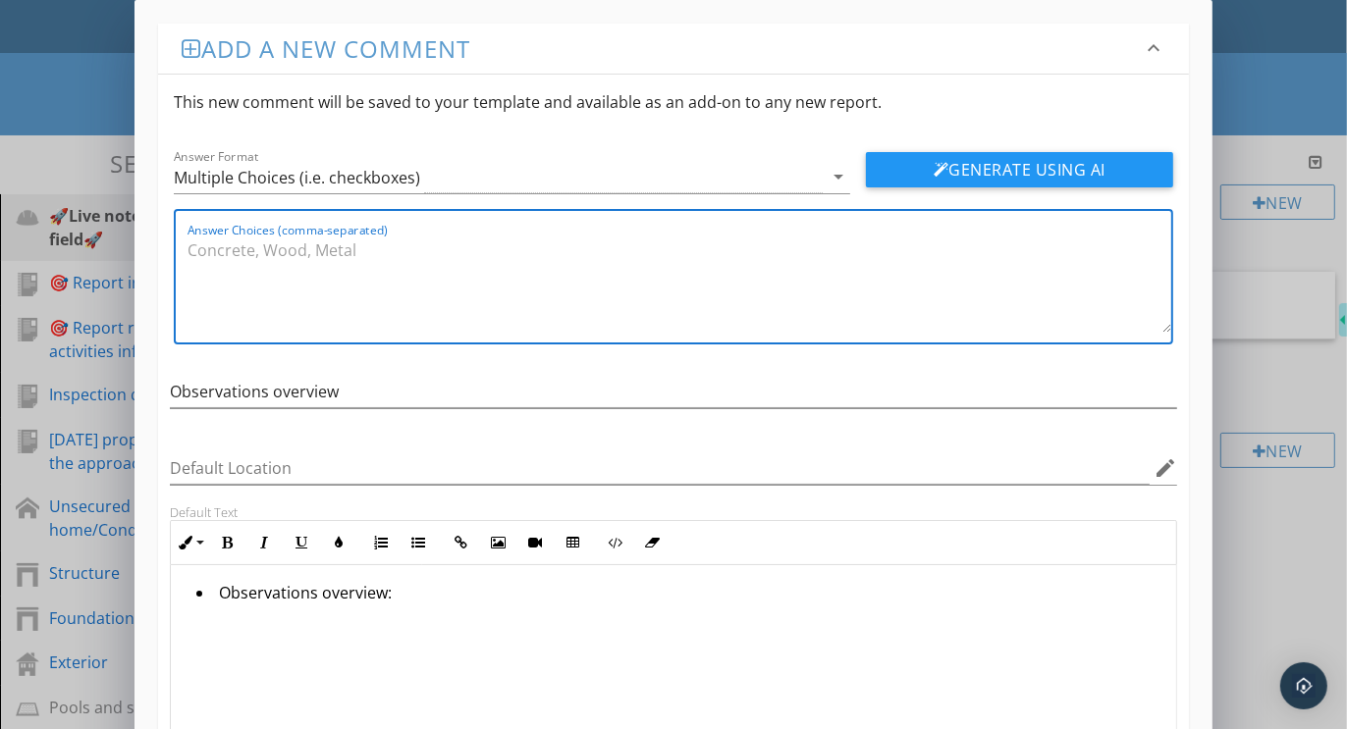
paste textarea "Condition observed but not listed in standard template, Pre-existing condition …"
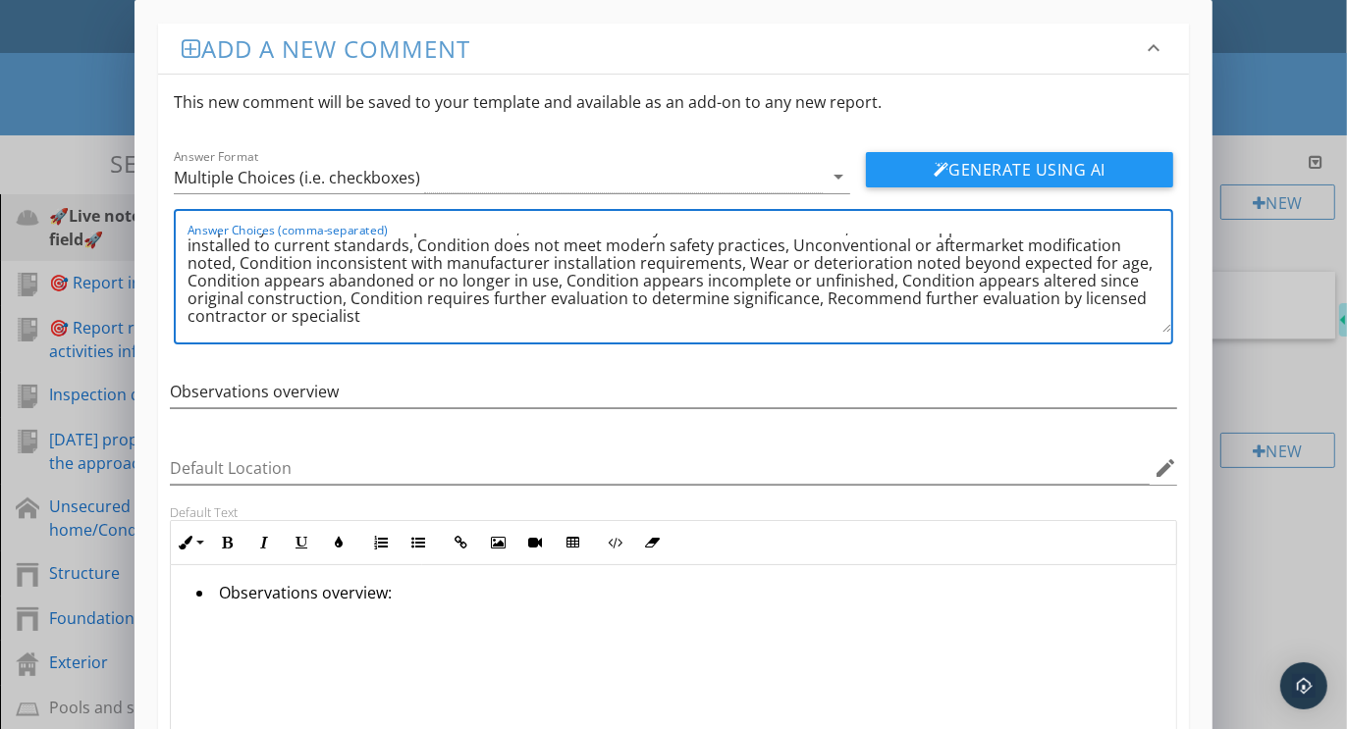
scroll to position [0, 0]
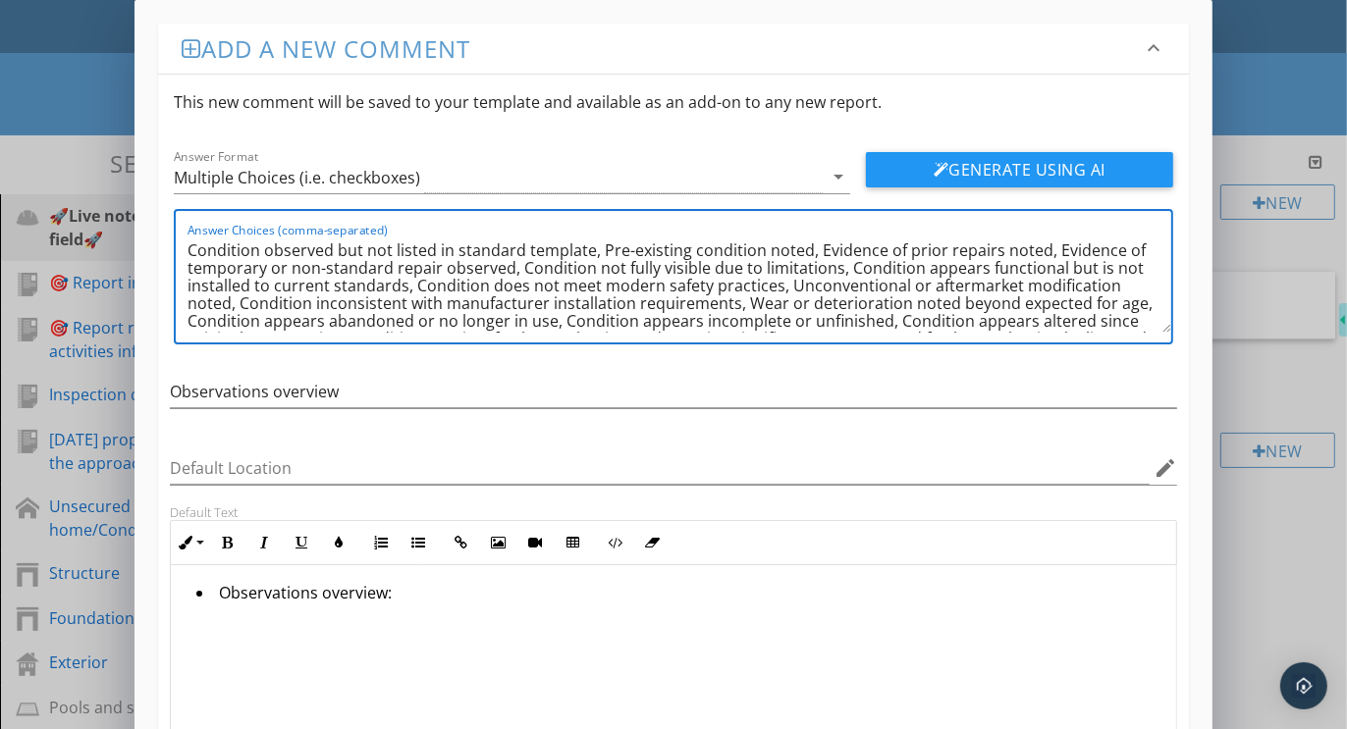
click at [601, 250] on textarea "Condition observed but not listed in standard template, Pre-existing condition …" at bounding box center [678, 284] width 983 height 98
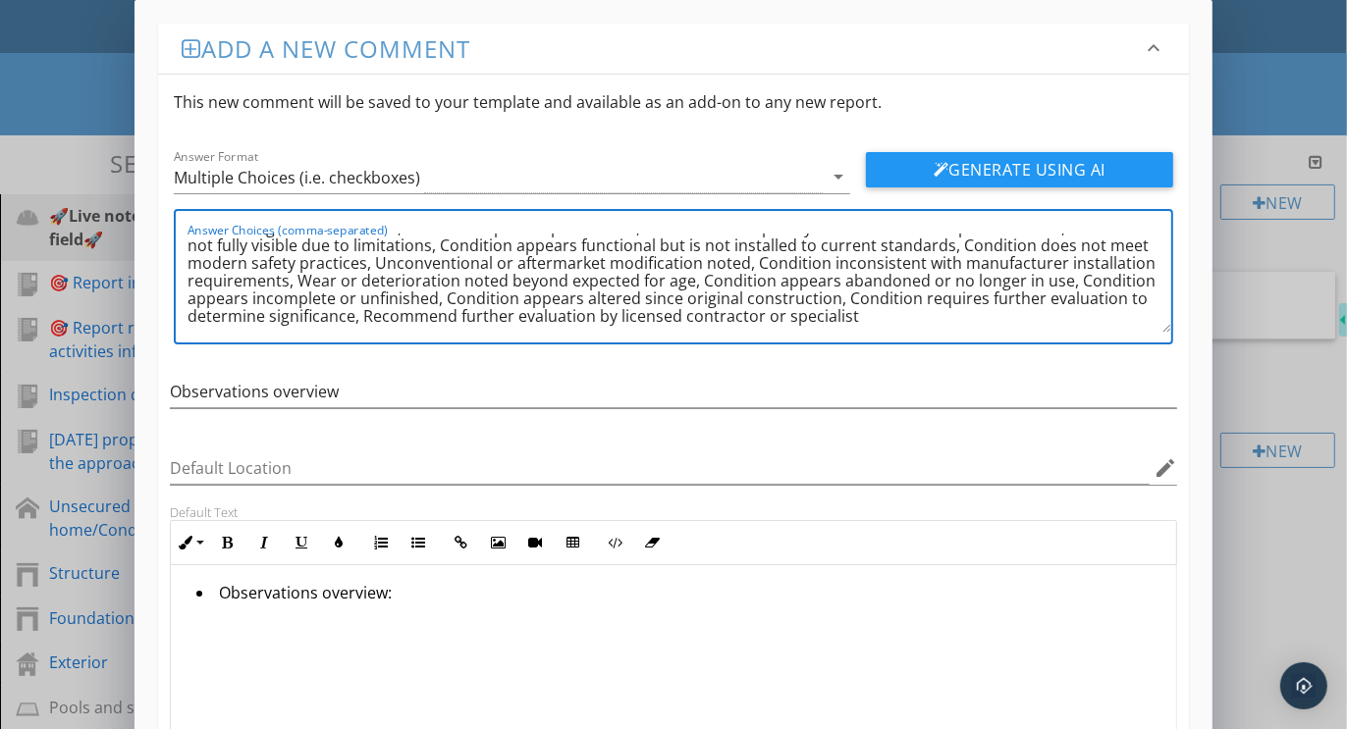
scroll to position [162, 0]
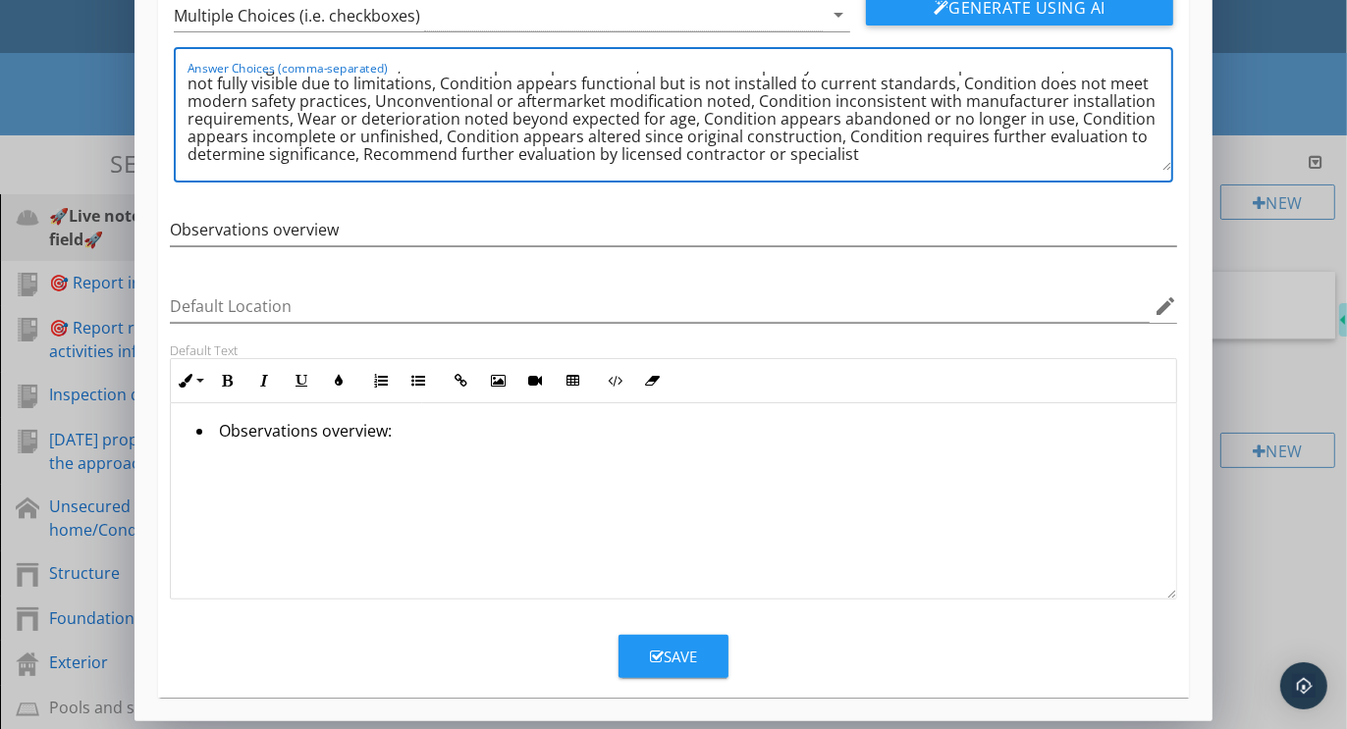
type textarea "Pre-existing condition noted, Evidence of prior repairs noted, Evidence of temp…"
click at [669, 649] on div "Save" at bounding box center [673, 657] width 47 height 23
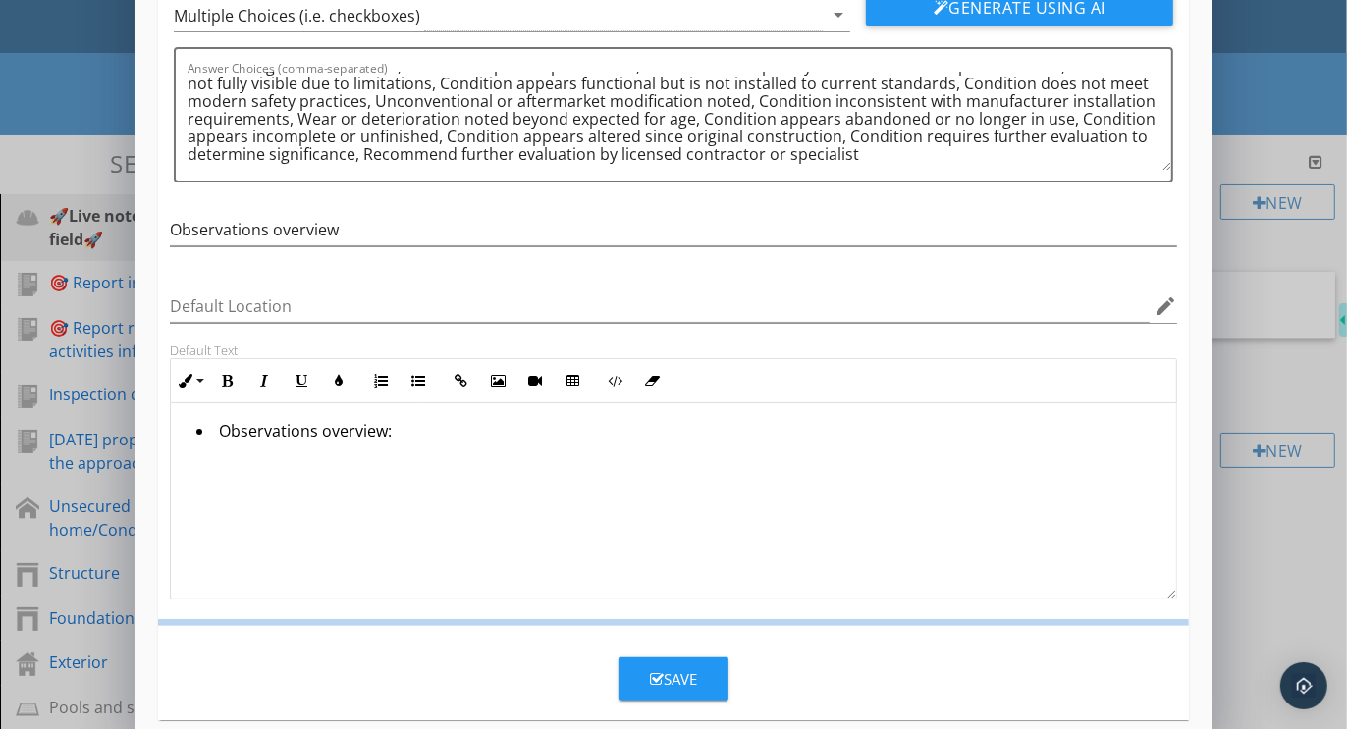
scroll to position [67, 0]
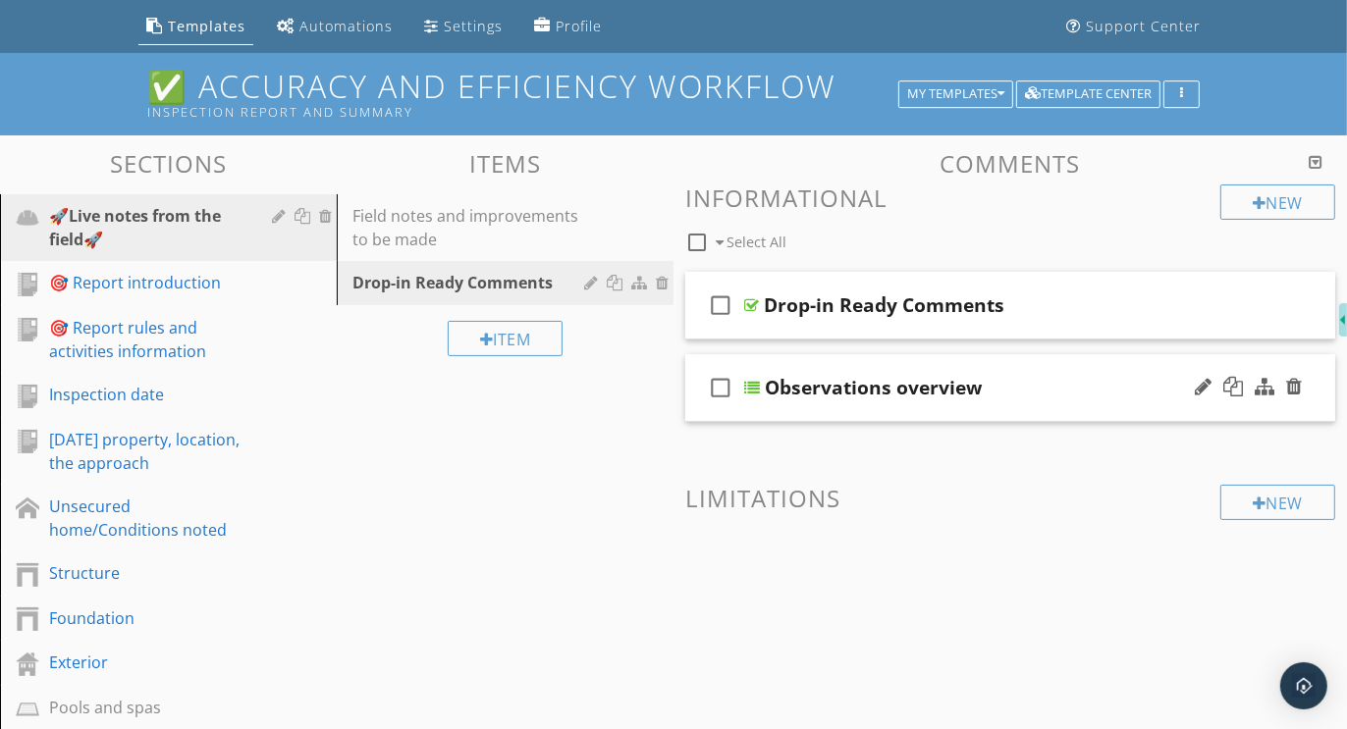
click at [1048, 363] on div "check_box_outline_blank Observations overview" at bounding box center [1010, 388] width 650 height 68
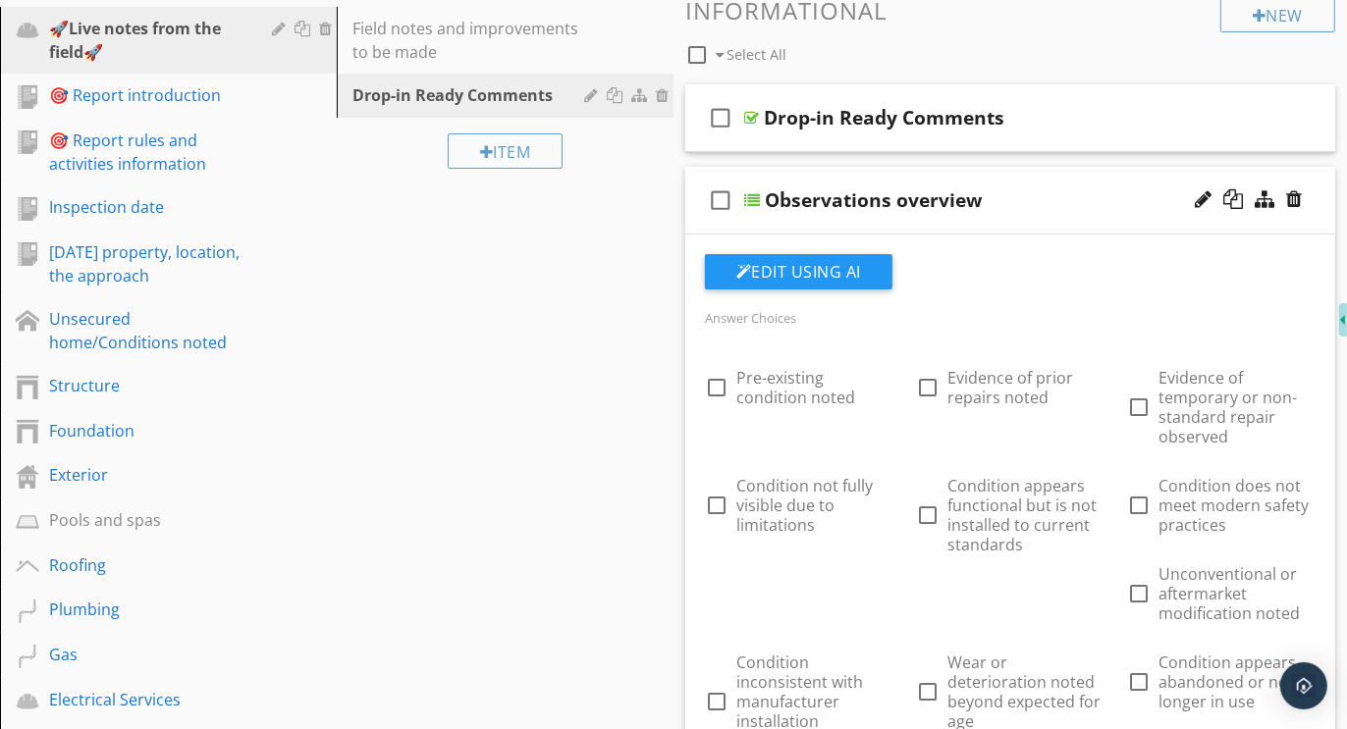
scroll to position [393, 0]
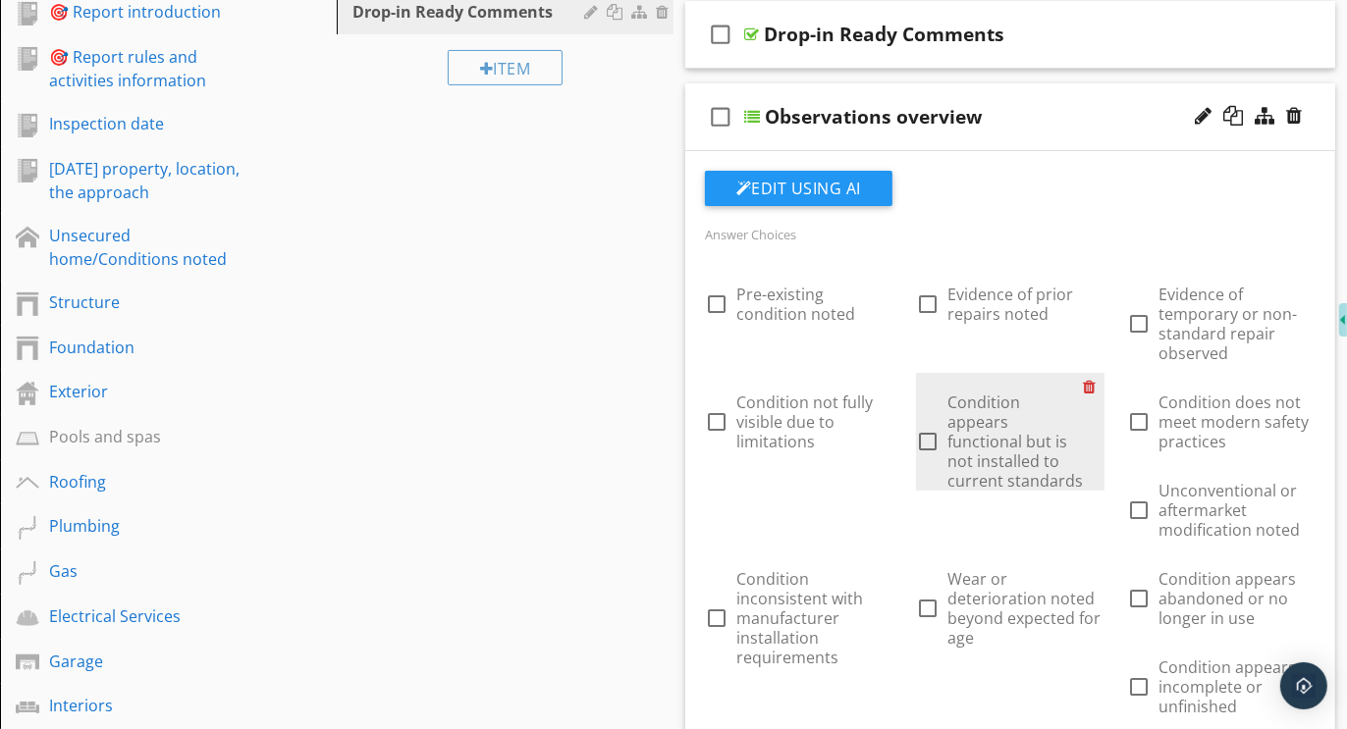
click at [1094, 384] on div at bounding box center [1094, 386] width 21 height 27
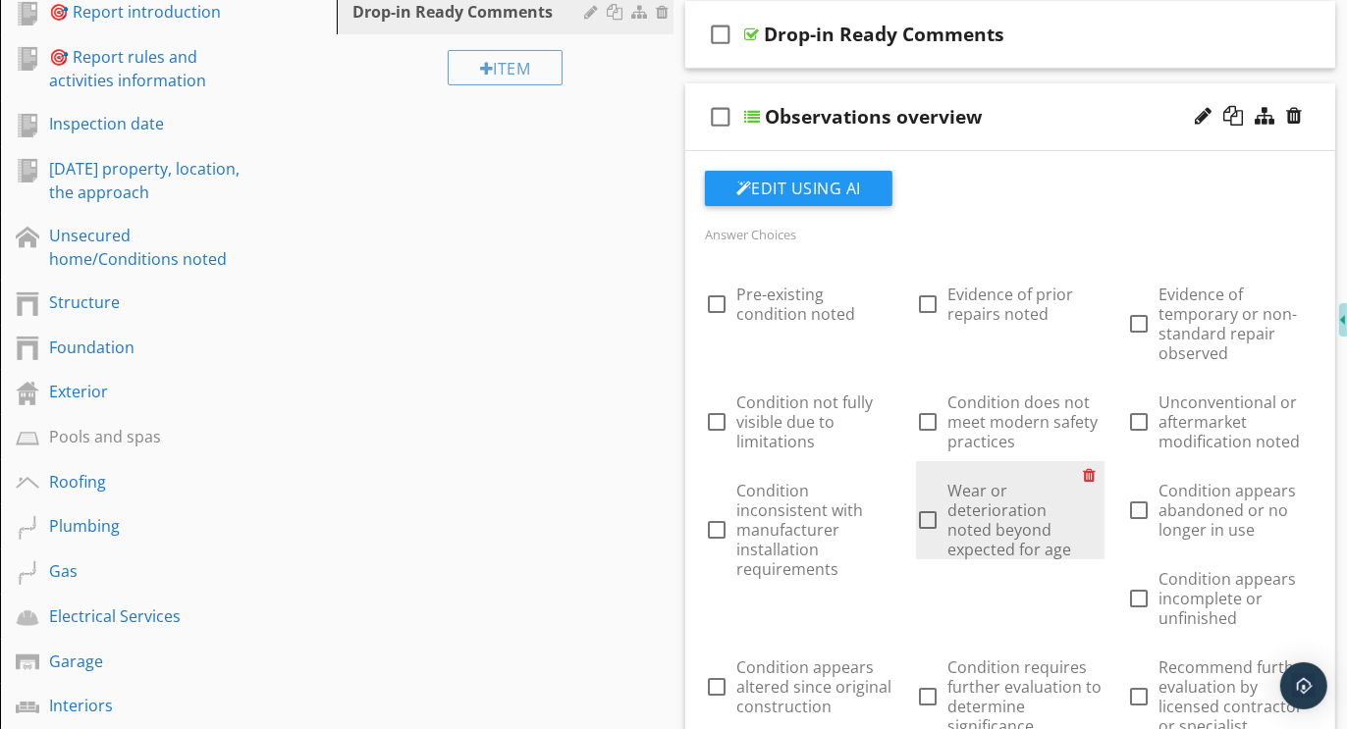
click at [1092, 472] on div at bounding box center [1094, 474] width 21 height 27
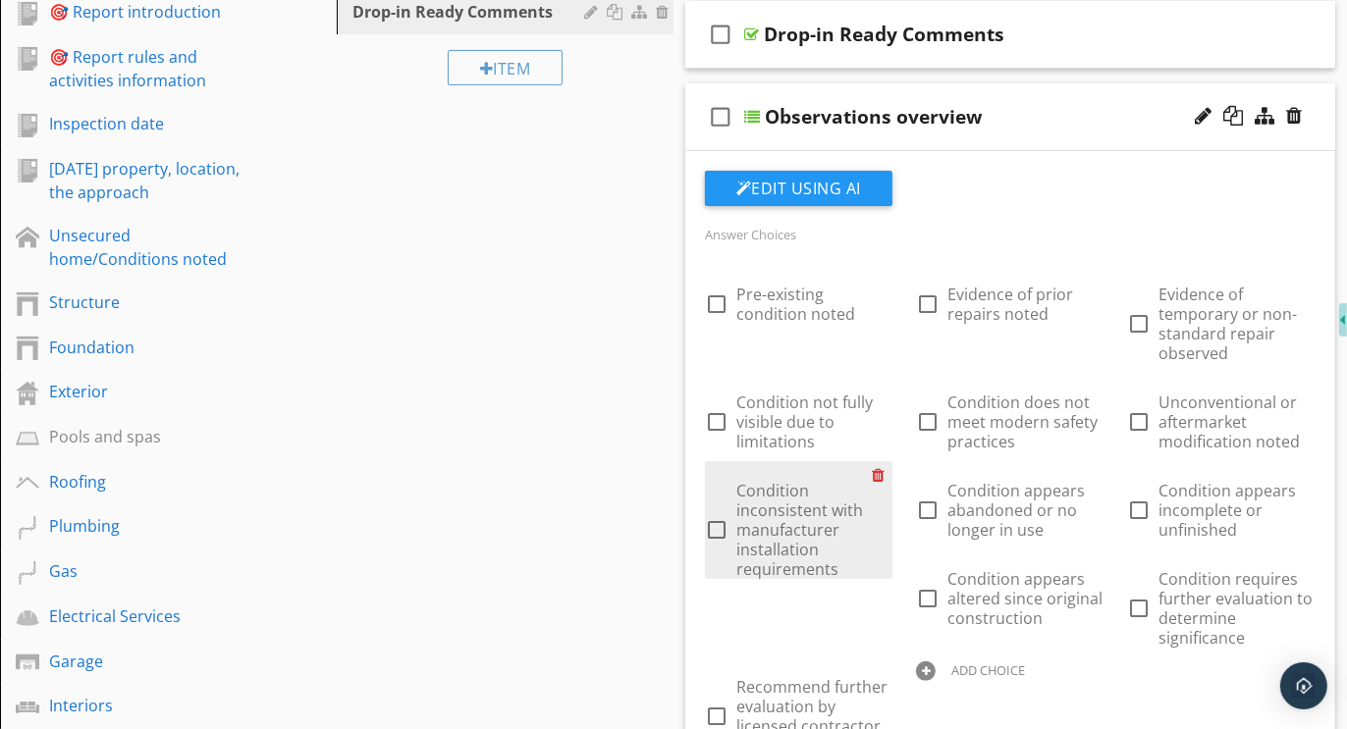
click at [880, 473] on div at bounding box center [882, 474] width 21 height 27
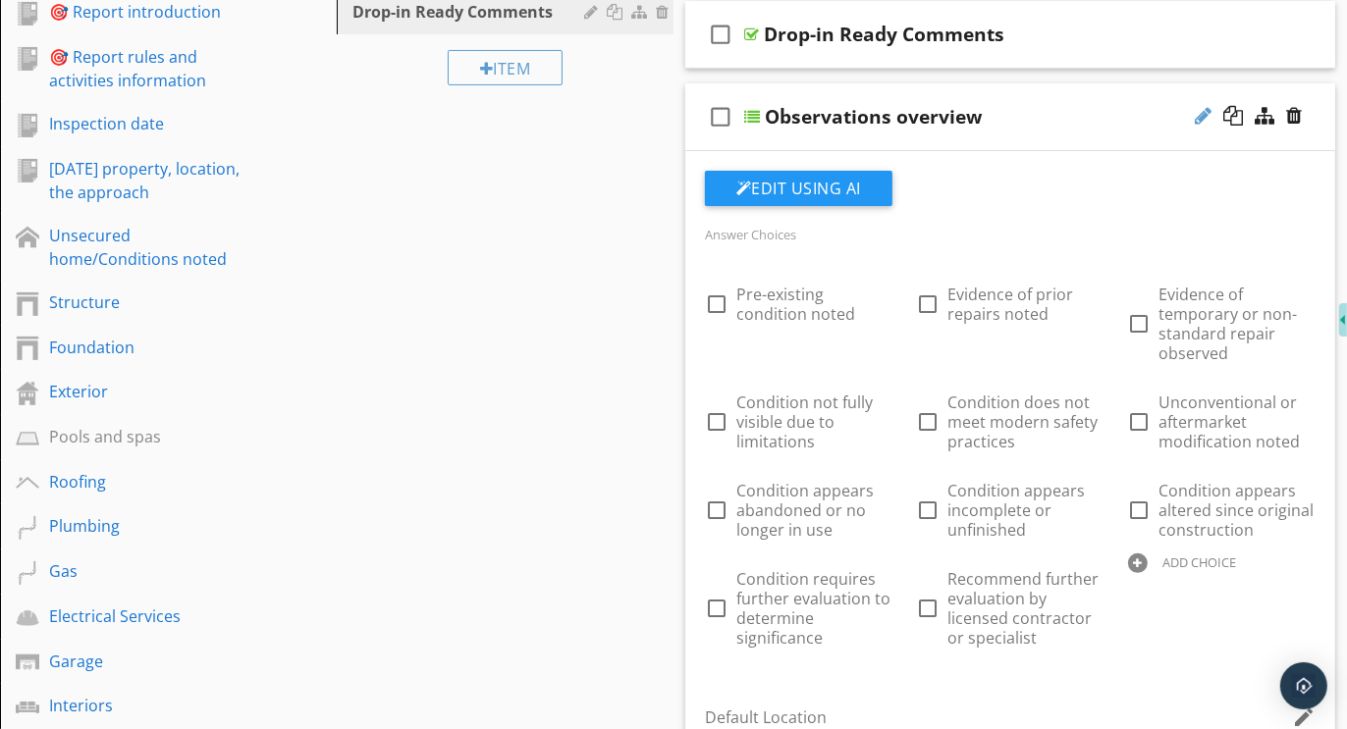
click at [1200, 116] on div at bounding box center [1203, 116] width 17 height 20
type input "O"
type input "Observed condition"
click at [1201, 115] on div at bounding box center [1203, 116] width 17 height 20
type input "Observed condition(s)"
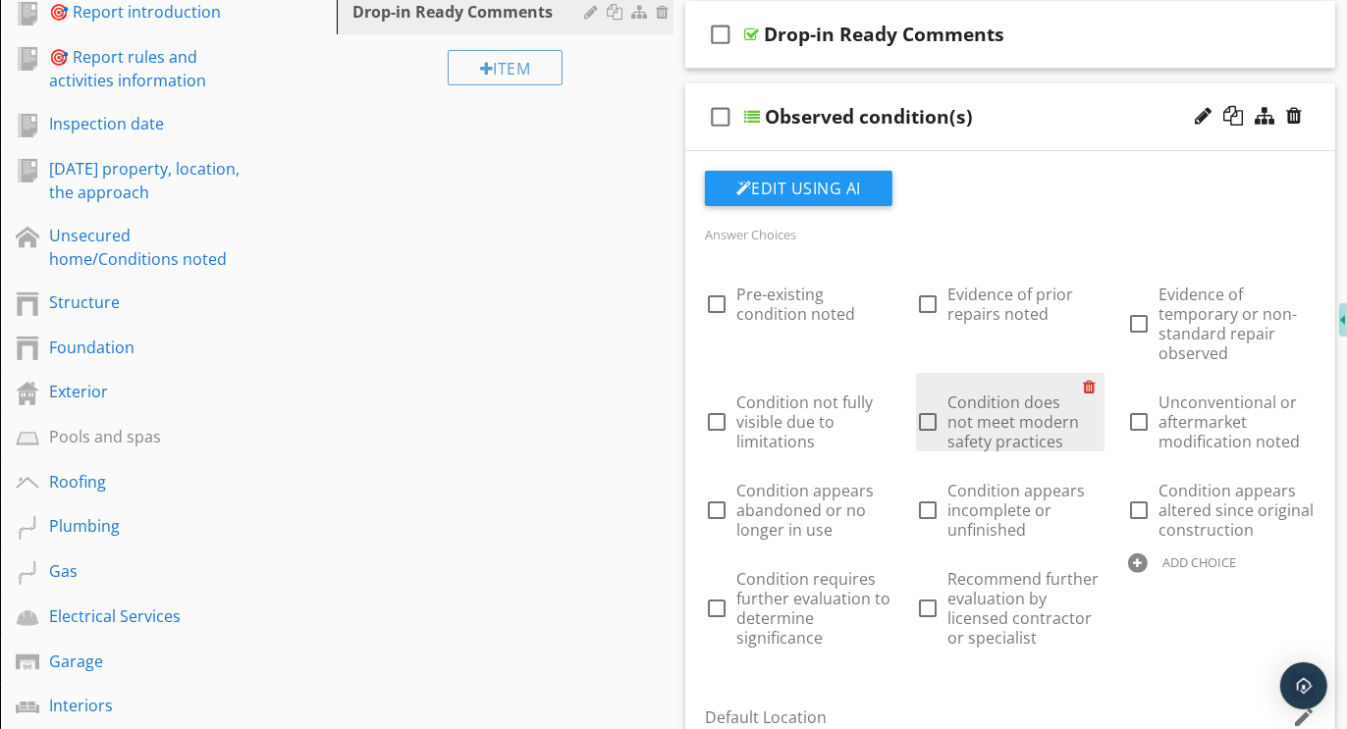
click at [1091, 377] on div at bounding box center [1094, 386] width 21 height 27
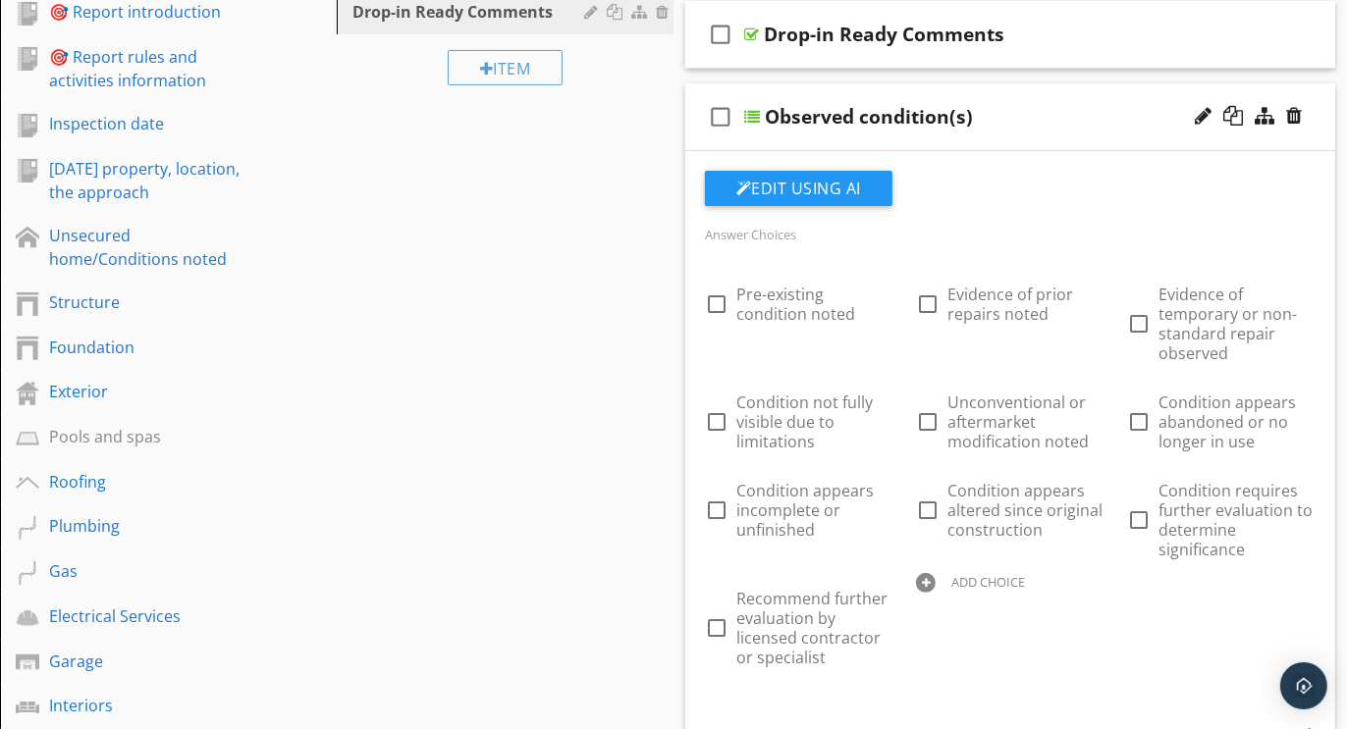
click at [925, 579] on div at bounding box center [926, 583] width 20 height 20
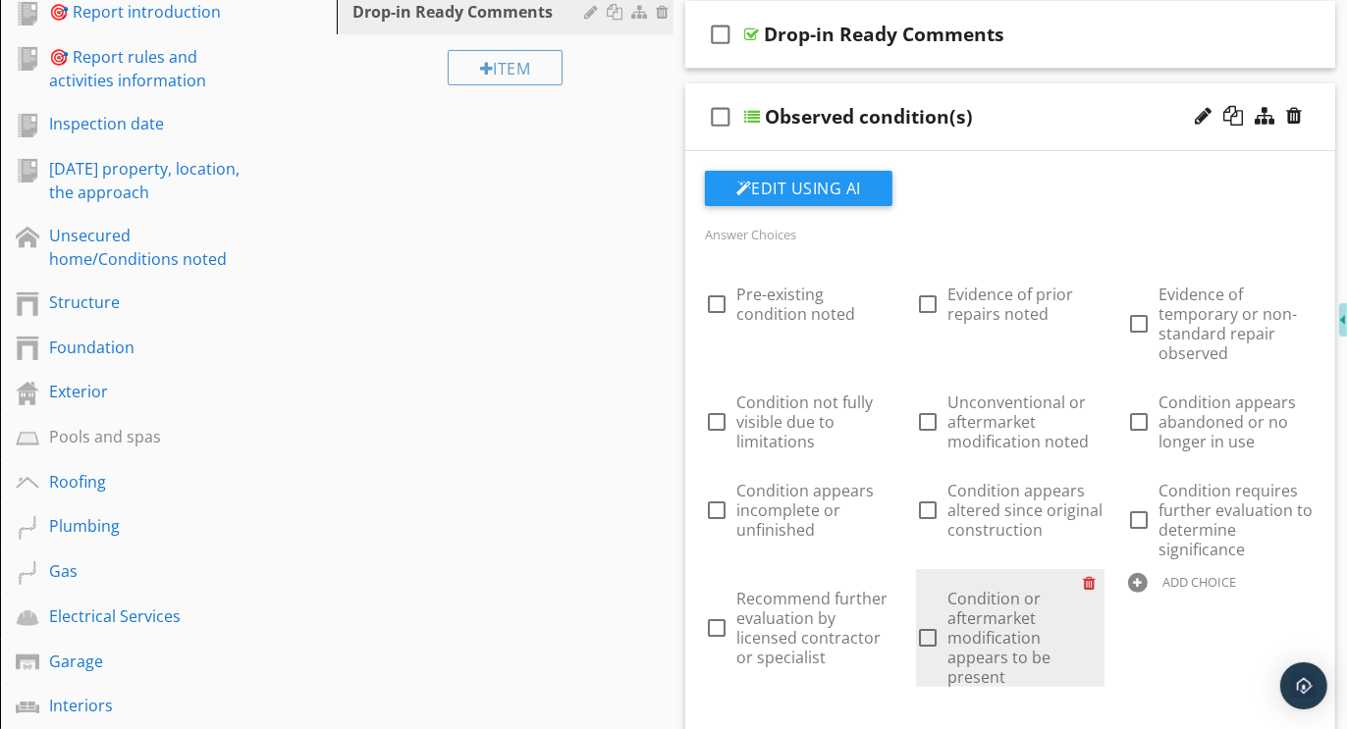
click at [1093, 578] on div at bounding box center [1094, 582] width 21 height 27
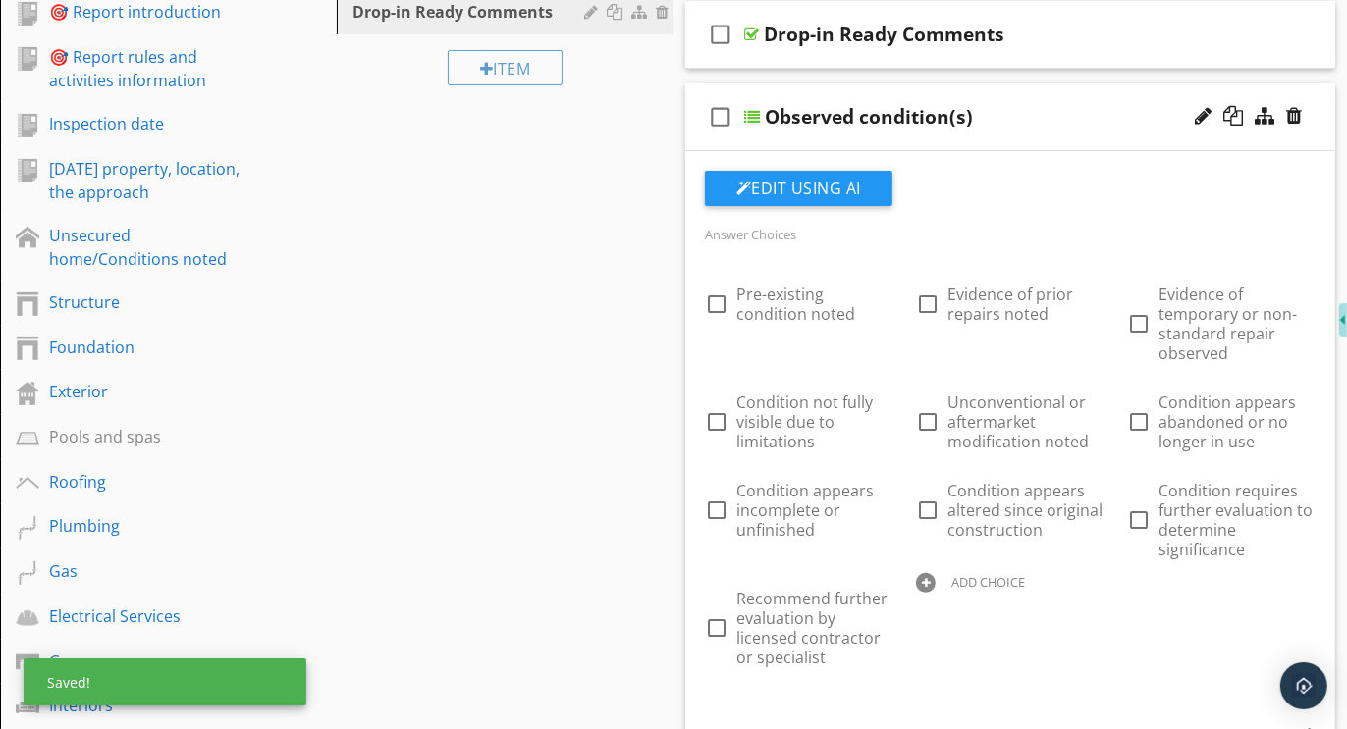
click at [932, 575] on div at bounding box center [926, 583] width 20 height 20
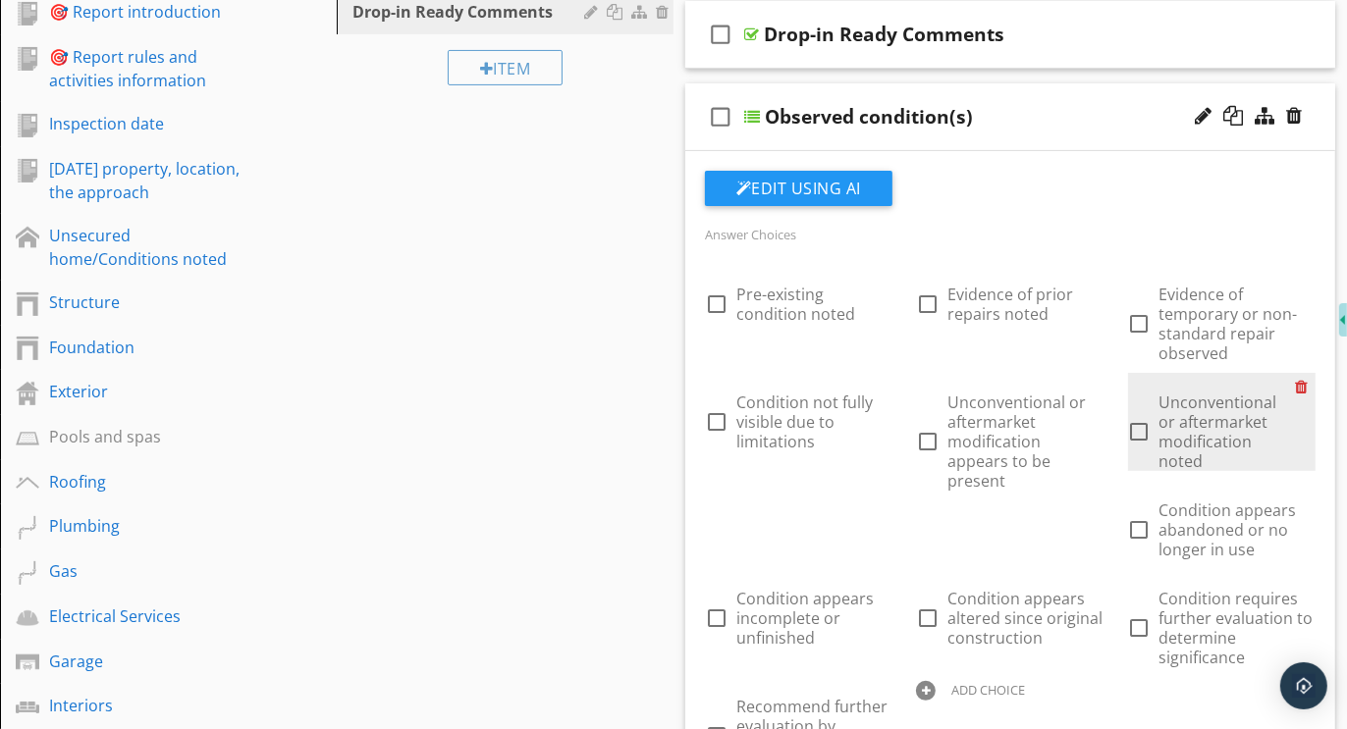
click at [1302, 382] on div at bounding box center [1305, 386] width 21 height 27
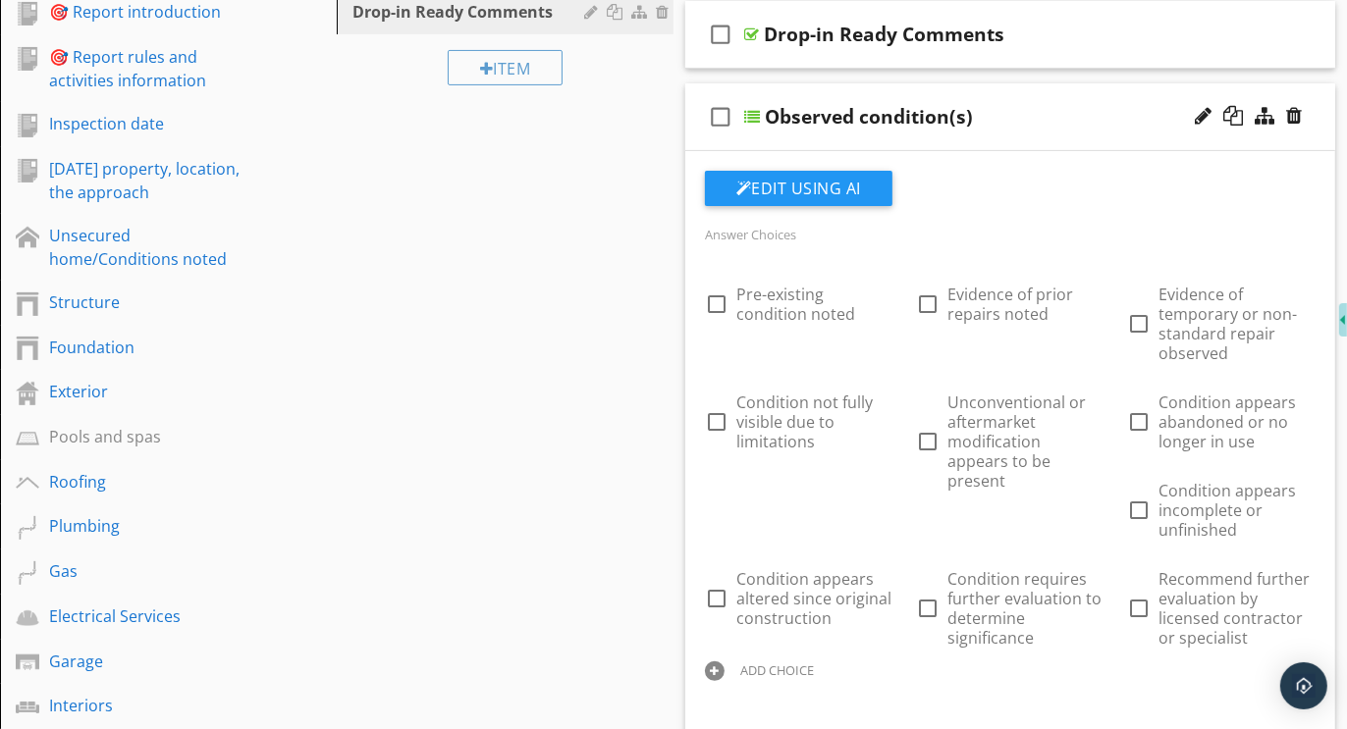
click at [710, 666] on div at bounding box center [715, 672] width 20 height 20
type input "Evidence of temporary-standard repair appears present"
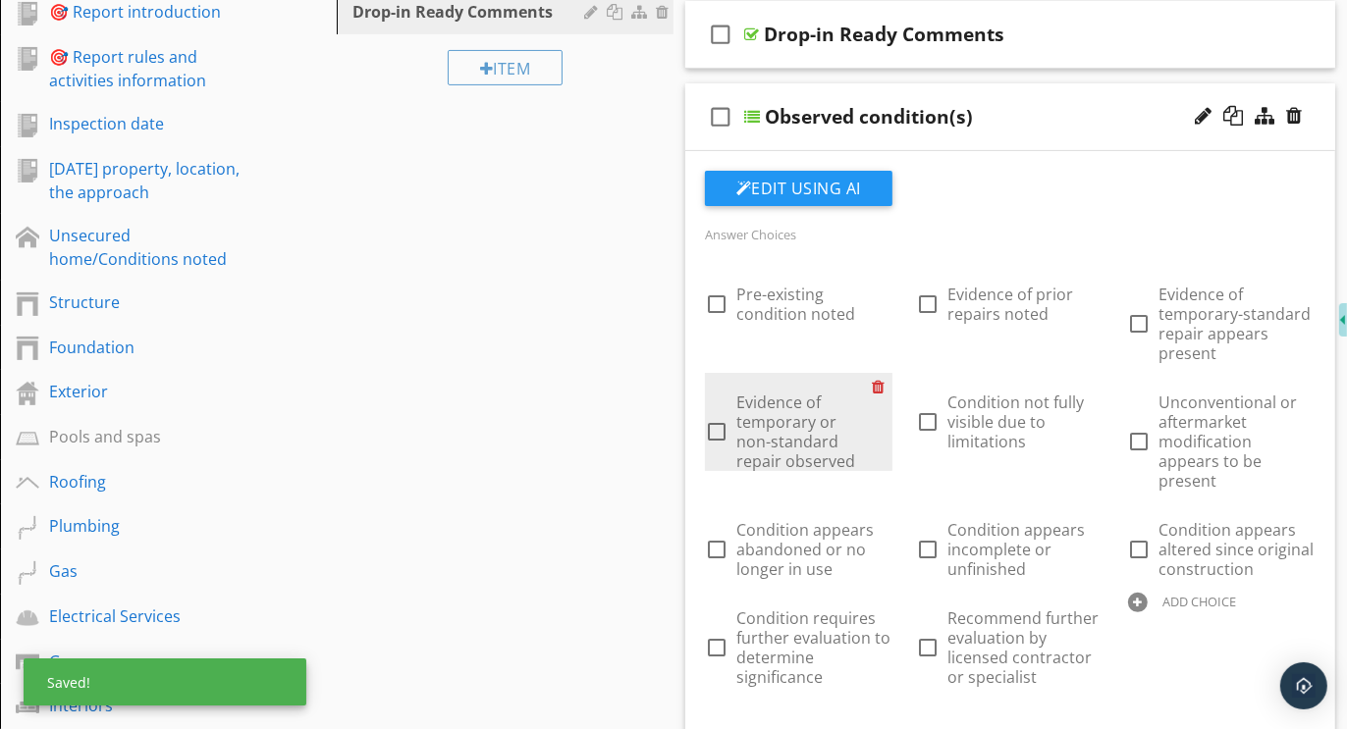
click at [879, 383] on div at bounding box center [882, 386] width 21 height 27
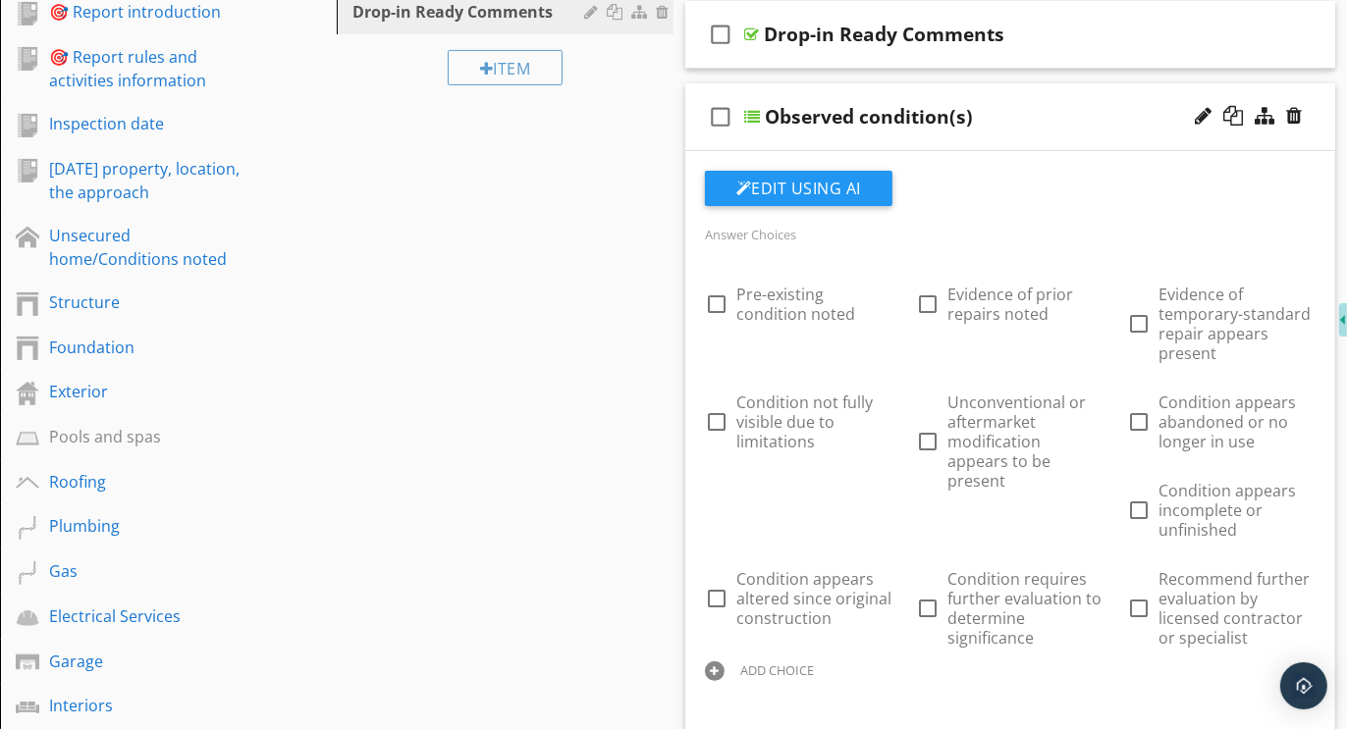
click at [1009, 92] on div "check_box_outline_blank Observed condition(s)" at bounding box center [1010, 117] width 650 height 68
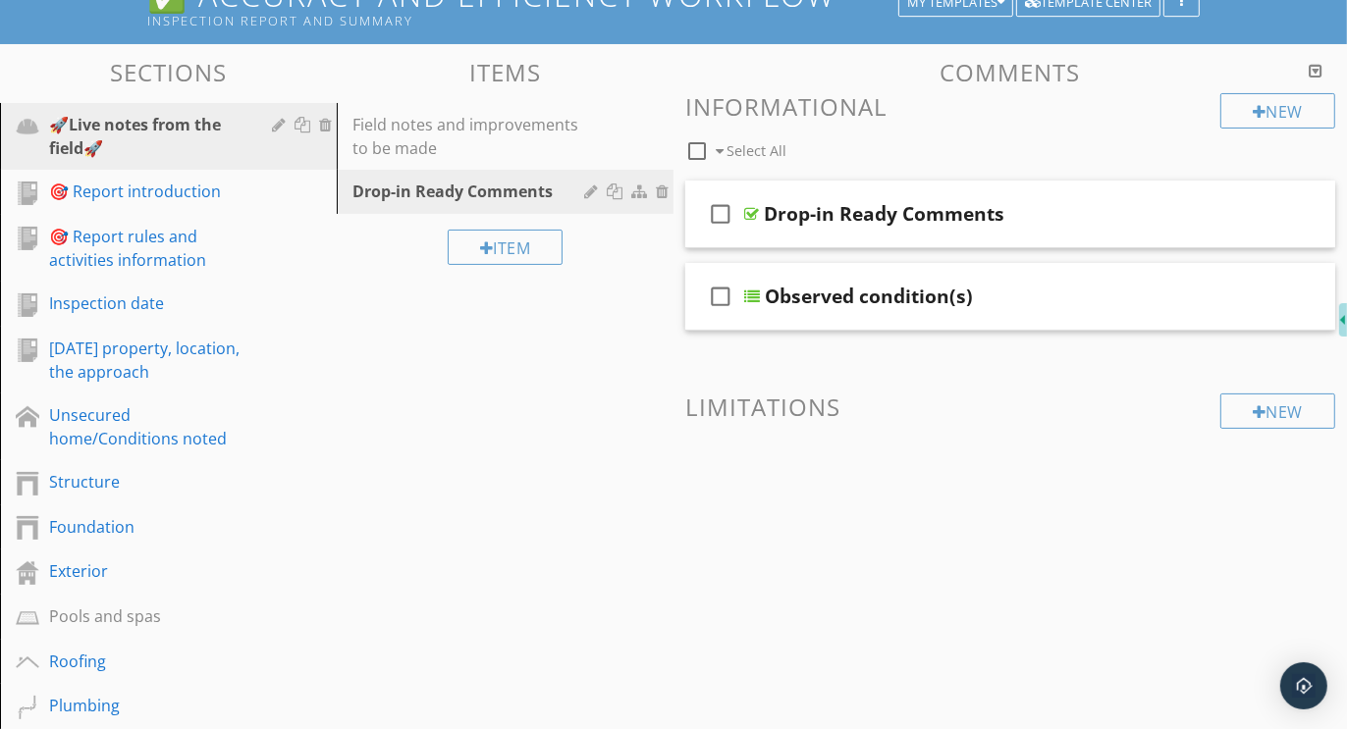
scroll to position [196, 0]
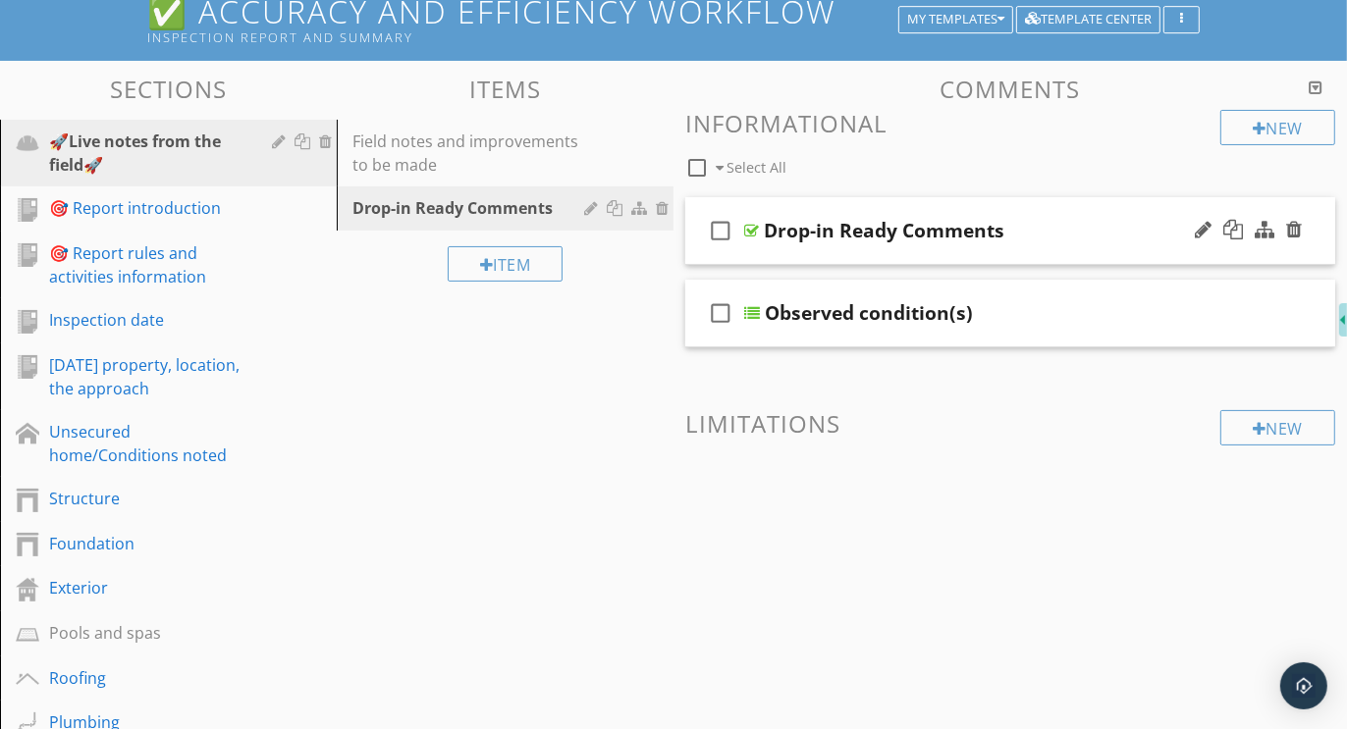
click at [931, 205] on div "check_box_outline_blank Drop-in Ready Comments" at bounding box center [1010, 231] width 650 height 68
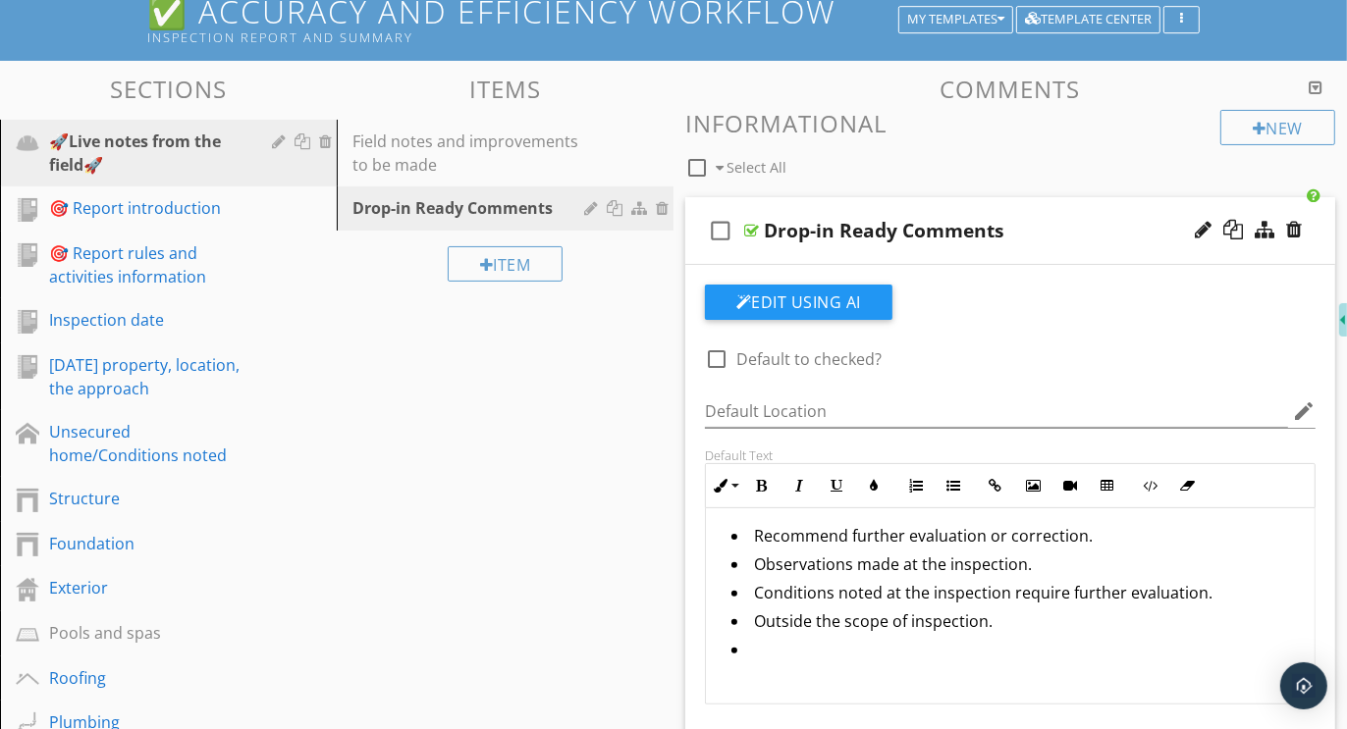
click at [931, 206] on div "check_box_outline_blank Drop-in Ready Comments" at bounding box center [1010, 231] width 650 height 68
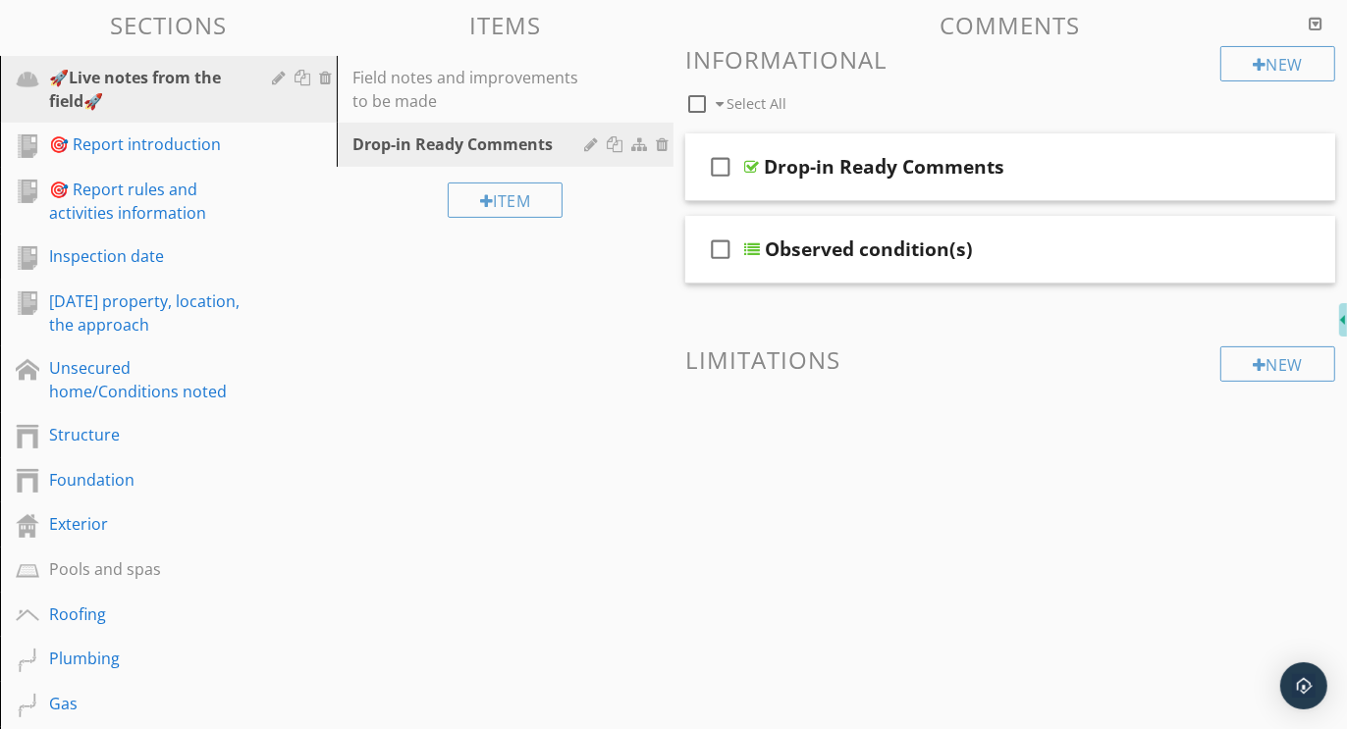
scroll to position [131, 0]
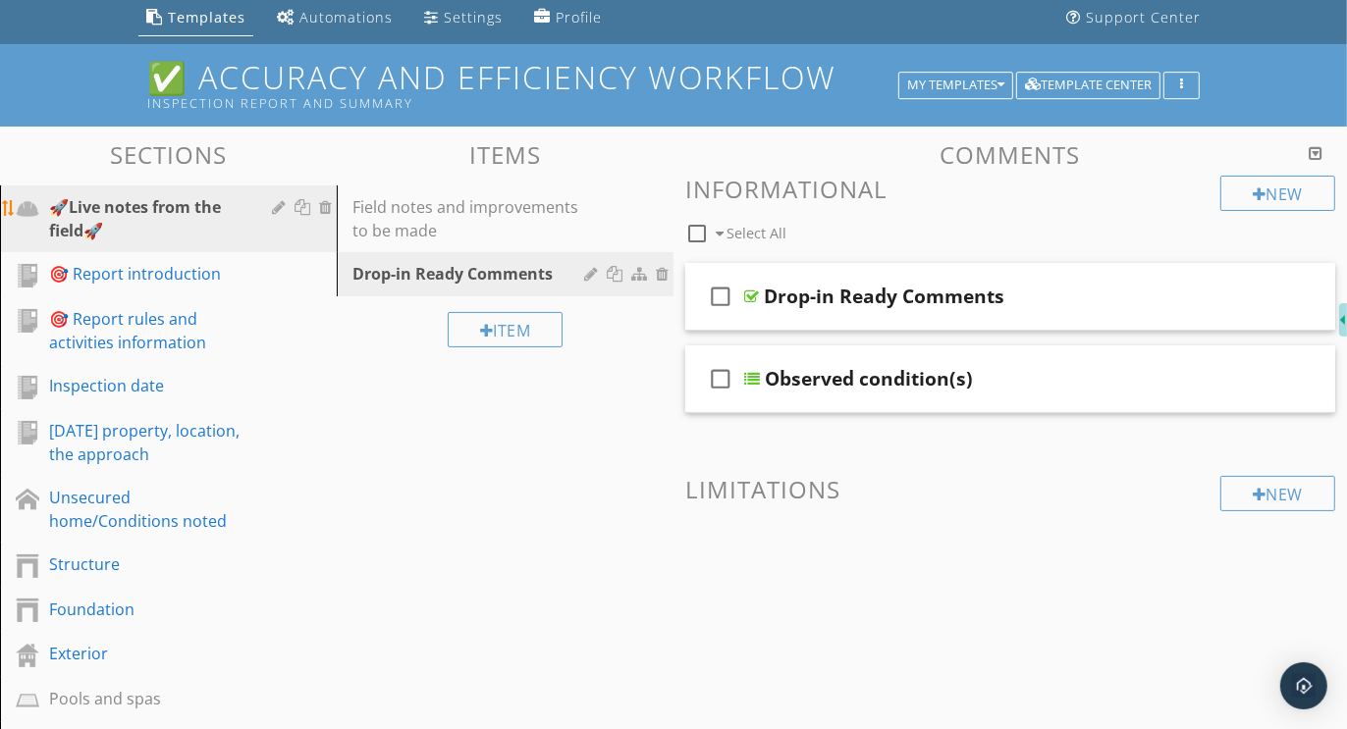
click at [282, 203] on div at bounding box center [281, 207] width 19 height 16
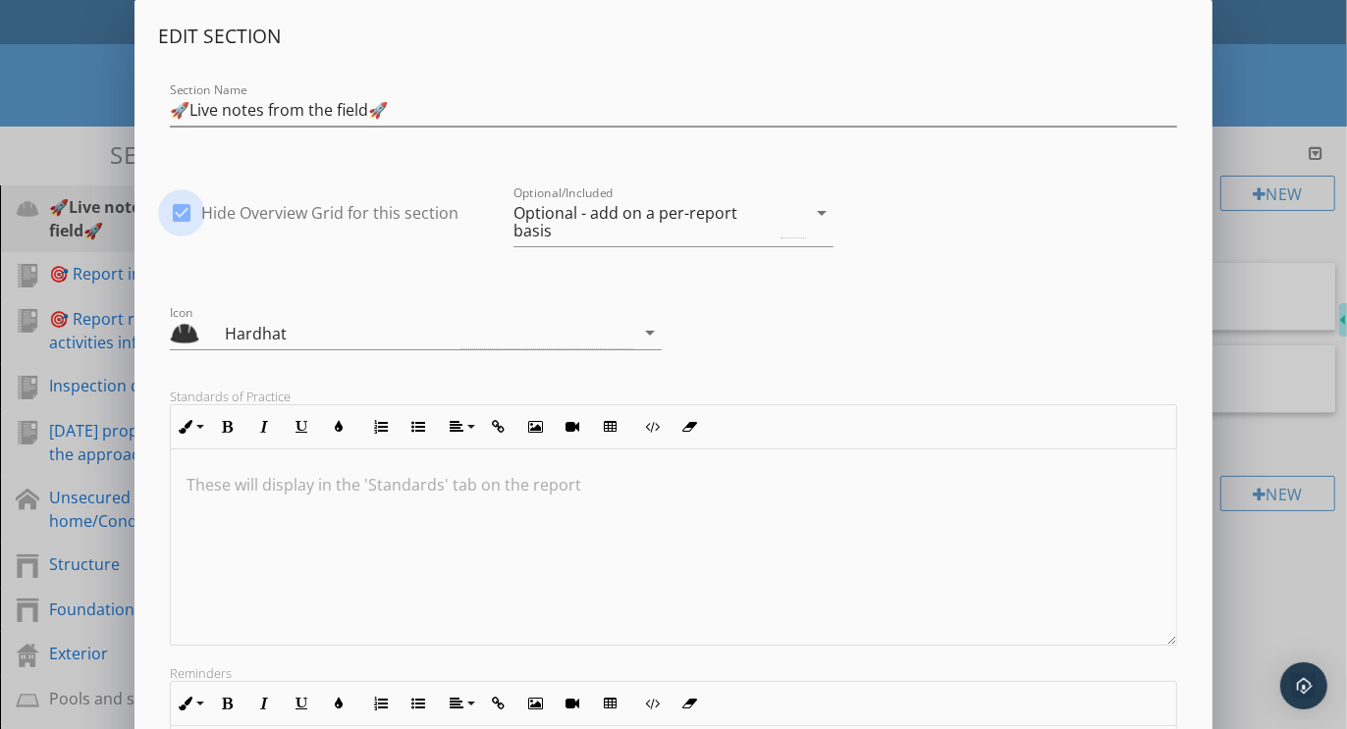
click at [179, 209] on div at bounding box center [181, 212] width 33 height 33
checkbox input "false"
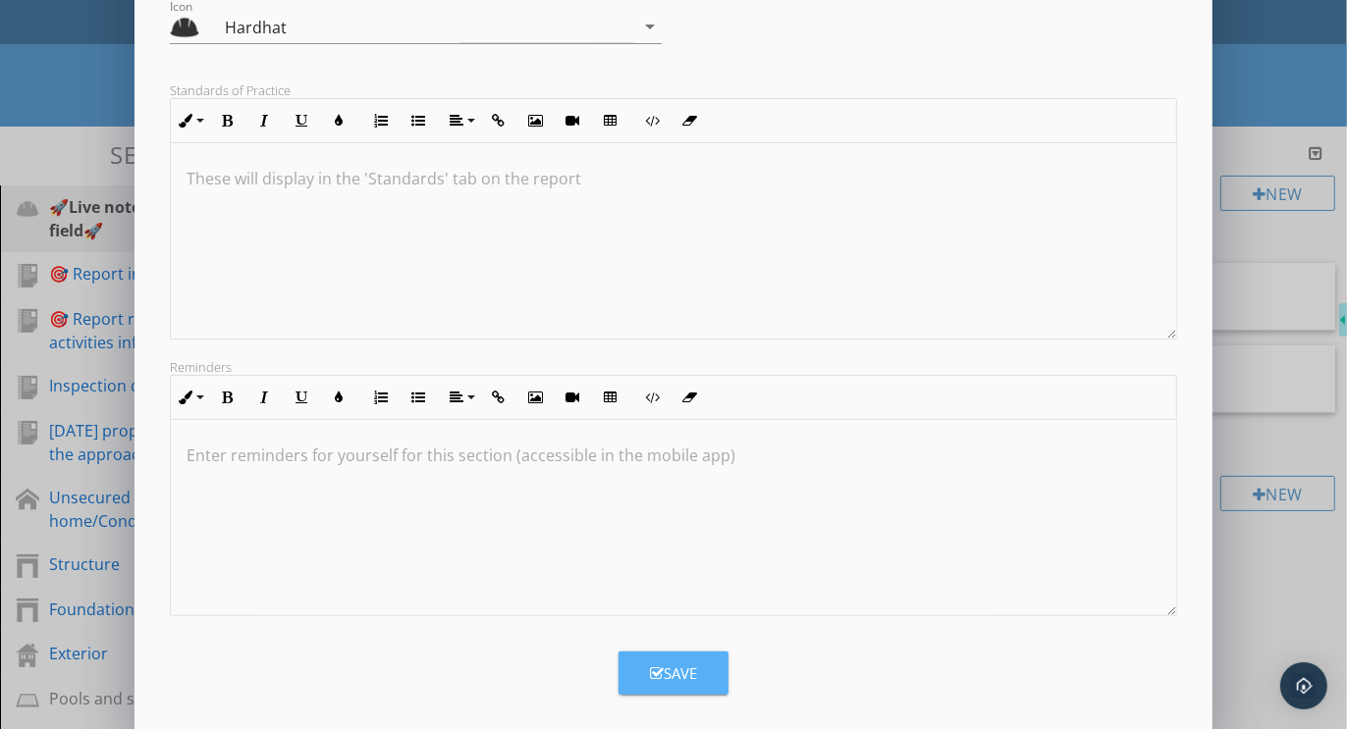
click at [671, 663] on div "Save" at bounding box center [673, 674] width 47 height 23
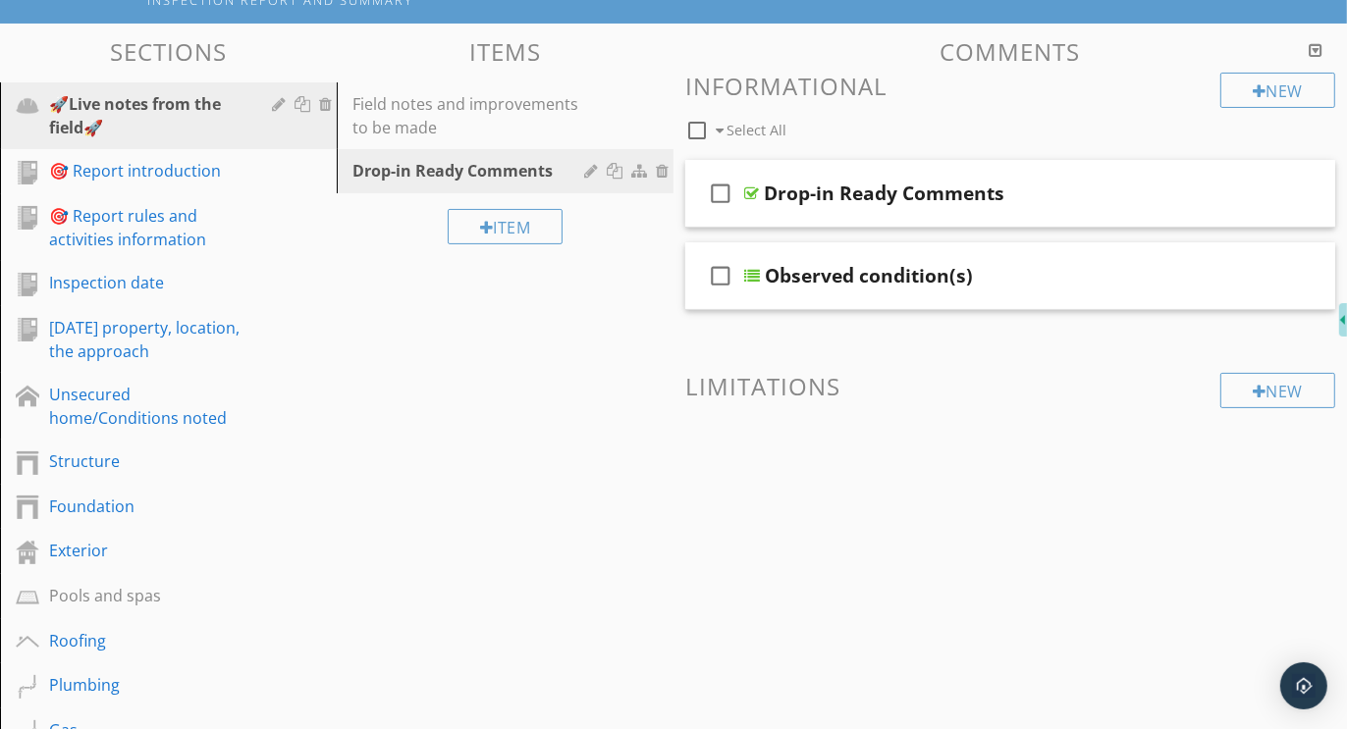
scroll to position [249, 0]
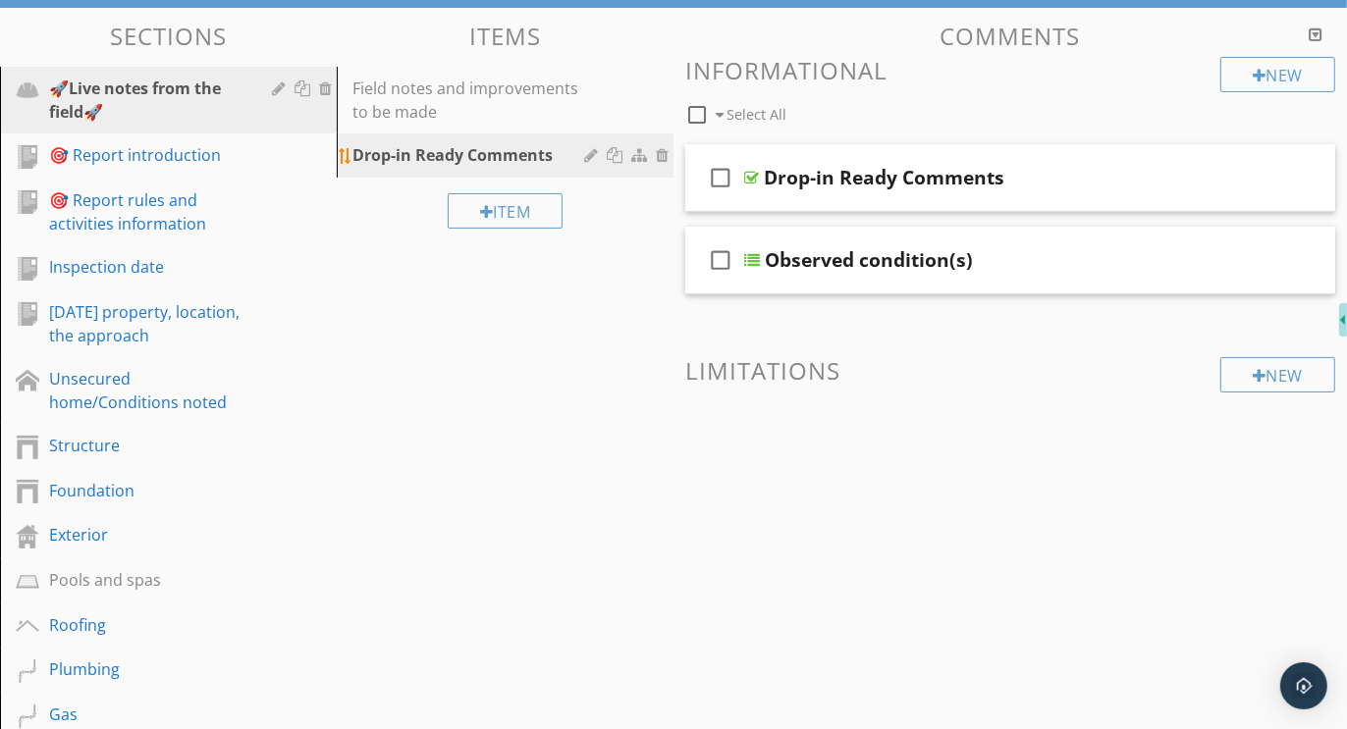
click at [589, 151] on div at bounding box center [593, 155] width 19 height 16
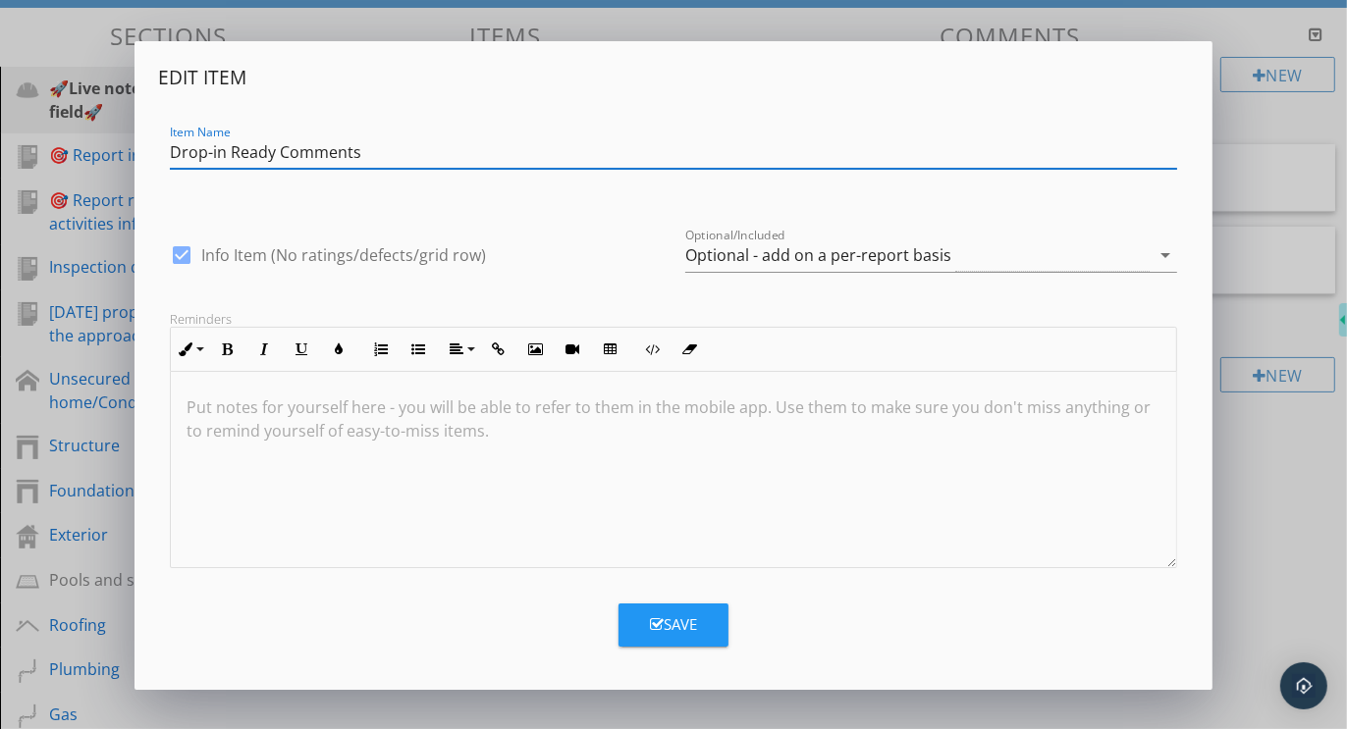
click at [187, 257] on div at bounding box center [181, 255] width 33 height 33
checkbox input "false"
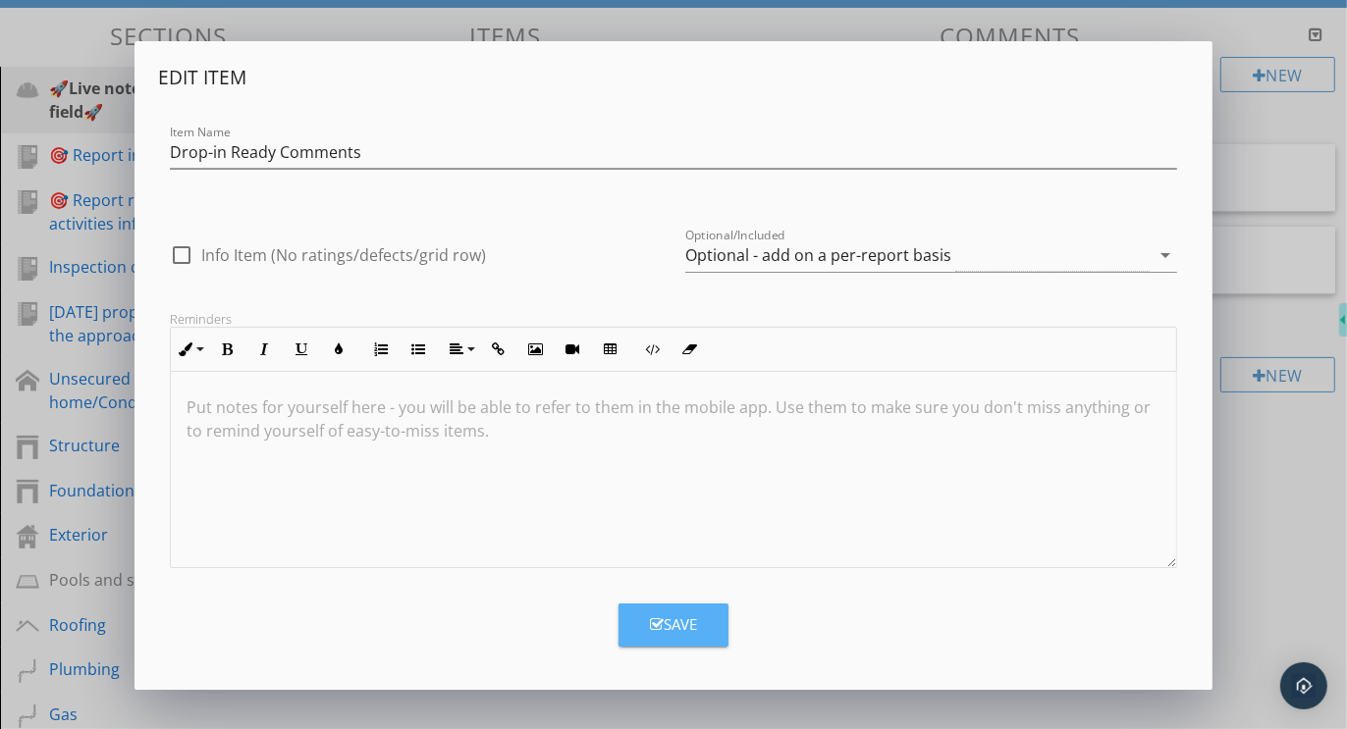
click at [680, 604] on button "Save" at bounding box center [673, 625] width 110 height 43
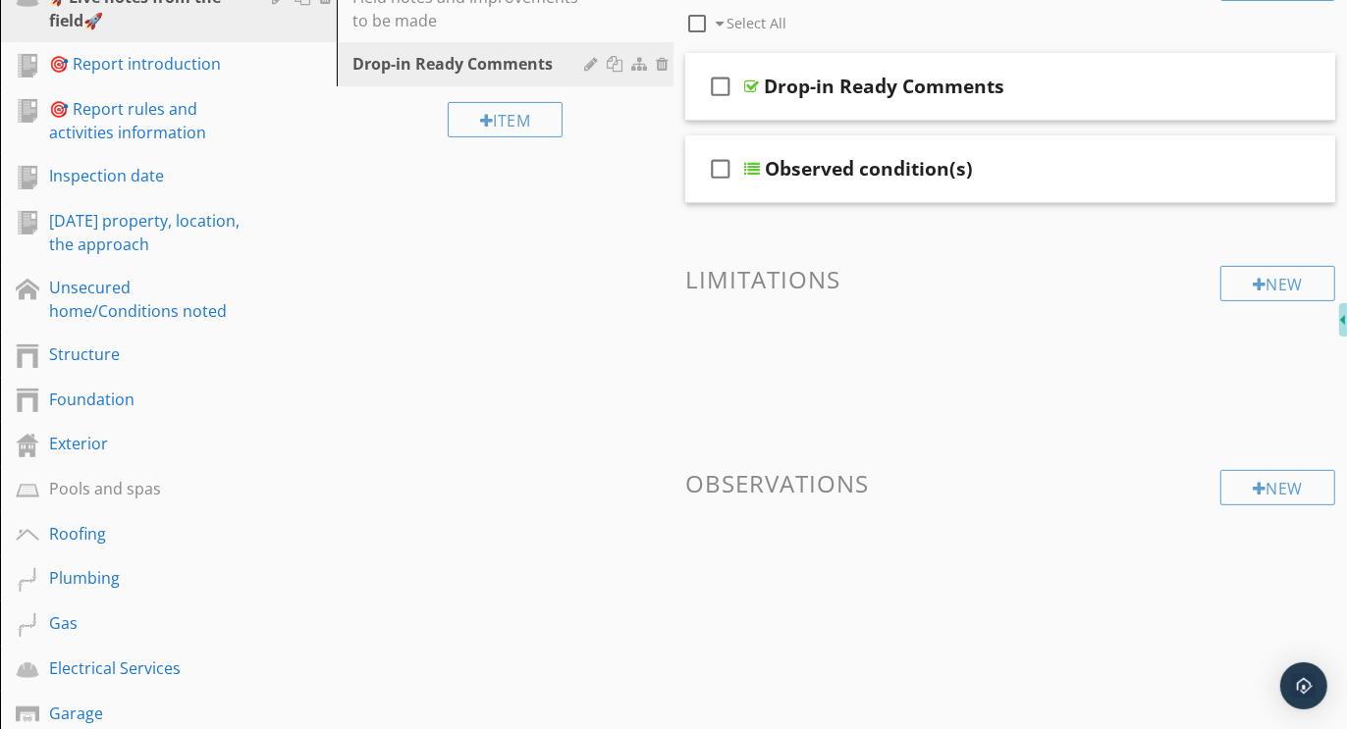
scroll to position [354, 0]
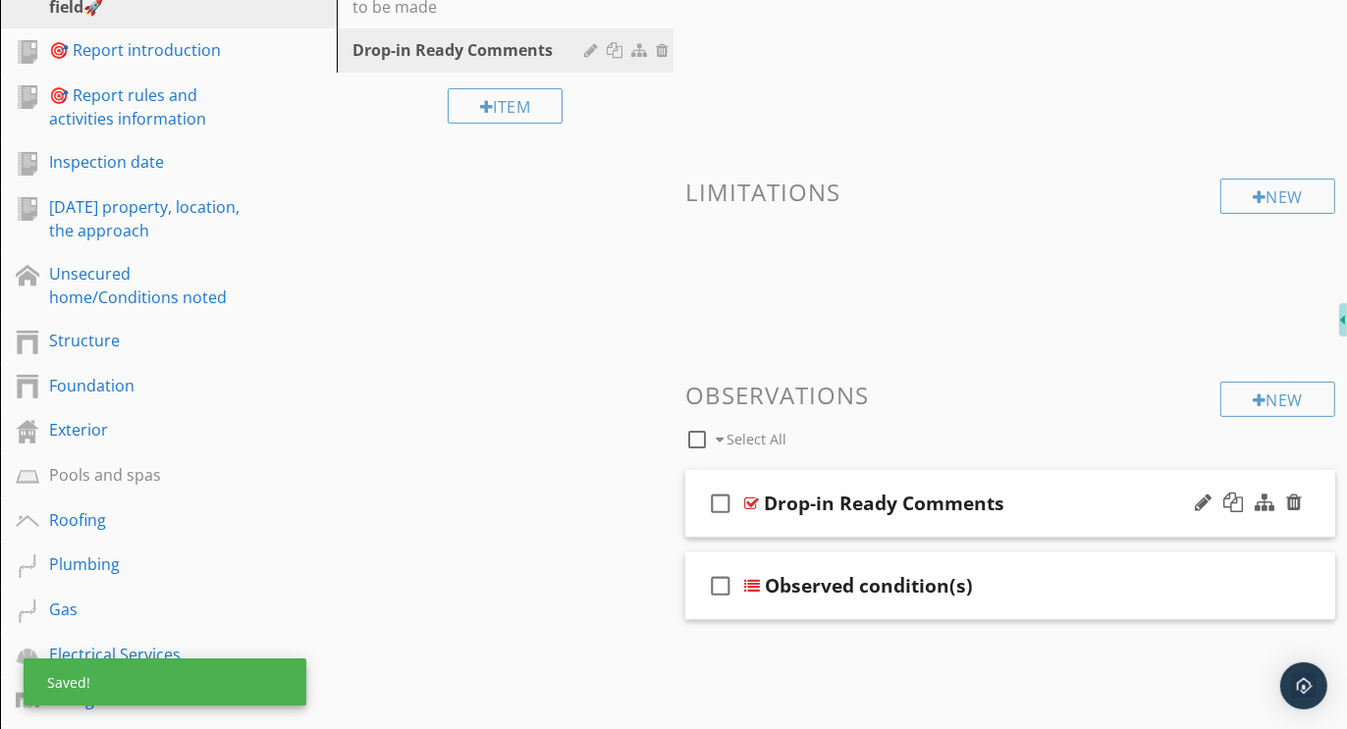
click at [997, 470] on div "check_box_outline_blank Drop-in Ready Comments" at bounding box center [1010, 504] width 650 height 68
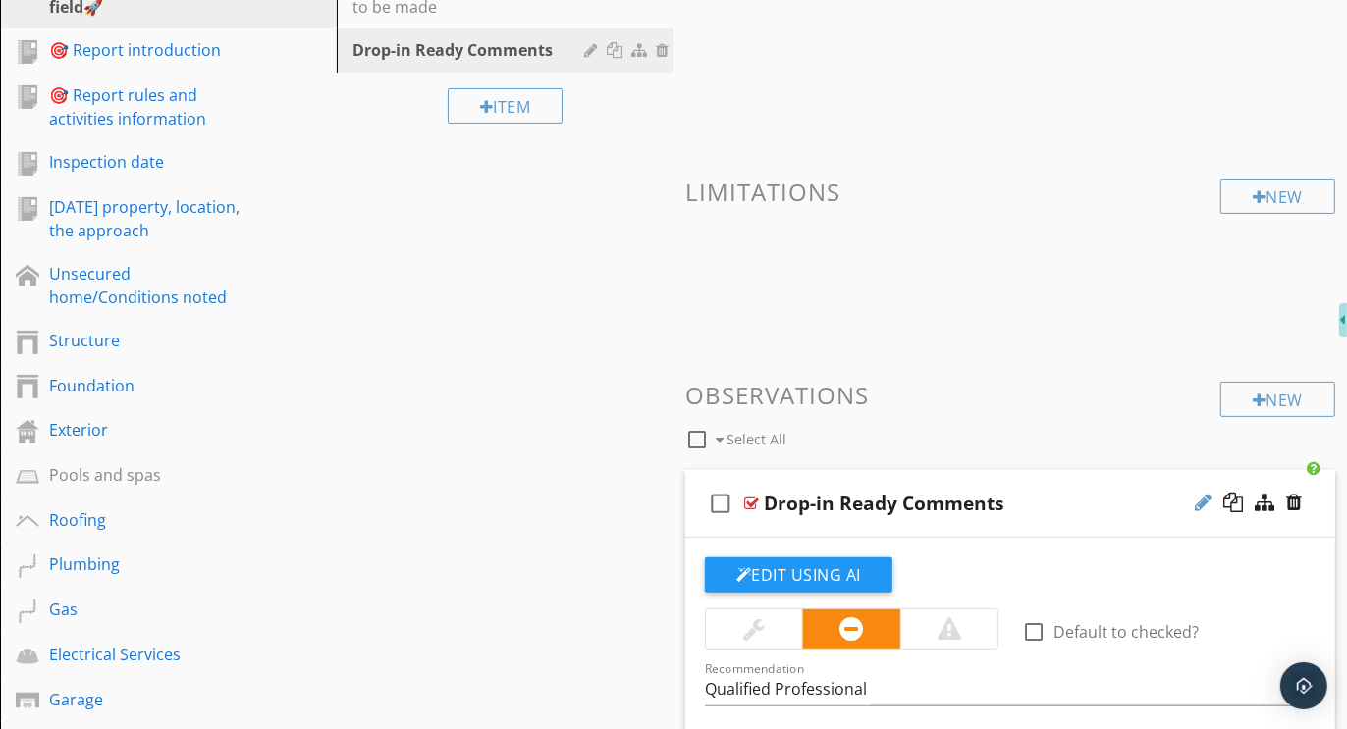
click at [1195, 498] on div at bounding box center [1203, 503] width 17 height 20
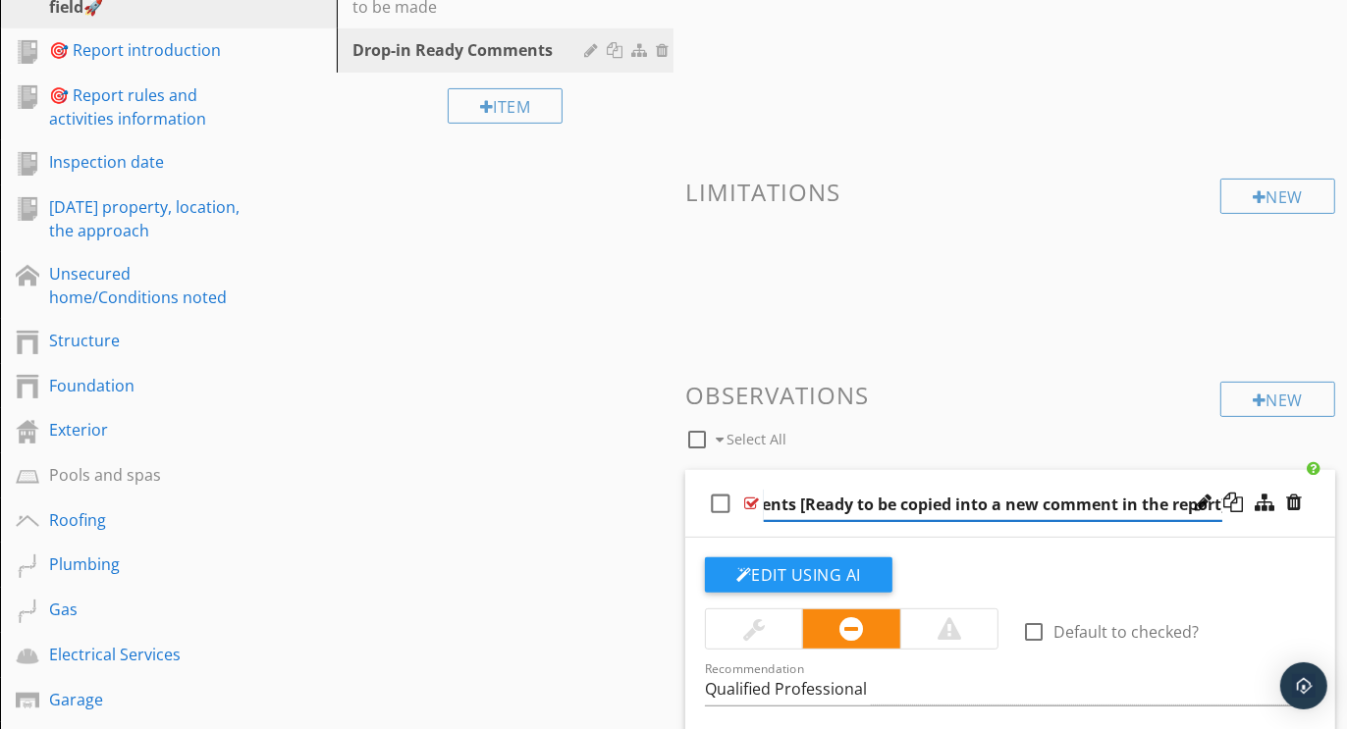
scroll to position [0, 173]
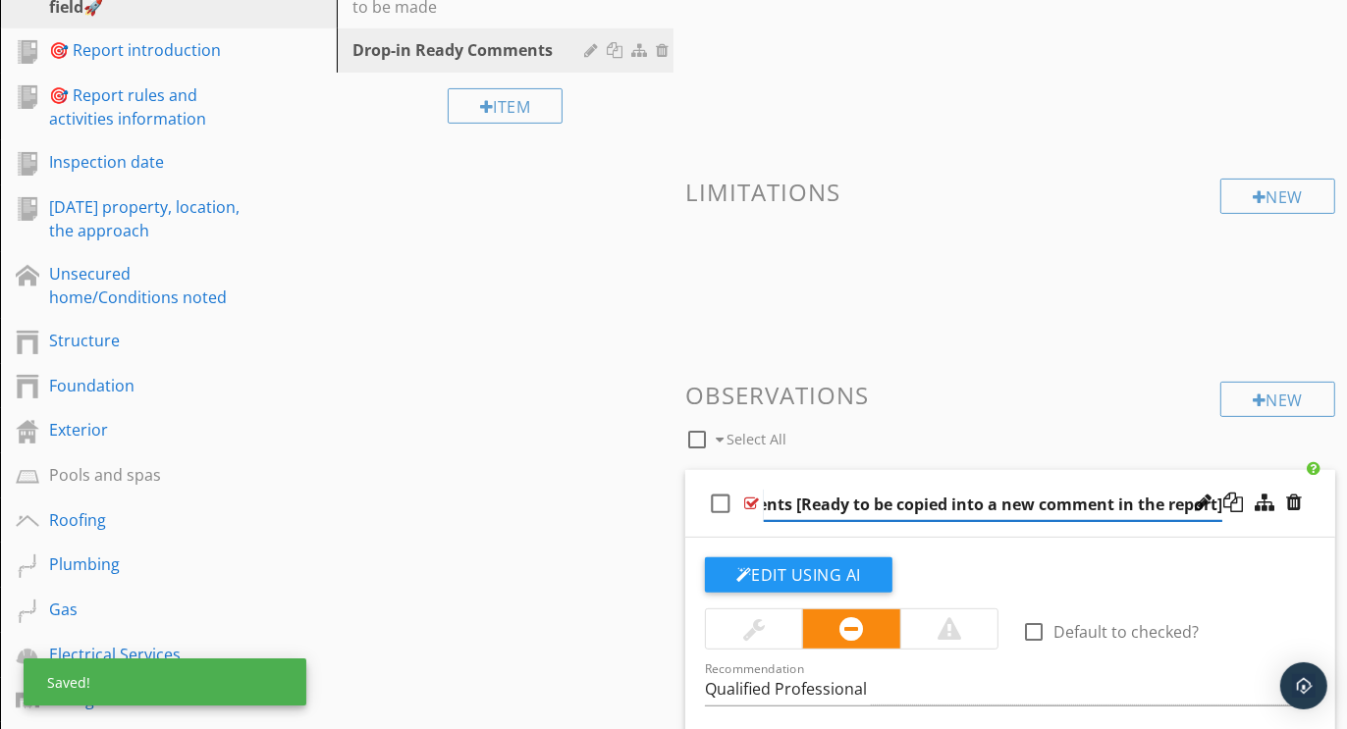
type input "Drop-in Ready Comments [Ready to be copied into a new comment in the report]"
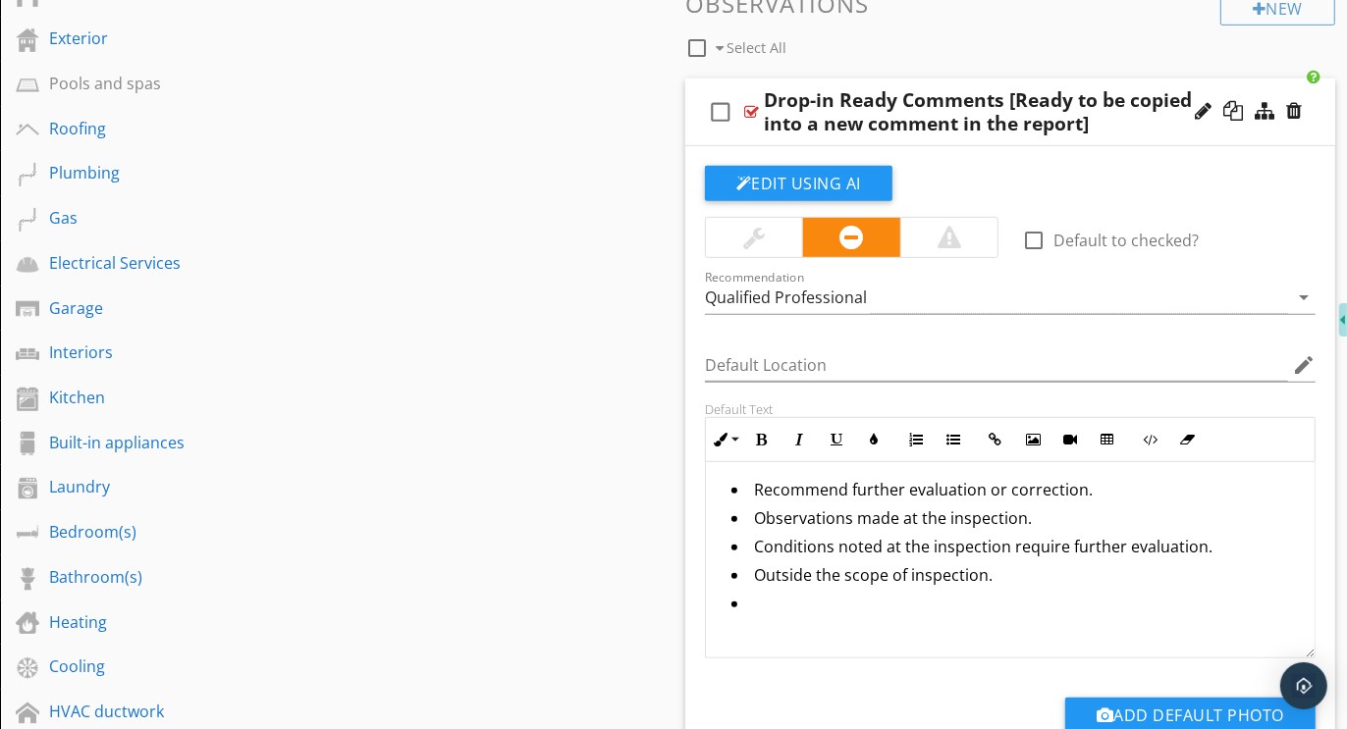
scroll to position [749, 0]
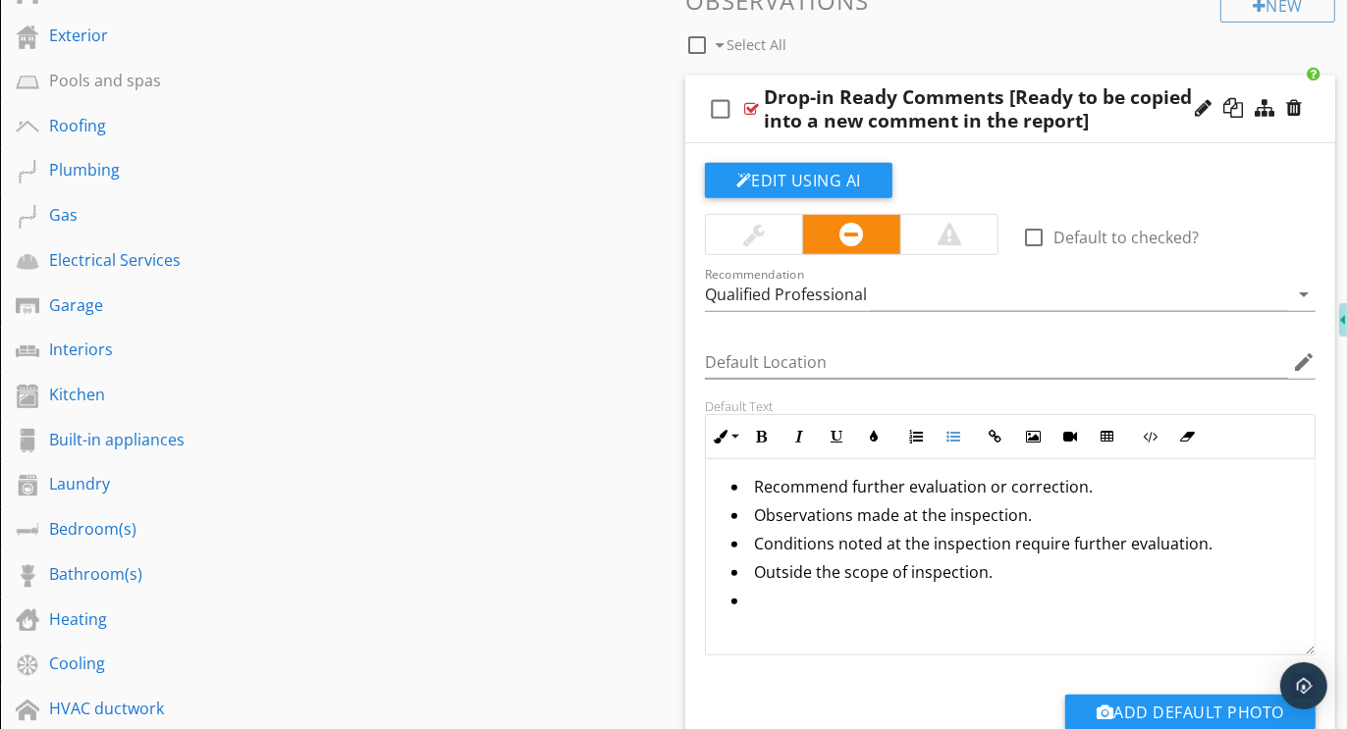
click at [755, 593] on li at bounding box center [1014, 603] width 567 height 28
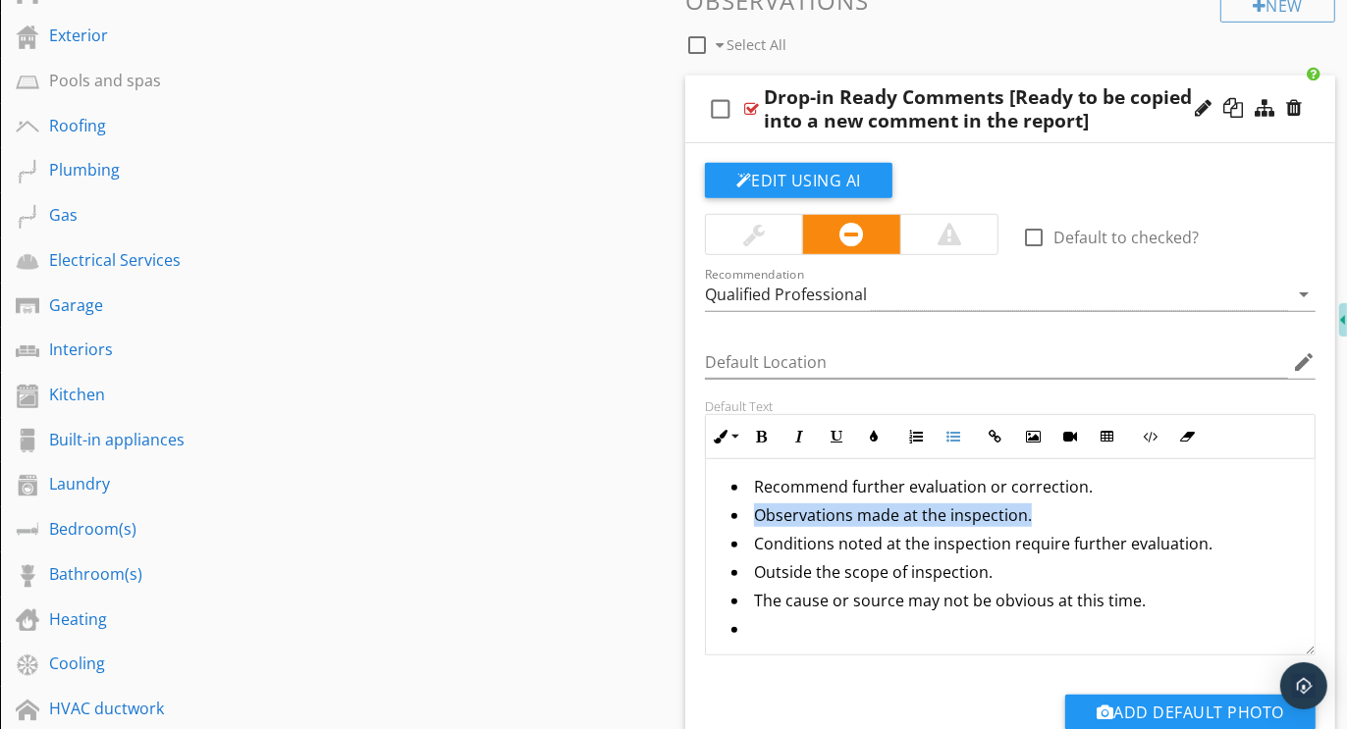
drag, startPoint x: 1030, startPoint y: 508, endPoint x: 739, endPoint y: 507, distance: 290.5
click at [739, 507] on li "Observations made at the inspection." at bounding box center [1014, 518] width 567 height 28
copy li "Observations made at the inspection."
click at [752, 483] on li "Recommend further evaluation or correction." at bounding box center [1014, 489] width 567 height 28
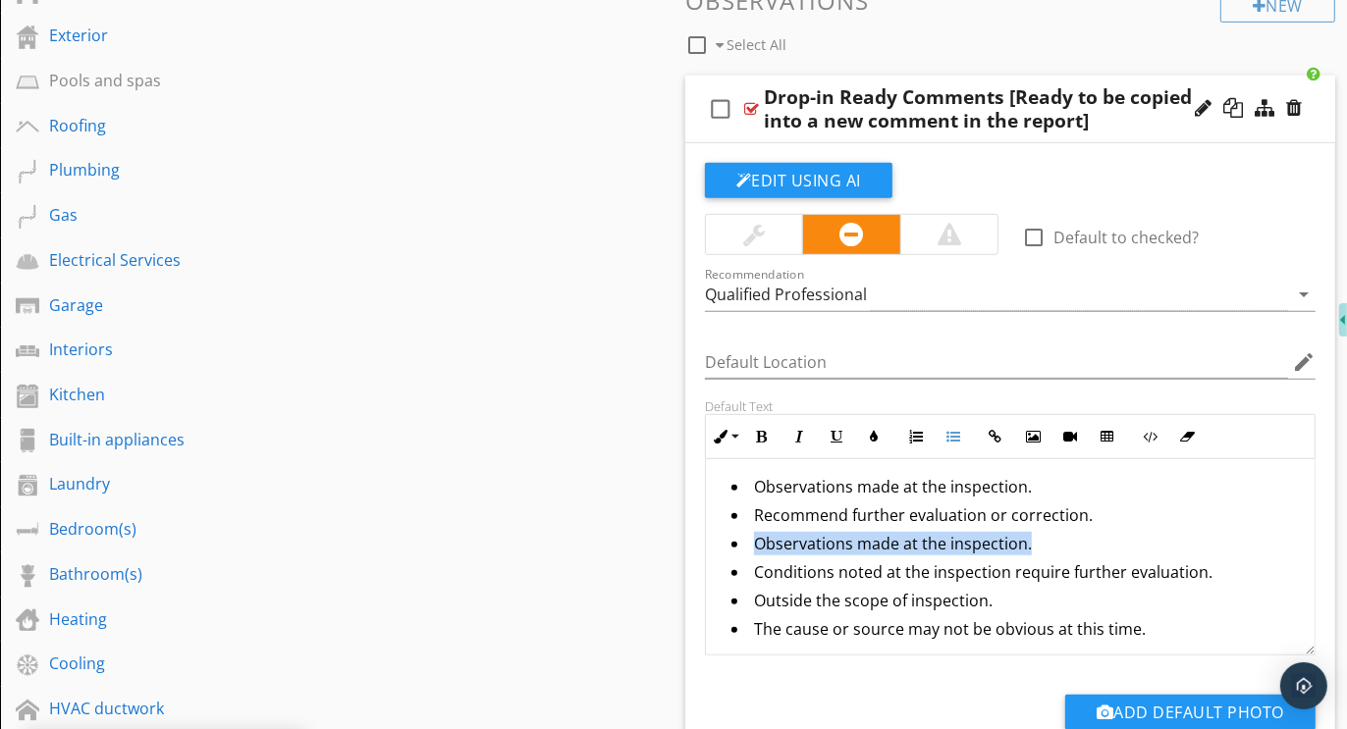
drag, startPoint x: 1031, startPoint y: 533, endPoint x: 749, endPoint y: 531, distance: 281.7
click at [743, 539] on li "Observations made at the inspection." at bounding box center [1014, 546] width 567 height 28
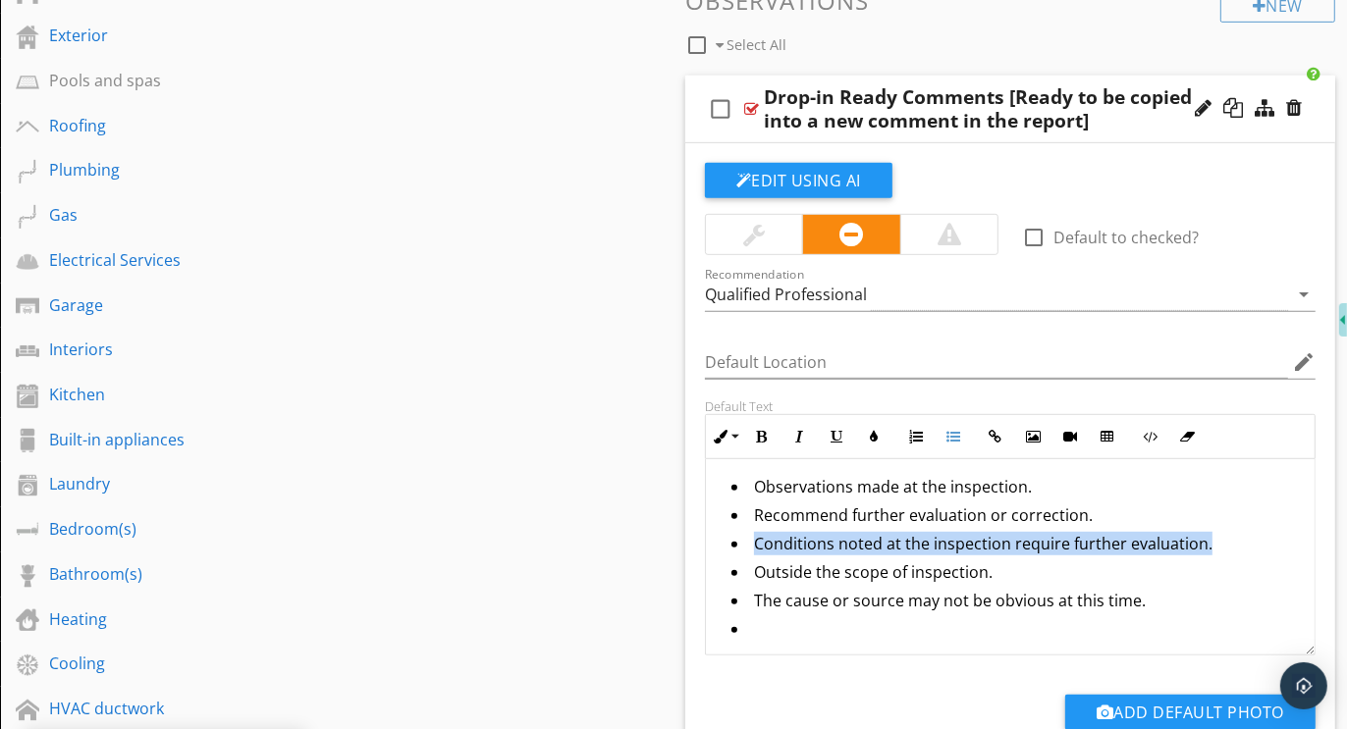
drag, startPoint x: 1206, startPoint y: 542, endPoint x: 743, endPoint y: 549, distance: 463.3
click at [743, 549] on li "Conditions noted at the inspection require further evaluation." at bounding box center [1014, 546] width 567 height 28
copy li "Conditions noted at the inspection require further evaluation."
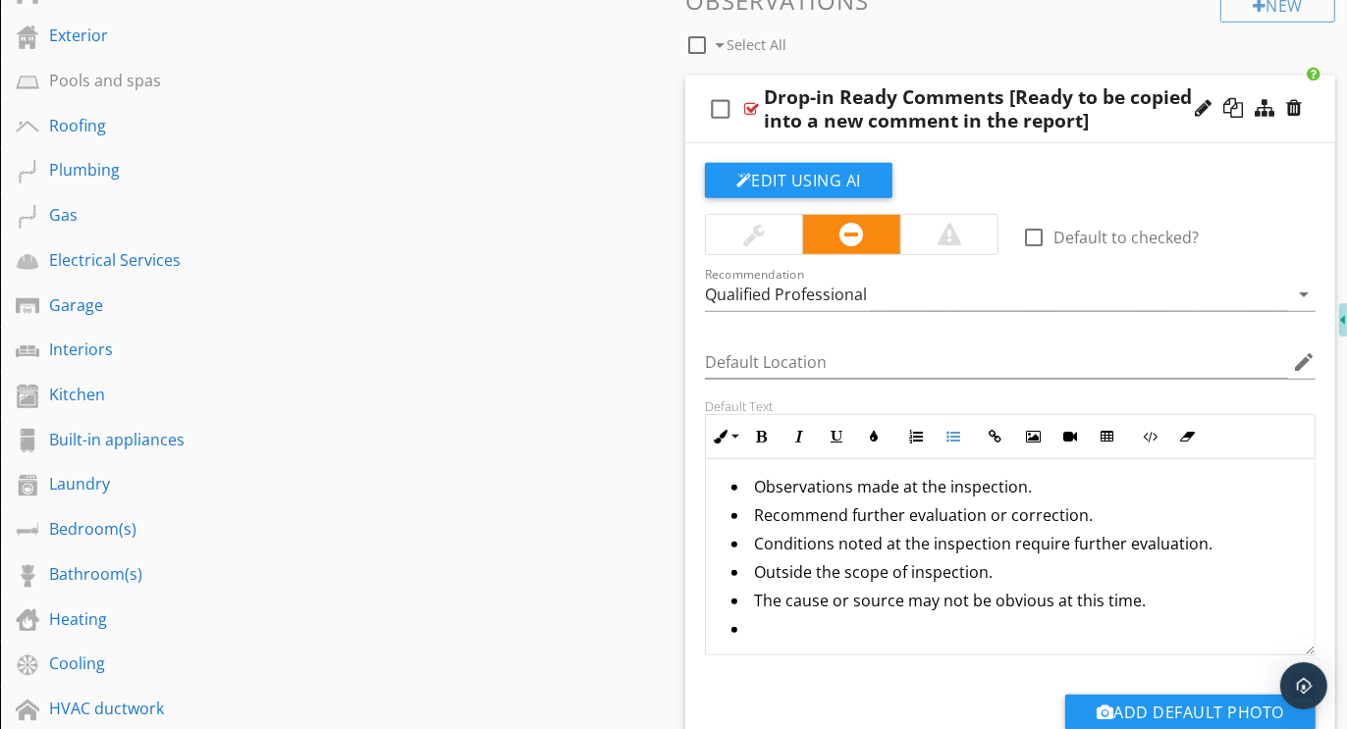
click at [752, 512] on li "Recommend further evaluation or correction." at bounding box center [1014, 518] width 567 height 28
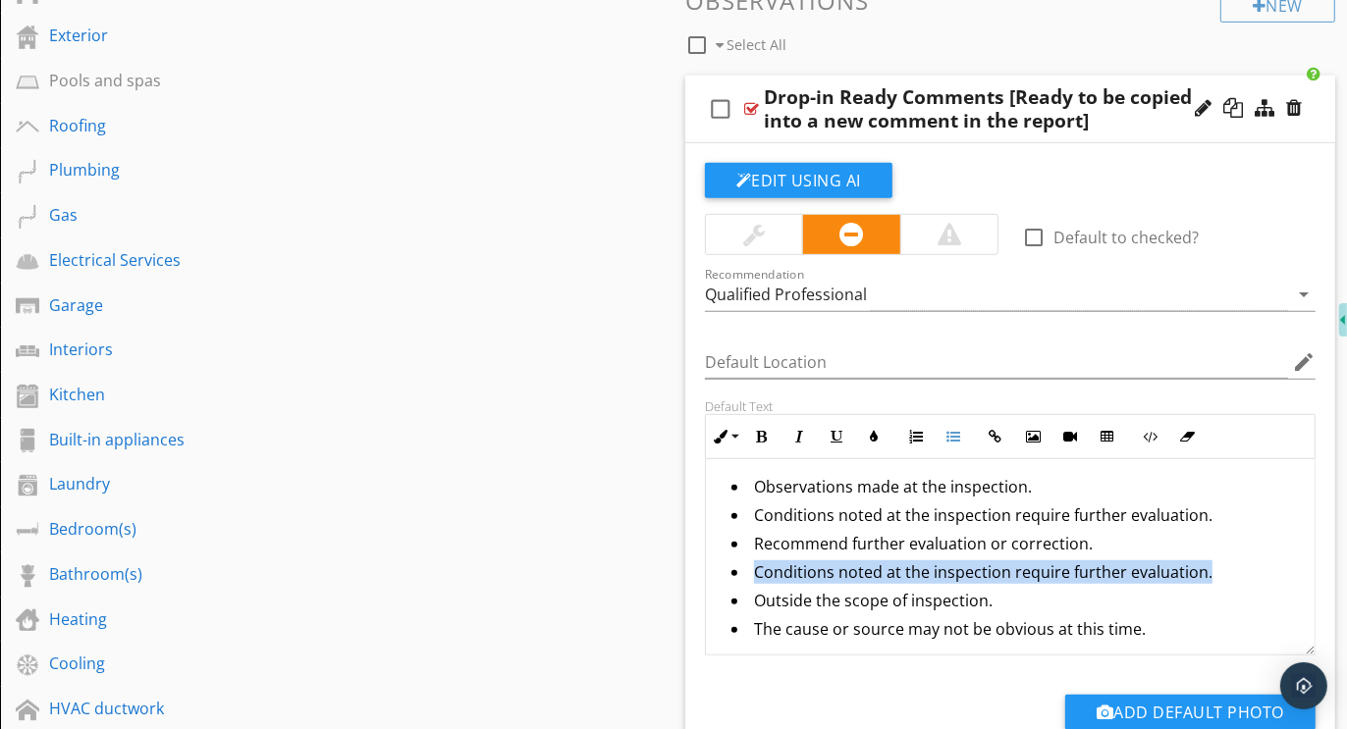
drag, startPoint x: 1204, startPoint y: 563, endPoint x: 751, endPoint y: 575, distance: 453.6
click at [751, 575] on li "Conditions noted at the inspection require further evaluation." at bounding box center [1014, 574] width 567 height 28
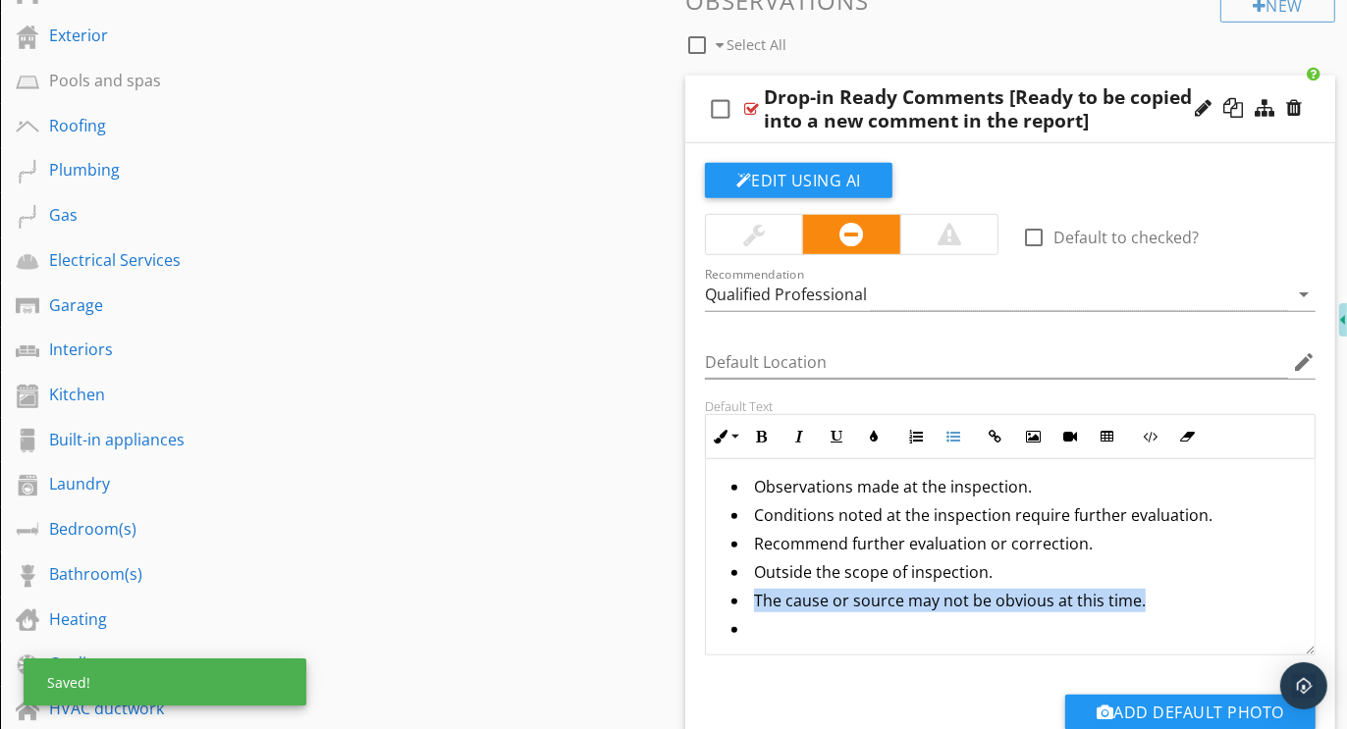
drag, startPoint x: 1139, startPoint y: 594, endPoint x: 748, endPoint y: 592, distance: 390.7
click at [748, 592] on li "The cause or source may not be obvious at this time." at bounding box center [1014, 603] width 567 height 28
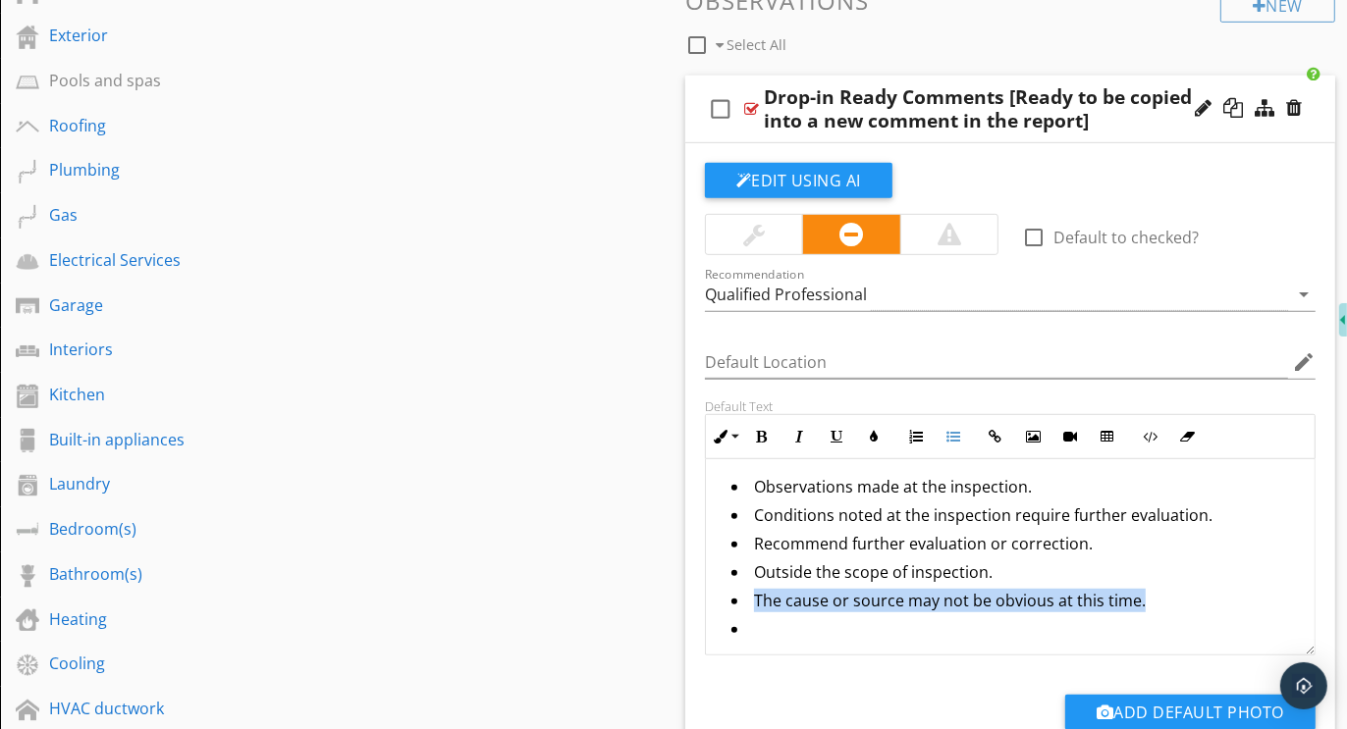
copy li "The cause or source may not be obvious at this time."
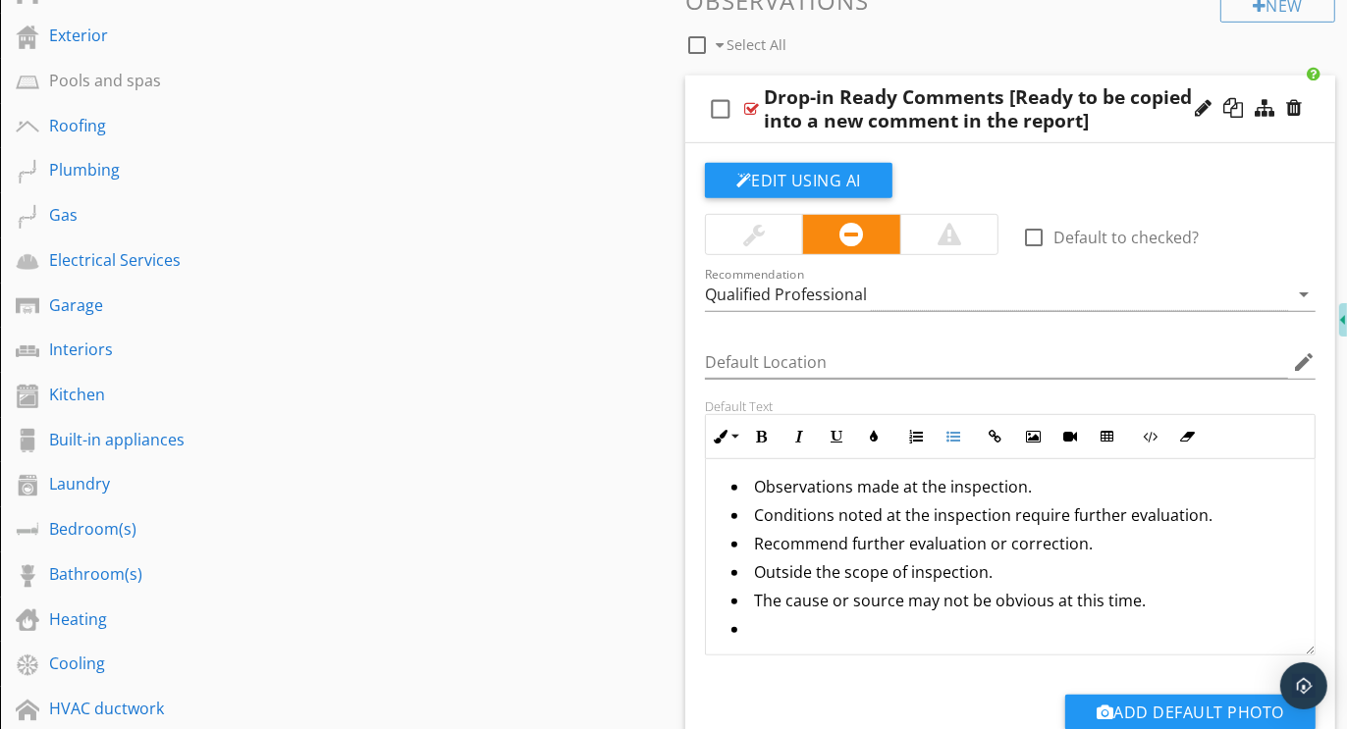
click at [754, 536] on li "Recommend further evaluation or correction." at bounding box center [1014, 546] width 567 height 28
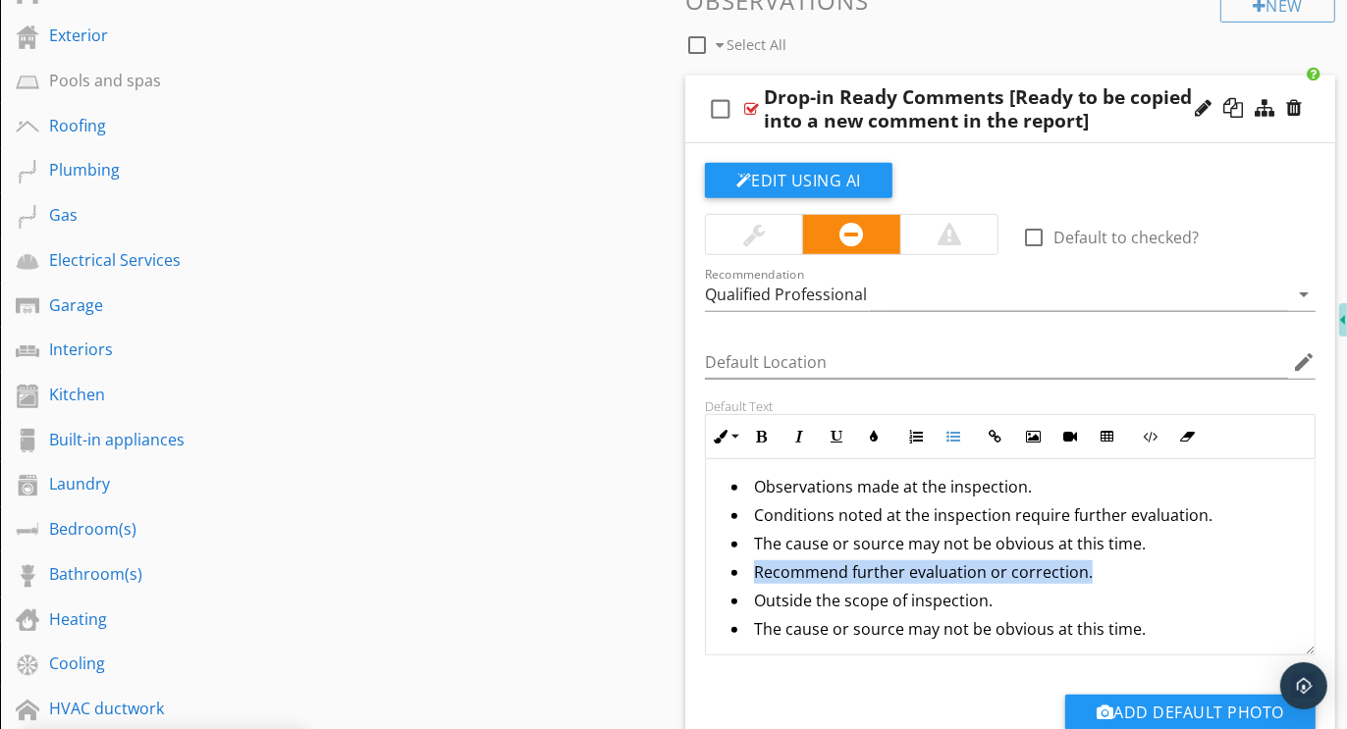
drag, startPoint x: 1087, startPoint y: 563, endPoint x: 756, endPoint y: 566, distance: 330.8
click at [756, 566] on li "Recommend further evaluation or correction." at bounding box center [1014, 574] width 567 height 28
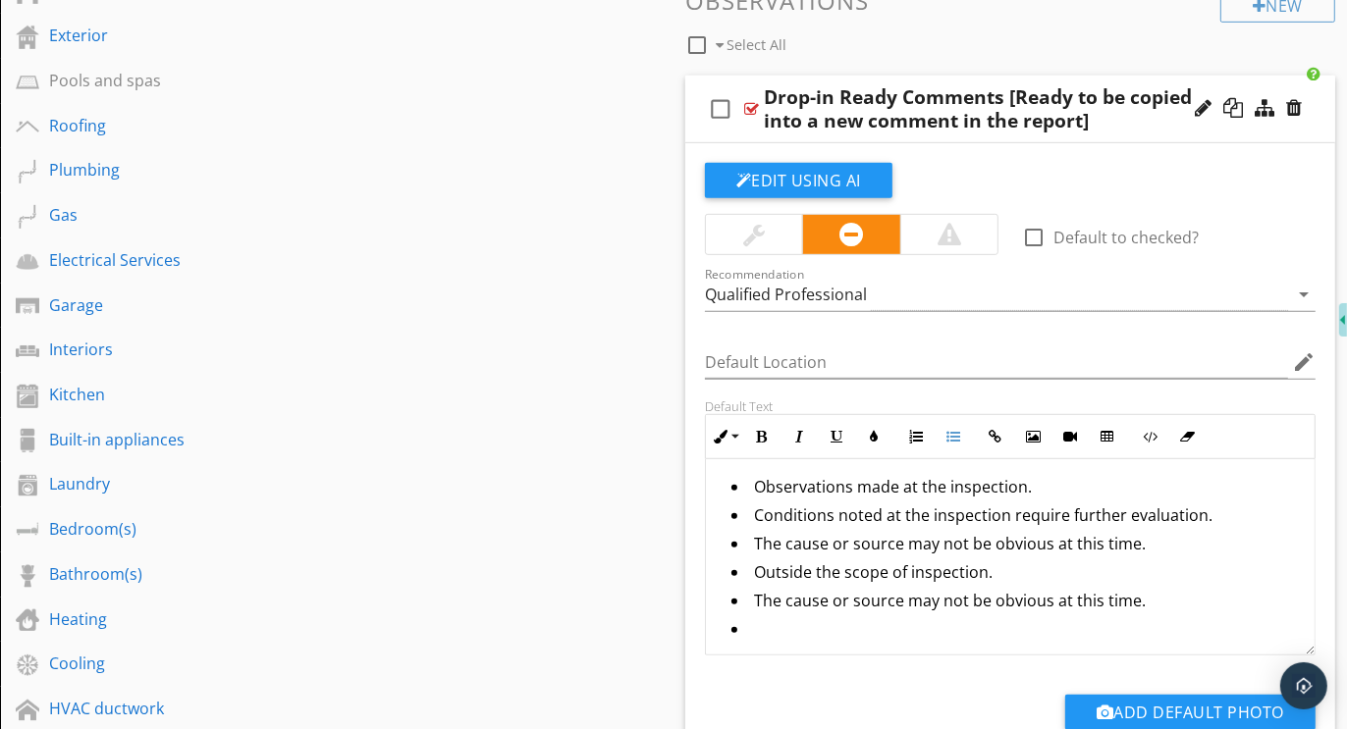
click at [755, 624] on li at bounding box center [1014, 631] width 567 height 28
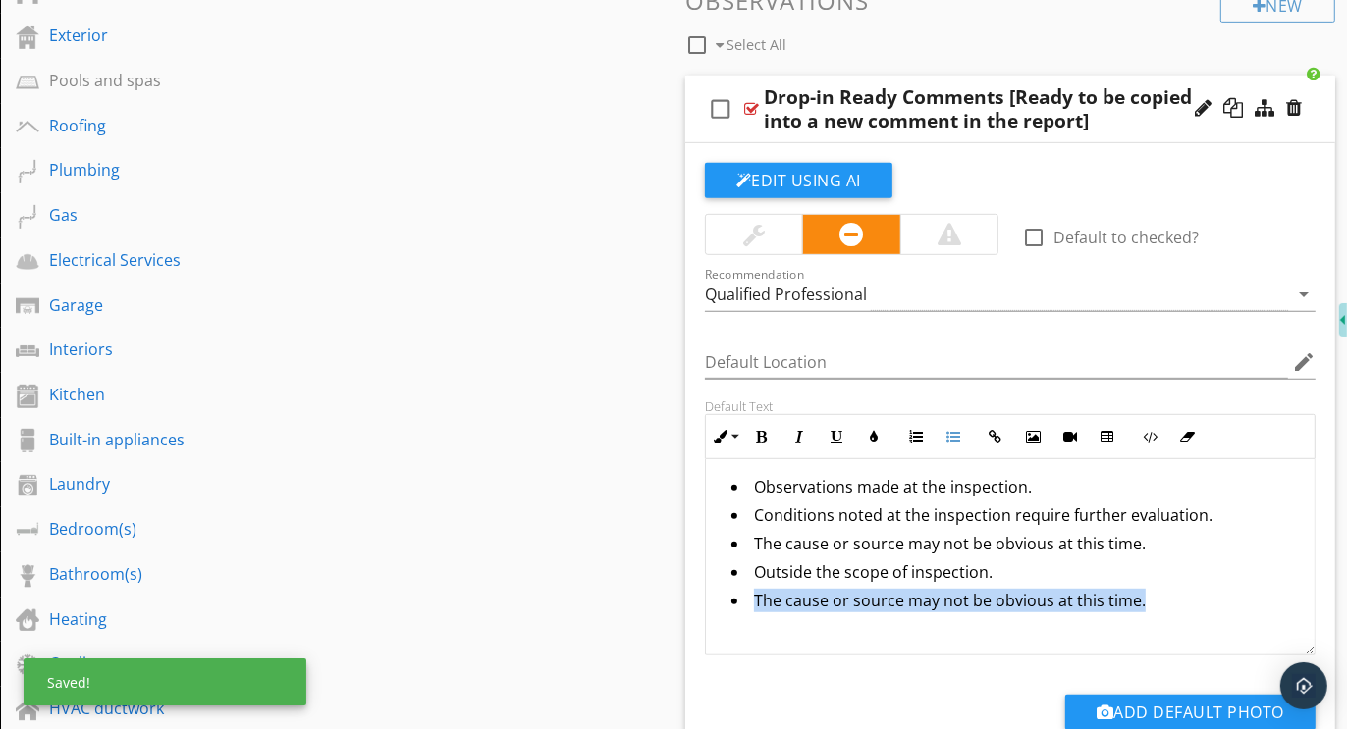
drag, startPoint x: 1147, startPoint y: 590, endPoint x: 746, endPoint y: 596, distance: 401.5
click at [746, 596] on li "The cause or source may not be obvious at this time." at bounding box center [1014, 603] width 567 height 28
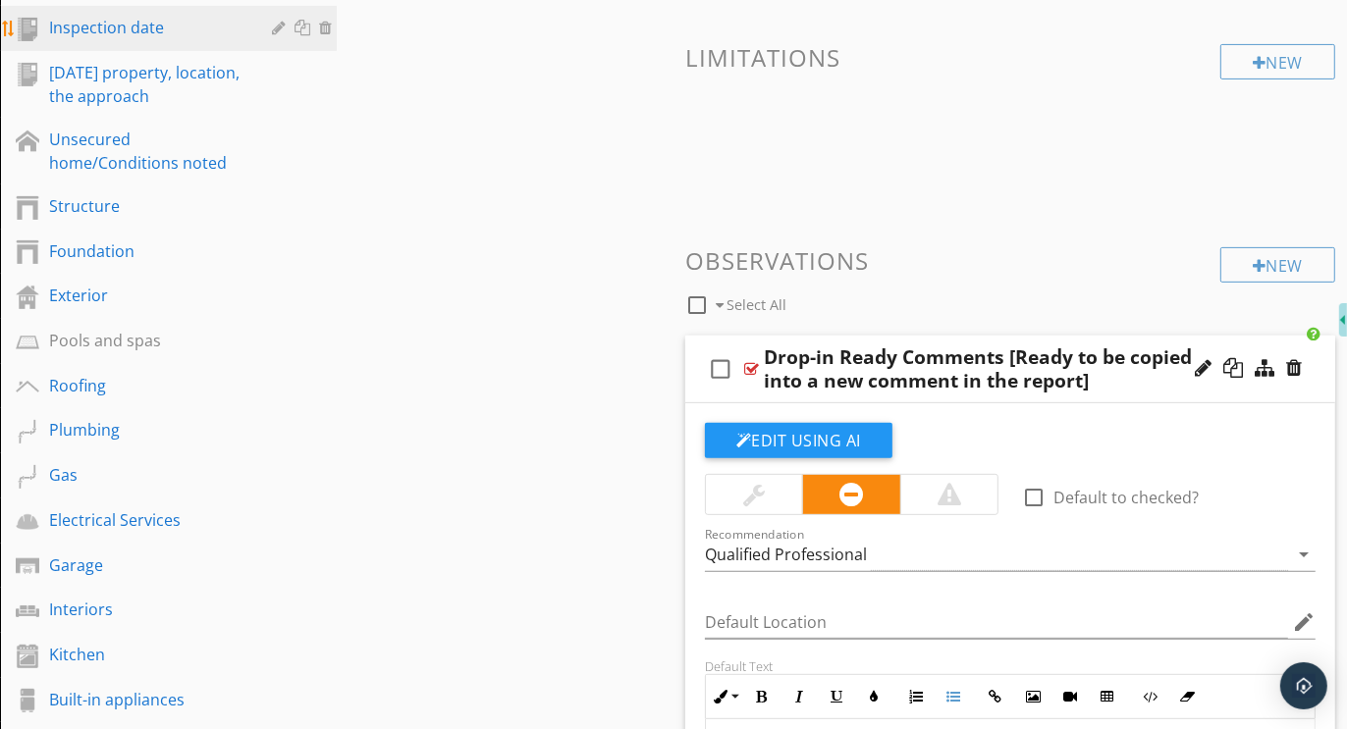
scroll to position [582, 0]
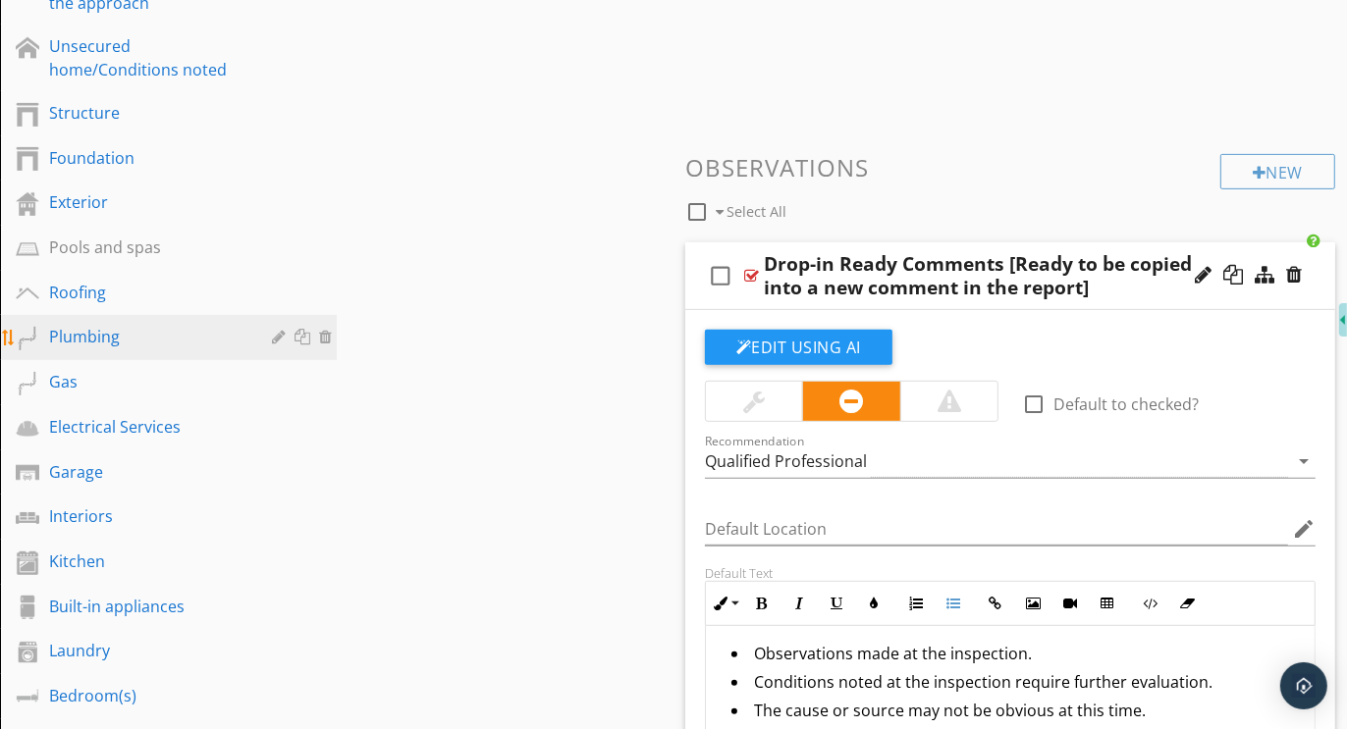
click at [84, 338] on div "Plumbing" at bounding box center [146, 337] width 194 height 24
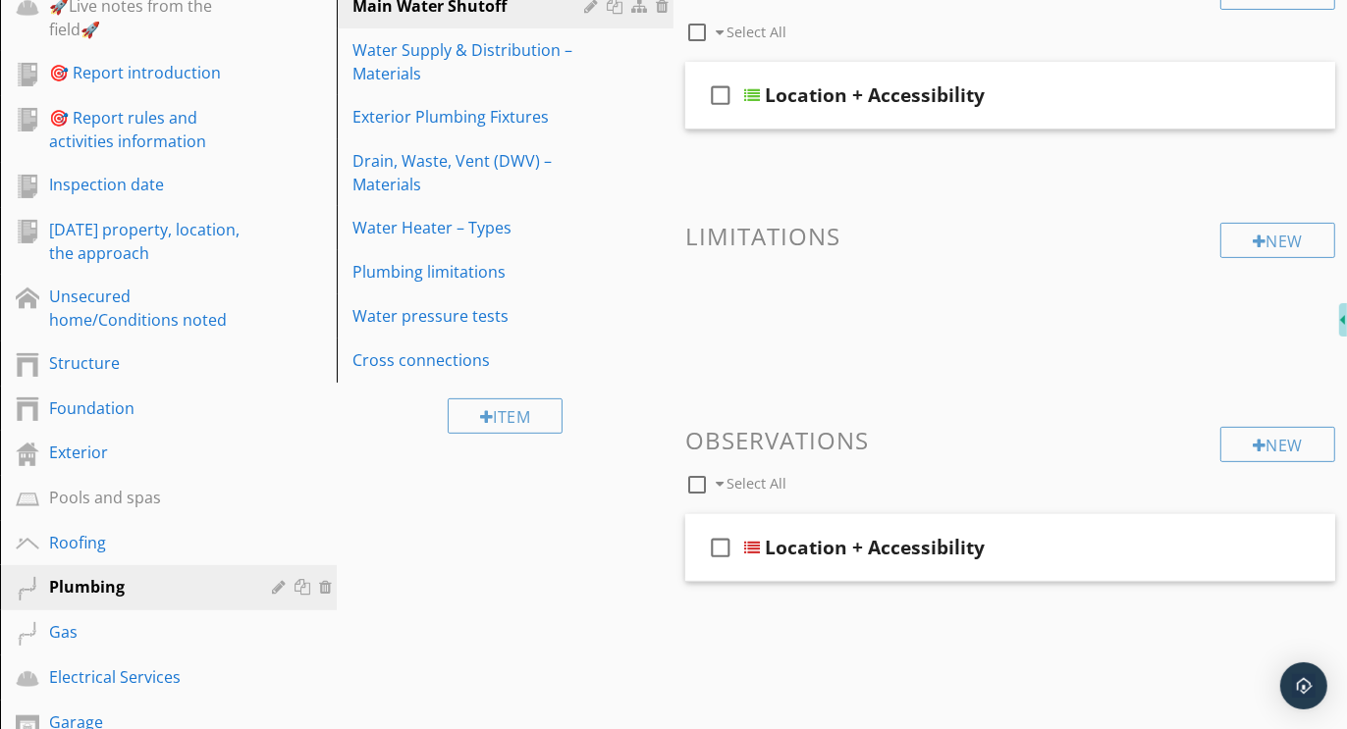
scroll to position [282, 0]
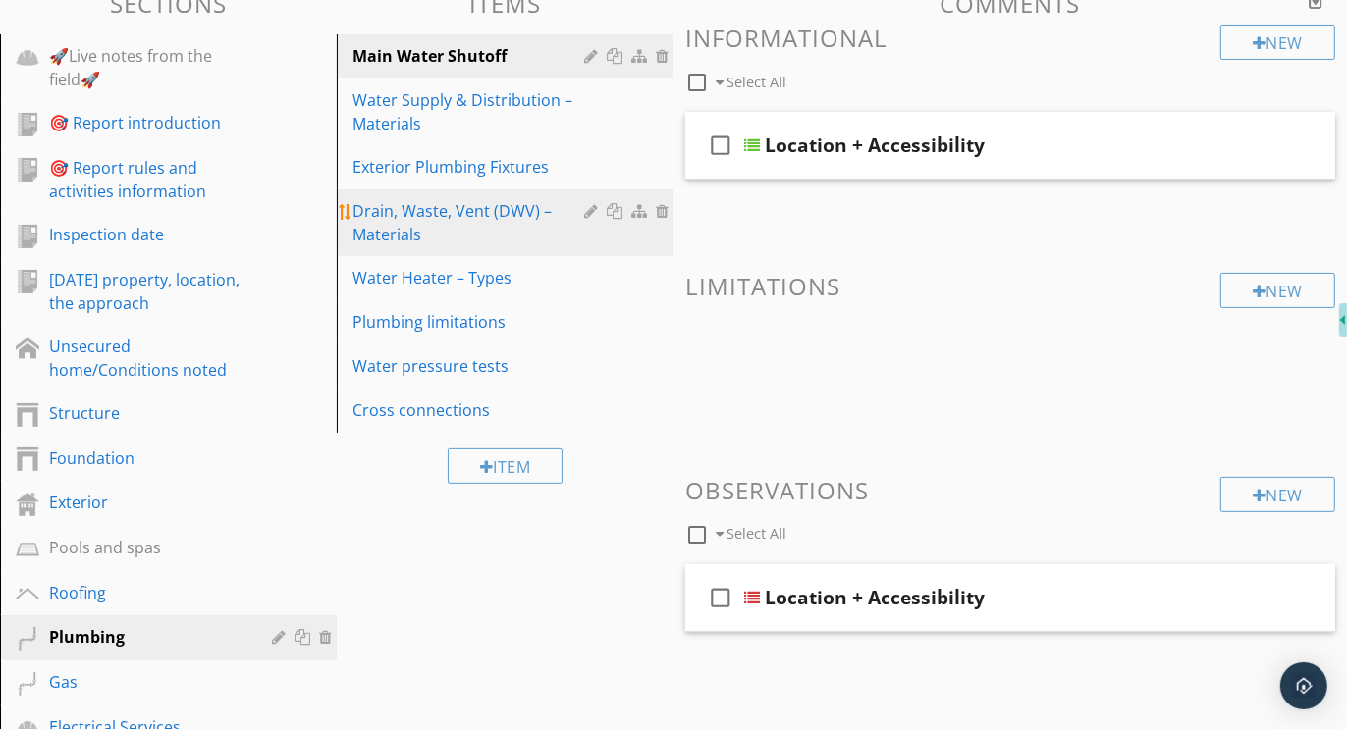
click at [407, 217] on div "Drain, Waste, Vent (DWV) – Materials" at bounding box center [471, 222] width 238 height 47
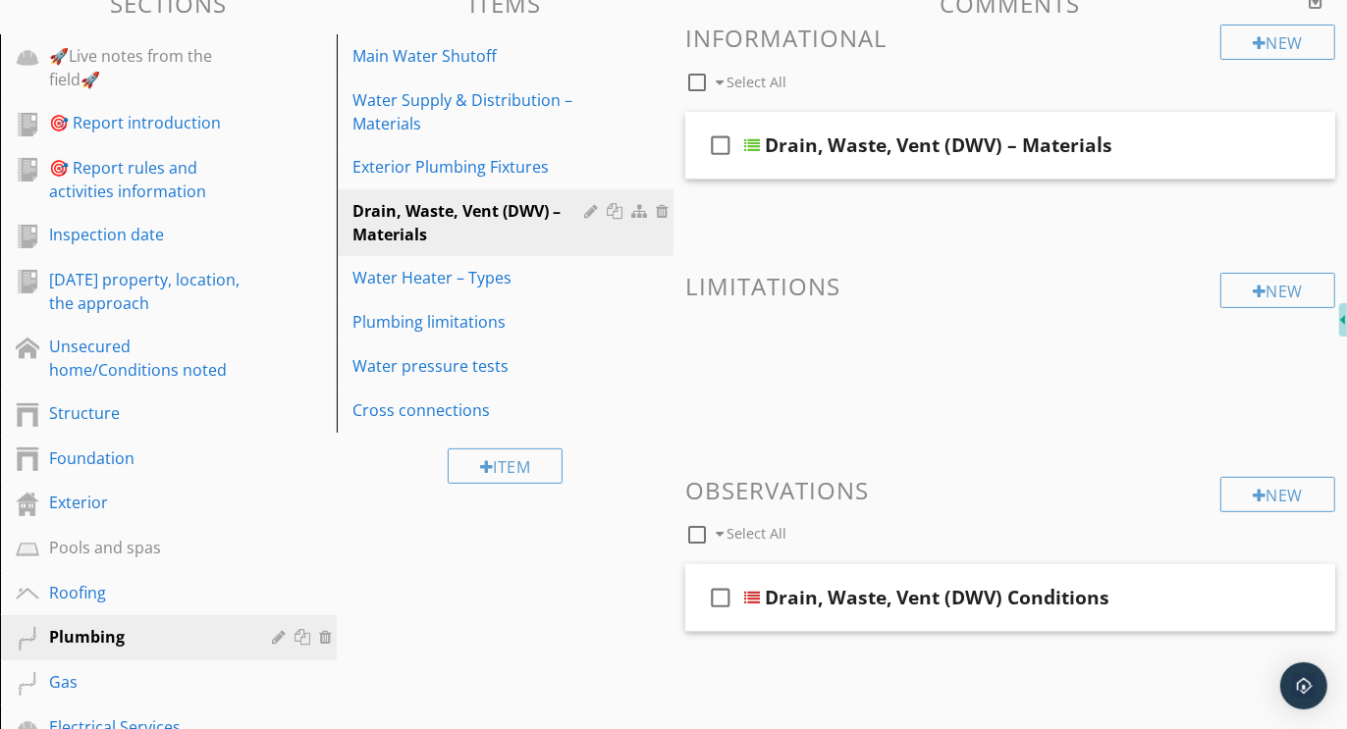
scroll to position [227, 0]
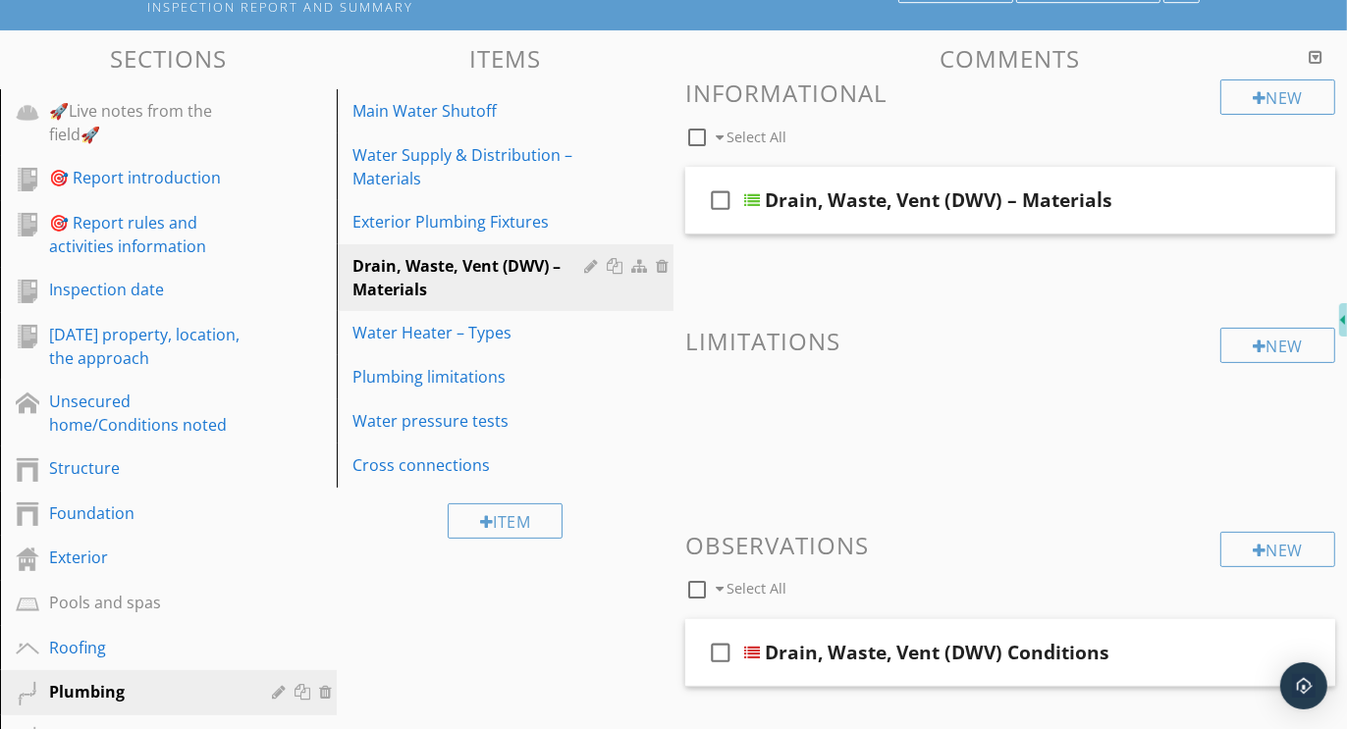
click at [1316, 54] on div at bounding box center [1315, 57] width 14 height 16
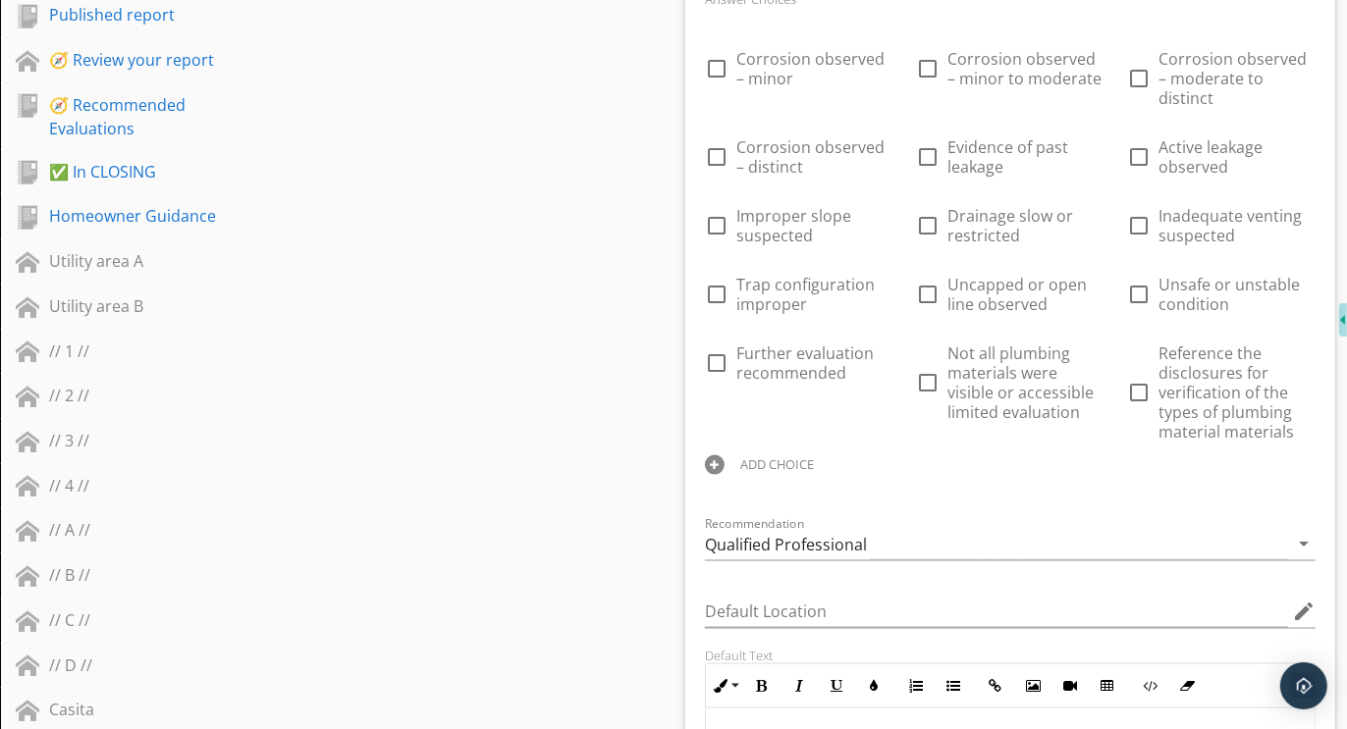
scroll to position [1890, 0]
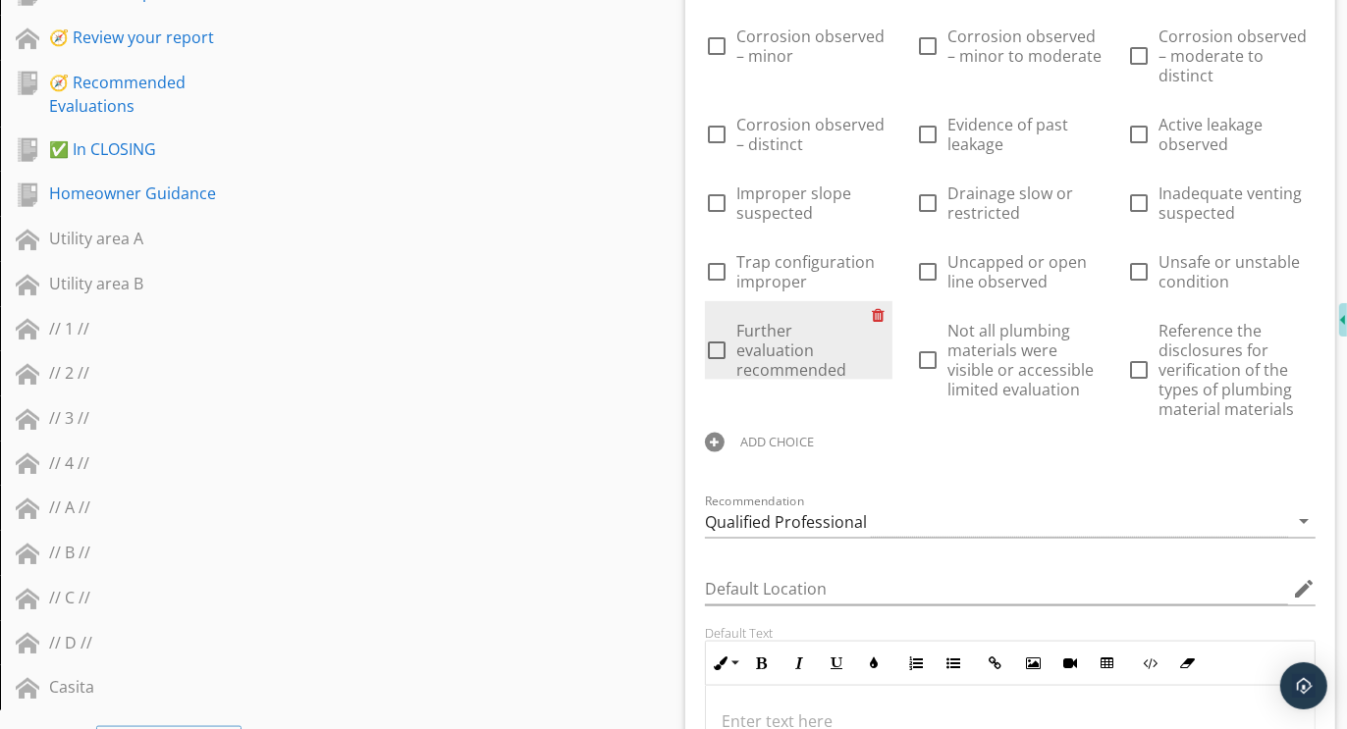
click at [881, 301] on div at bounding box center [882, 314] width 21 height 27
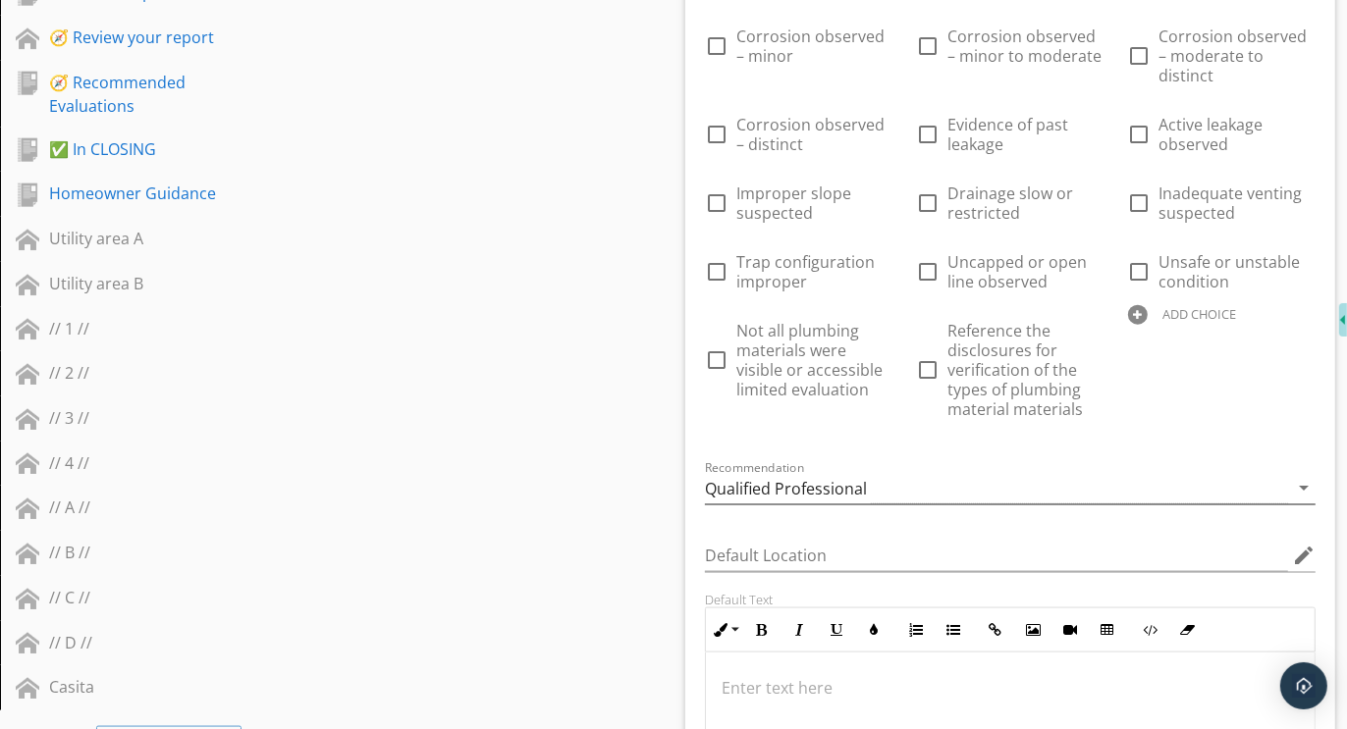
click at [844, 480] on div "Qualified Professional" at bounding box center [786, 489] width 162 height 18
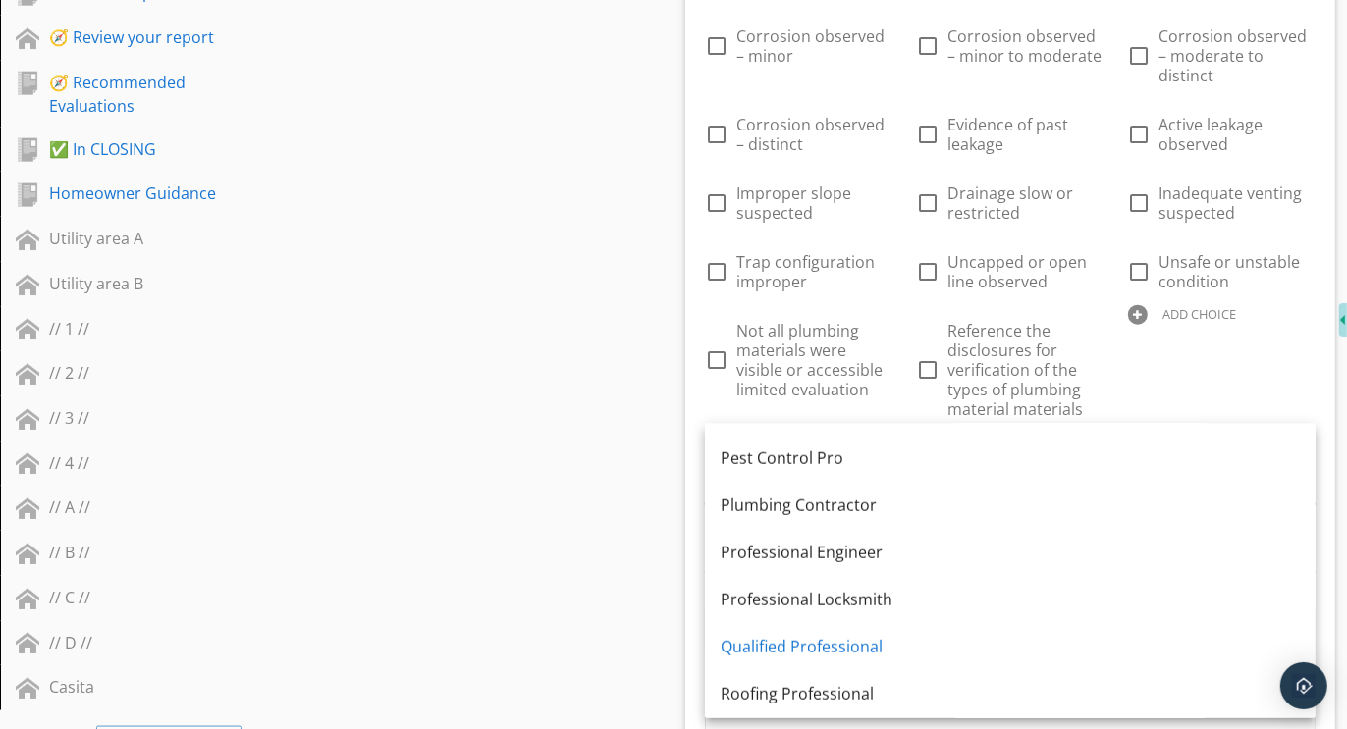
scroll to position [1518, 0]
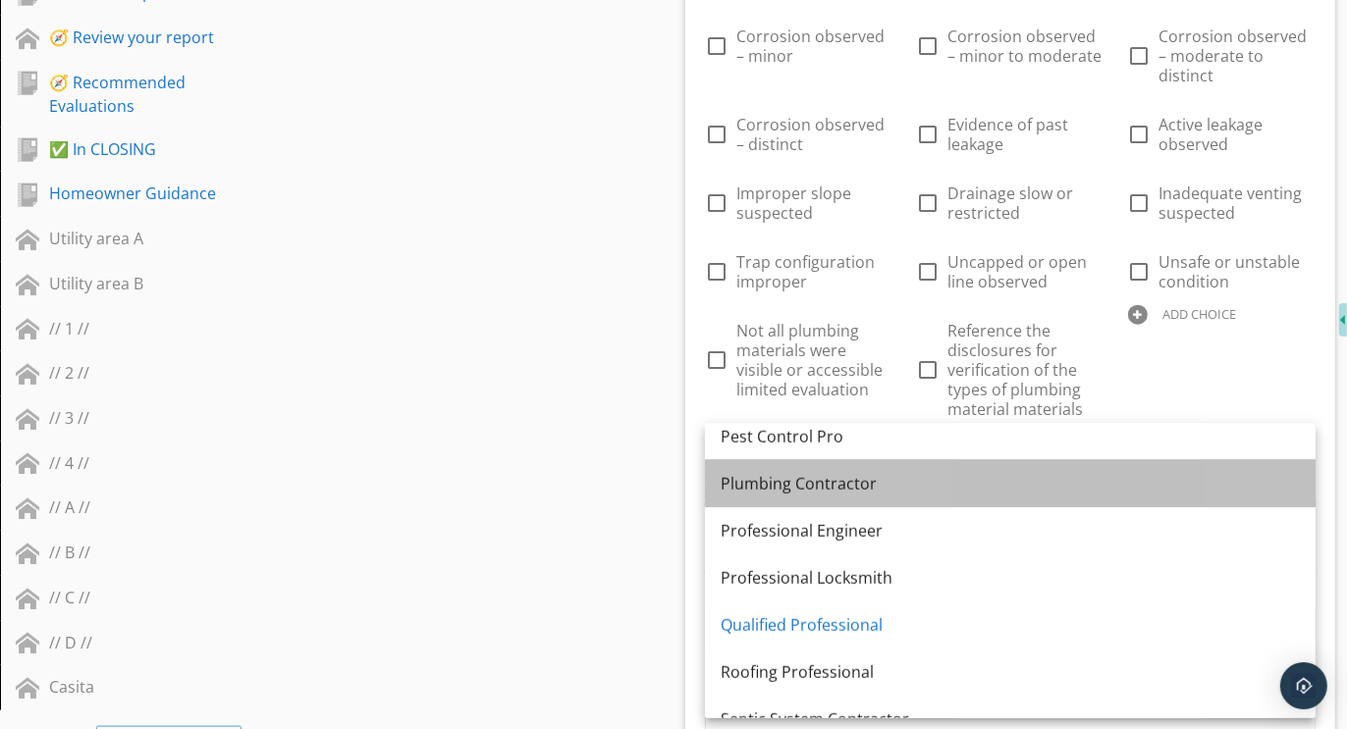
click at [801, 476] on div "Plumbing Contractor" at bounding box center [1009, 484] width 579 height 24
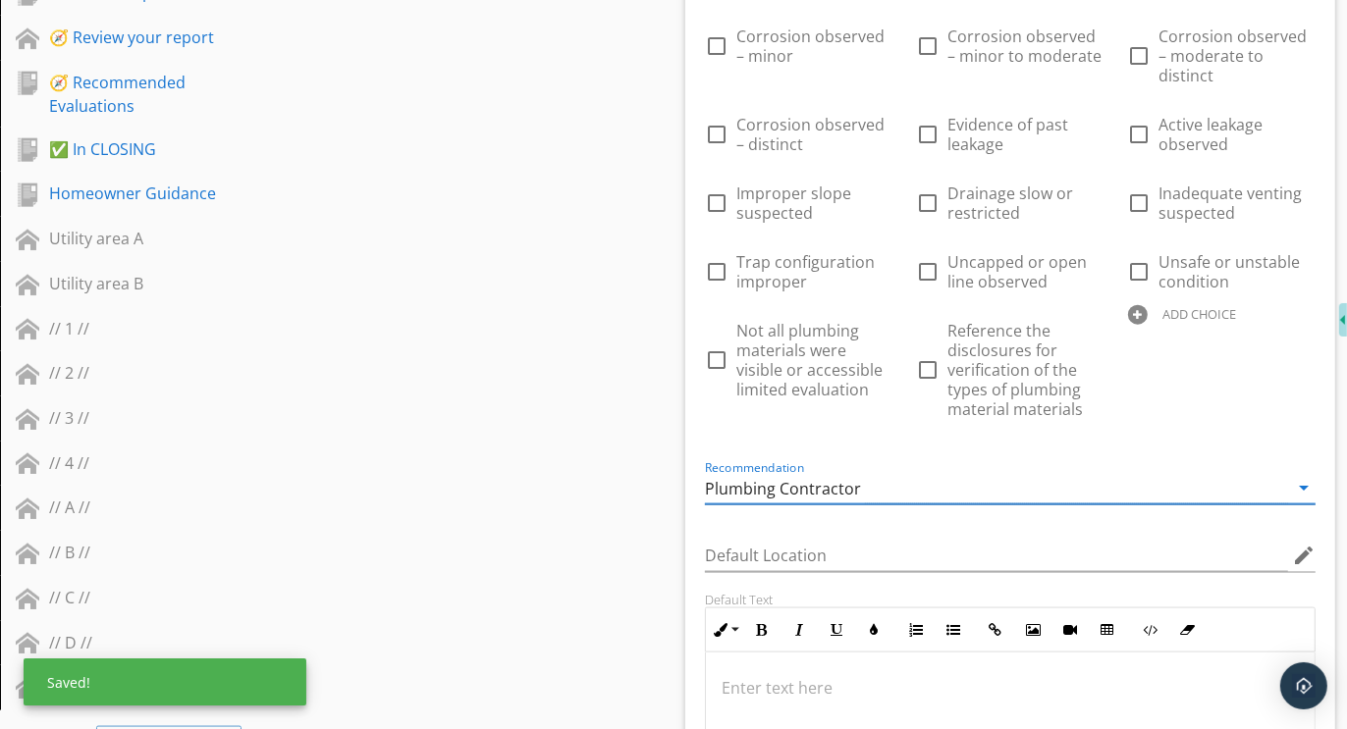
click at [1142, 305] on div at bounding box center [1138, 315] width 20 height 20
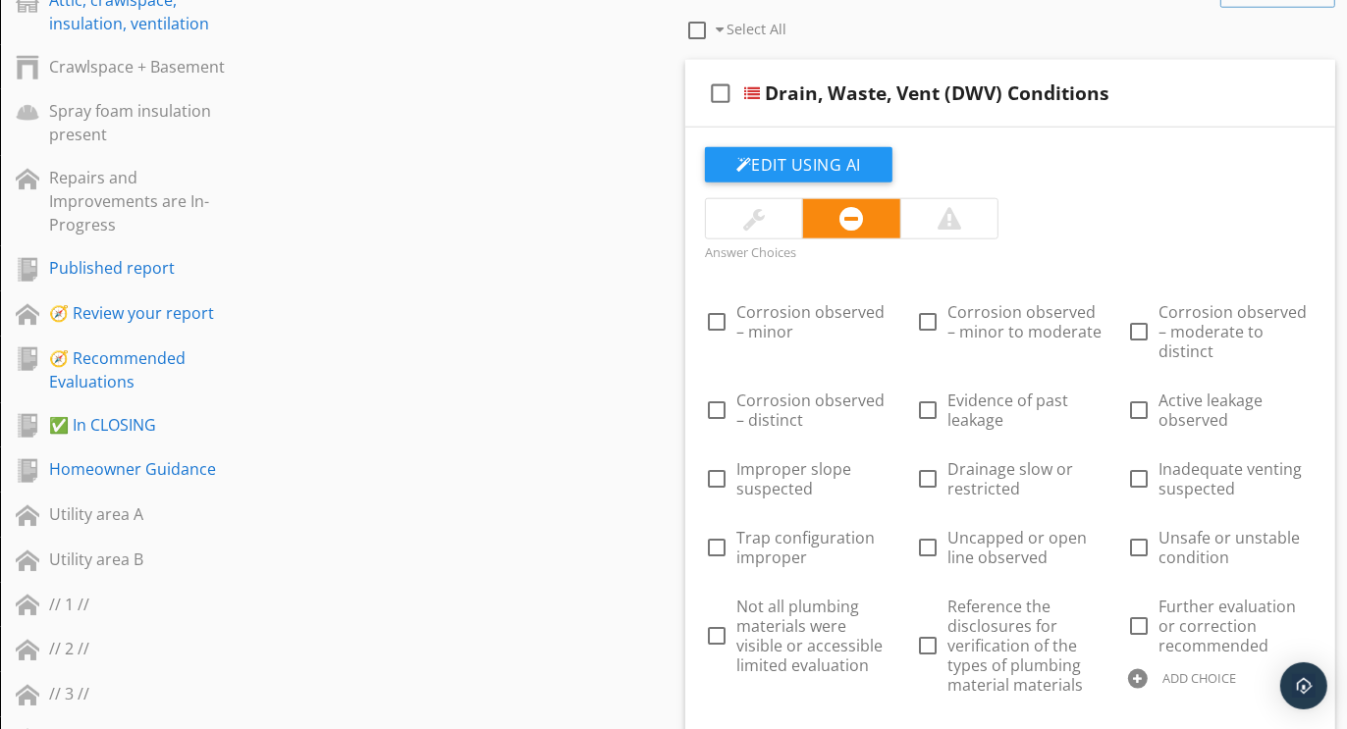
scroll to position [1742, 0]
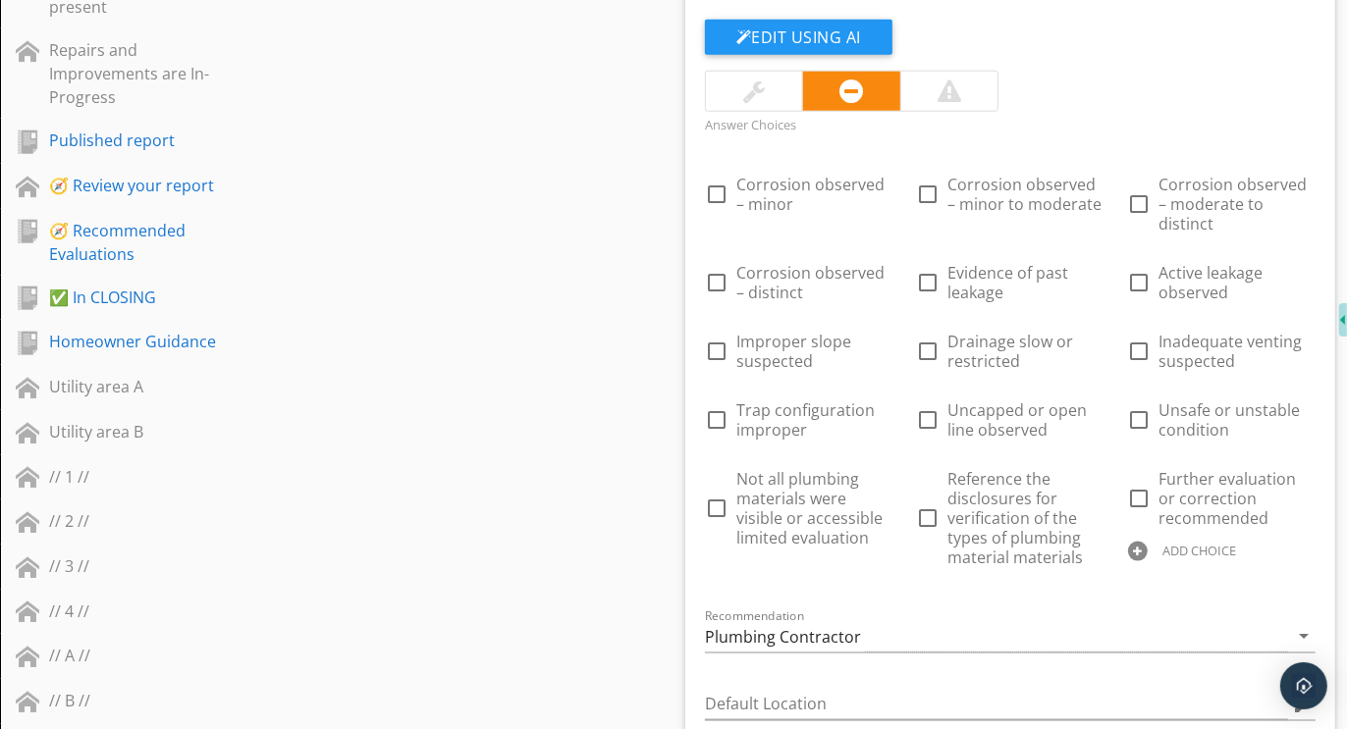
click at [1136, 542] on div at bounding box center [1138, 552] width 20 height 20
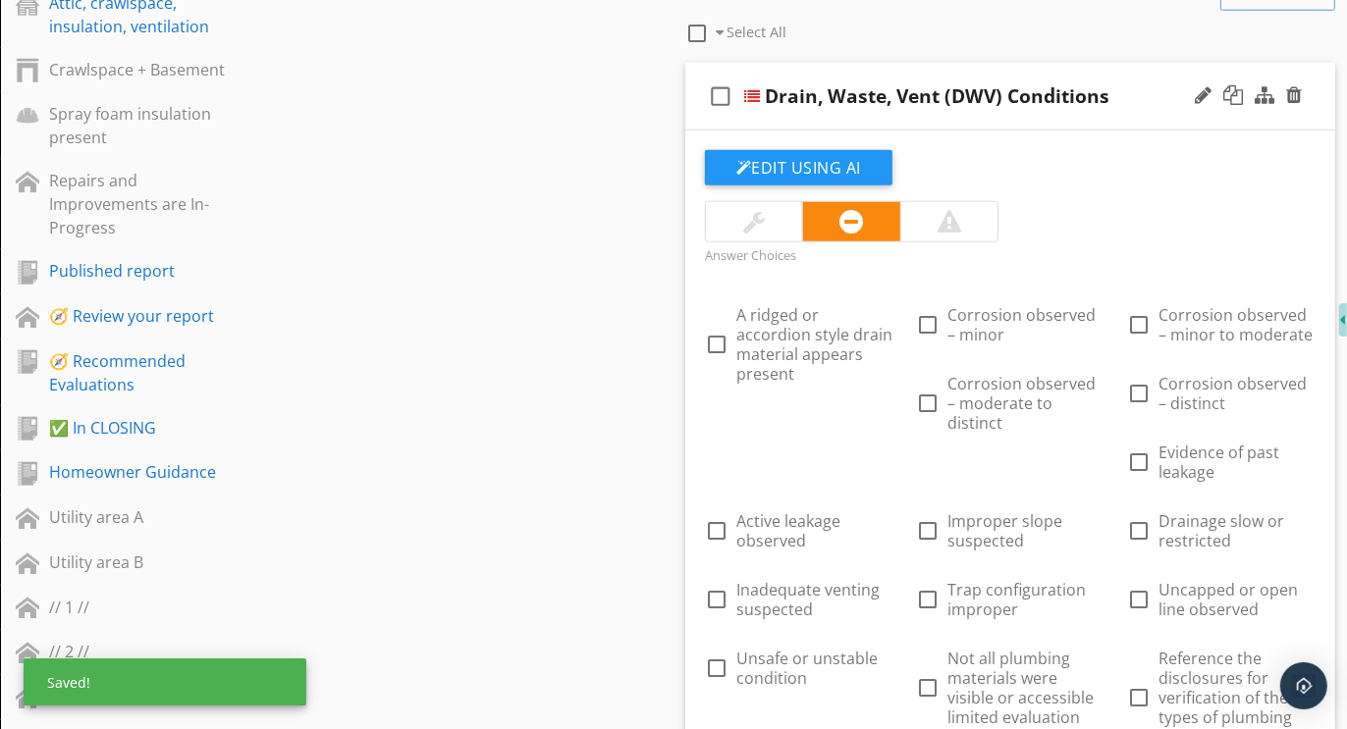
scroll to position [1716, 0]
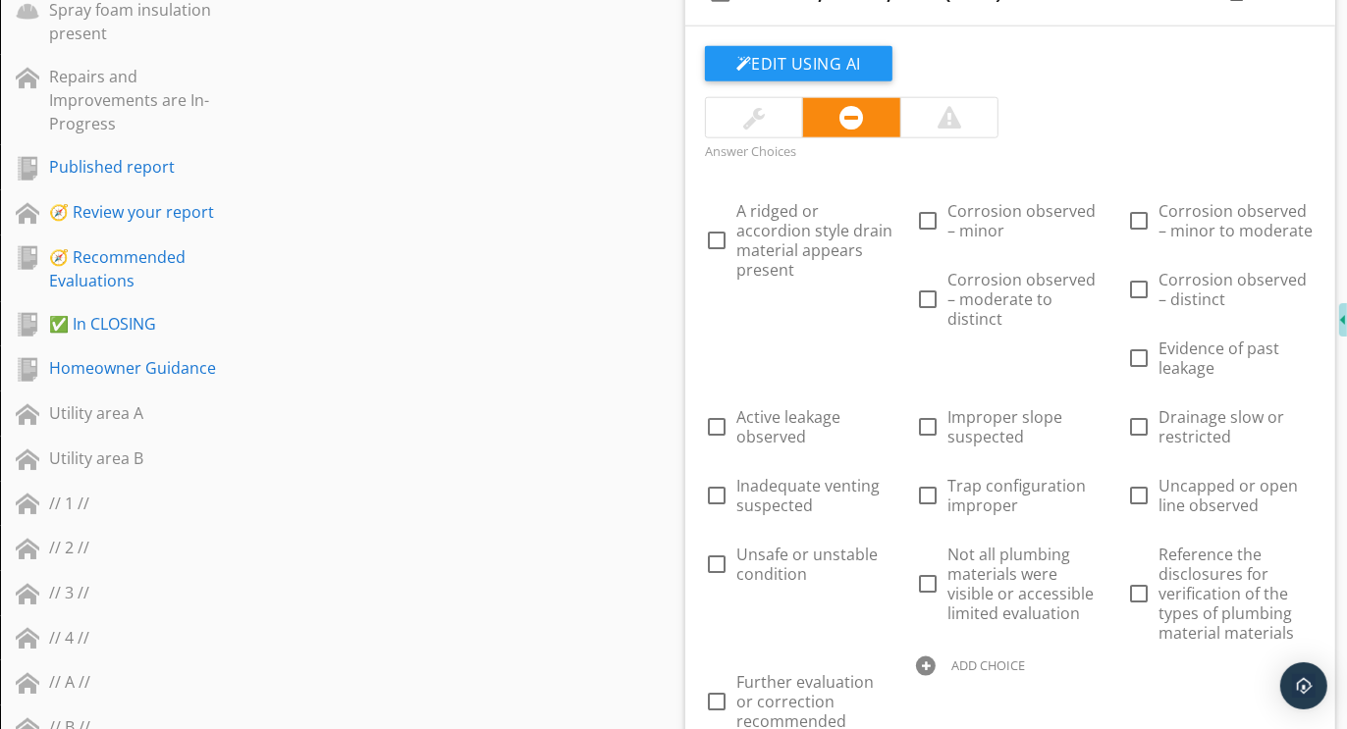
click at [935, 657] on div at bounding box center [926, 667] width 20 height 20
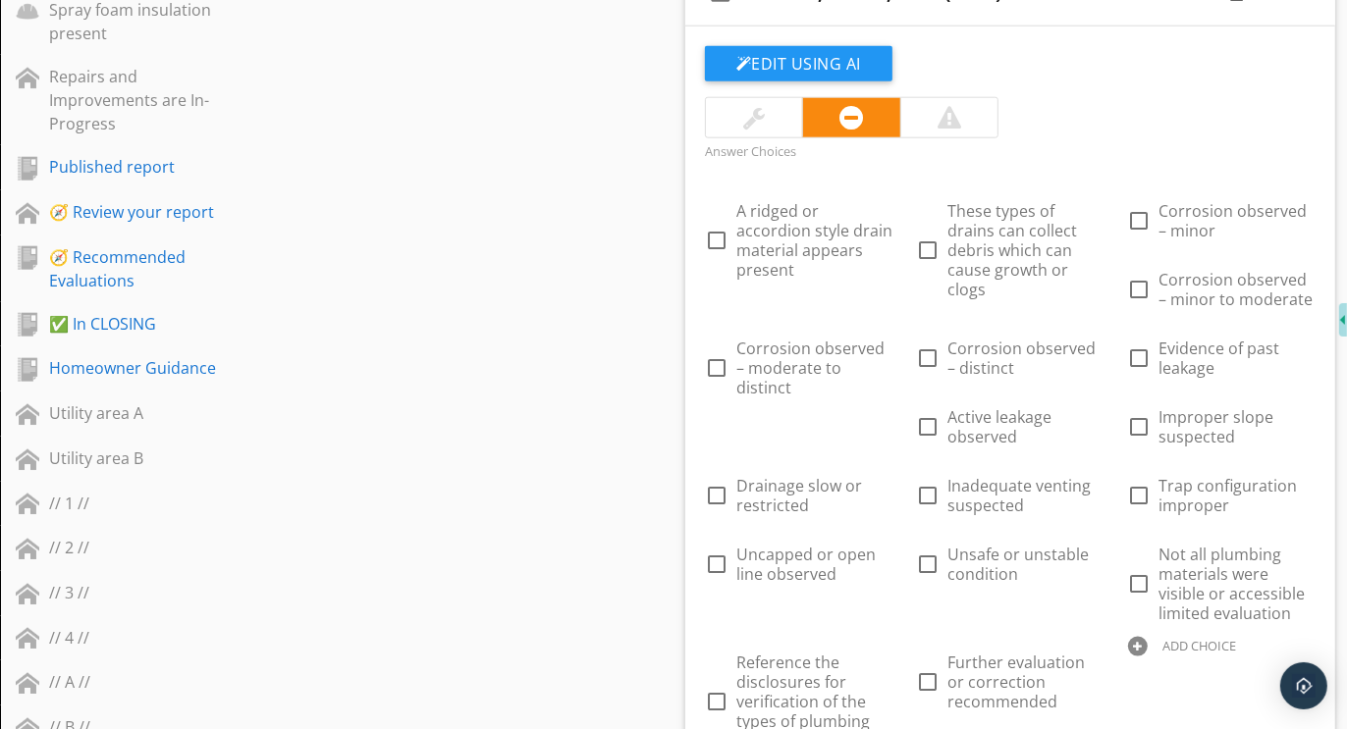
click at [1128, 657] on div at bounding box center [1138, 647] width 20 height 20
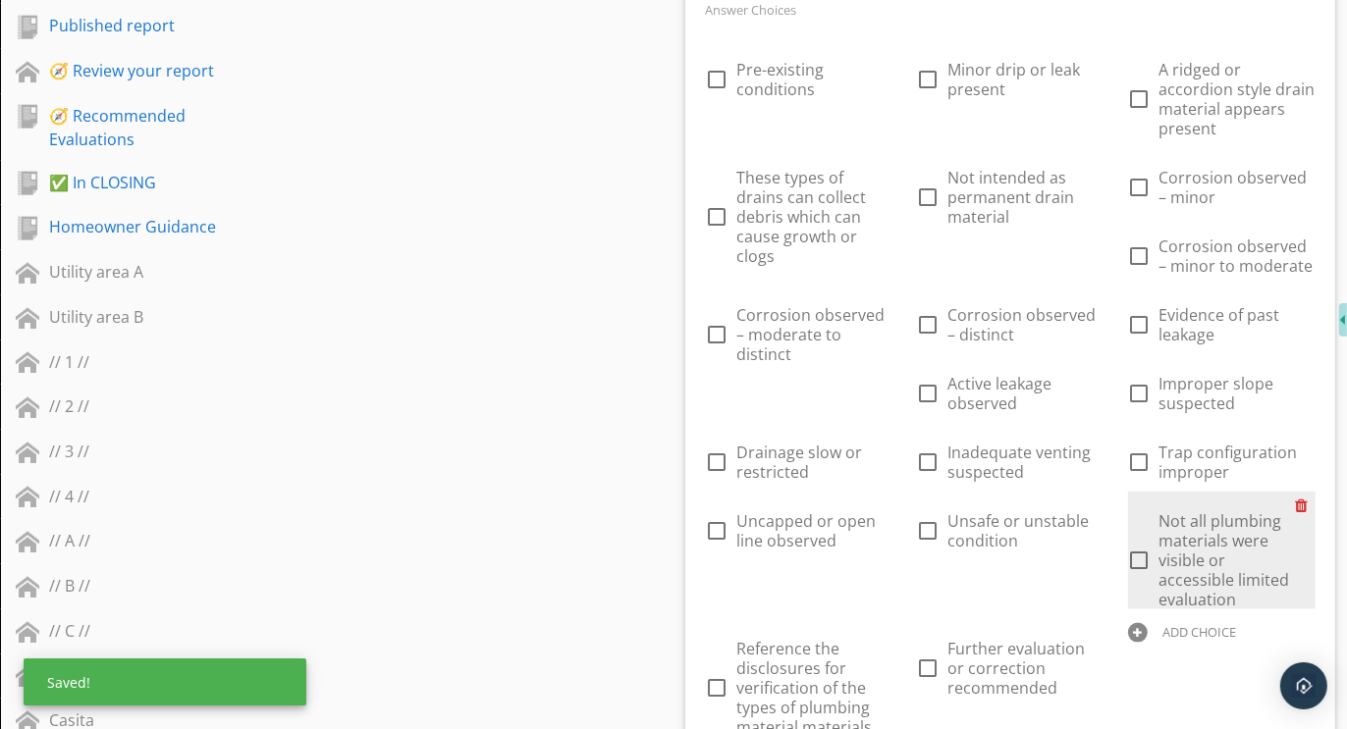
scroll to position [1888, 0]
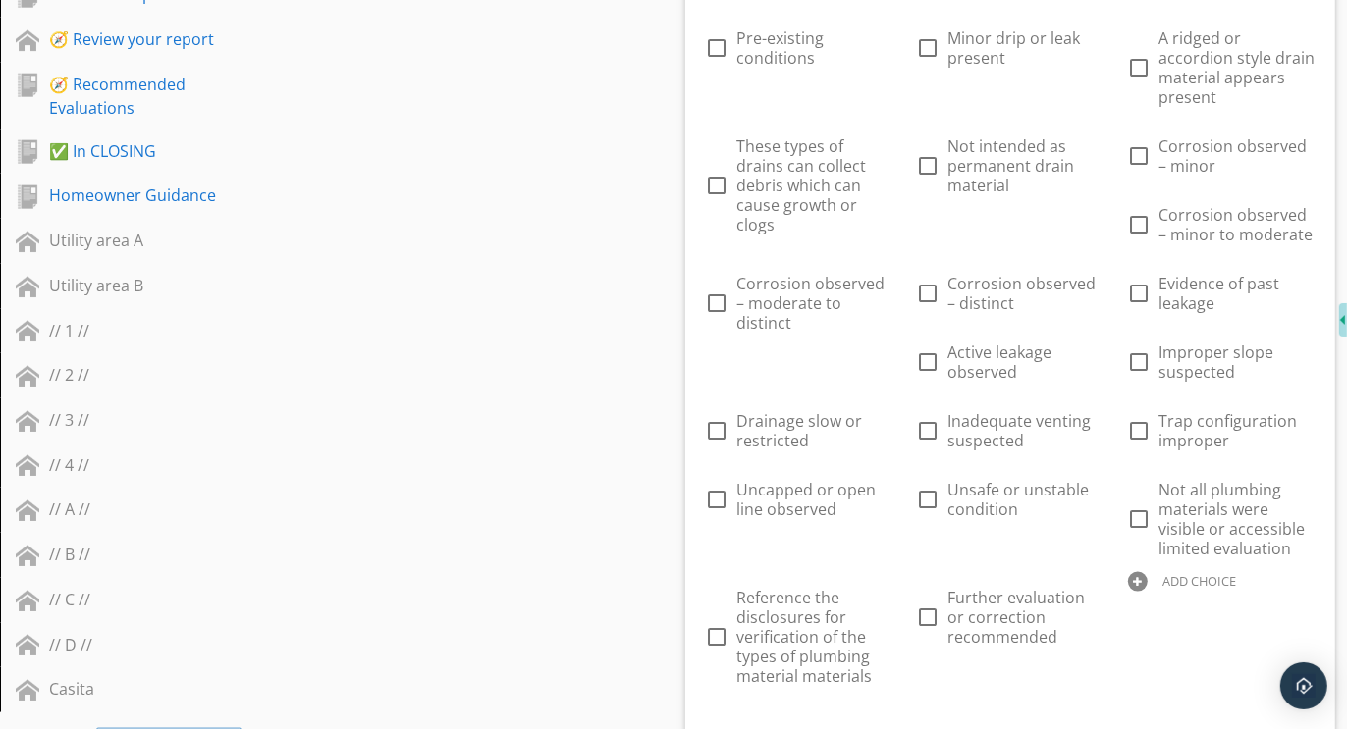
click at [1128, 592] on div at bounding box center [1138, 582] width 20 height 20
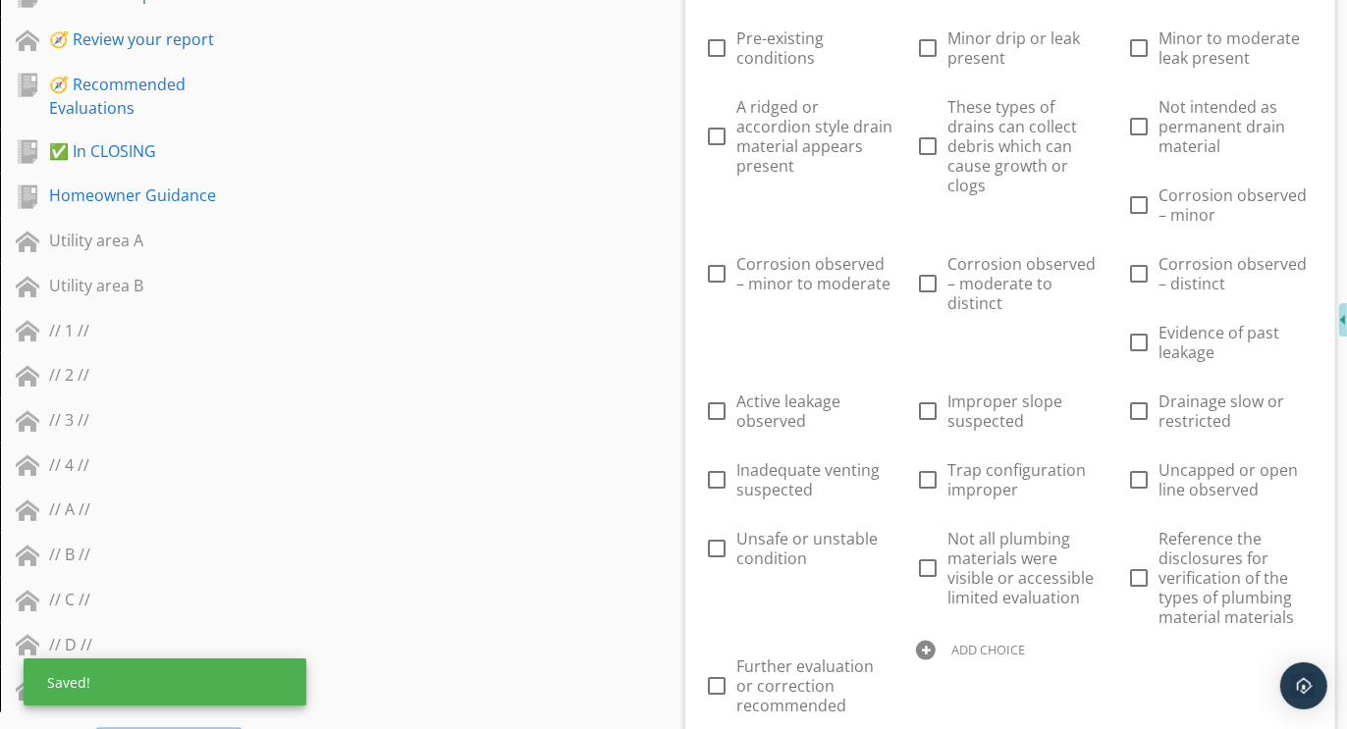
click at [935, 641] on div at bounding box center [926, 651] width 20 height 20
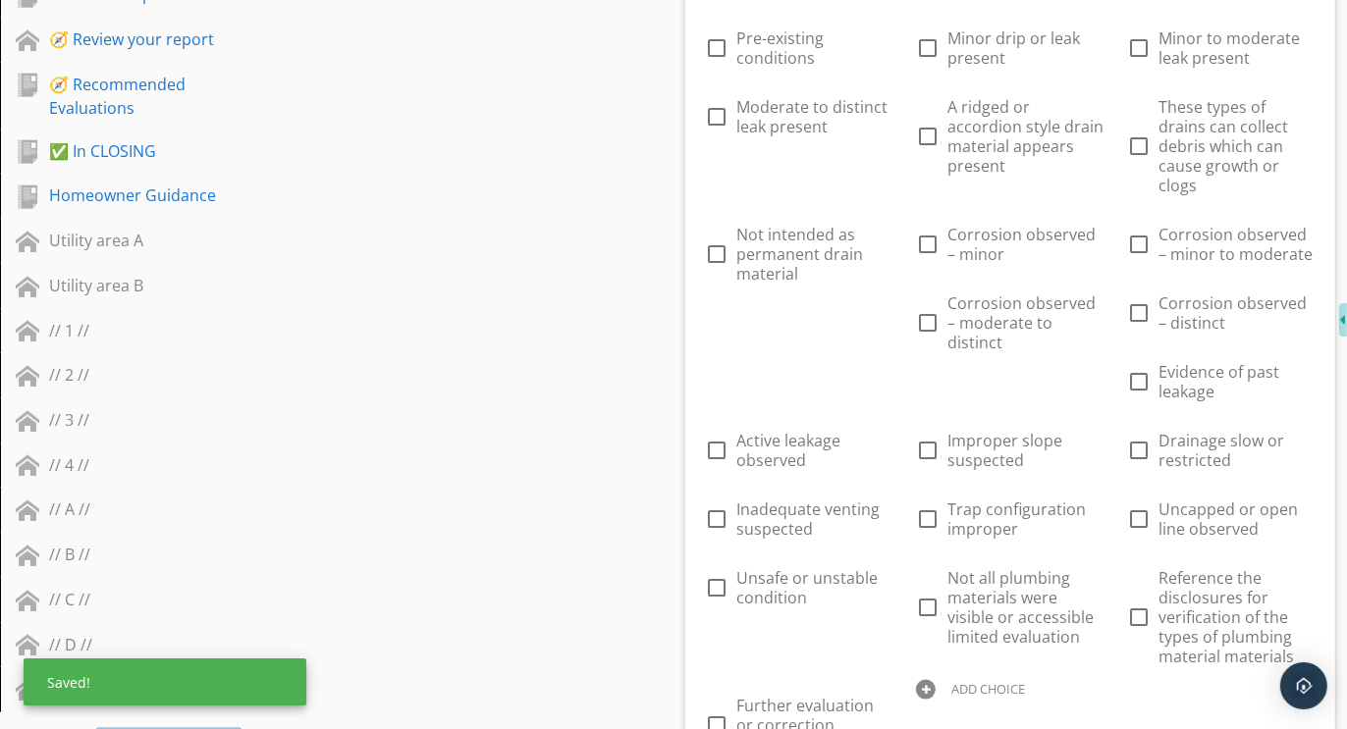
click at [1103, 676] on div "ADD CHOICE" at bounding box center [1009, 688] width 187 height 24
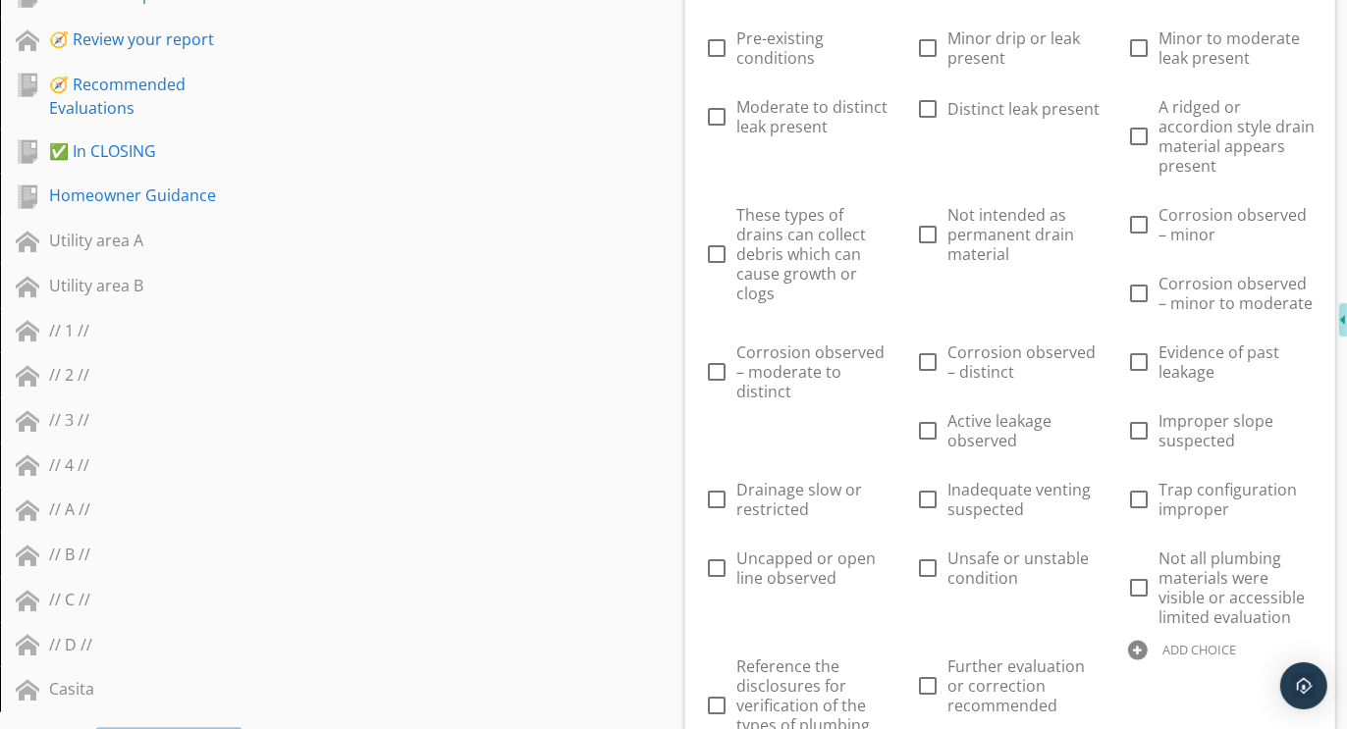
click at [1128, 661] on div at bounding box center [1138, 651] width 20 height 20
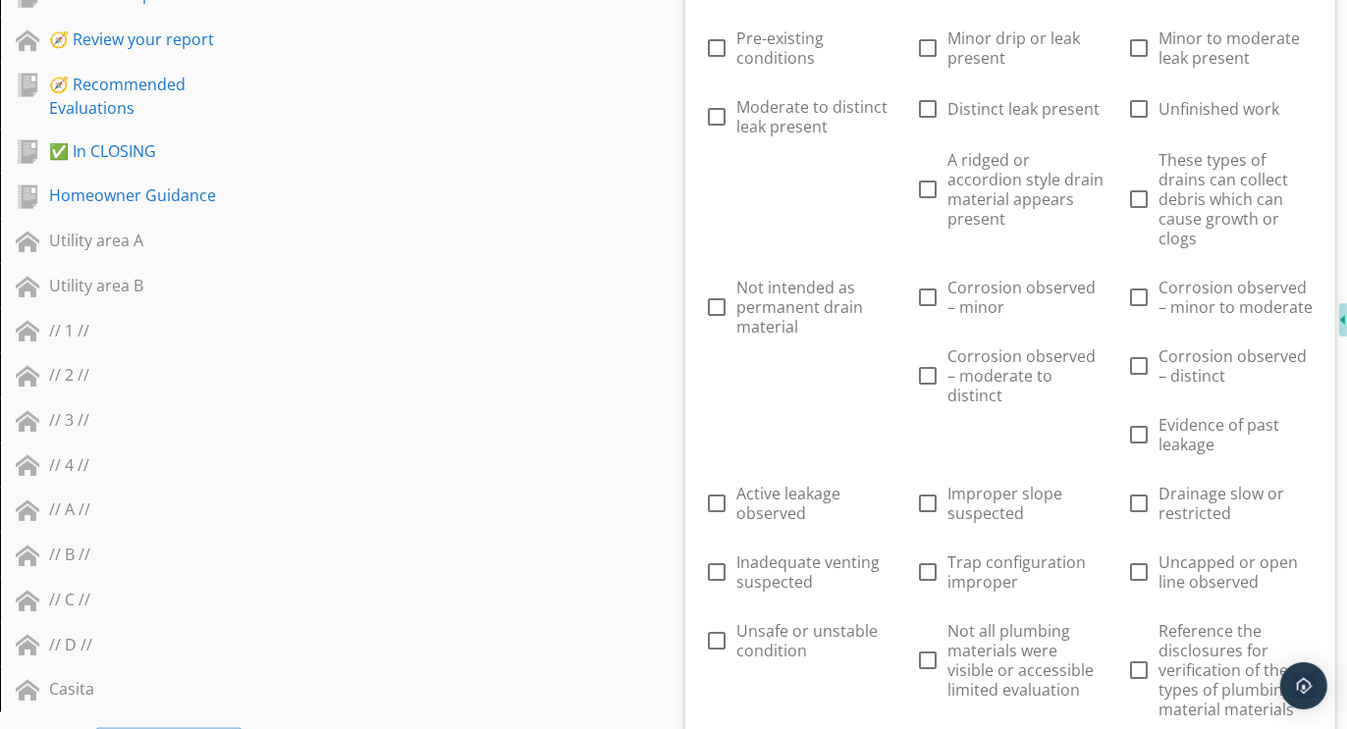
click at [935, 728] on div at bounding box center [926, 743] width 20 height 20
type input "Appears to have improper alignment which may cause leaks during use"
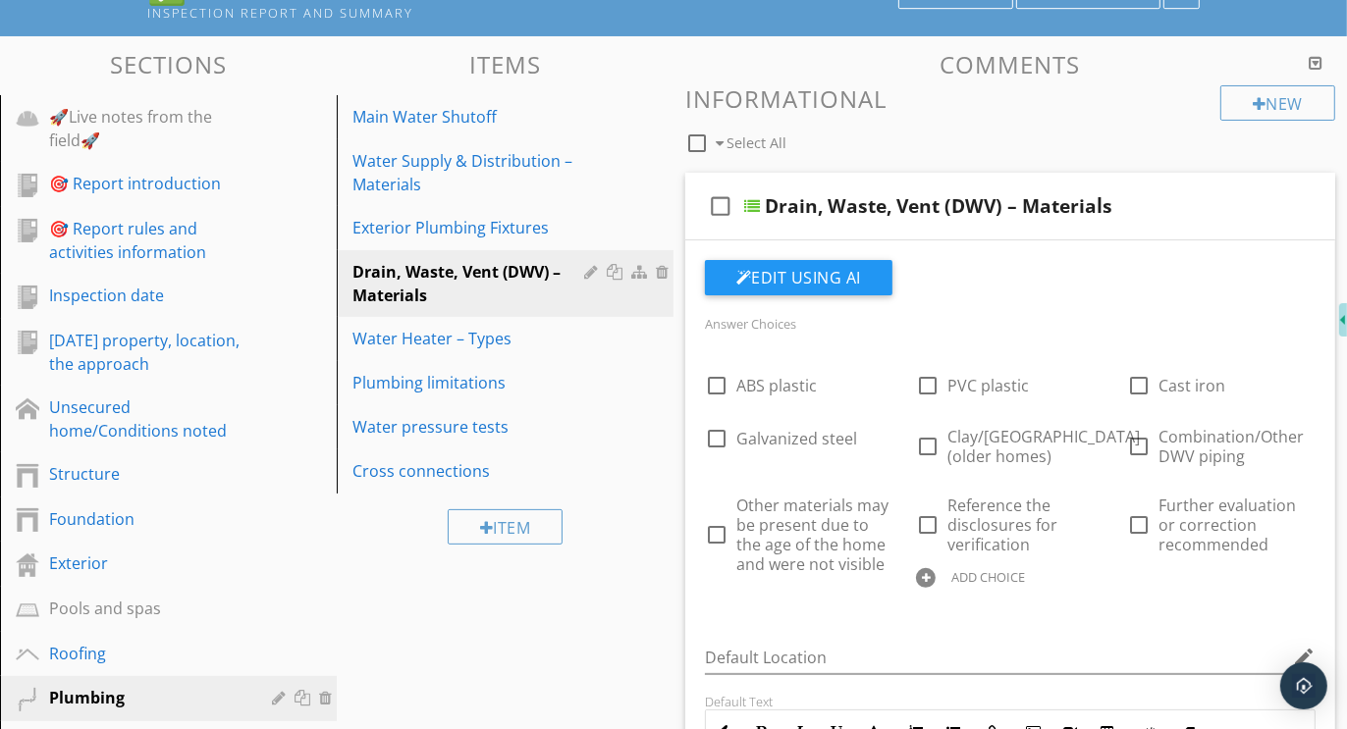
scroll to position [193, 0]
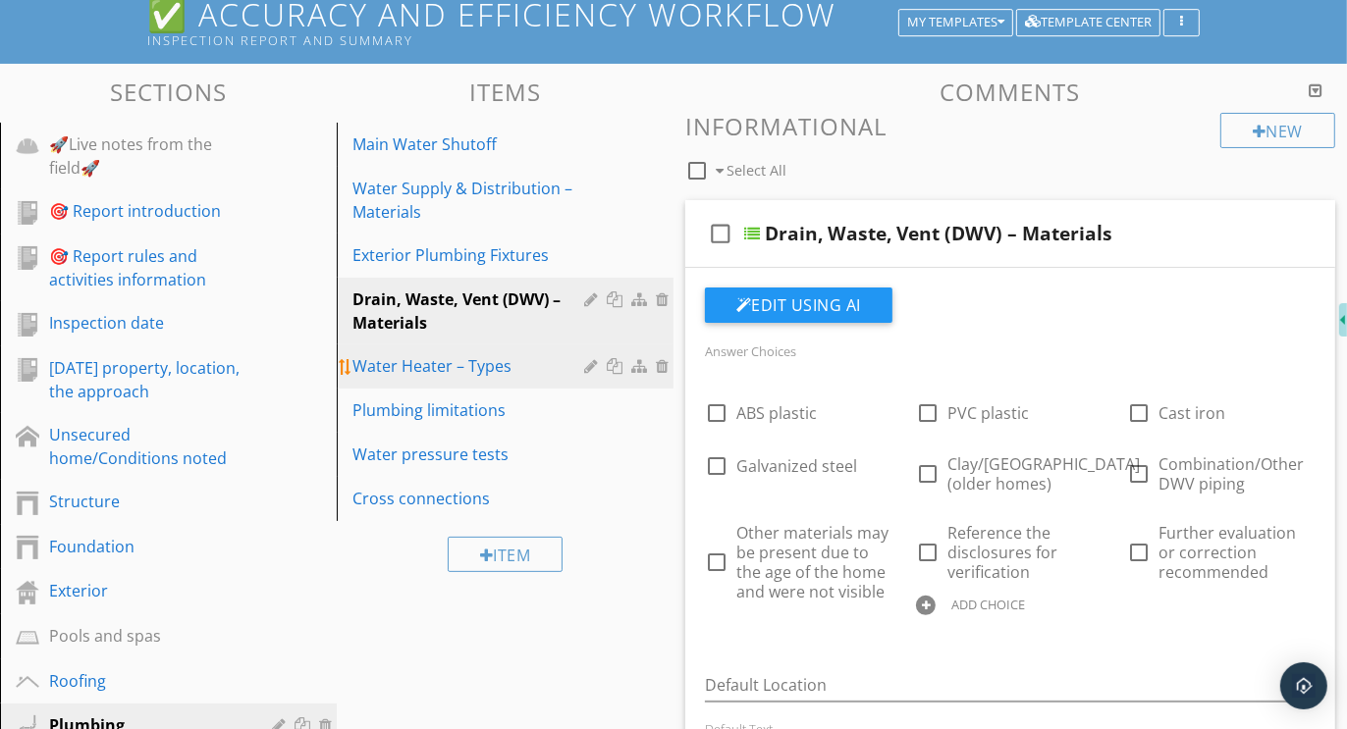
click at [406, 358] on div "Water Heater – Types" at bounding box center [471, 366] width 238 height 24
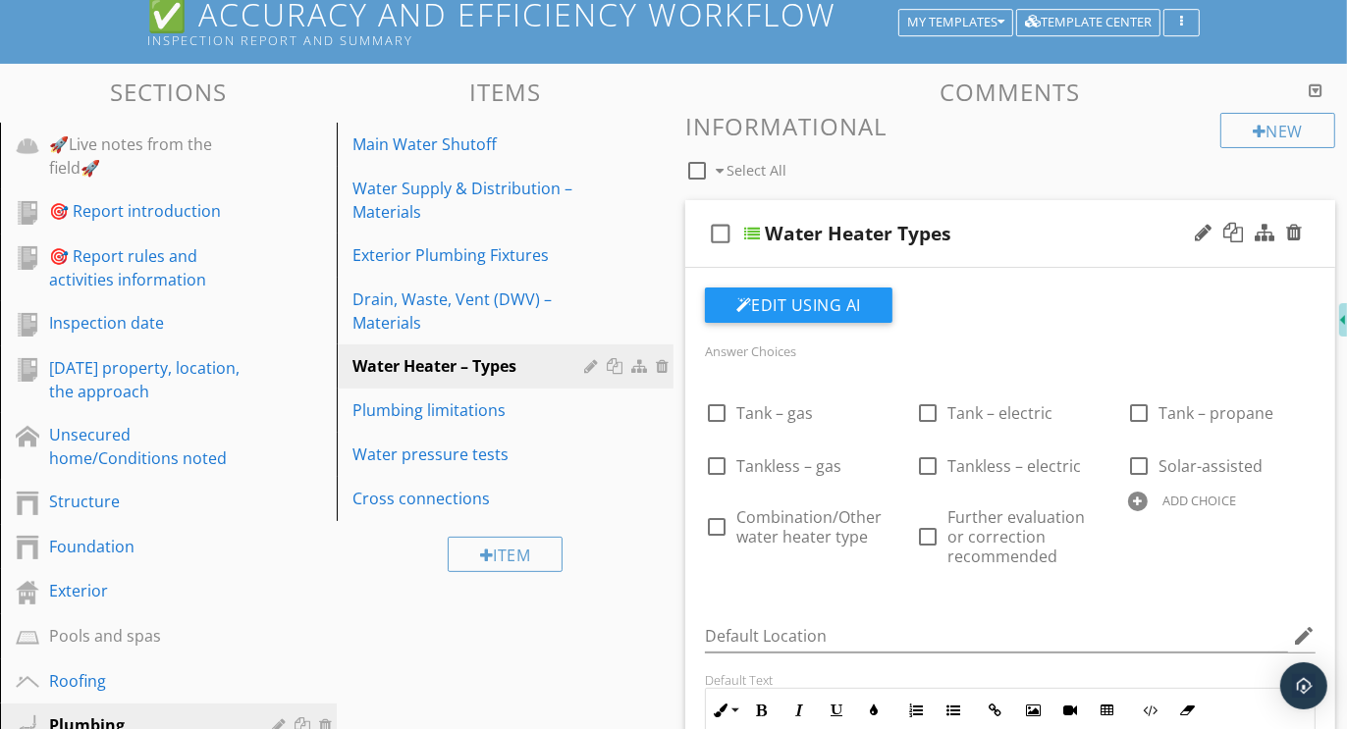
scroll to position [0, 0]
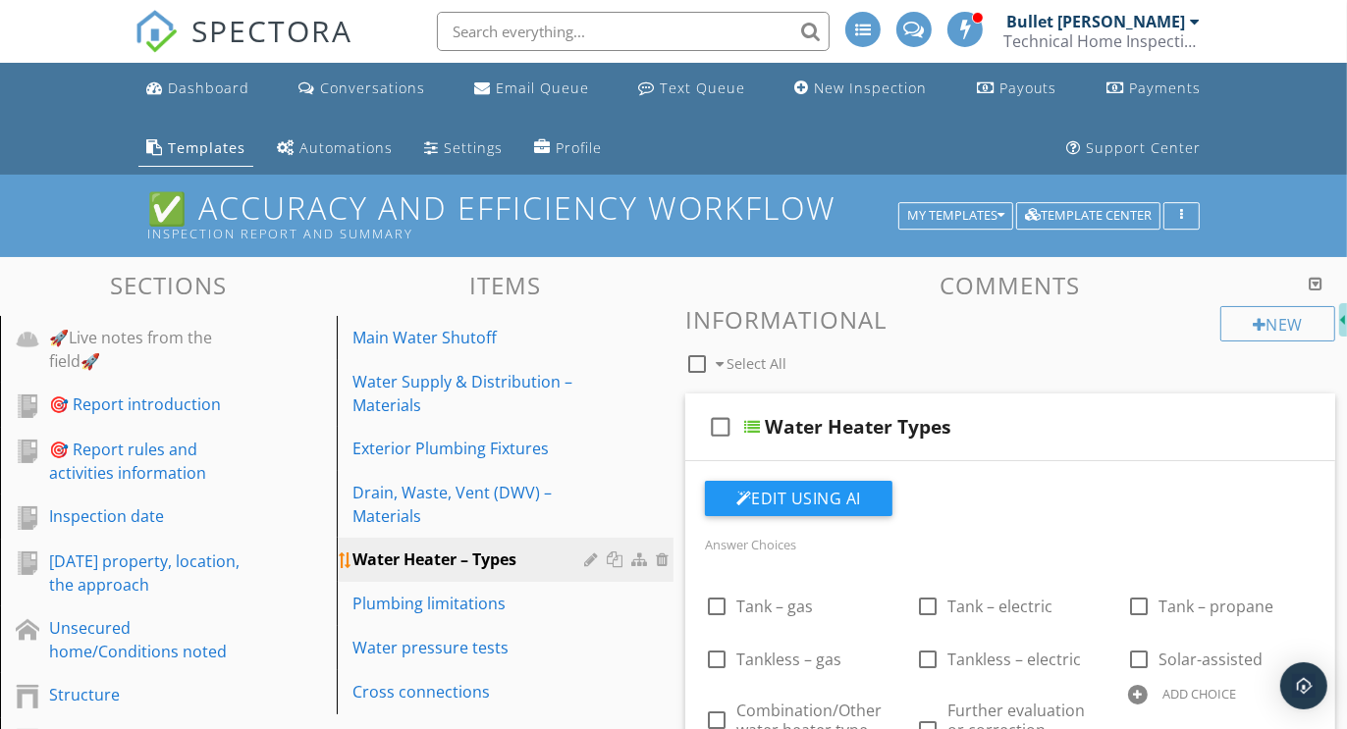
click at [589, 555] on div at bounding box center [593, 560] width 19 height 16
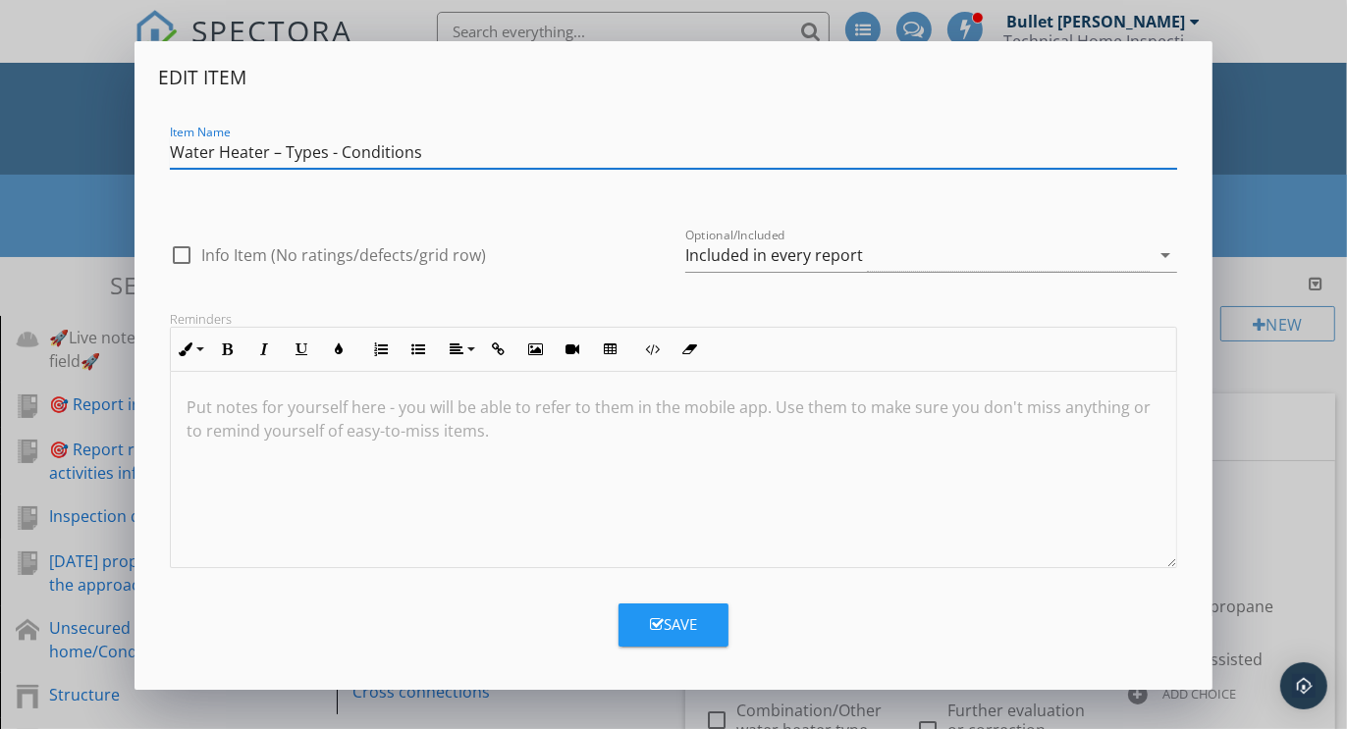
type input "Water Heater – Types - Conditions"
click at [661, 610] on button "Save" at bounding box center [673, 625] width 110 height 43
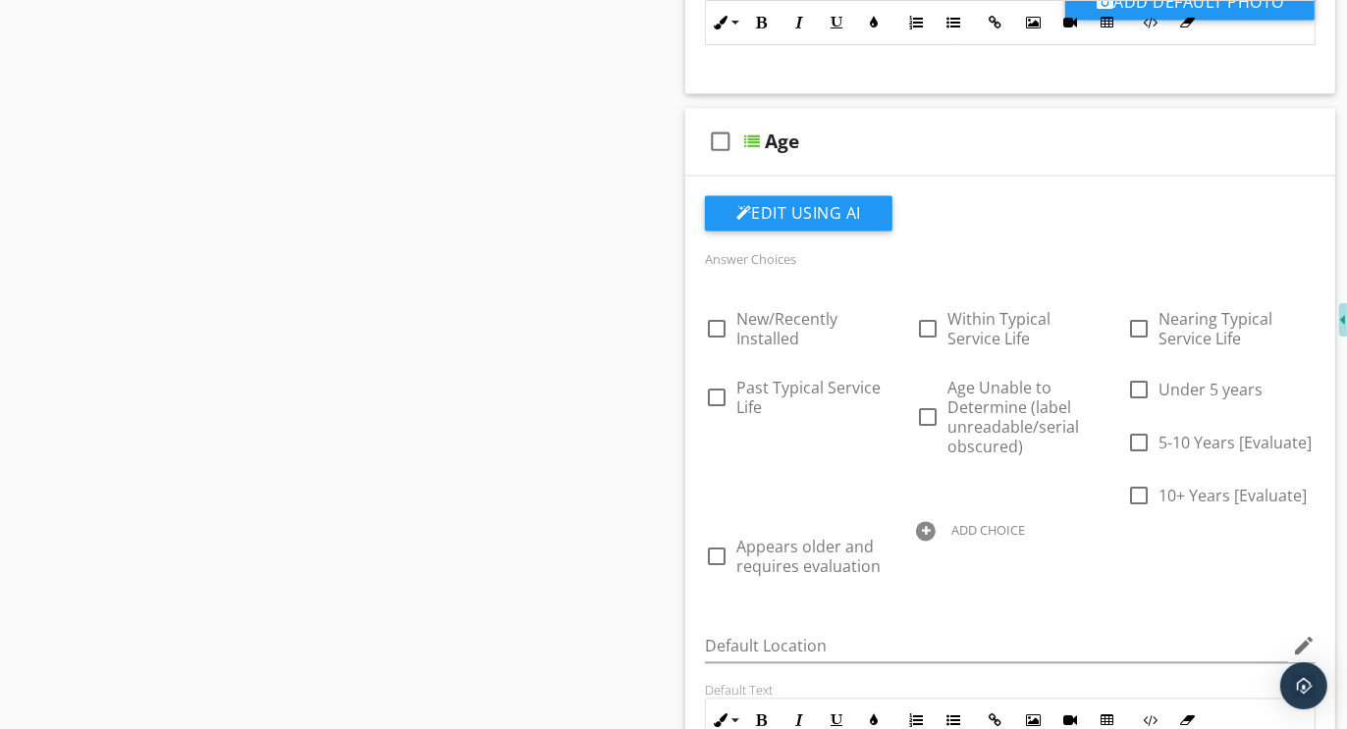
scroll to position [3253, 0]
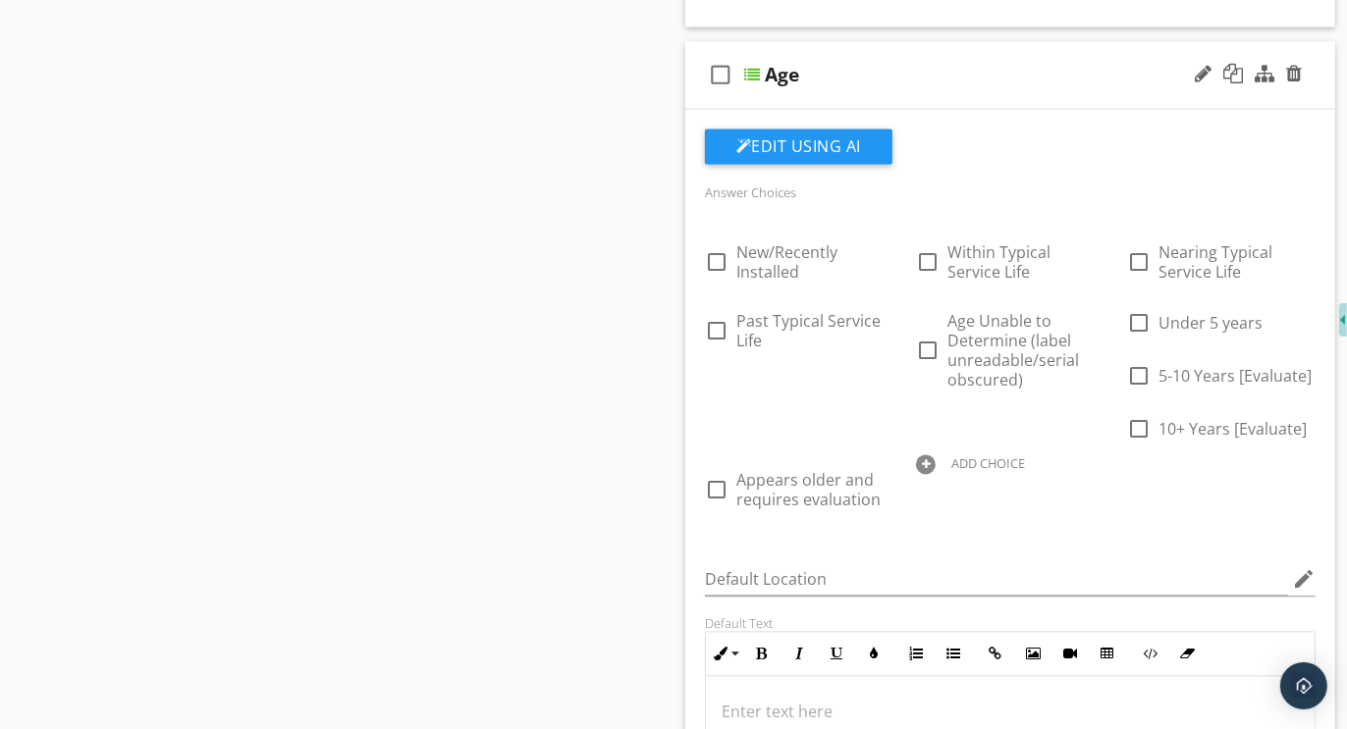
click at [928, 458] on div at bounding box center [926, 464] width 20 height 20
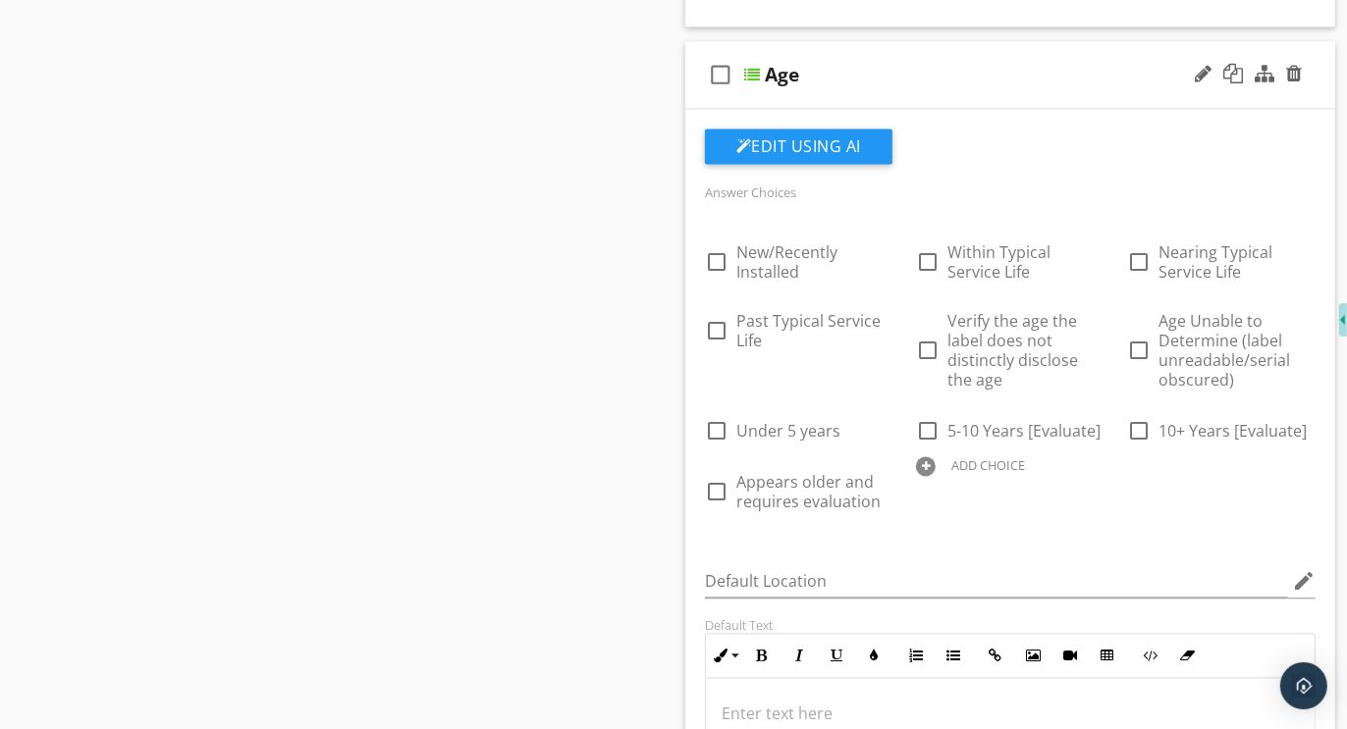
click at [930, 456] on div at bounding box center [926, 466] width 20 height 20
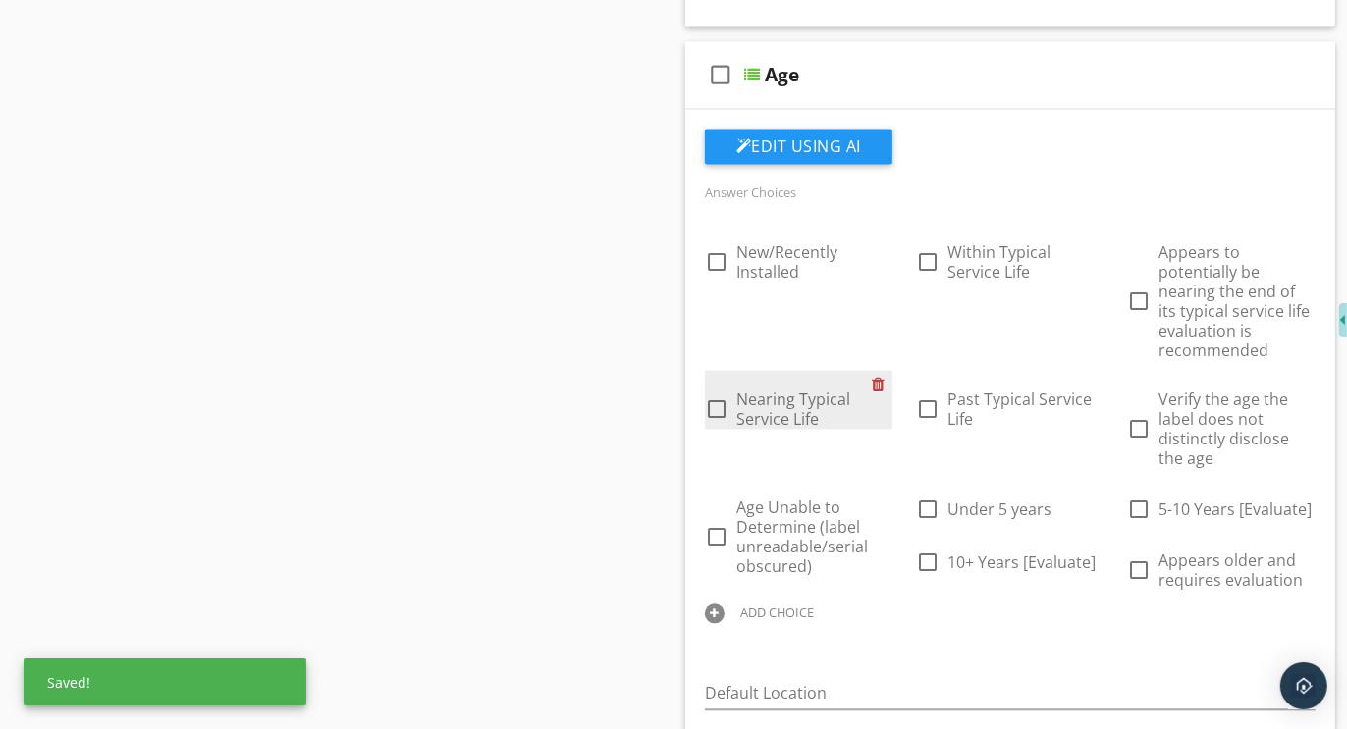
click at [881, 379] on div at bounding box center [882, 383] width 21 height 27
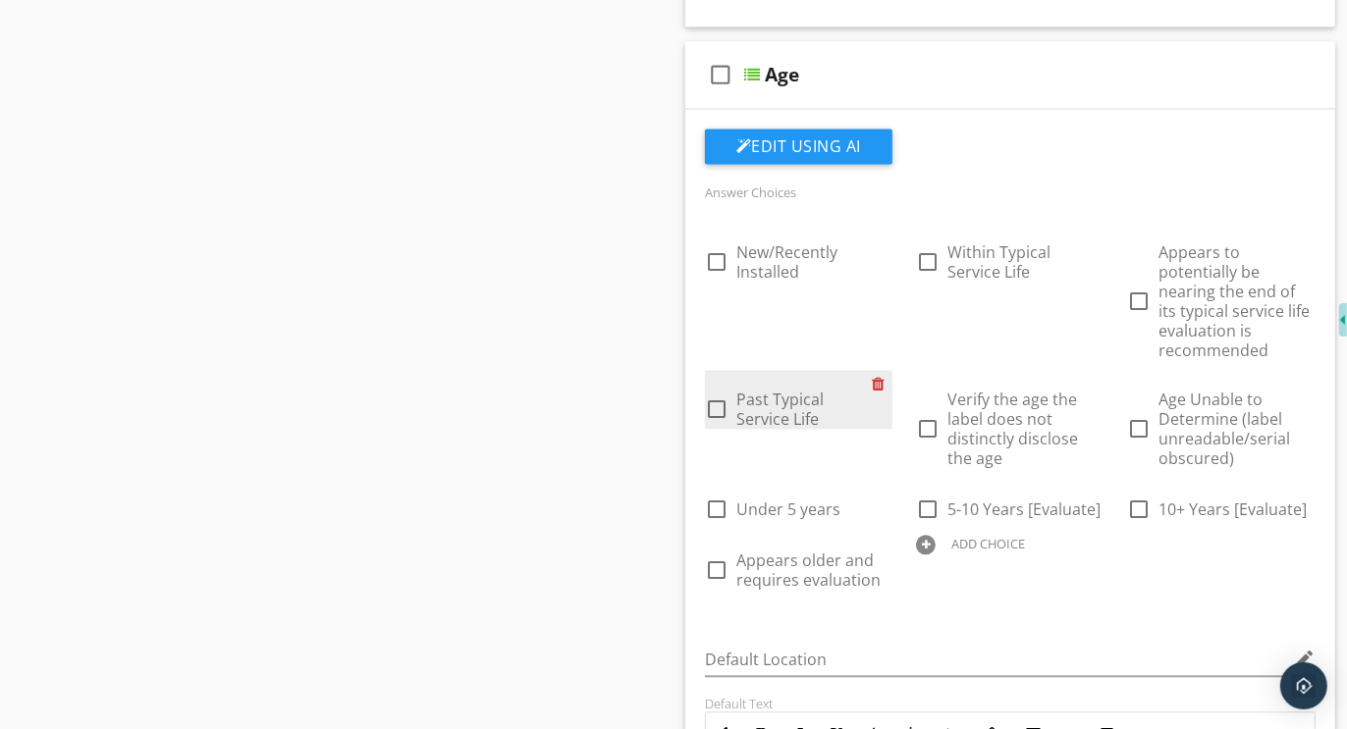
click at [879, 377] on div at bounding box center [882, 383] width 21 height 27
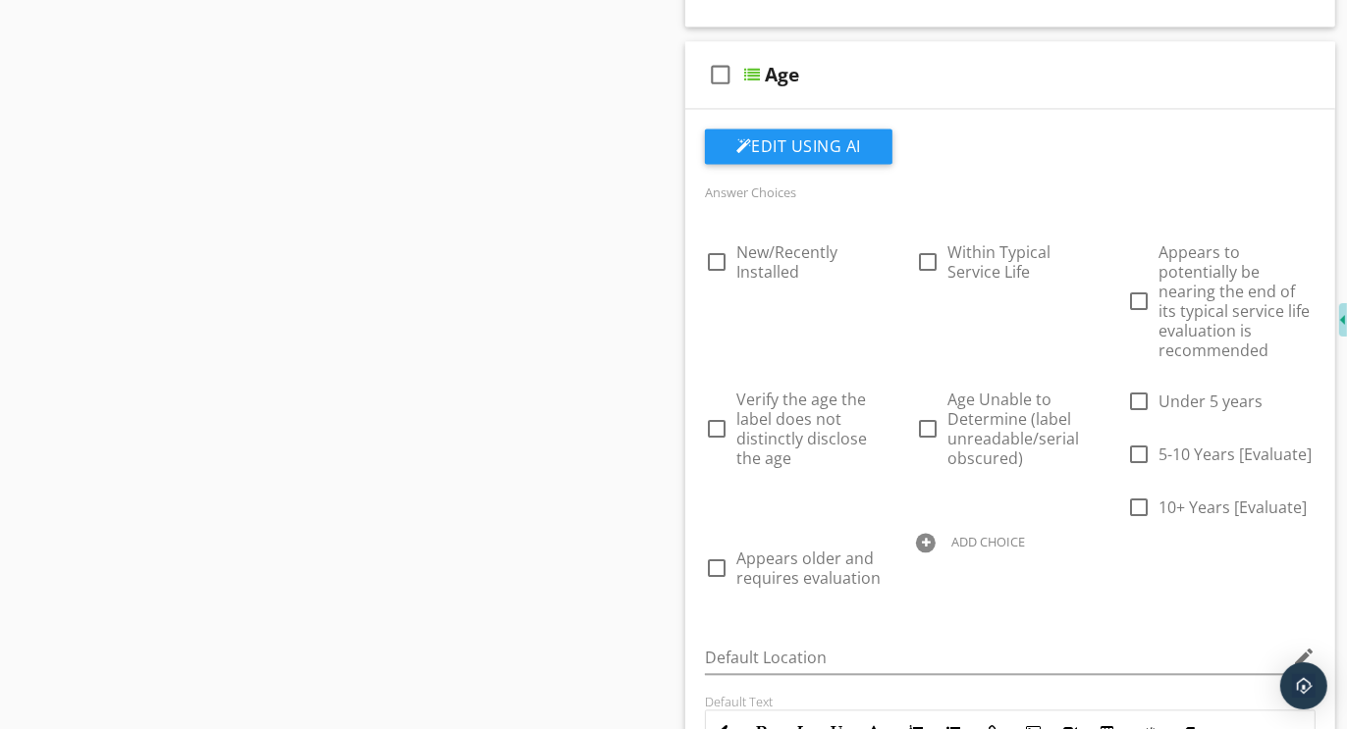
click at [927, 535] on div at bounding box center [926, 543] width 20 height 20
paste input "Further evaluation or correction recommended"
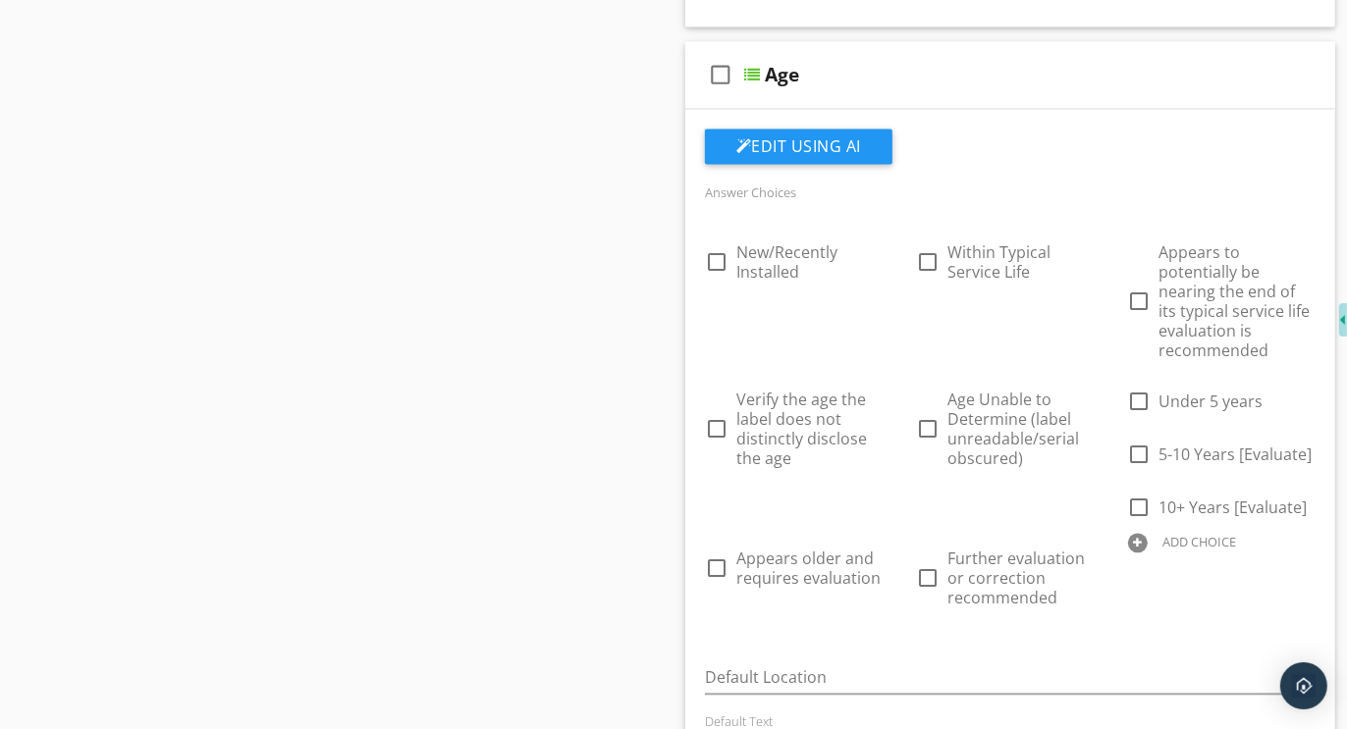
click at [1146, 529] on div "ADD CHOICE" at bounding box center [1221, 541] width 187 height 24
type input "Conditions noted"
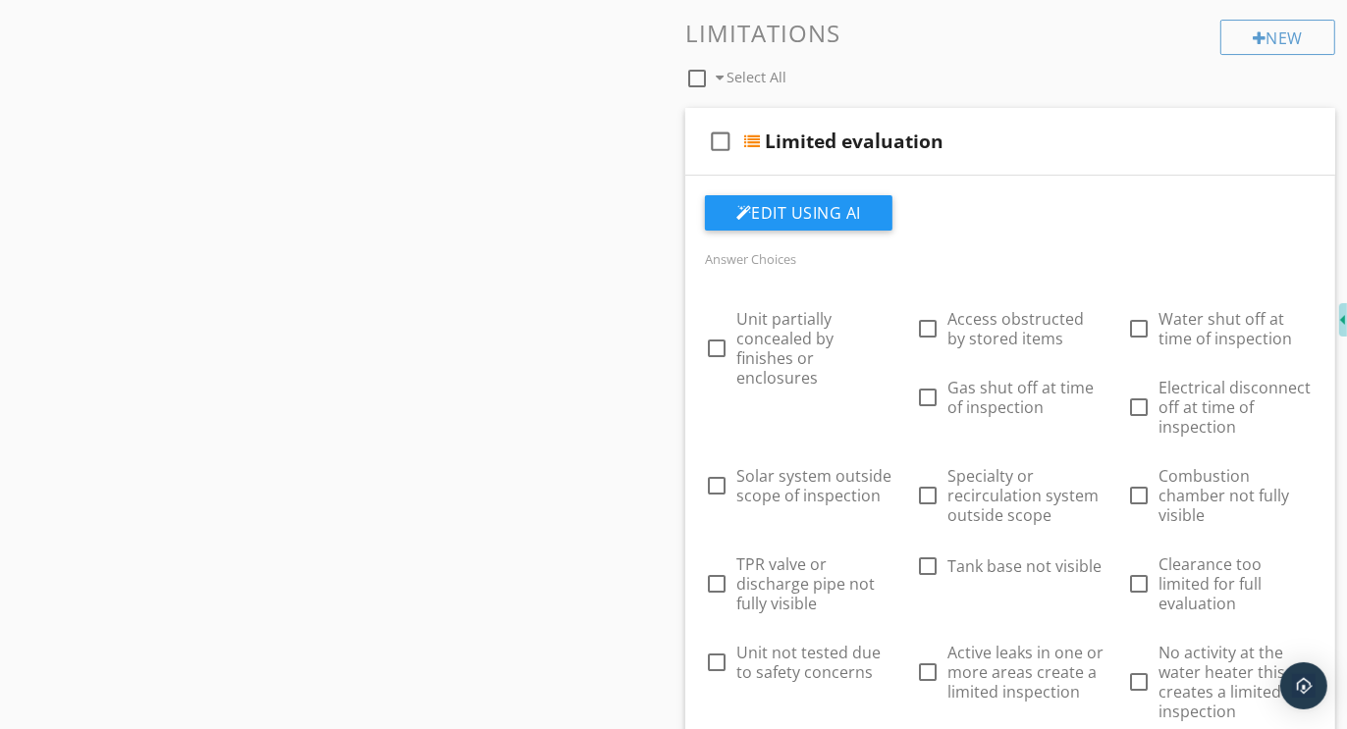
scroll to position [5685, 0]
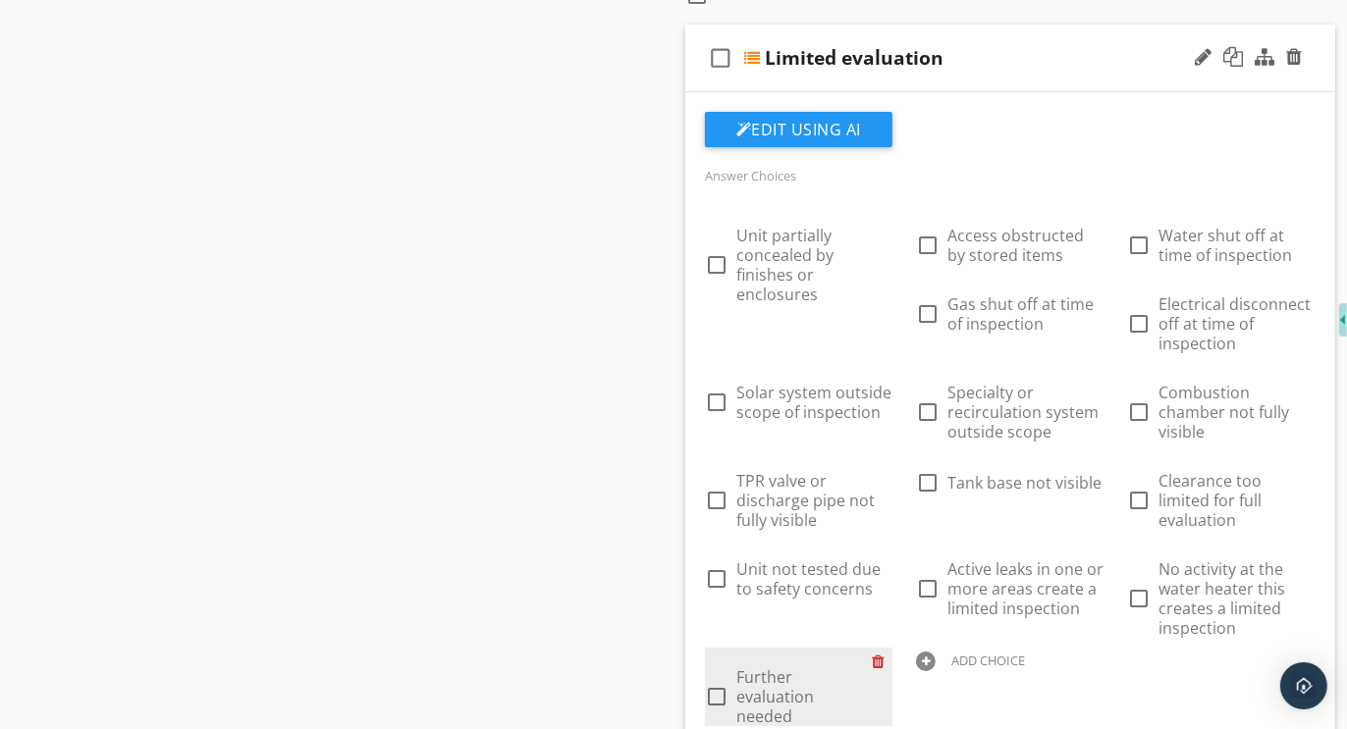
click at [892, 648] on div at bounding box center [882, 661] width 21 height 27
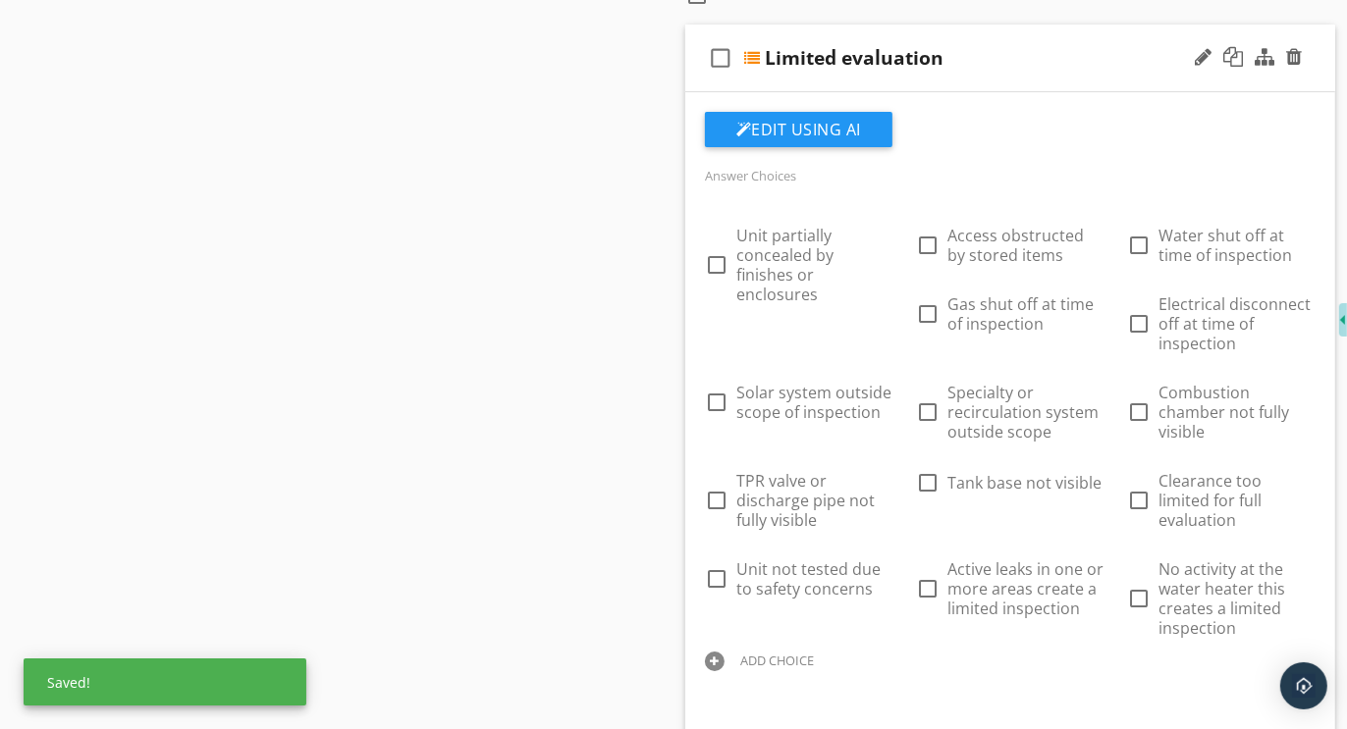
click at [892, 648] on div "ADD CHOICE" at bounding box center [798, 660] width 187 height 24
paste input "Further evaluation or correction recommended"
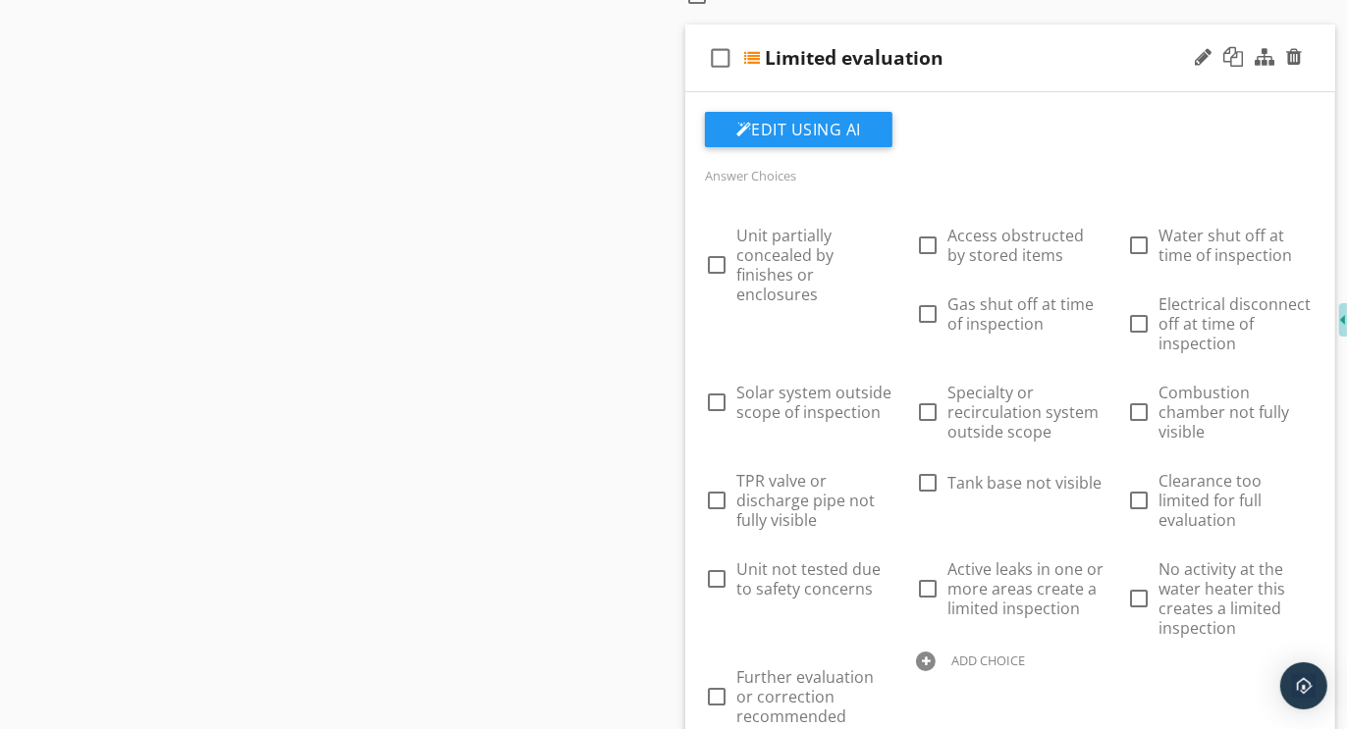
click at [935, 652] on div at bounding box center [926, 662] width 20 height 20
type input "Pre-existing conditions"
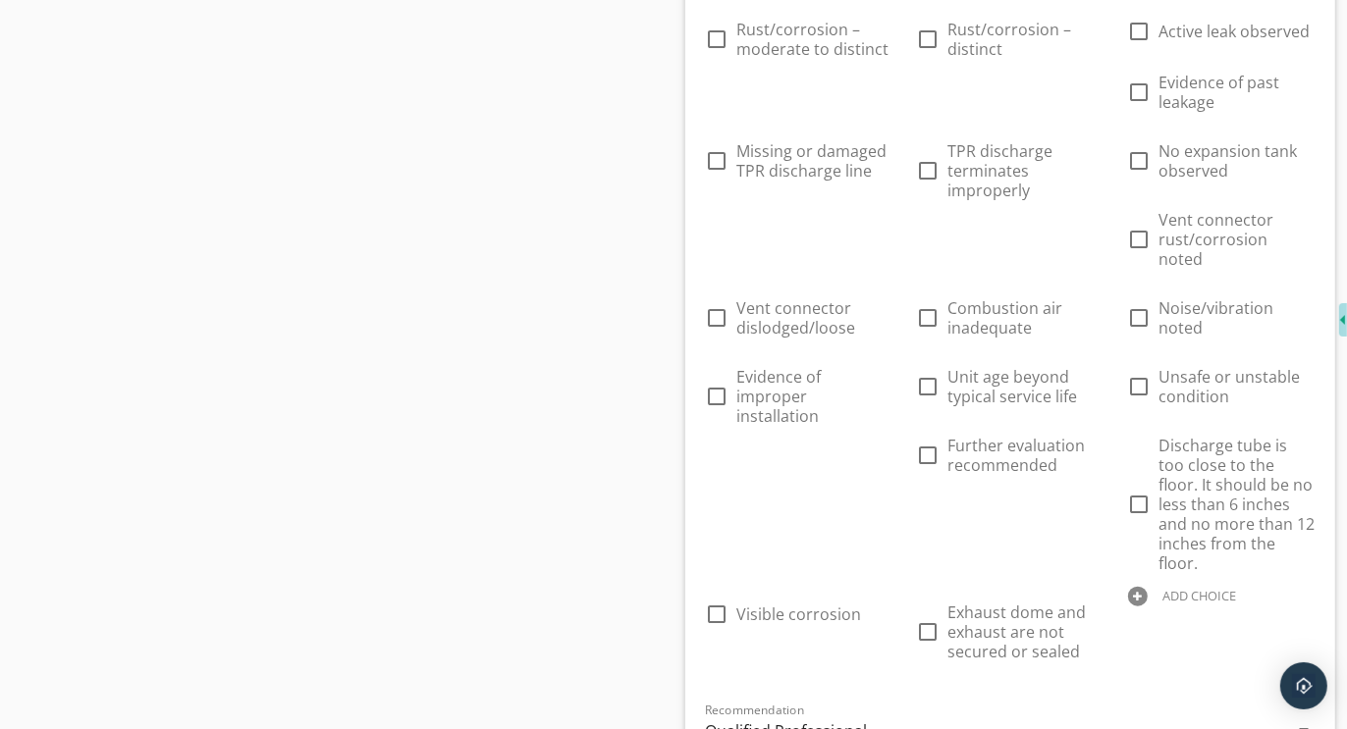
scroll to position [7467, 0]
click at [832, 721] on div "Qualified Professional" at bounding box center [786, 730] width 162 height 18
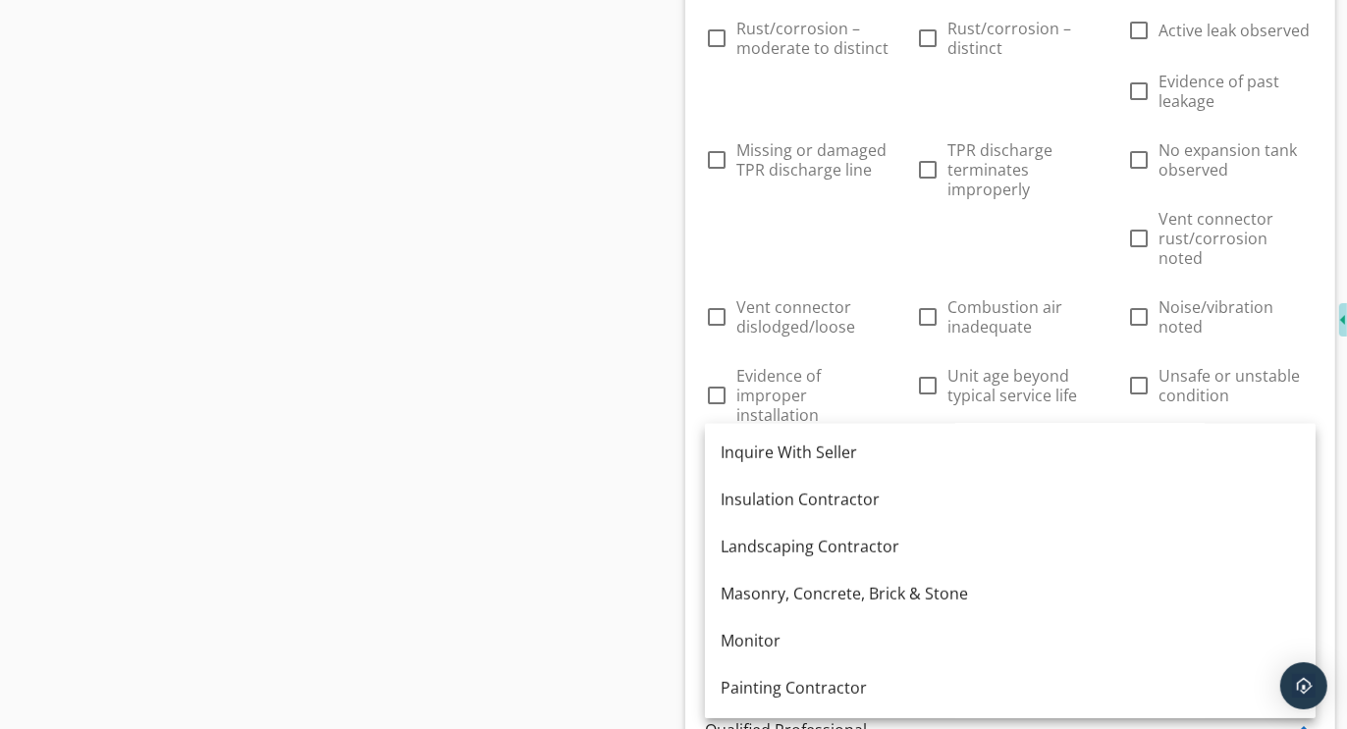
scroll to position [1228, 0]
